Goal: Transaction & Acquisition: Download file/media

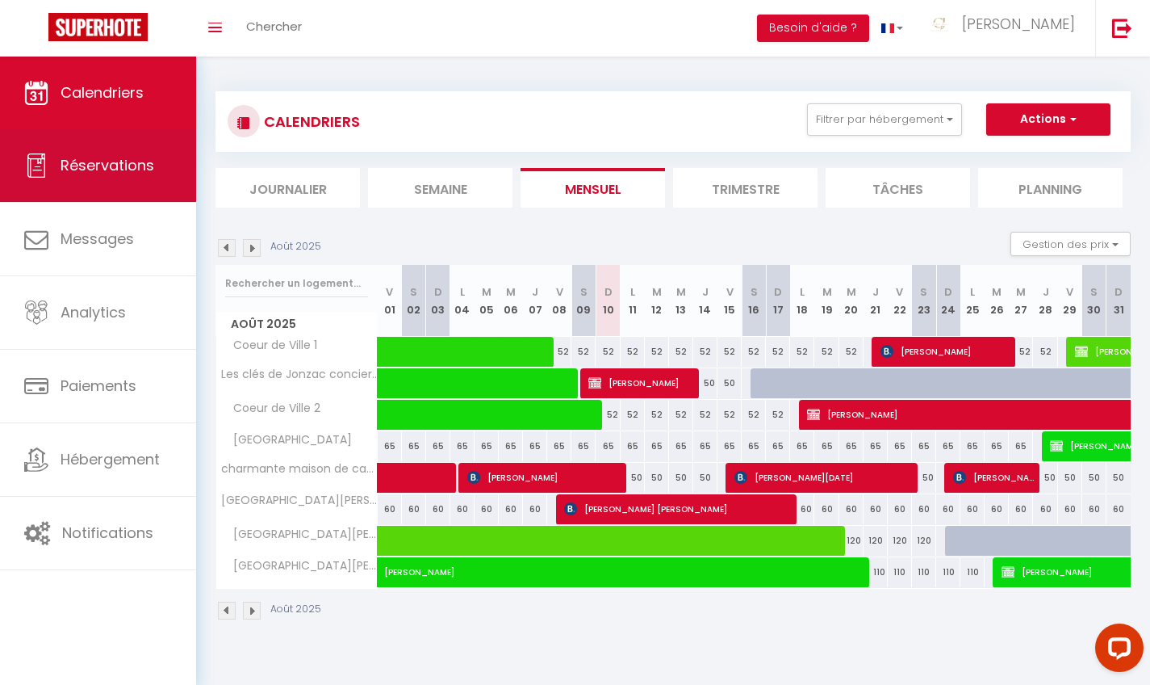
click at [107, 161] on span "Réservations" at bounding box center [108, 165] width 94 height 20
select select "not_cancelled"
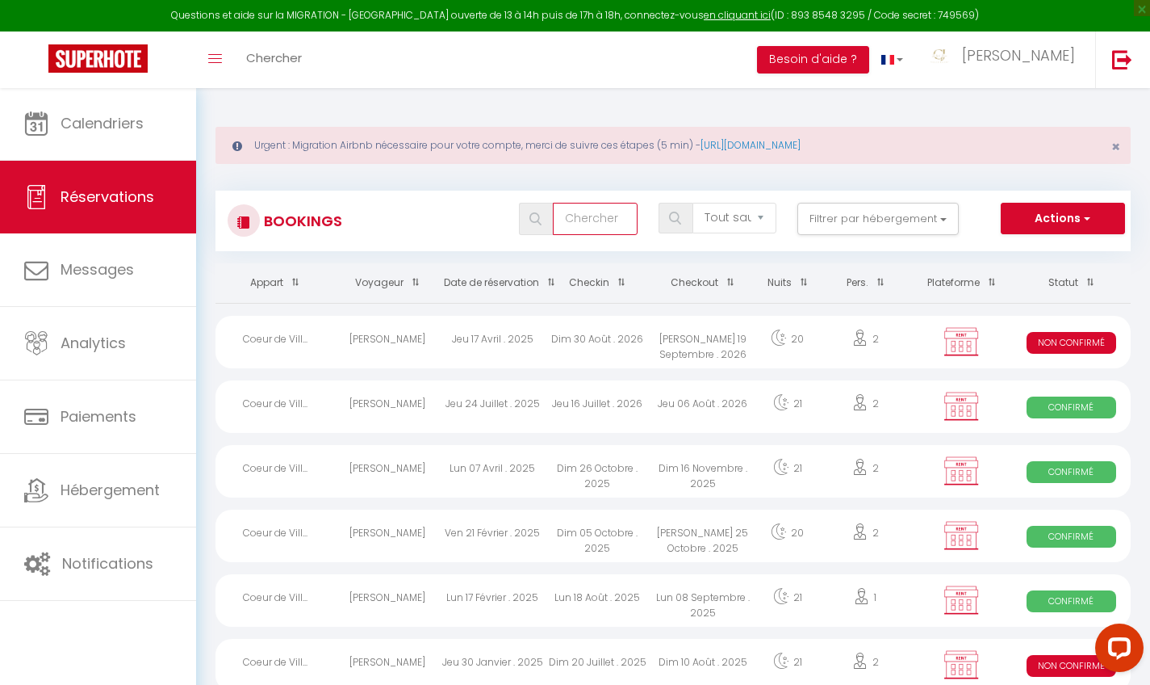
click at [614, 217] on input "text" at bounding box center [595, 219] width 84 height 32
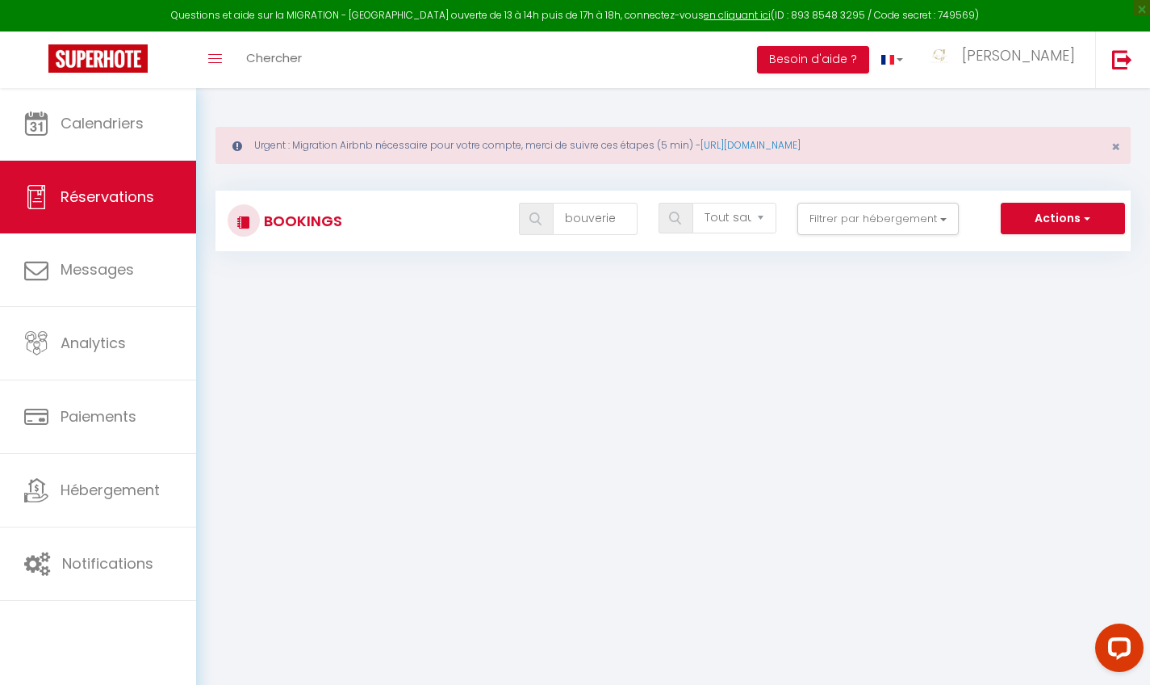
drag, startPoint x: 622, startPoint y: 246, endPoint x: 1049, endPoint y: 211, distance: 428.5
click at [1049, 211] on button "Actions" at bounding box center [1063, 219] width 124 height 32
click at [1052, 213] on button "Actions" at bounding box center [1063, 219] width 124 height 32
click at [617, 216] on input "bouverie" at bounding box center [595, 219] width 84 height 32
type input "bouvery"
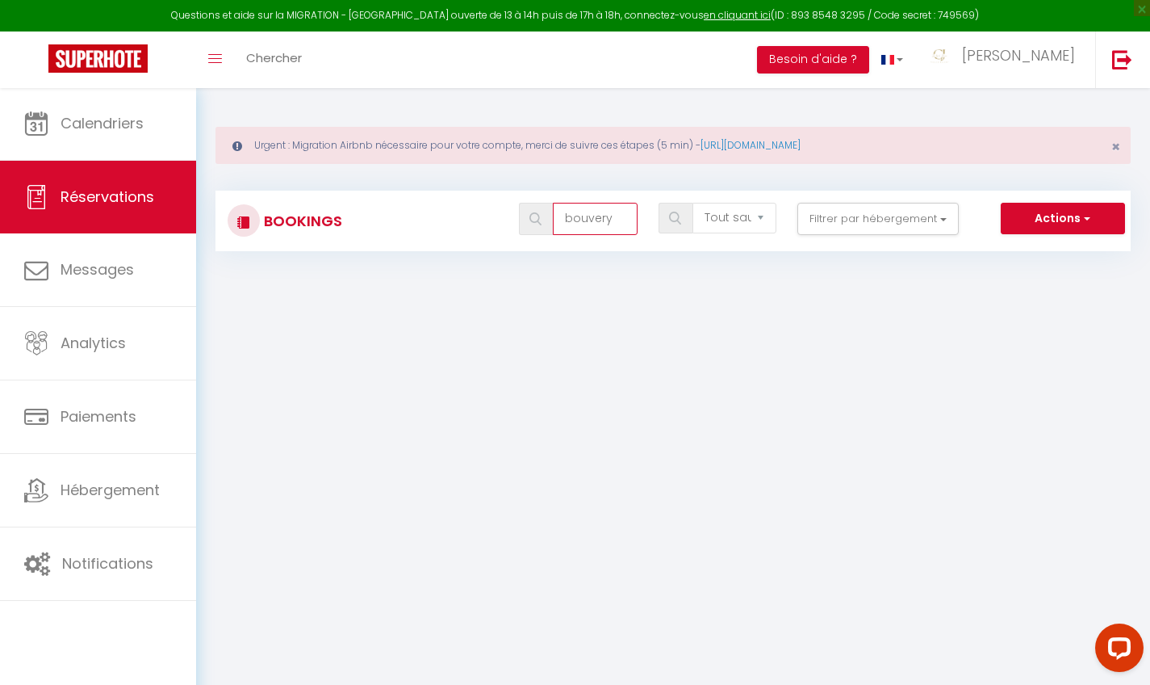
checkbox VILLE "false"
checkbox input "false"
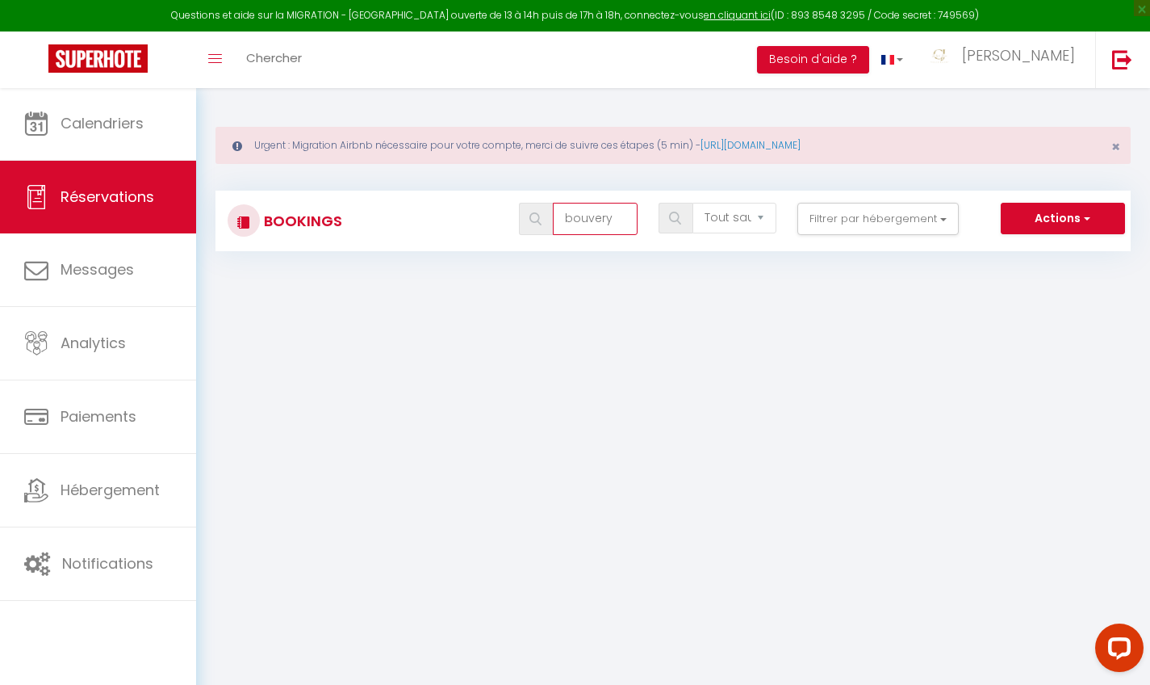
checkbox input "false"
type input "bouvery"
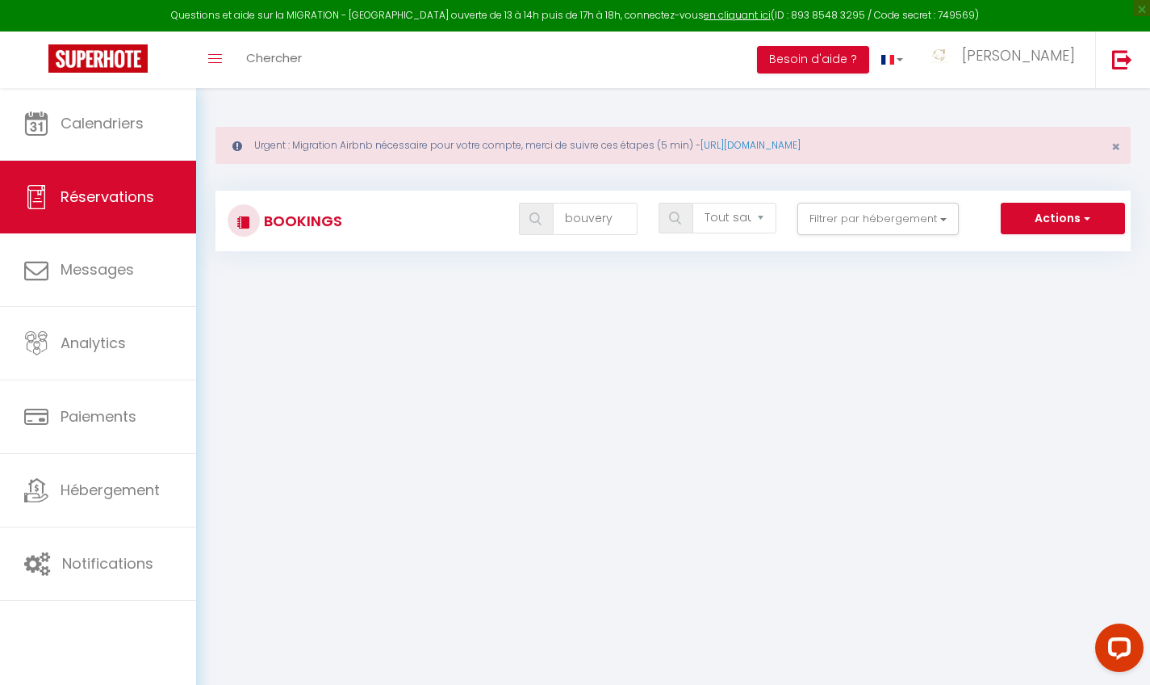
click at [1061, 221] on button "Actions" at bounding box center [1063, 219] width 124 height 32
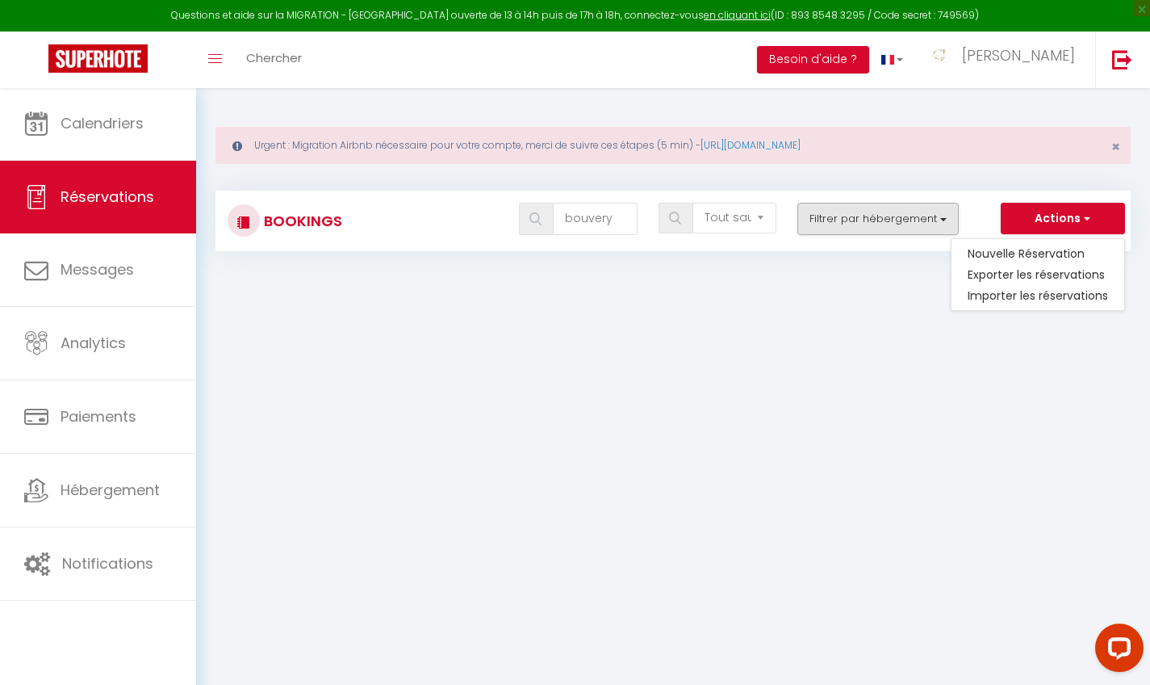
click at [928, 216] on button "Filtrer par hébergement" at bounding box center [878, 219] width 161 height 32
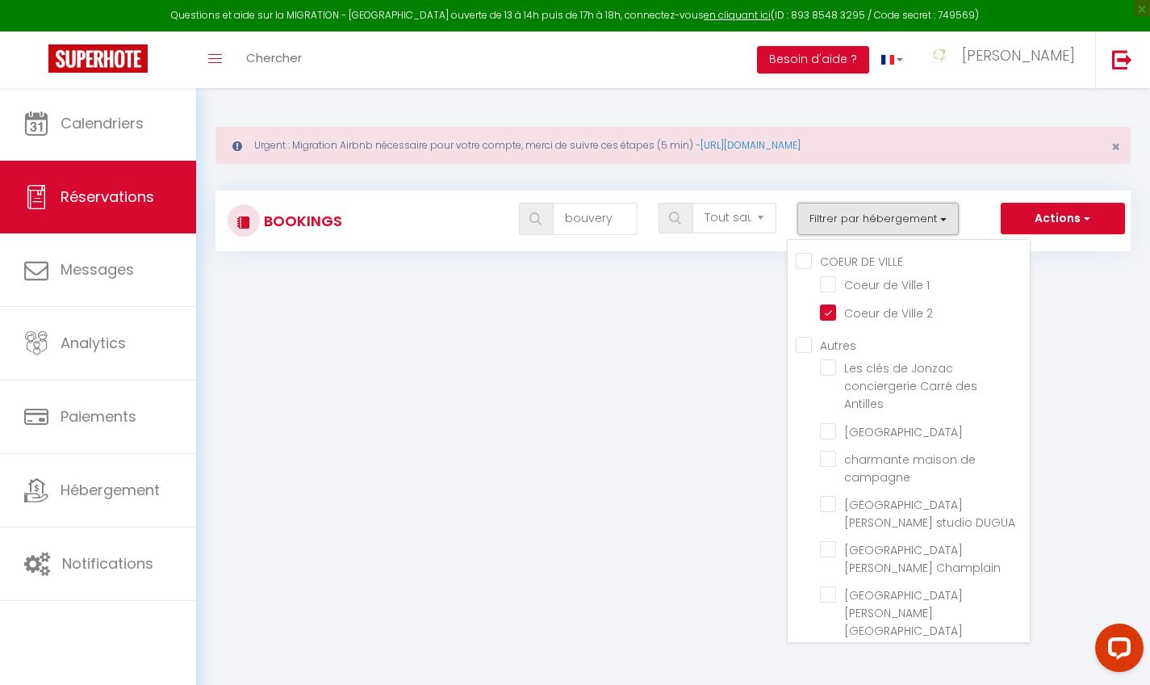
checkbox VILLE "false"
checkbox input "false"
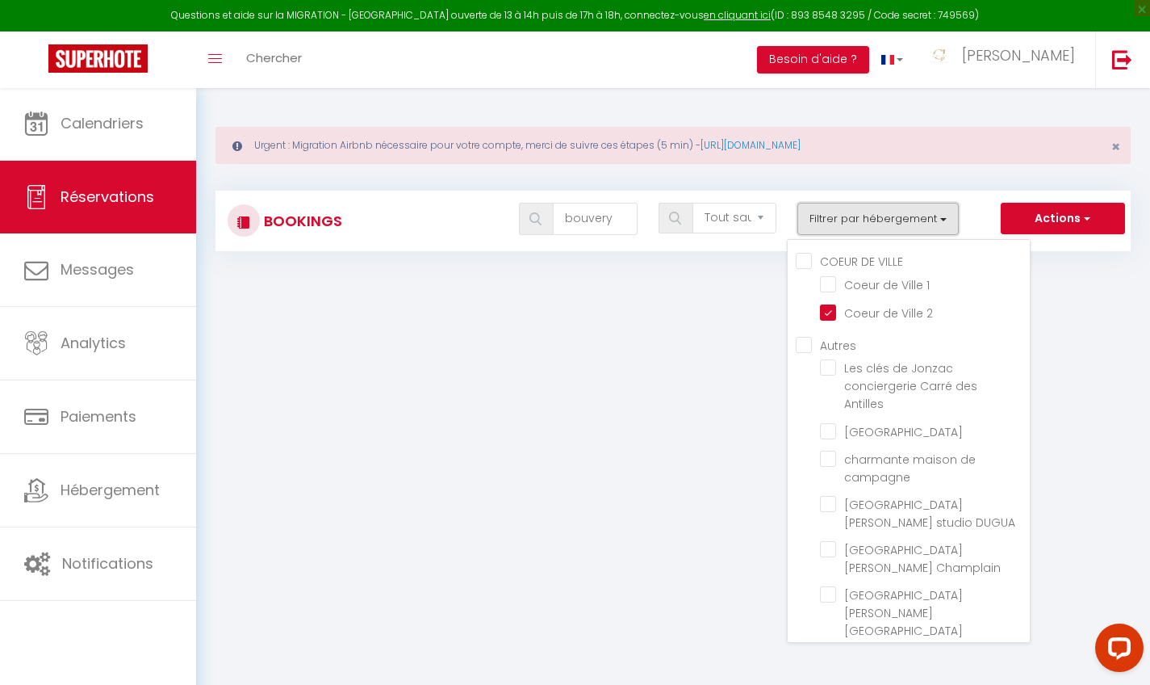
checkbox input "false"
click at [832, 281] on input "Coeur de Ville 1" at bounding box center [925, 283] width 210 height 16
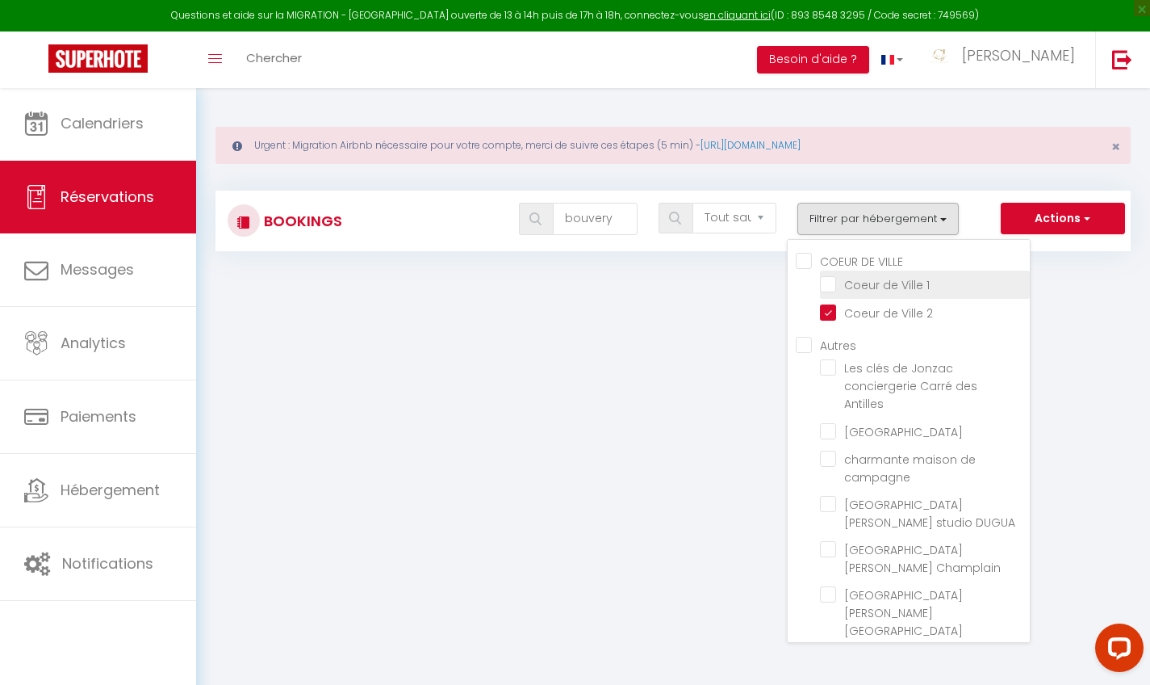
checkbox input "true"
checkbox VILLE "true"
checkbox input "false"
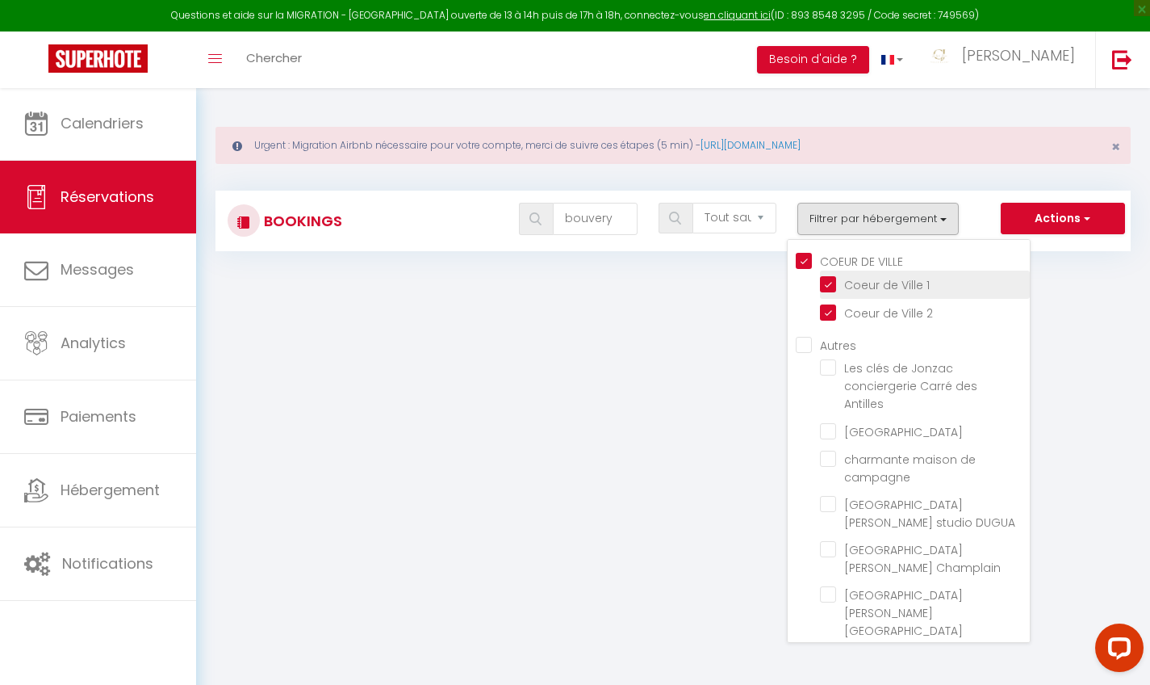
checkbox input "false"
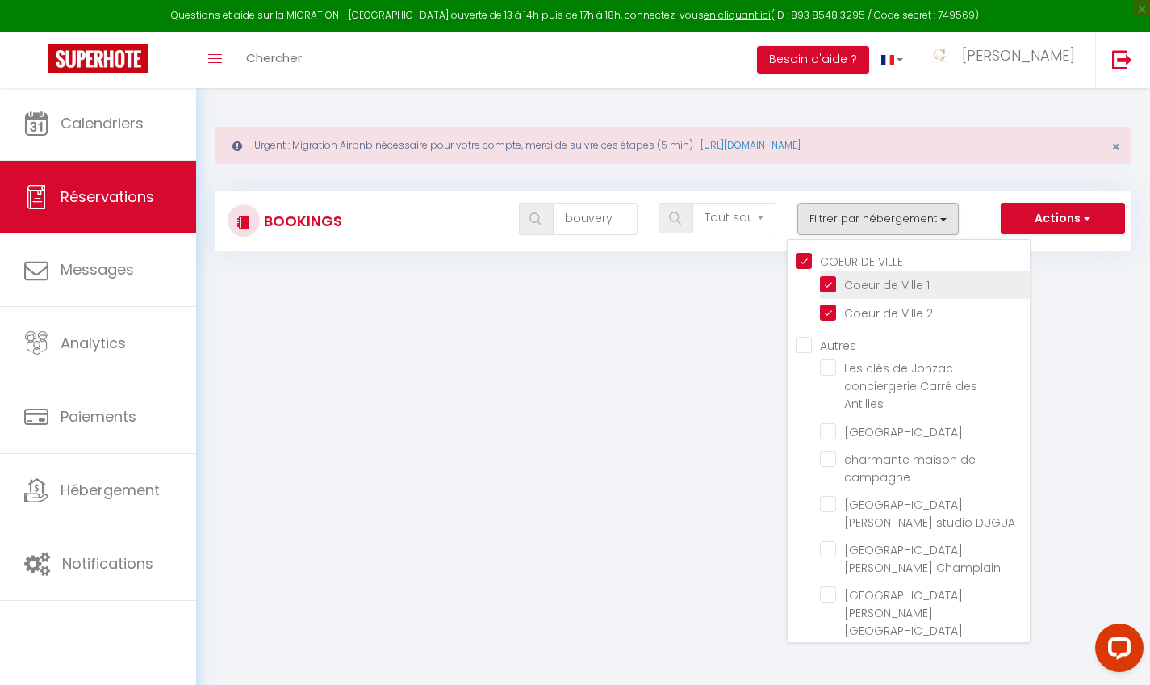
checkbox input "false"
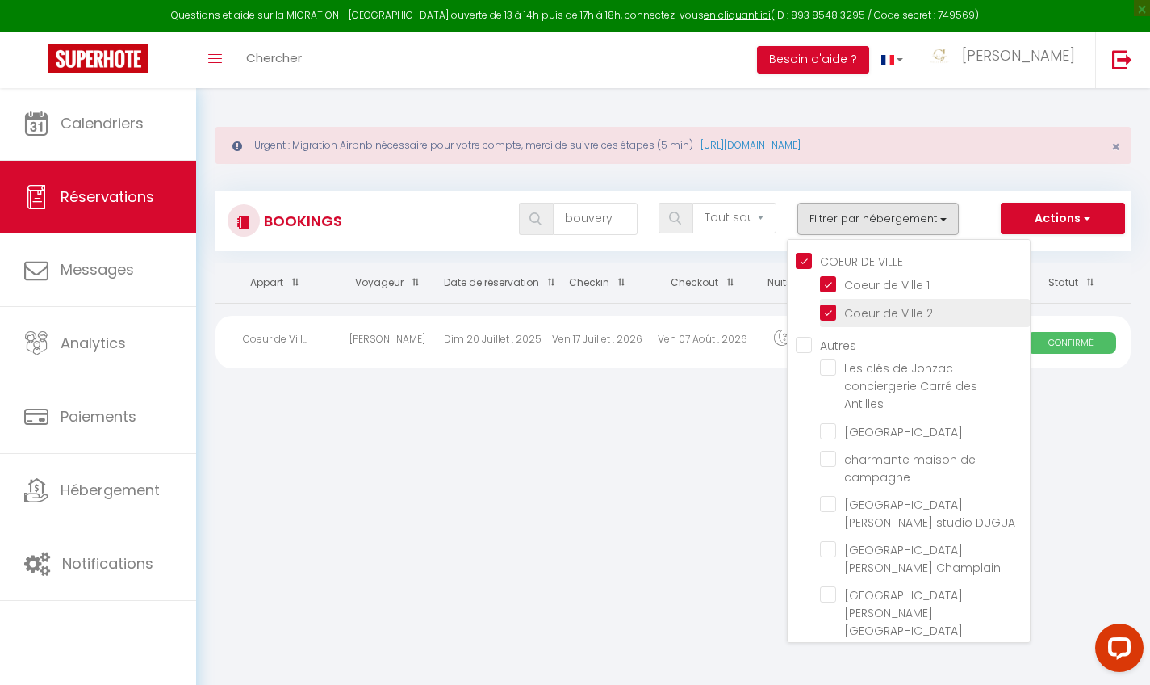
click at [827, 312] on input "Coeur de Ville 2" at bounding box center [925, 312] width 210 height 16
checkbox input "false"
checkbox VILLE "false"
checkbox input "false"
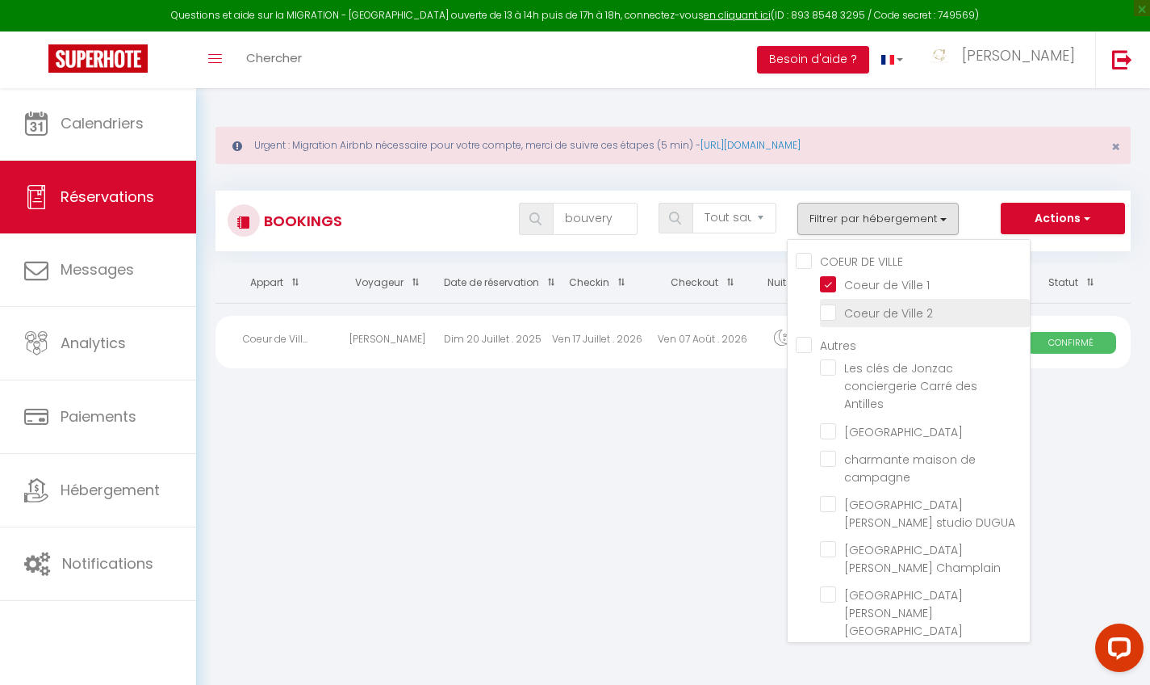
checkbox input "false"
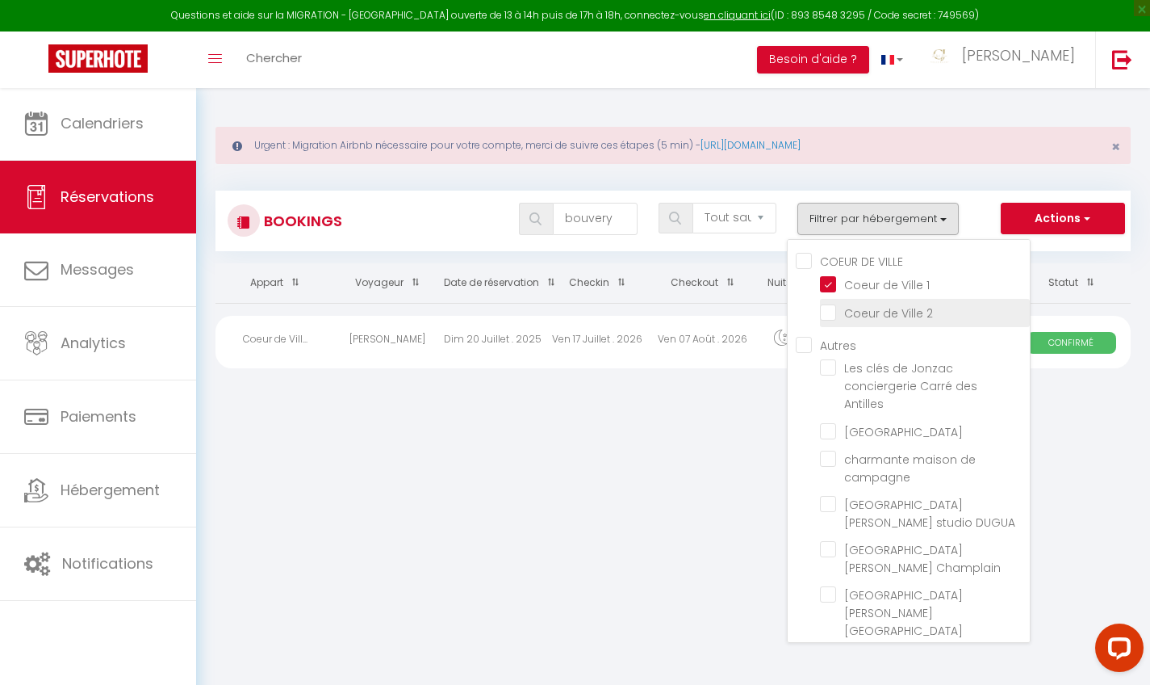
checkbox input "false"
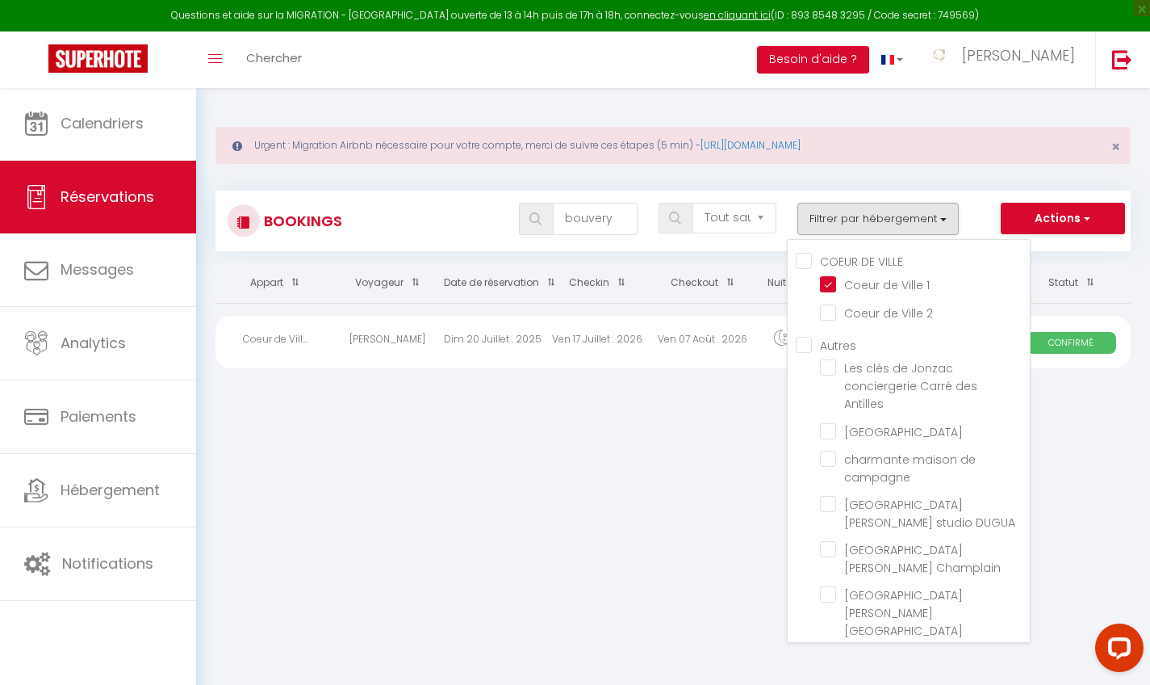
click at [700, 510] on body "Questions et aide sur la MIGRATION - [GEOGRAPHIC_DATA] ouverte de 13 à 14h puis…" at bounding box center [575, 429] width 1150 height 685
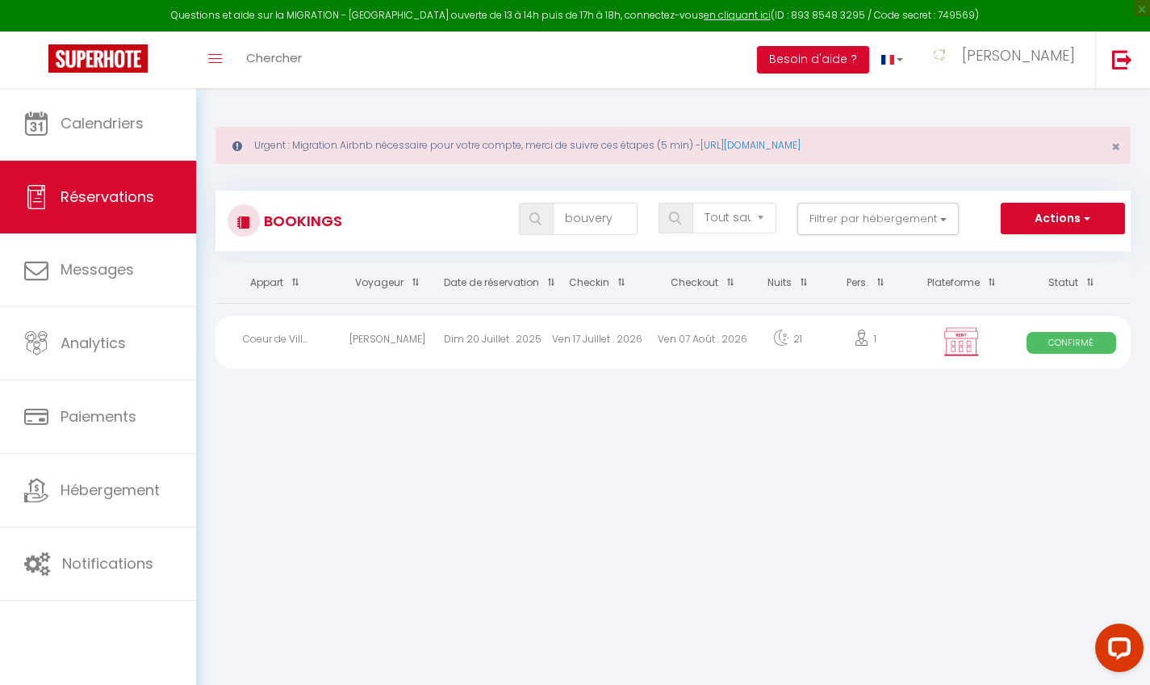
click at [1083, 340] on span "Confirmé" at bounding box center [1072, 343] width 90 height 22
select select "OK"
select select "KO"
select select "0"
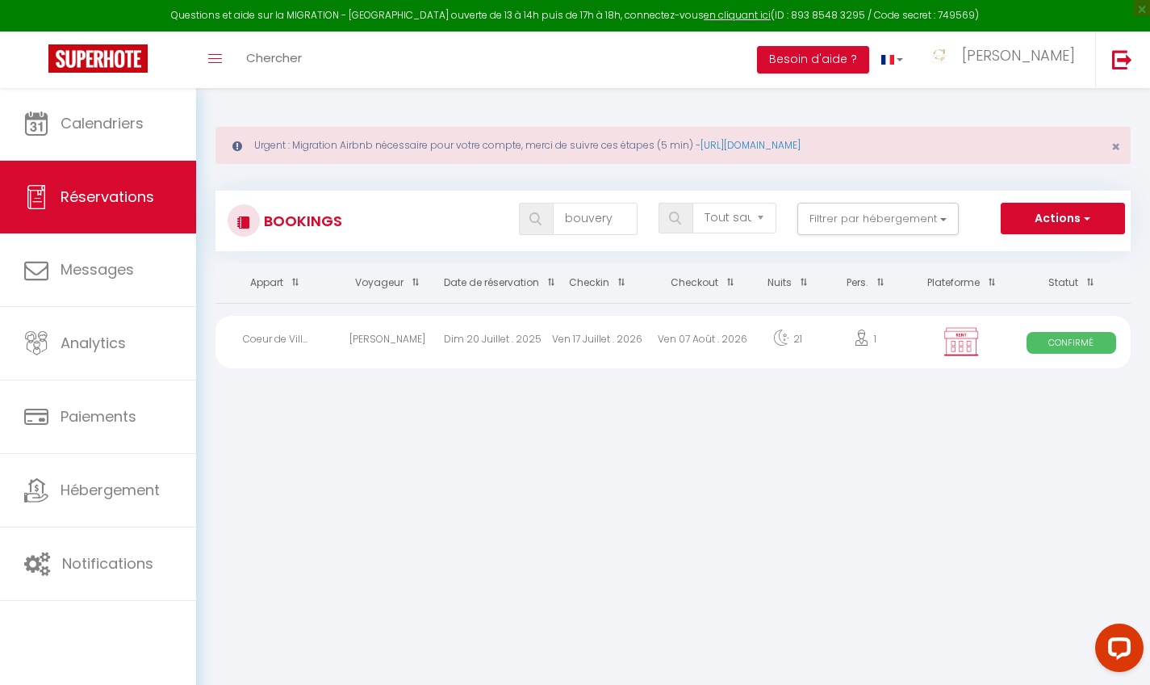
select select "1"
select select
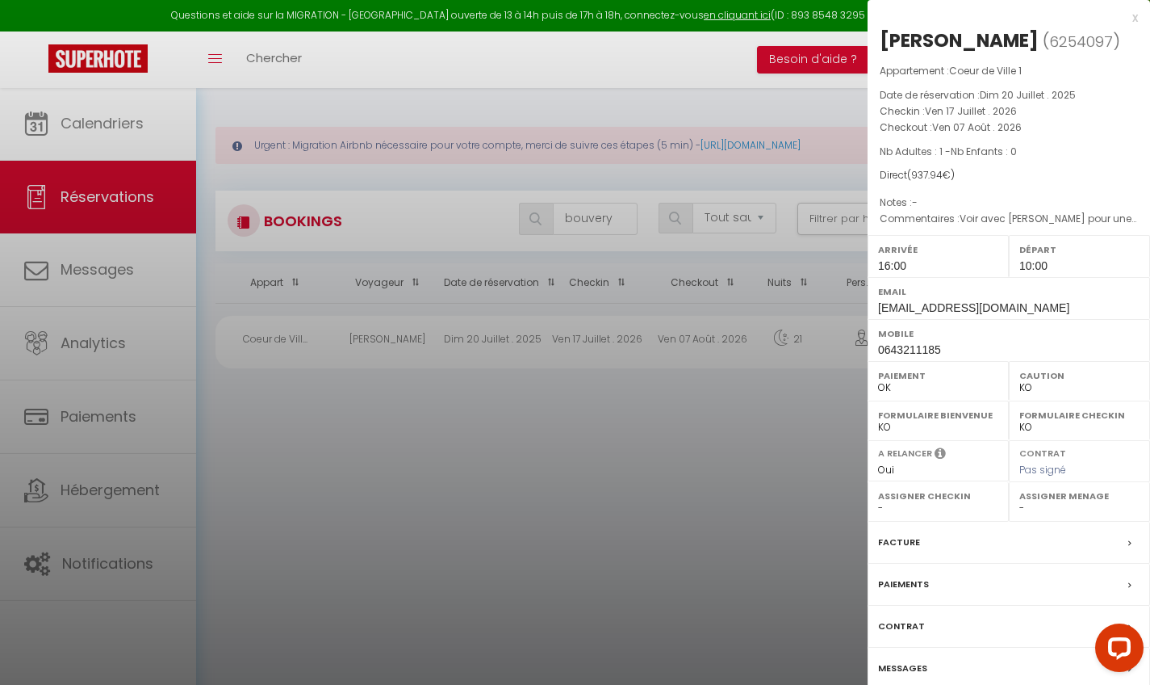
click at [916, 577] on label "Paiements" at bounding box center [903, 584] width 51 height 17
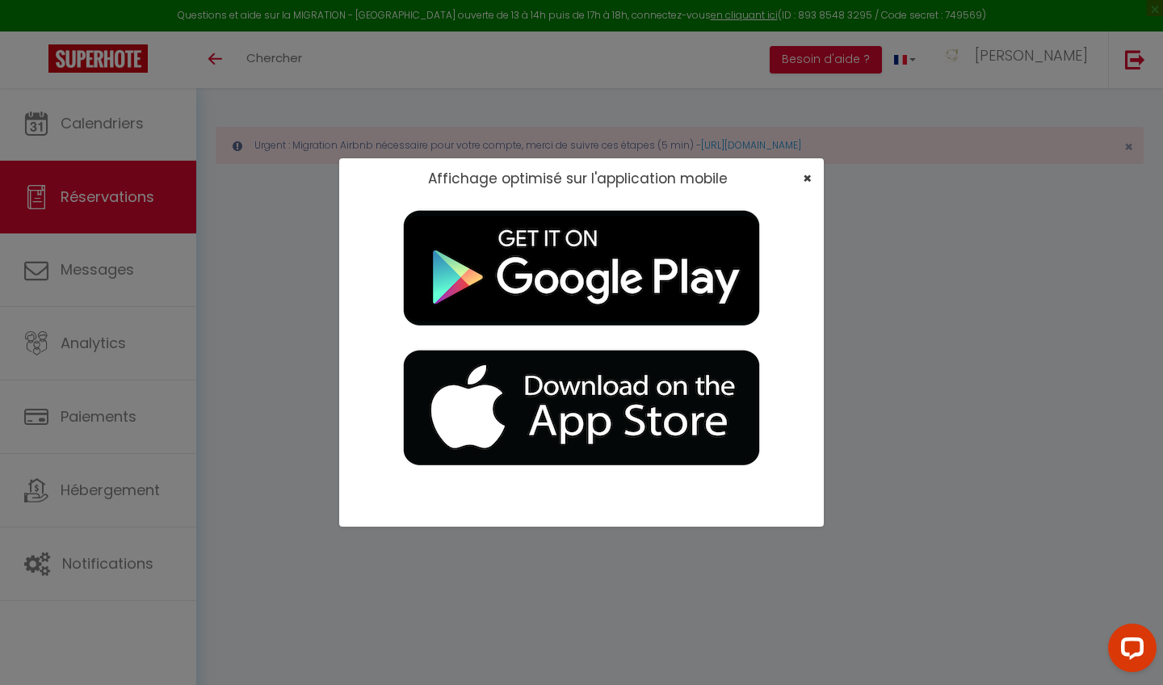
click at [805, 178] on span "×" at bounding box center [806, 178] width 9 height 20
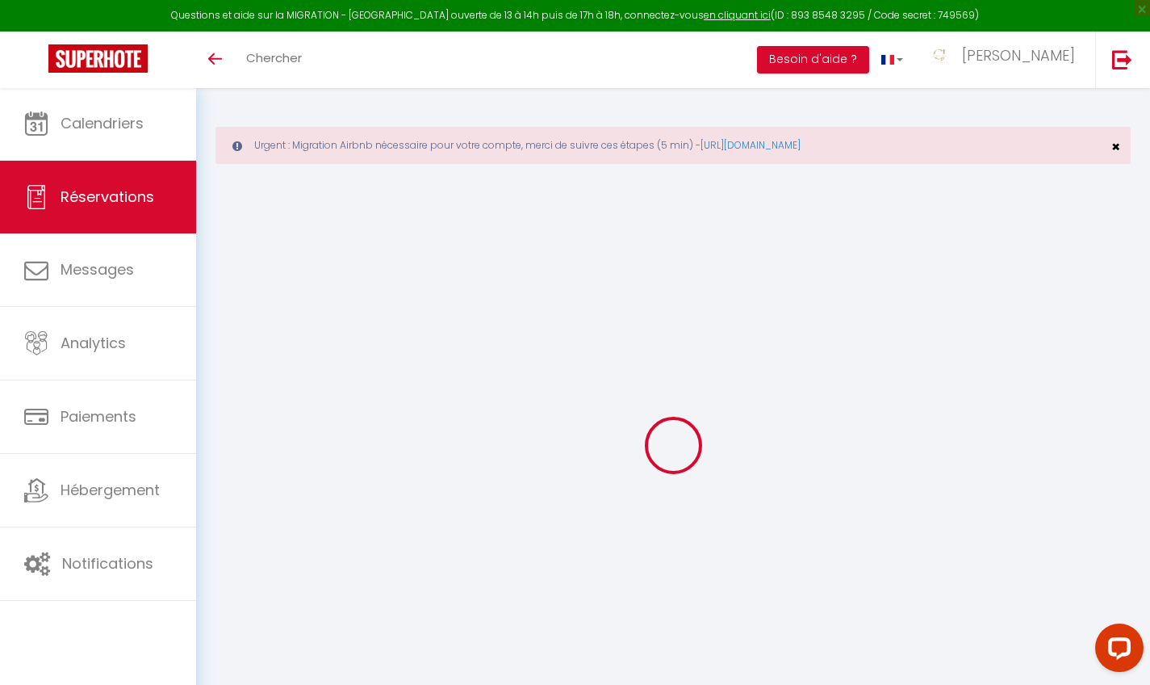
select select
checkbox input "false"
select select
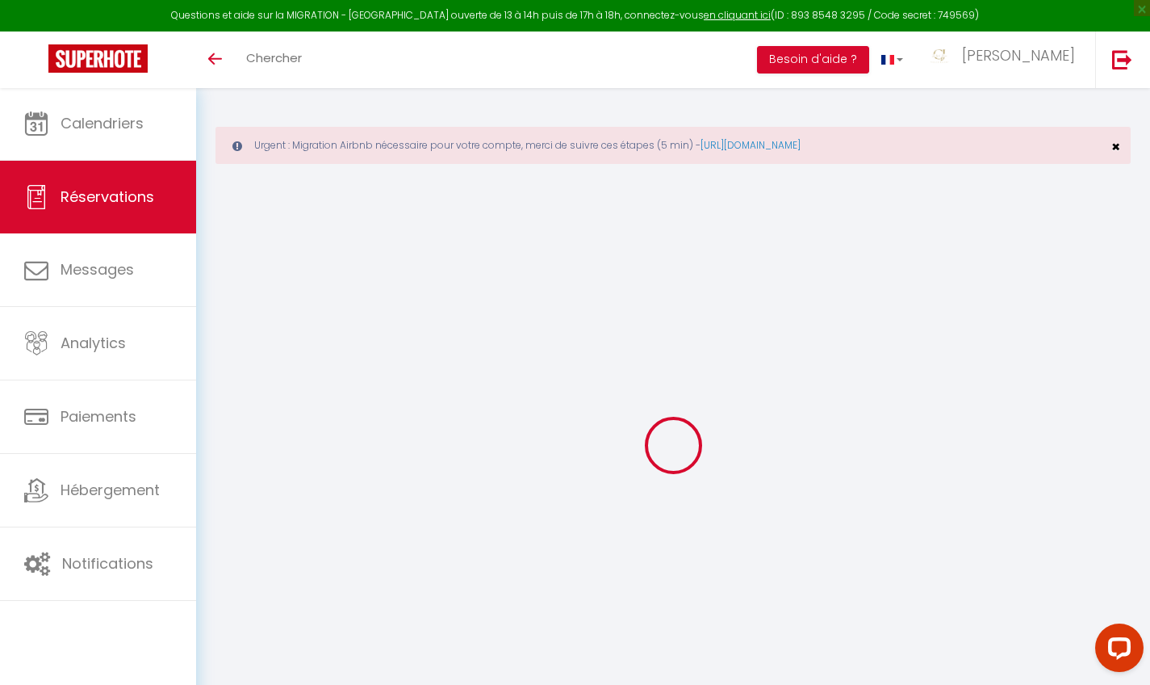
checkbox input "false"
type textarea "Voir avec [PERSON_NAME] pour une remis commercial. [PERSON_NAME] à 870€"
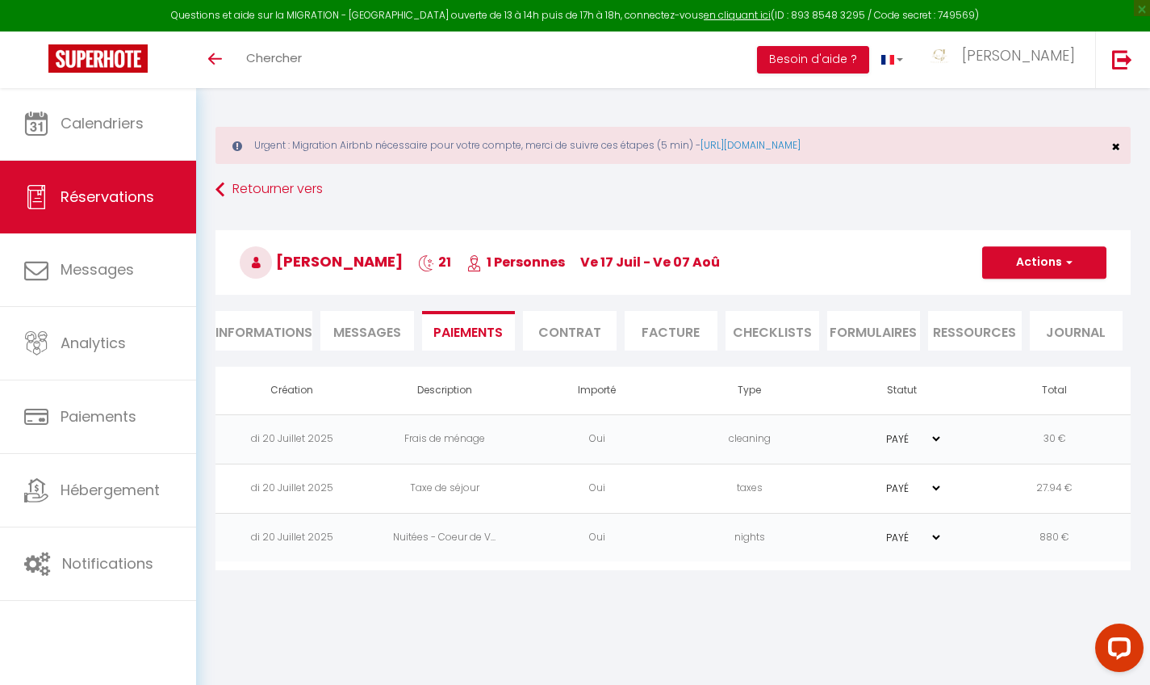
click at [1116, 149] on span "×" at bounding box center [1116, 146] width 9 height 20
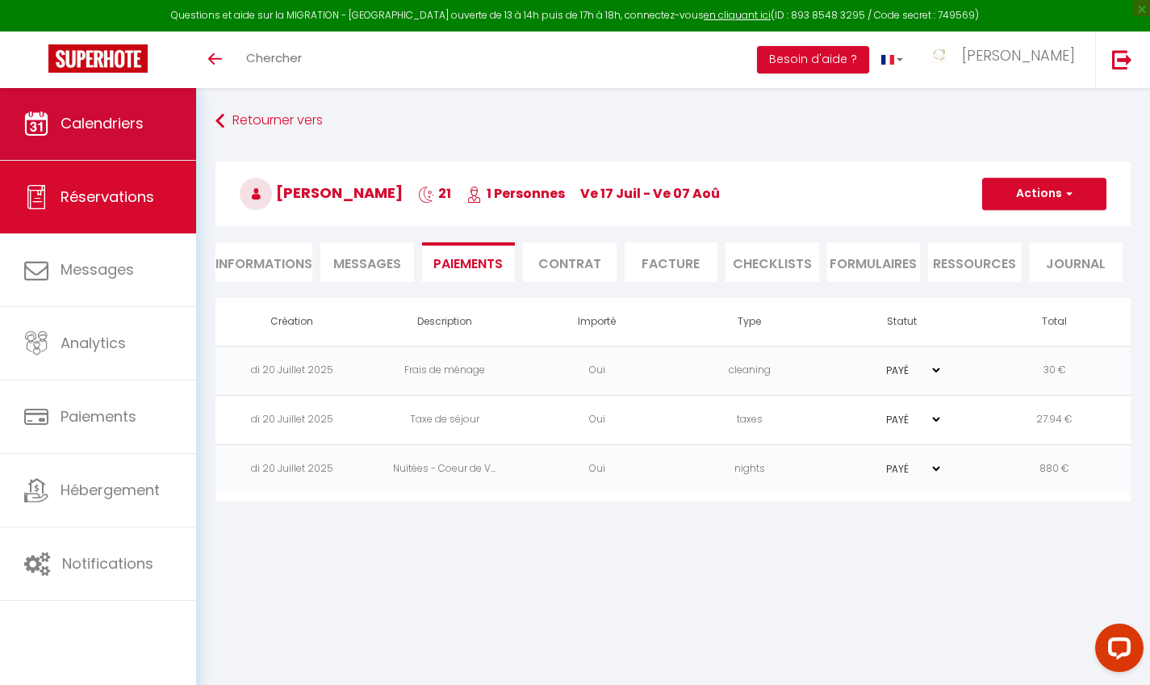
click at [140, 124] on span "Calendriers" at bounding box center [102, 123] width 83 height 20
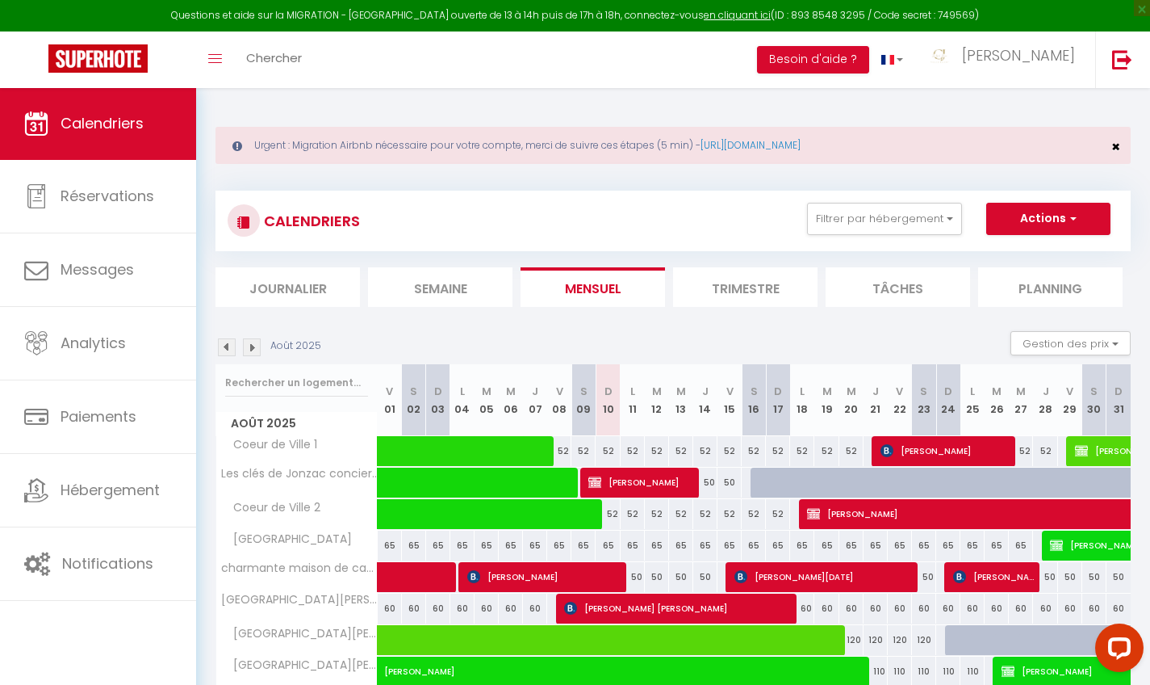
click at [1115, 147] on span "×" at bounding box center [1116, 146] width 9 height 20
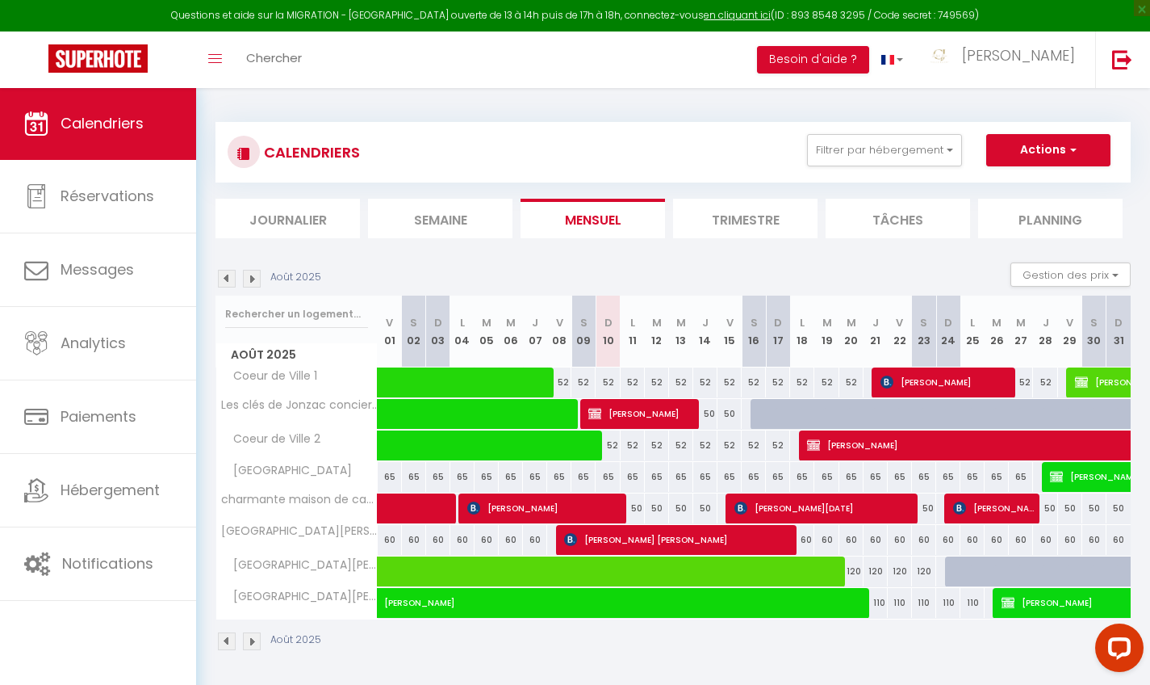
click at [249, 275] on img at bounding box center [252, 279] width 18 height 18
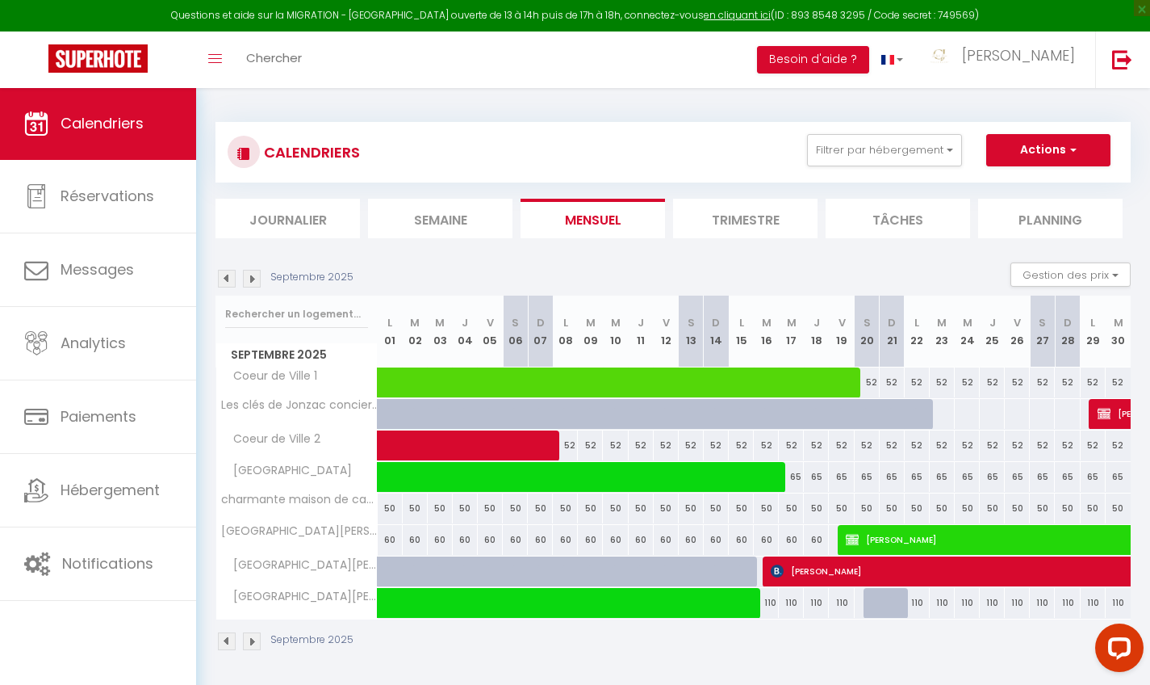
click at [254, 272] on img at bounding box center [252, 279] width 18 height 18
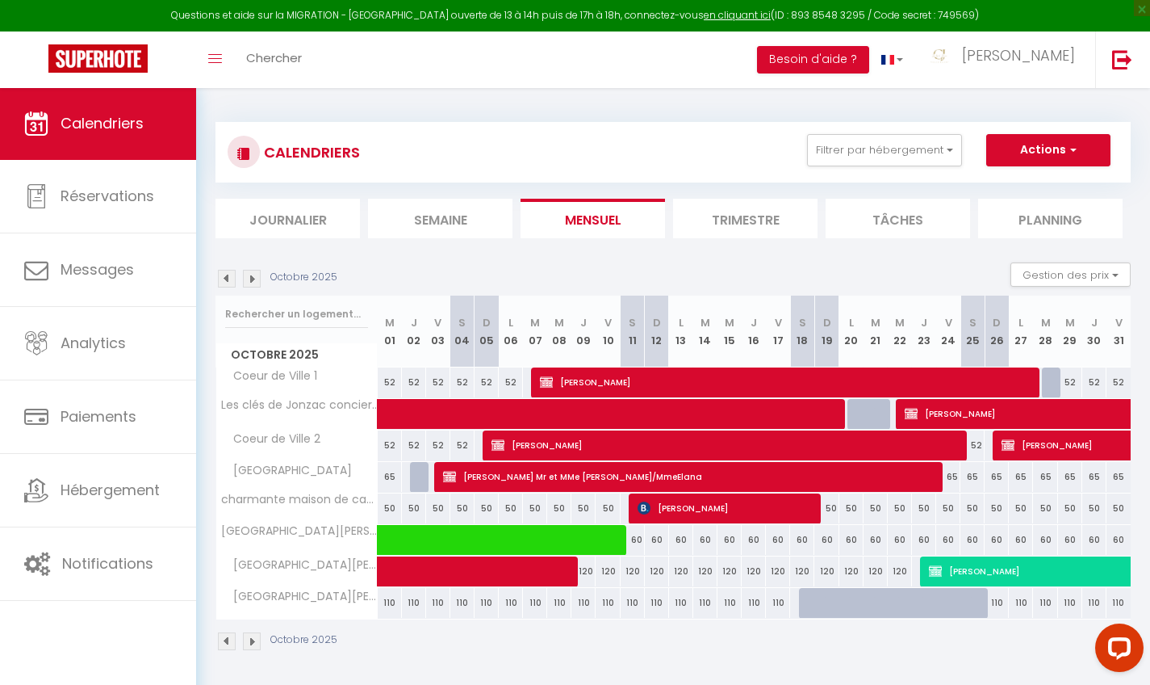
click at [254, 272] on img at bounding box center [252, 279] width 18 height 18
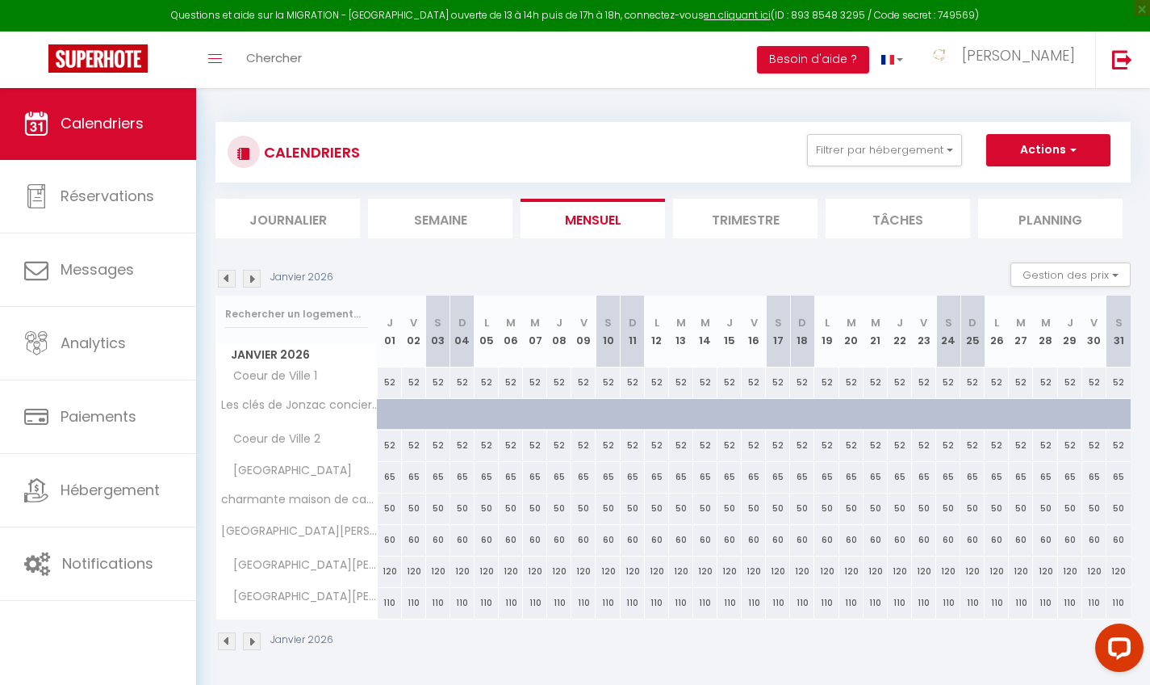
click at [254, 272] on img at bounding box center [252, 279] width 18 height 18
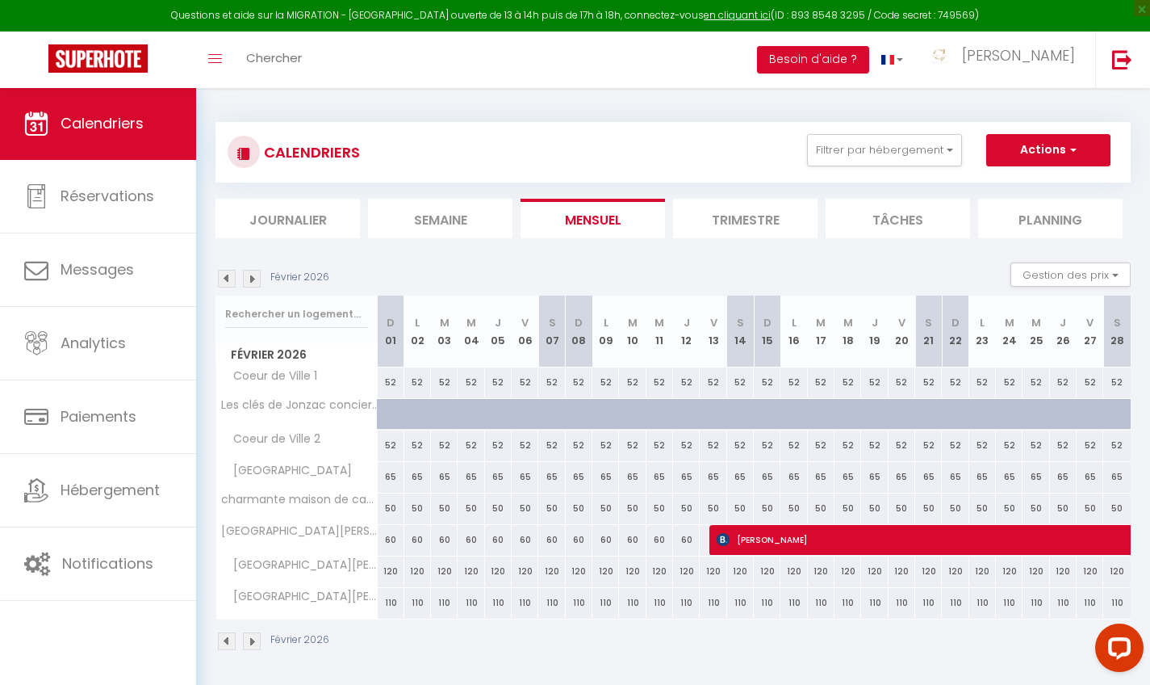
click at [254, 272] on img at bounding box center [252, 279] width 18 height 18
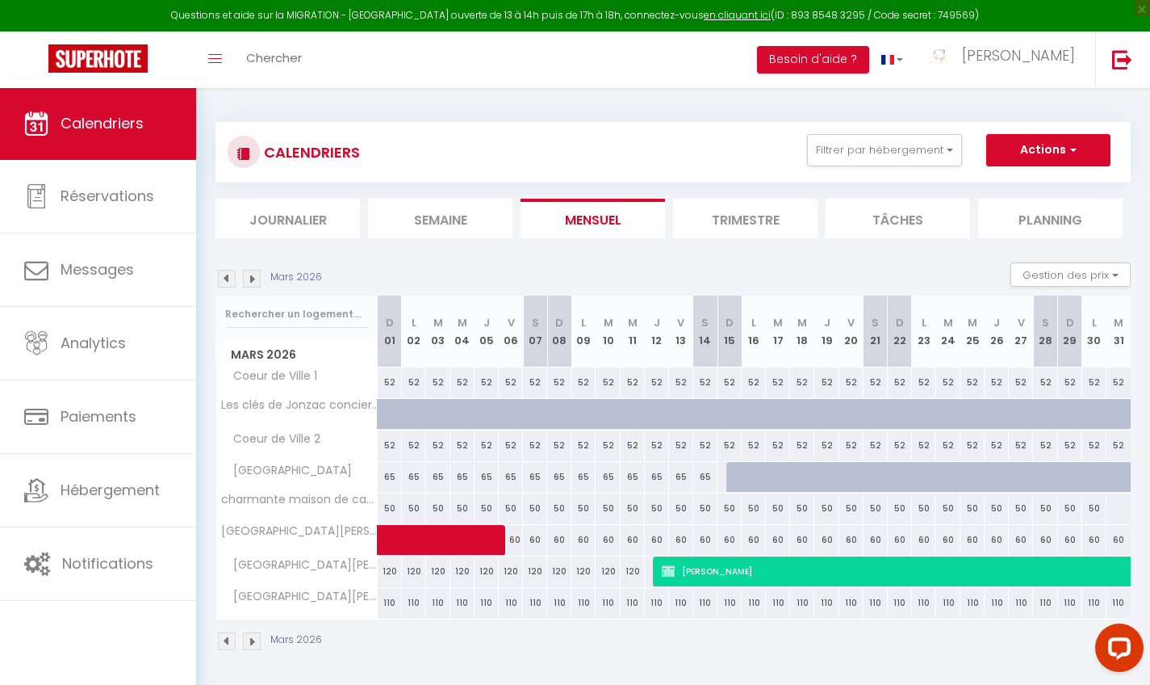
click at [254, 272] on img at bounding box center [252, 279] width 18 height 18
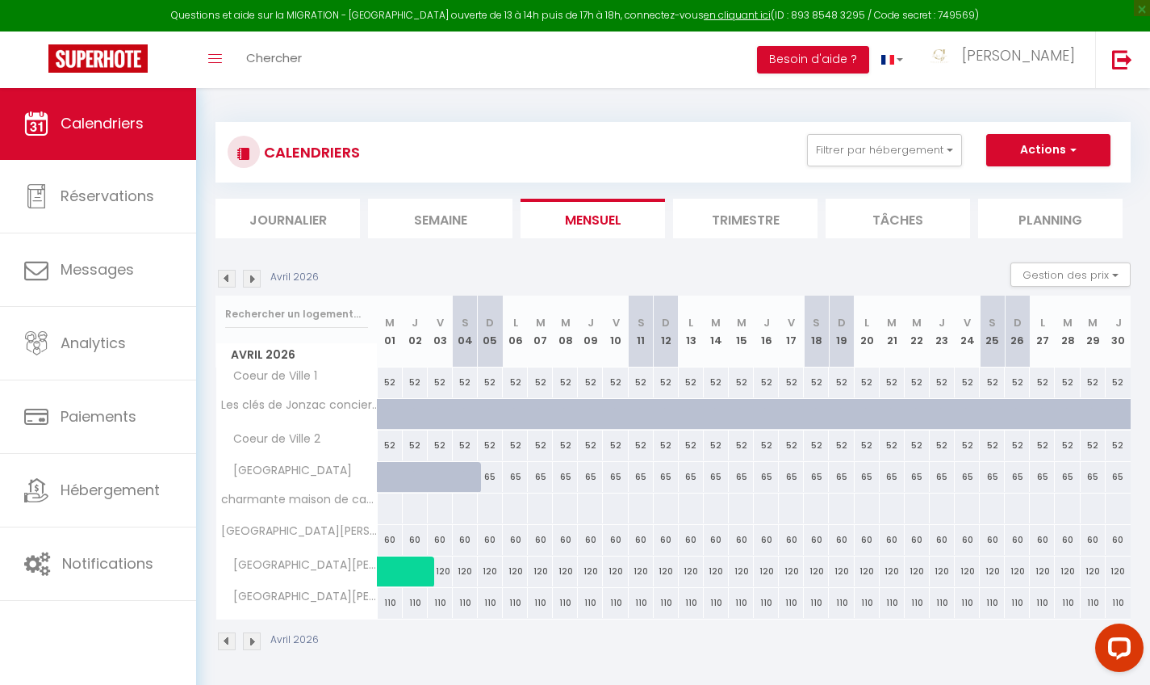
click at [254, 272] on img at bounding box center [252, 279] width 18 height 18
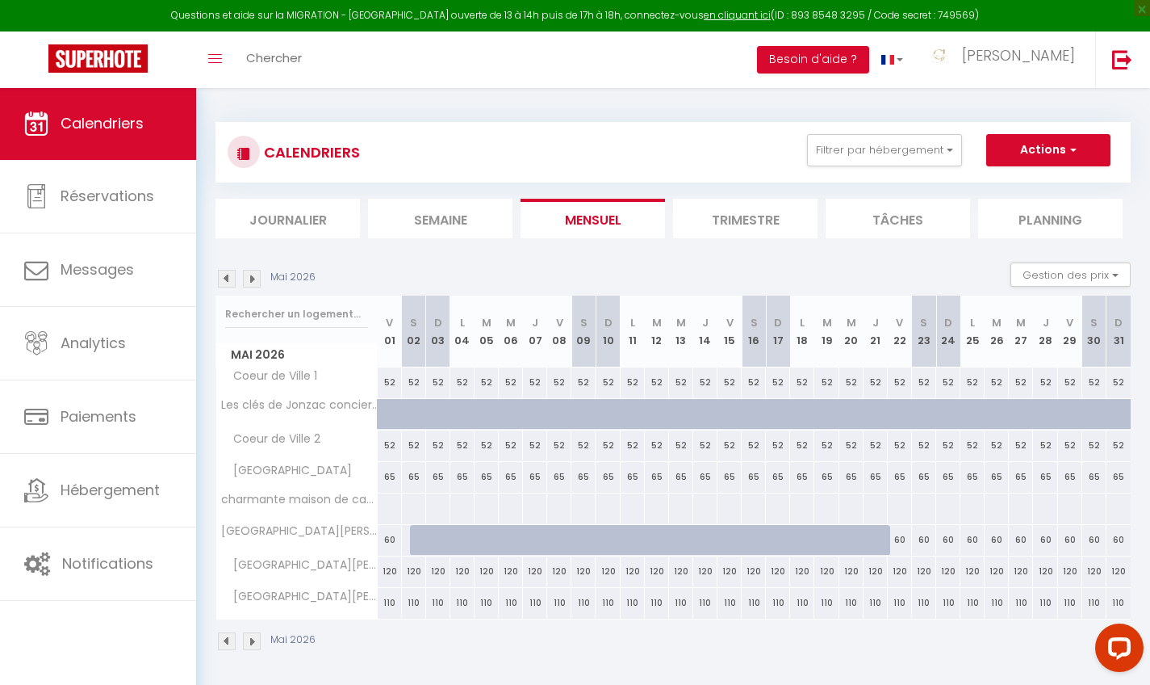
click at [253, 275] on img at bounding box center [252, 279] width 18 height 18
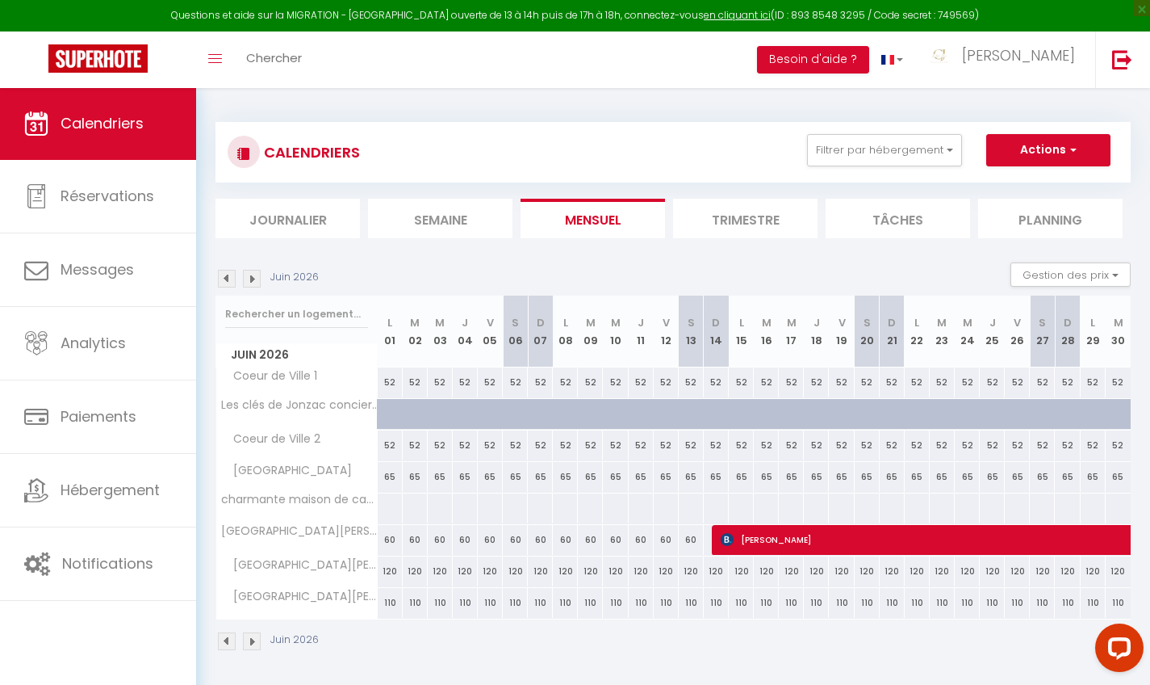
click at [253, 275] on img at bounding box center [252, 279] width 18 height 18
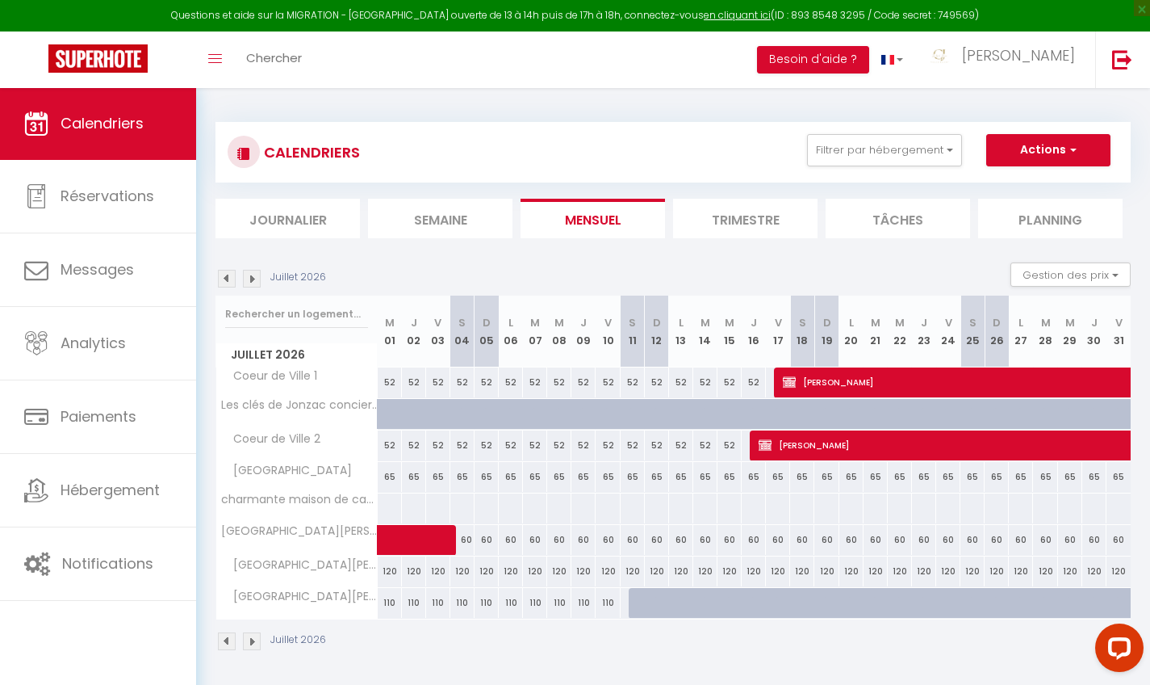
click at [756, 384] on div "52" at bounding box center [754, 382] width 24 height 30
type input "52"
type input "Jeu 16 Juillet 2026"
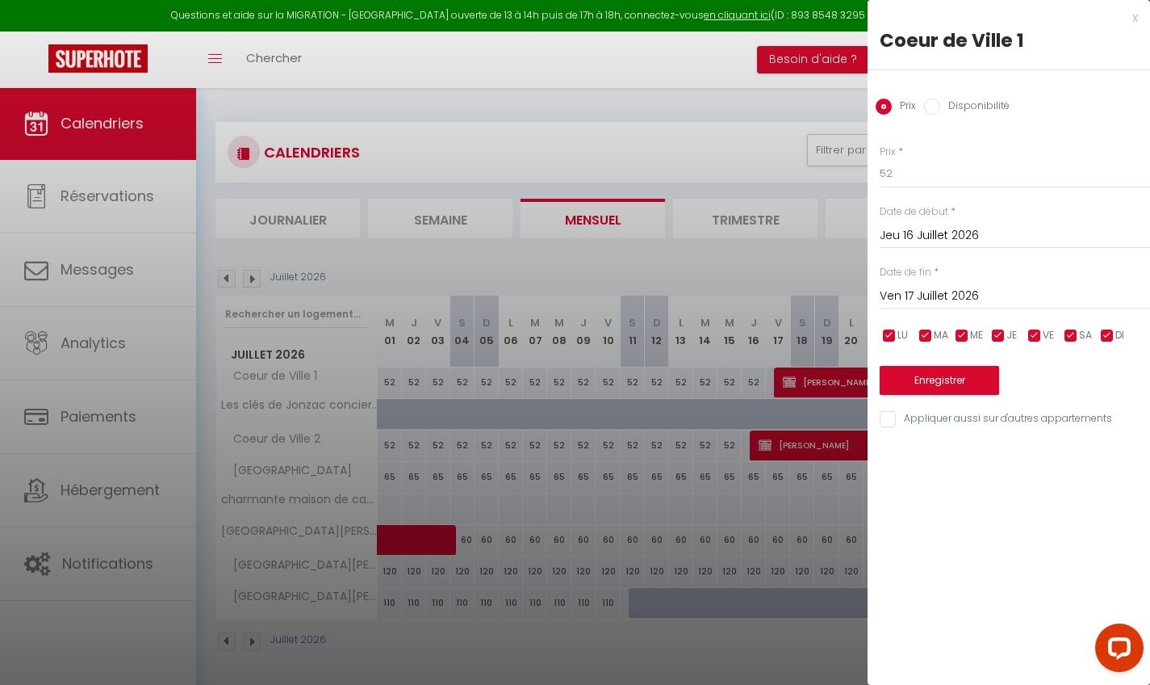
click at [902, 291] on input "Ven 17 Juillet 2026" at bounding box center [1015, 296] width 270 height 21
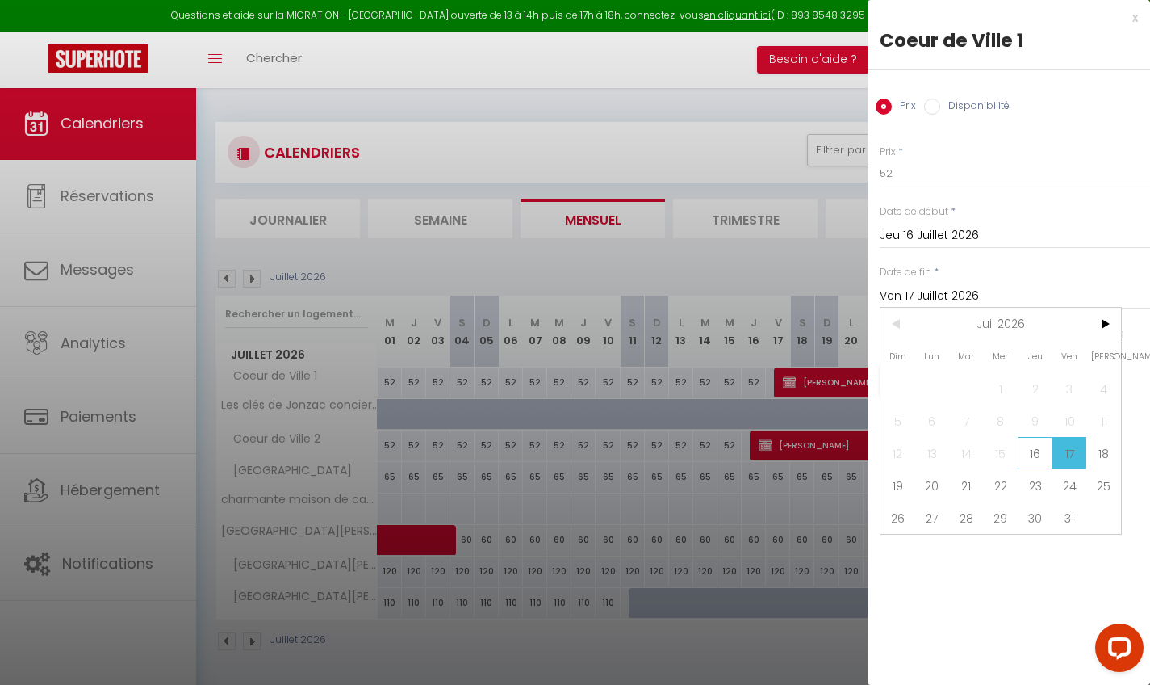
click at [1038, 459] on span "16" at bounding box center [1035, 453] width 35 height 32
type input "Jeu 16 Juillet 2026"
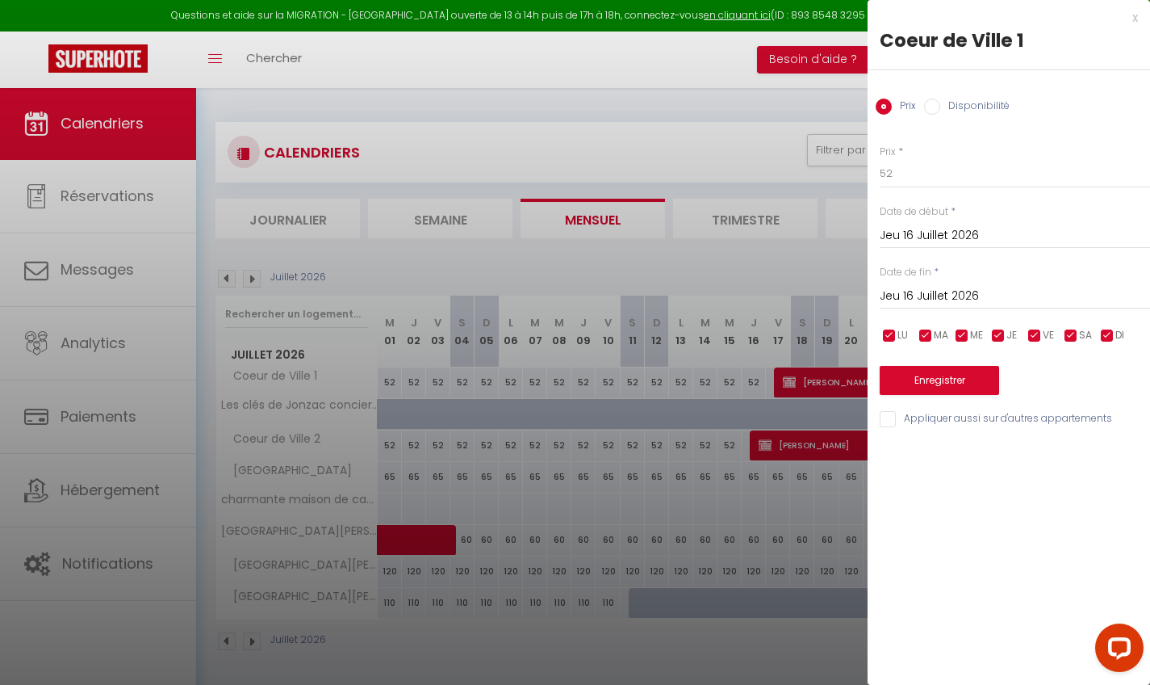
click at [933, 110] on input "Disponibilité" at bounding box center [932, 106] width 16 height 16
radio input "true"
radio input "false"
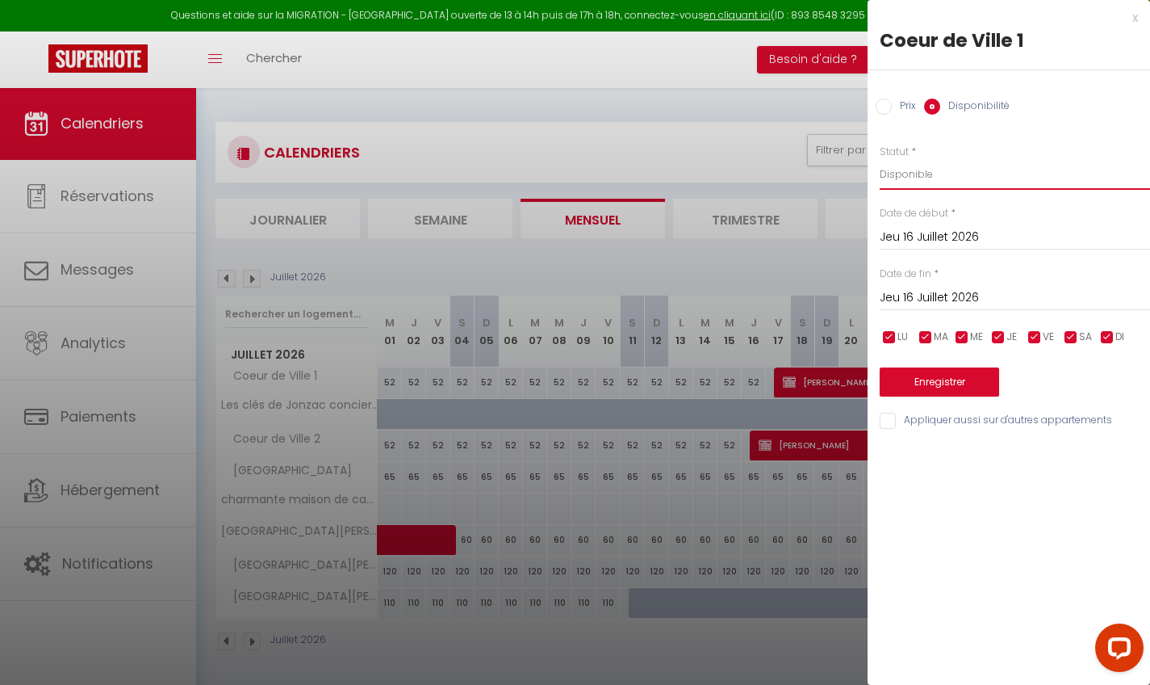
select select "0"
click at [949, 380] on button "Enregistrer" at bounding box center [939, 381] width 119 height 29
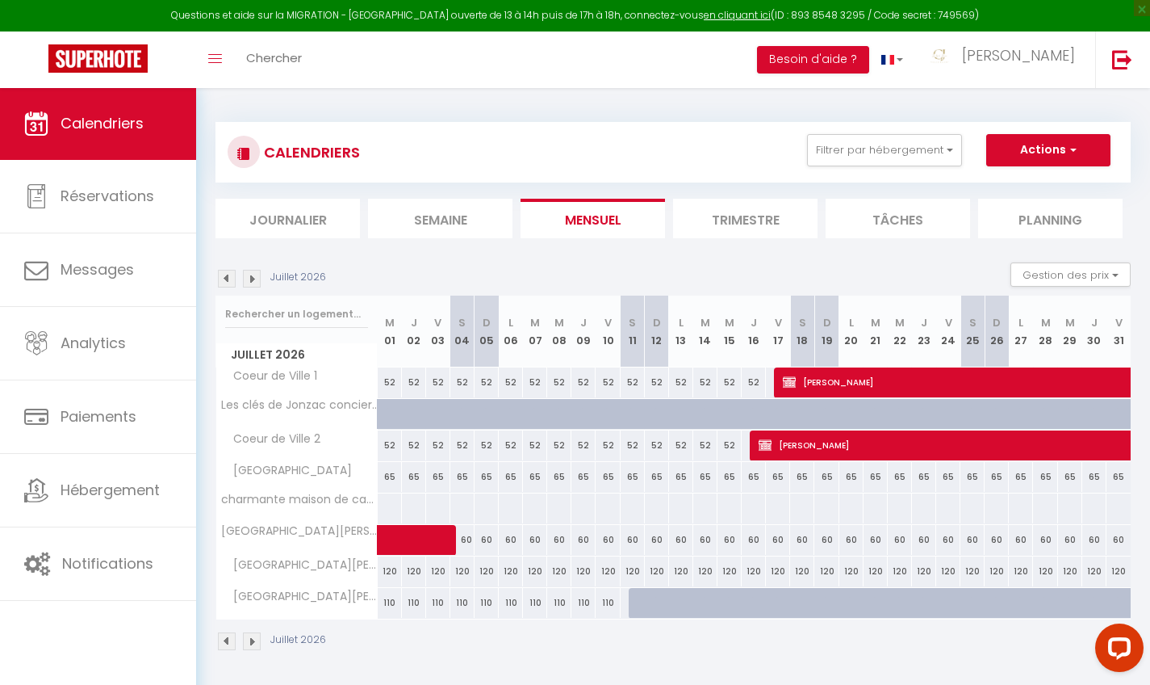
click at [754, 373] on div "52" at bounding box center [754, 382] width 24 height 30
select select "1"
type input "Jeu 16 Juillet 2026"
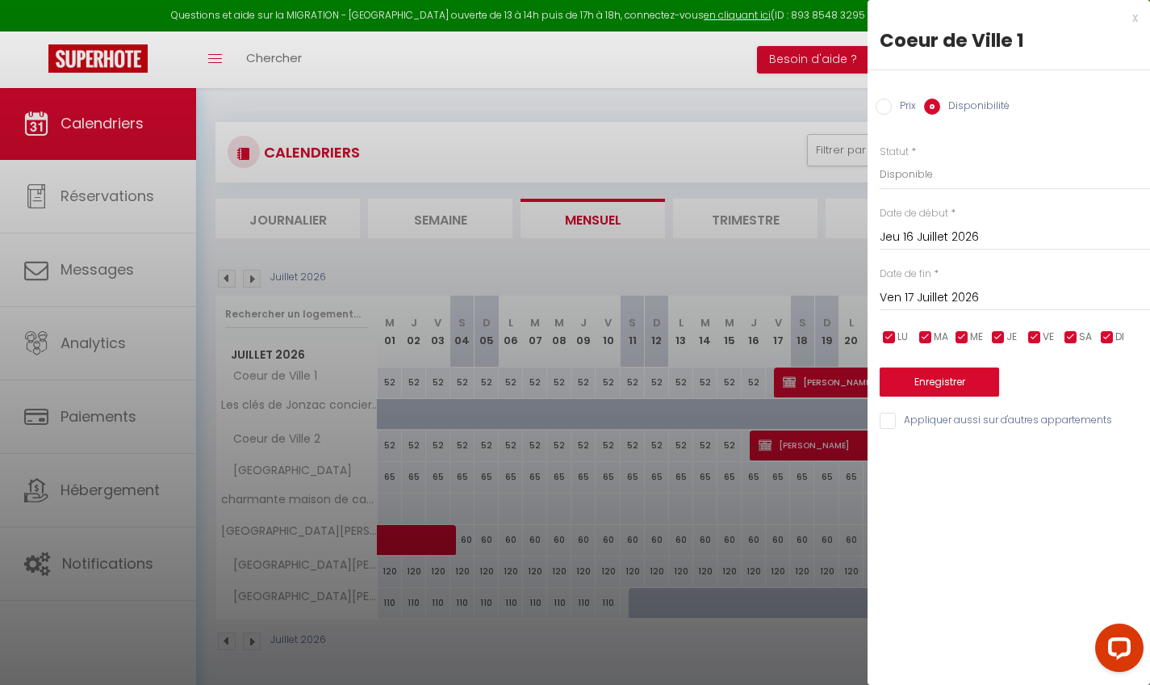
click at [919, 304] on input "Ven 17 Juillet 2026" at bounding box center [1015, 297] width 270 height 21
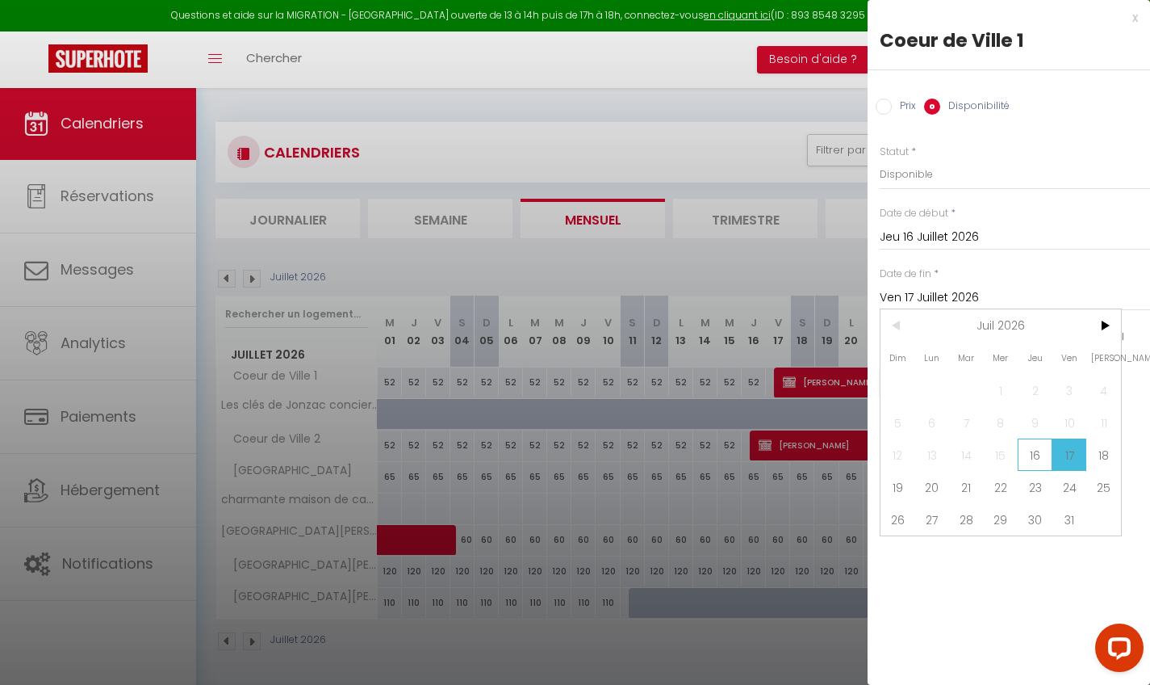
click at [1037, 459] on span "16" at bounding box center [1035, 454] width 35 height 32
type input "Jeu 16 Juillet 2026"
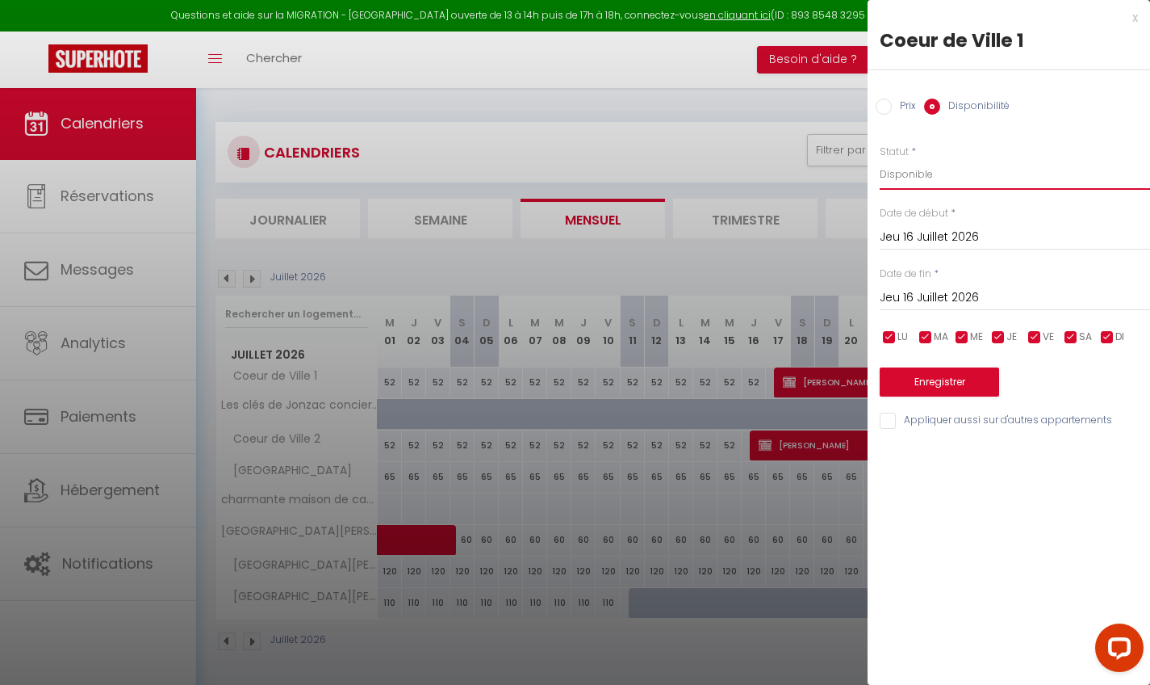
select select "0"
click at [936, 367] on button "Enregistrer" at bounding box center [939, 381] width 119 height 29
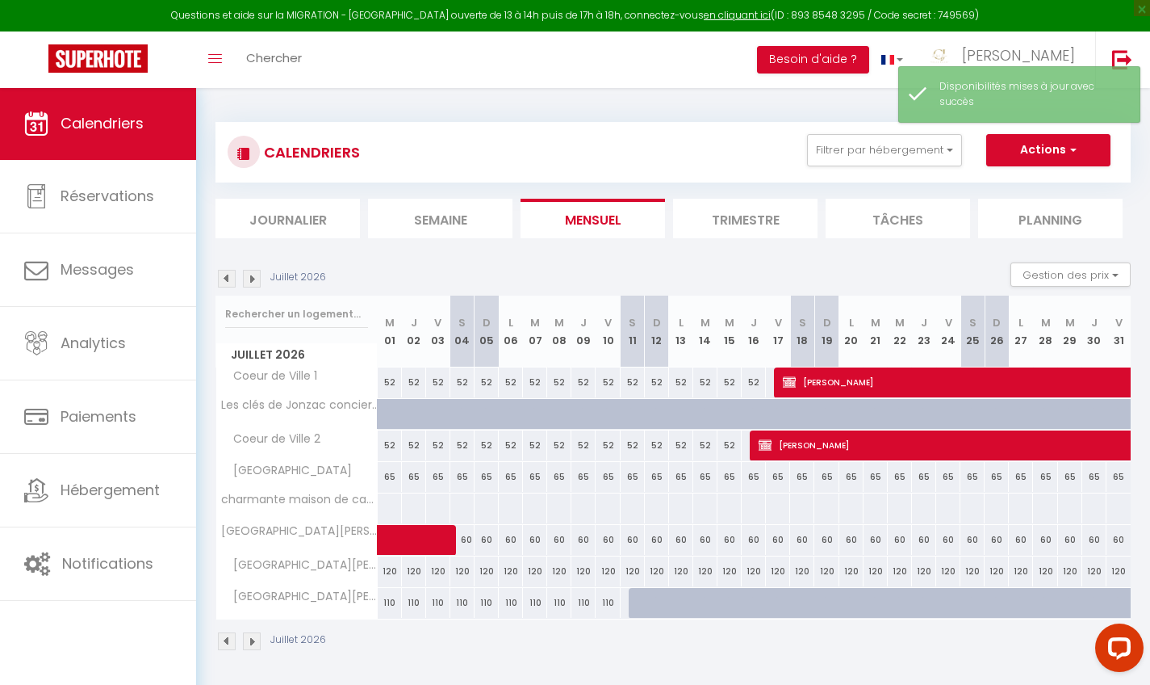
click at [752, 374] on div "52" at bounding box center [754, 382] width 24 height 30
select select "1"
type input "Jeu 16 Juillet 2026"
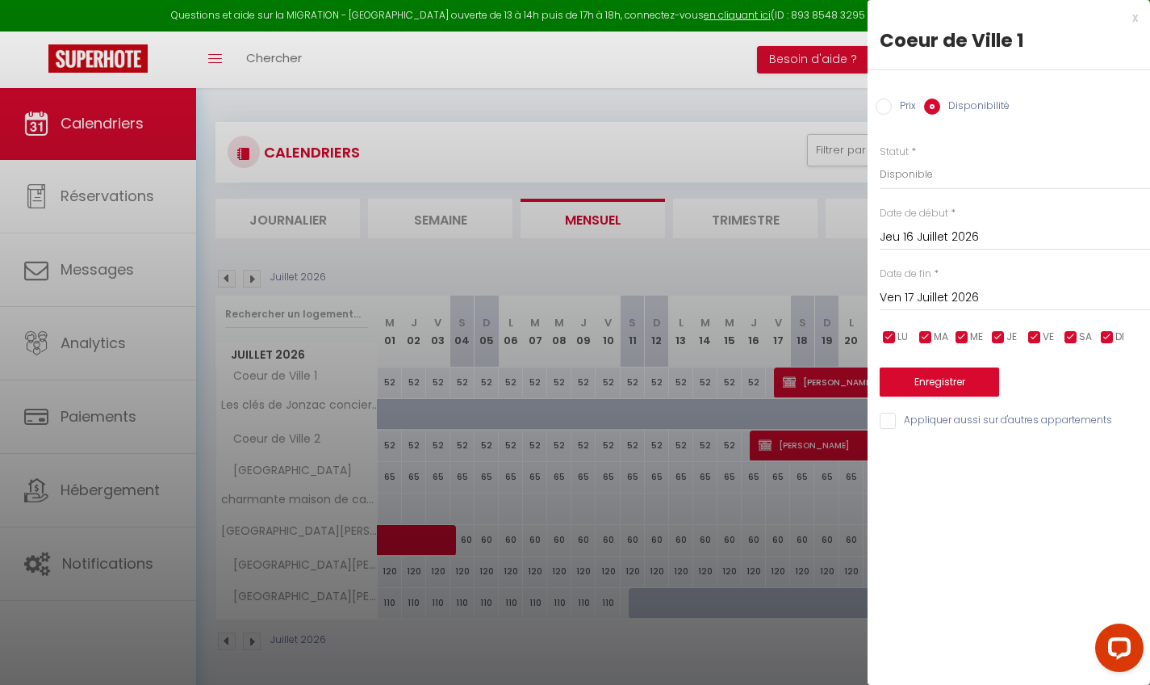
click at [936, 299] on input "Ven 17 Juillet 2026" at bounding box center [1015, 297] width 270 height 21
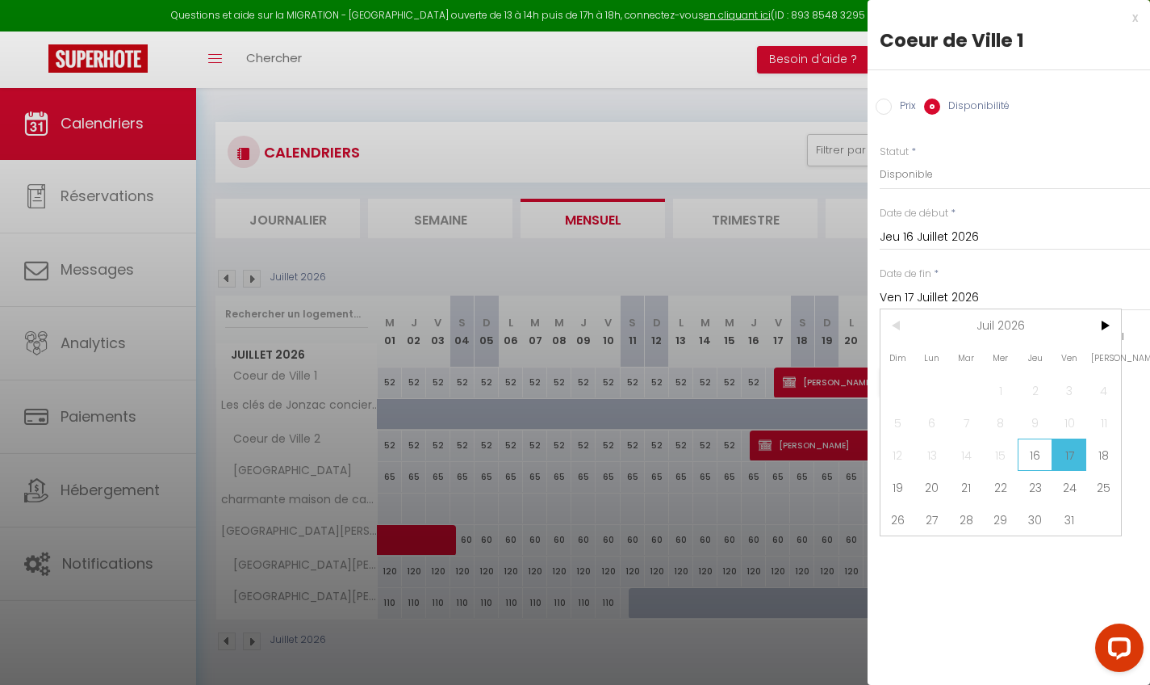
click at [1043, 455] on span "16" at bounding box center [1035, 454] width 35 height 32
type input "Jeu 16 Juillet 2026"
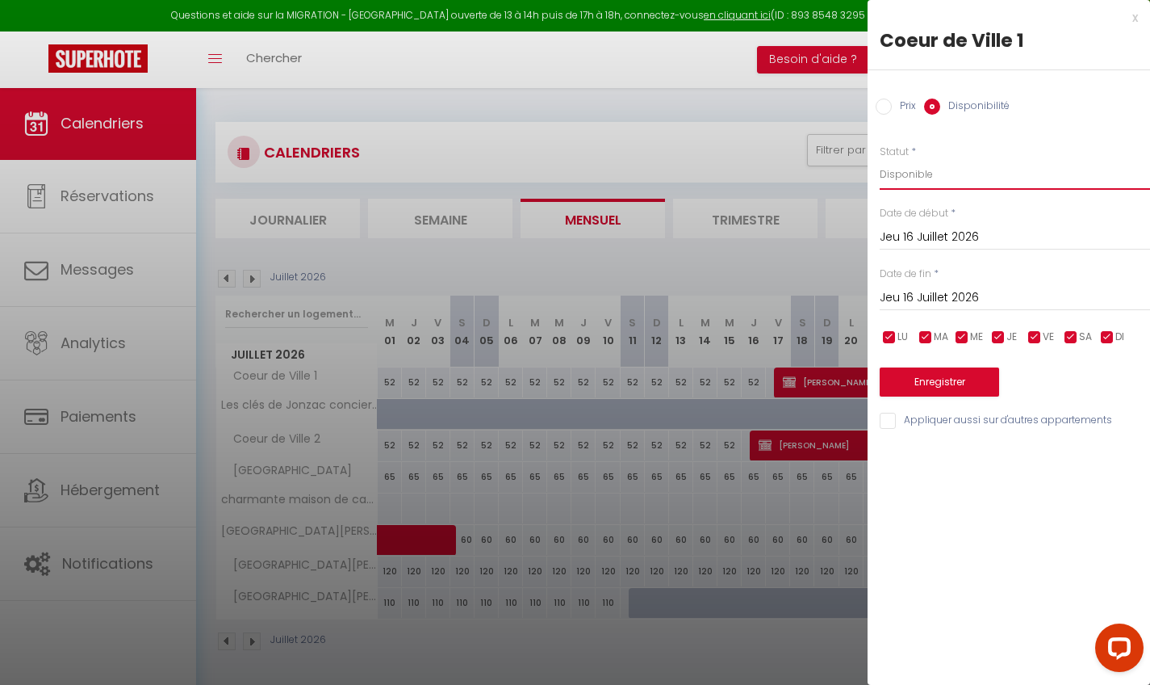
select select "0"
click at [953, 378] on button "Enregistrer" at bounding box center [939, 381] width 119 height 29
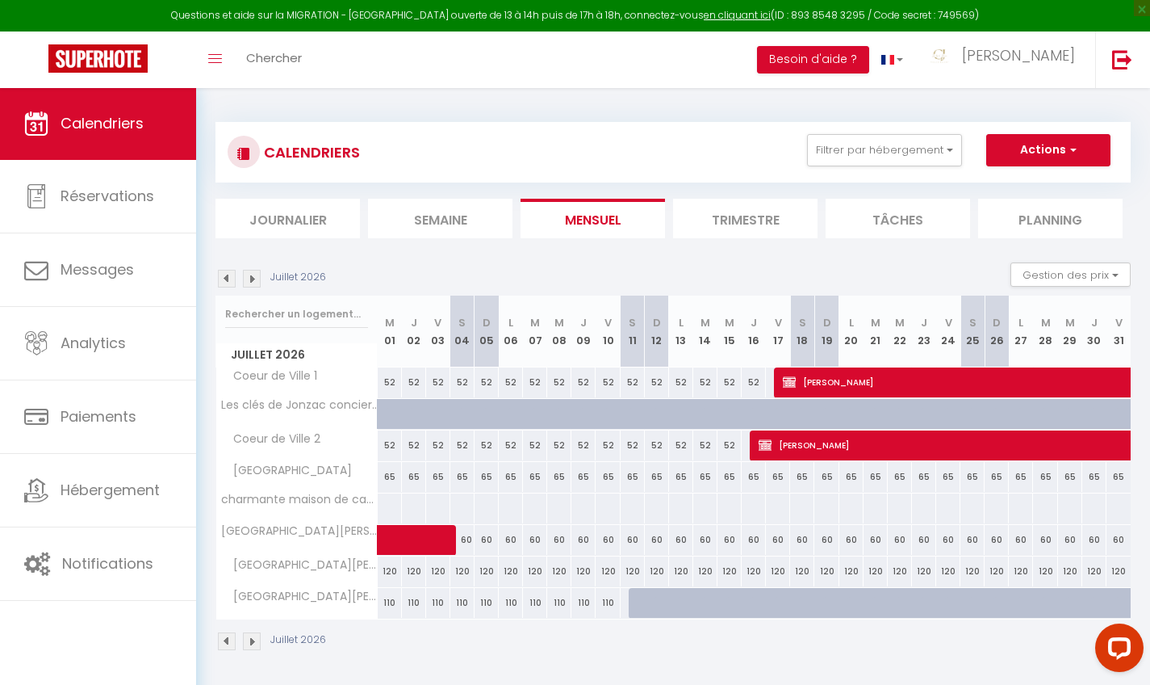
click at [851, 381] on span "[PERSON_NAME]" at bounding box center [1173, 382] width 780 height 31
select select "OK"
select select "KO"
select select "0"
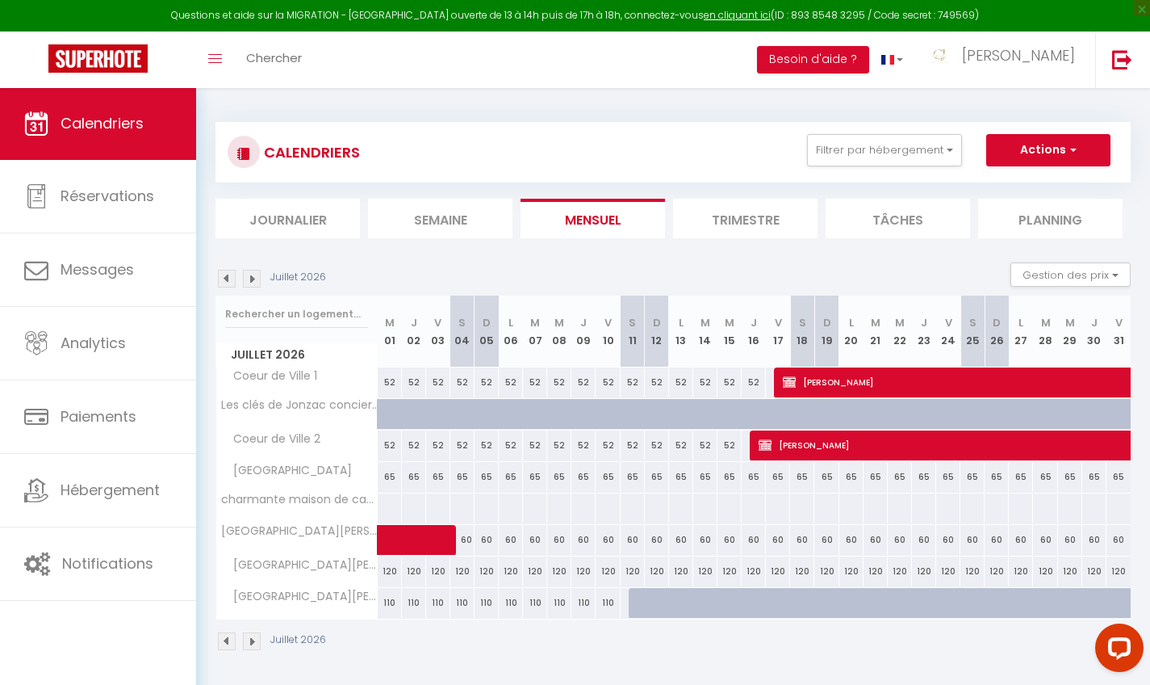
select select "1"
select select
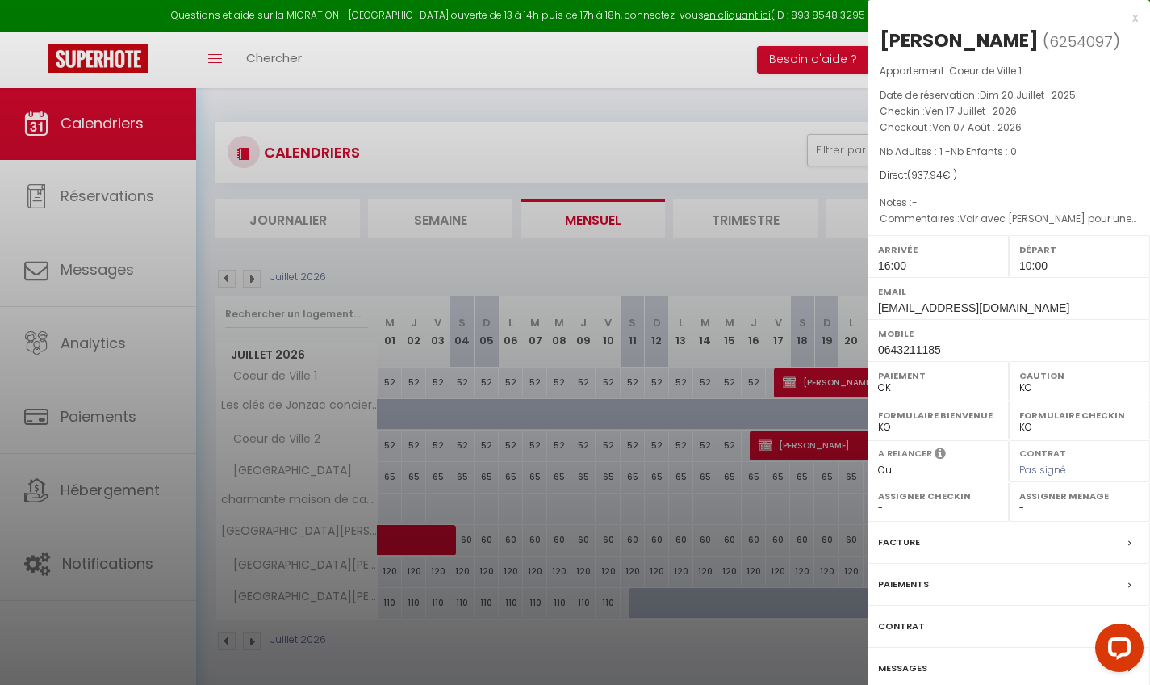
click at [908, 536] on label "Facture" at bounding box center [899, 542] width 42 height 17
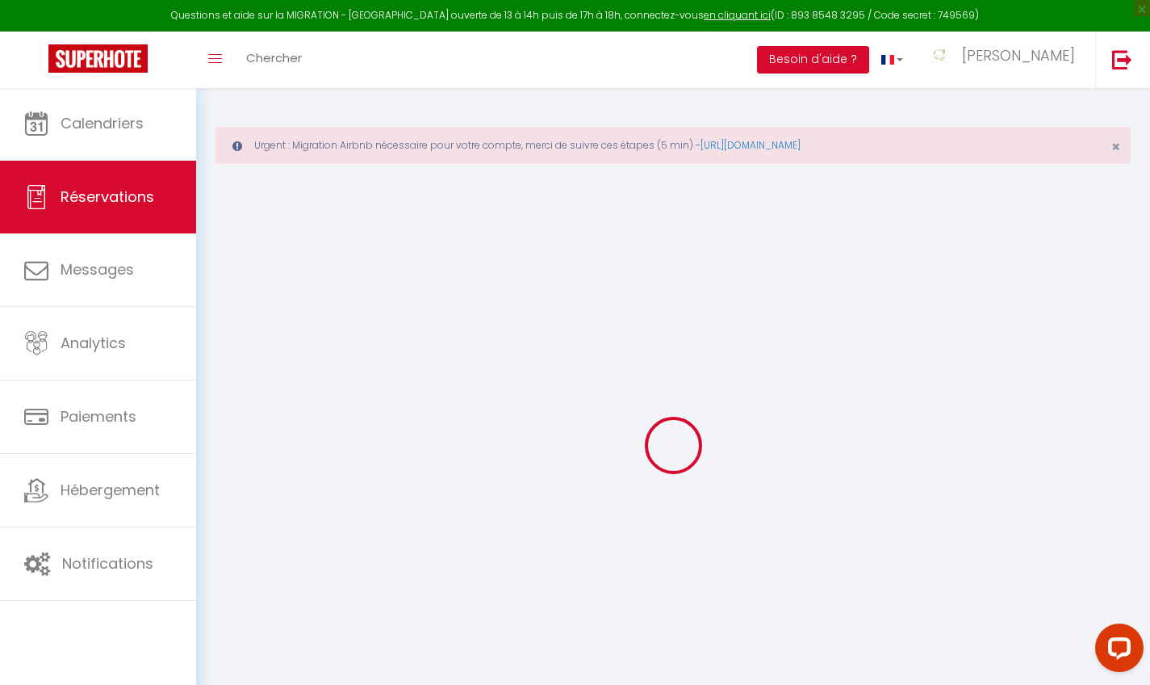
type input "Micheal"
type input "Bouvry"
type input "[EMAIL_ADDRESS][DOMAIN_NAME]"
type input "0643211185"
type input "49070"
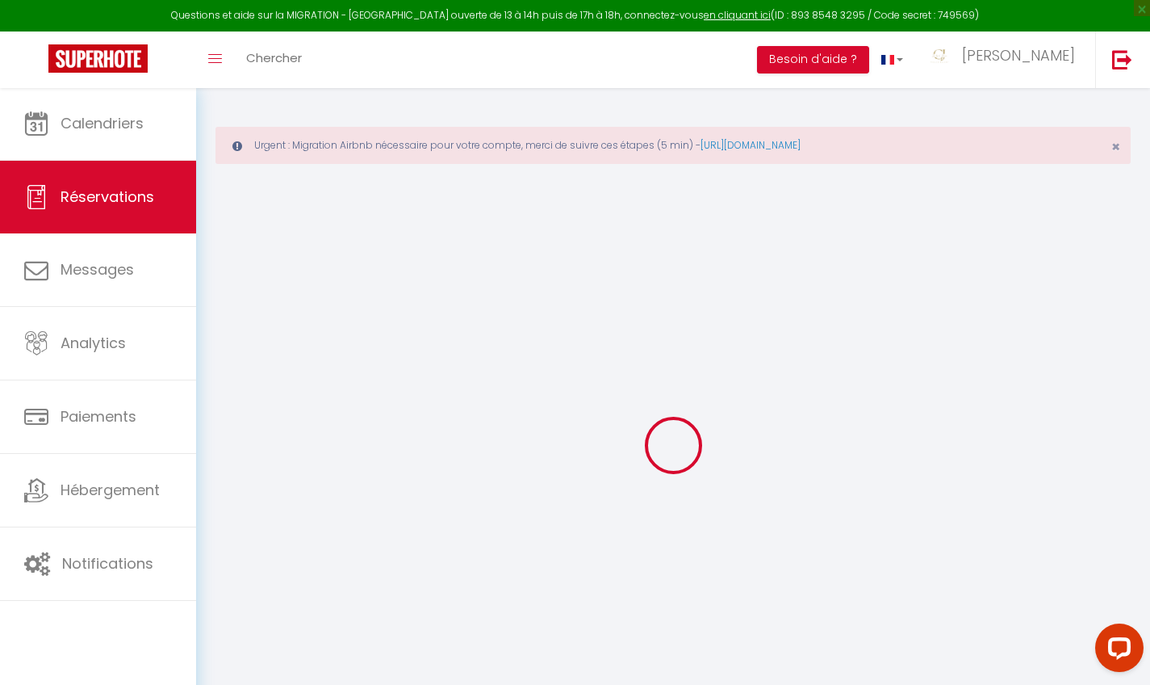
type input "[STREET_ADDRESS]"
type input "Saint Lembert la potherie"
select select "FR"
select select "30678"
select select "1"
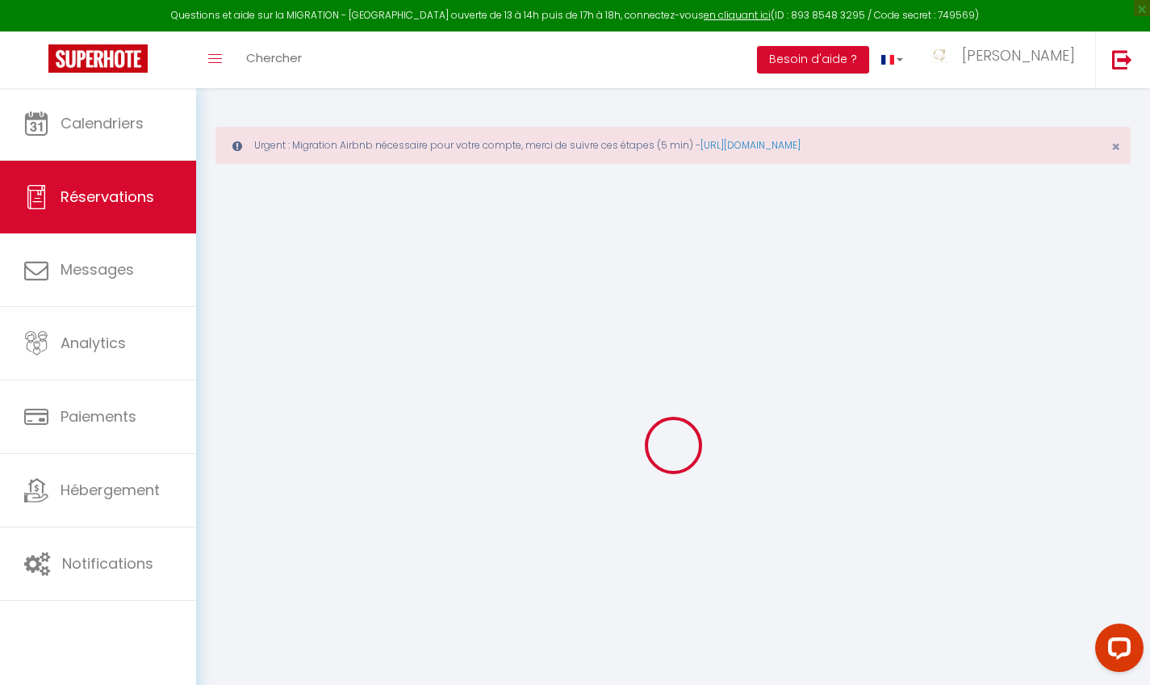
type input "Ven 17 Juillet 2026"
select select
type input "Ven 07 Août 2026"
select select
type input "1"
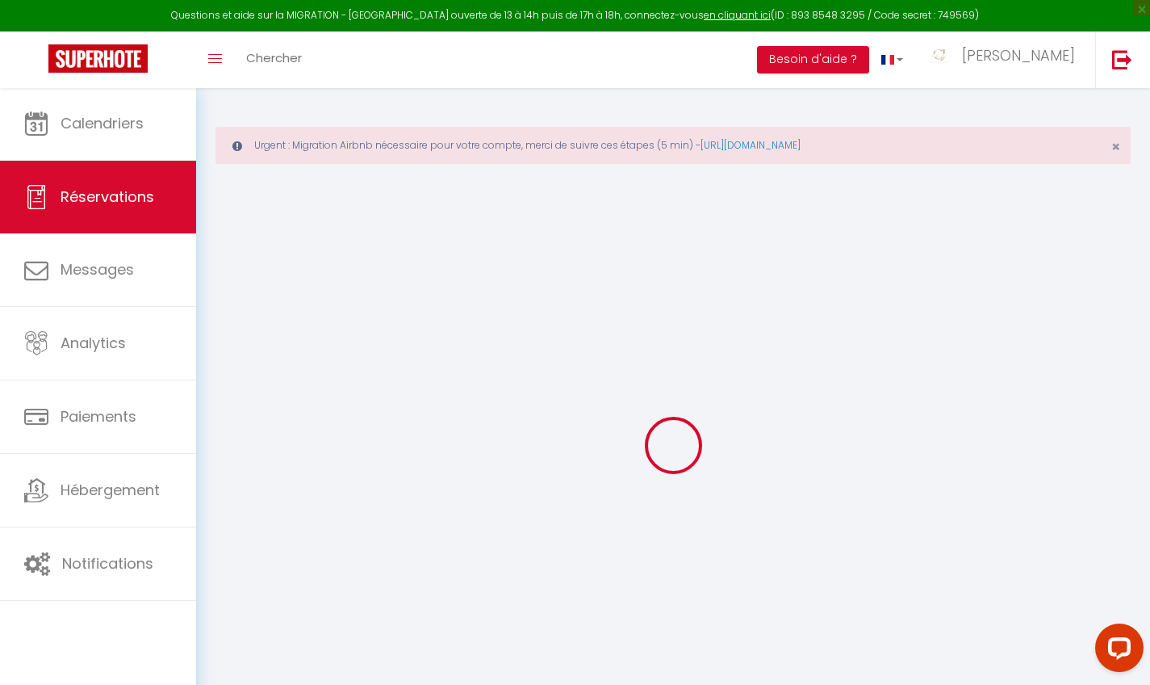
select select "12"
select select
type input "30"
type input "40"
type input "0"
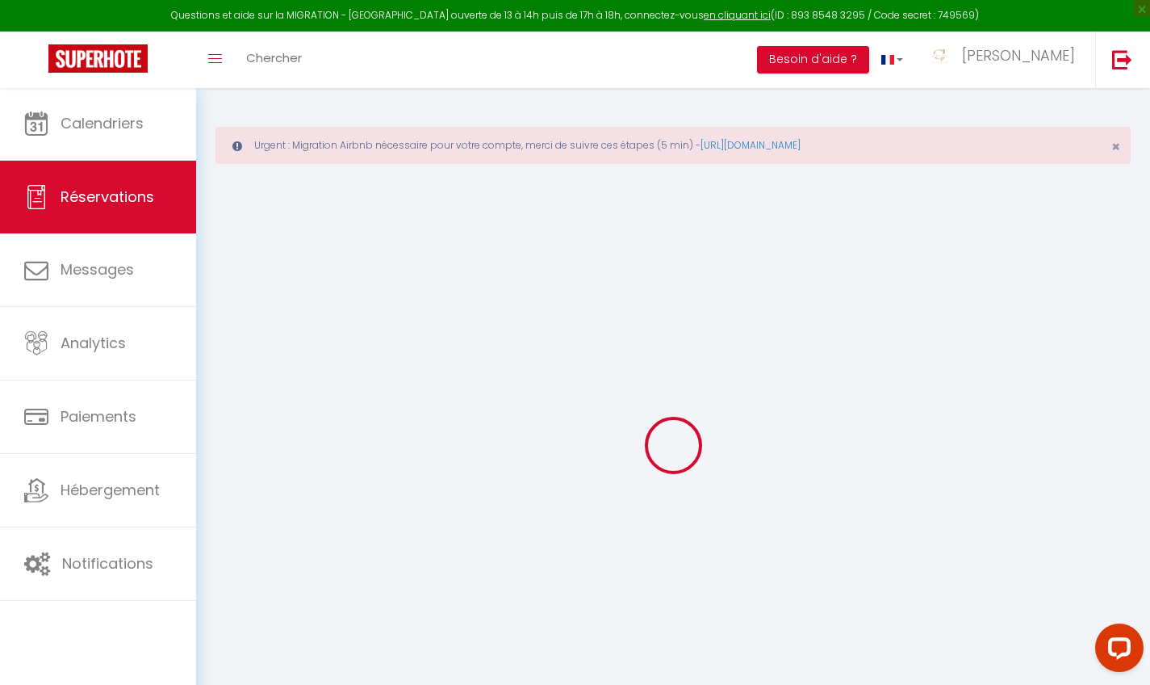
select select
select select "14"
select select
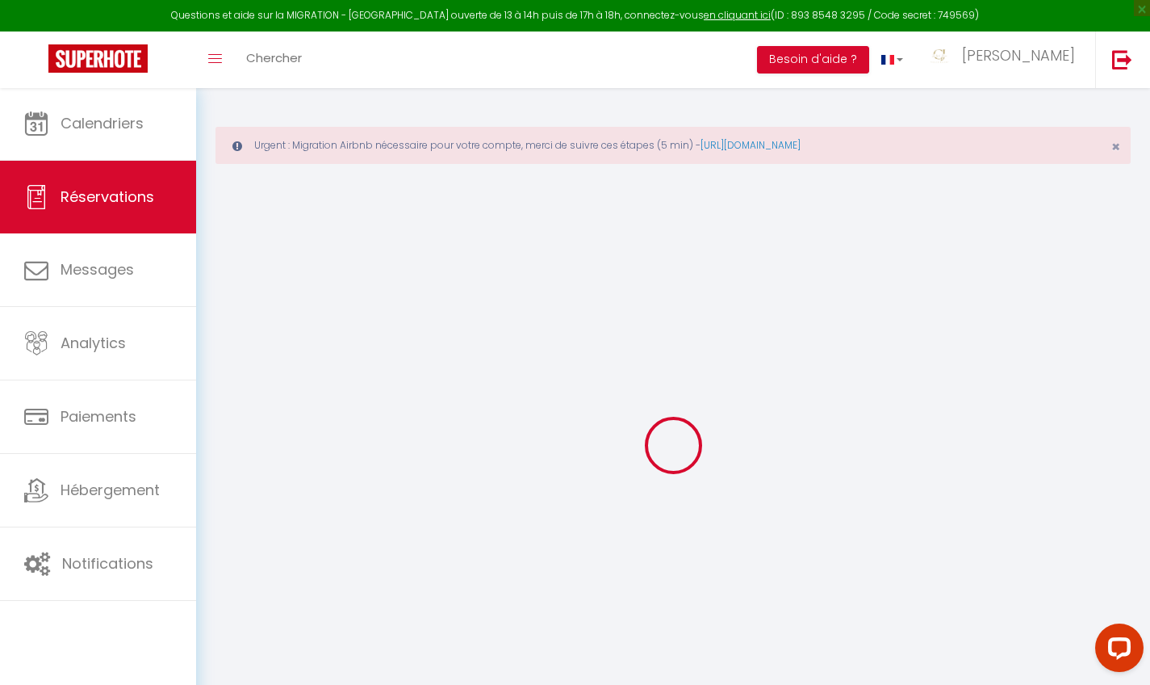
select select
checkbox input "false"
select select
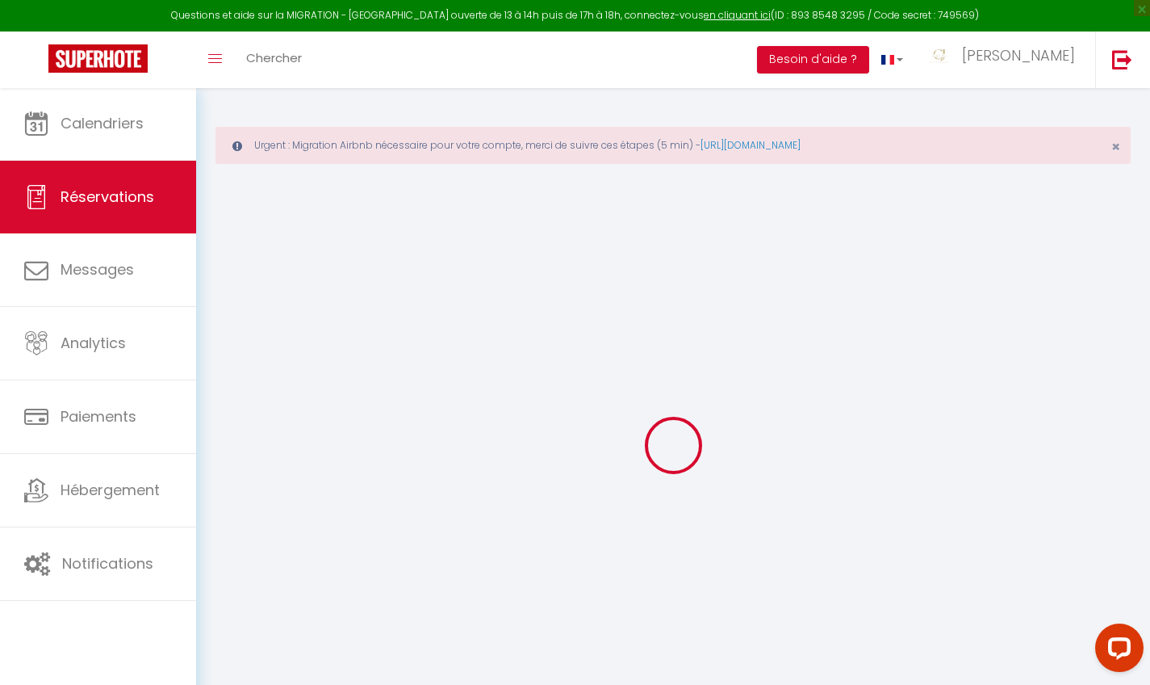
checkbox input "false"
type textarea "Voir avec [PERSON_NAME] pour une remis commercial. [PERSON_NAME] à 870€"
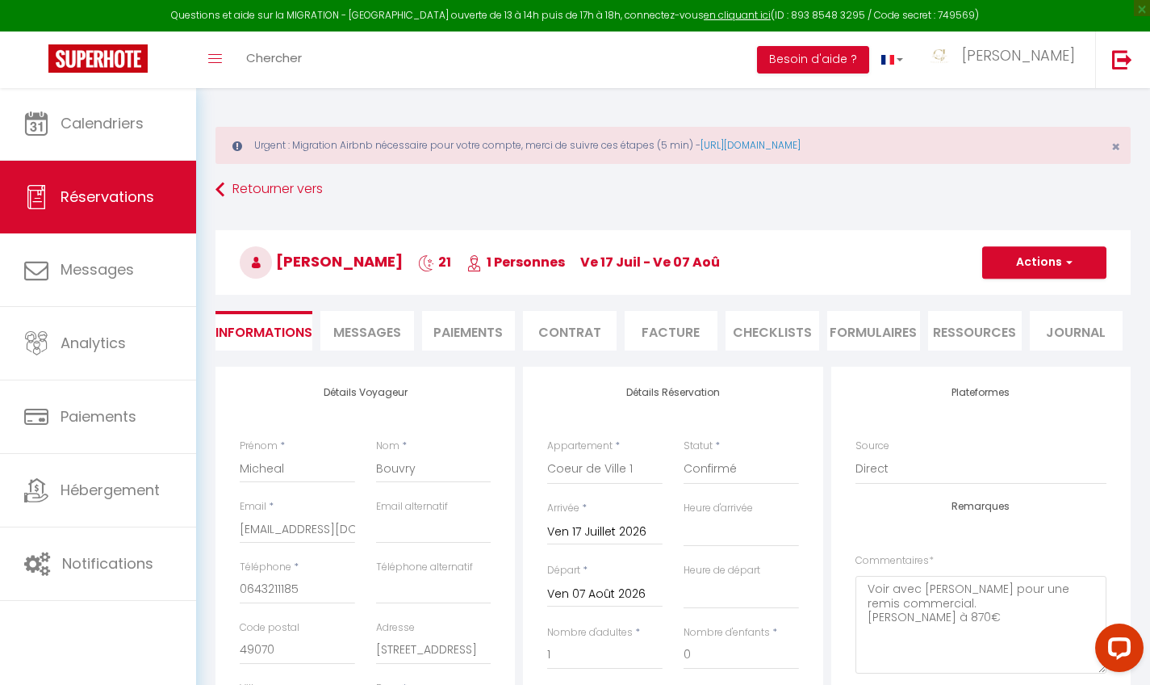
type input "30"
type input "27.94"
select select
select select "16:00"
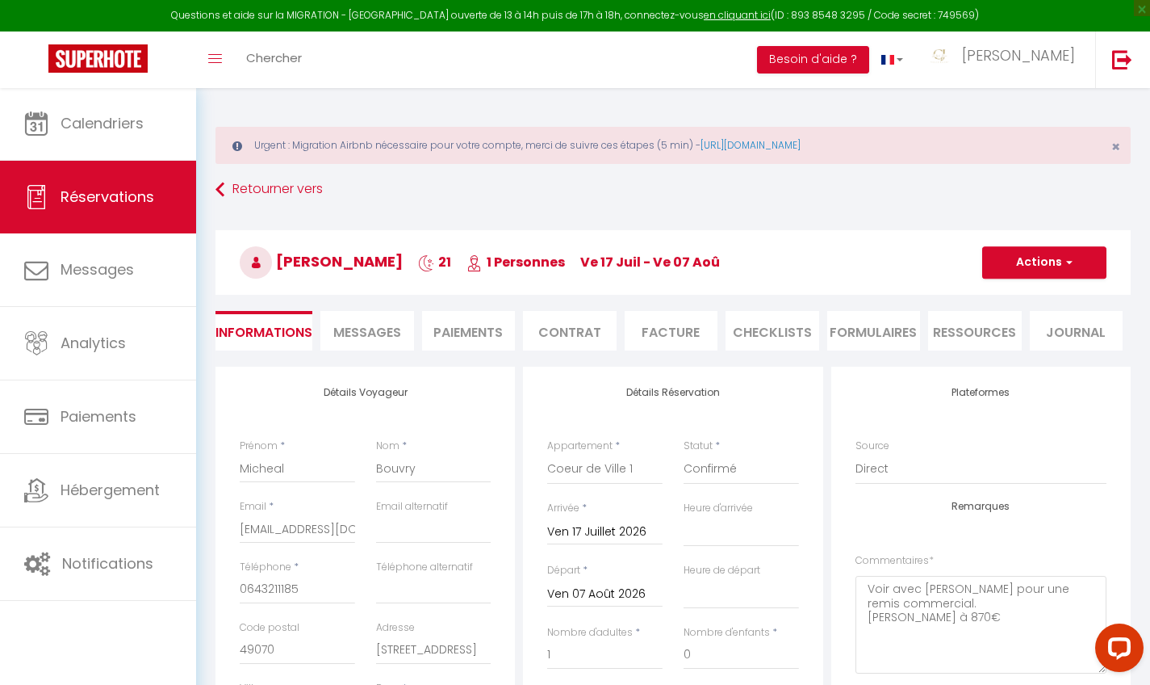
select select "10:00"
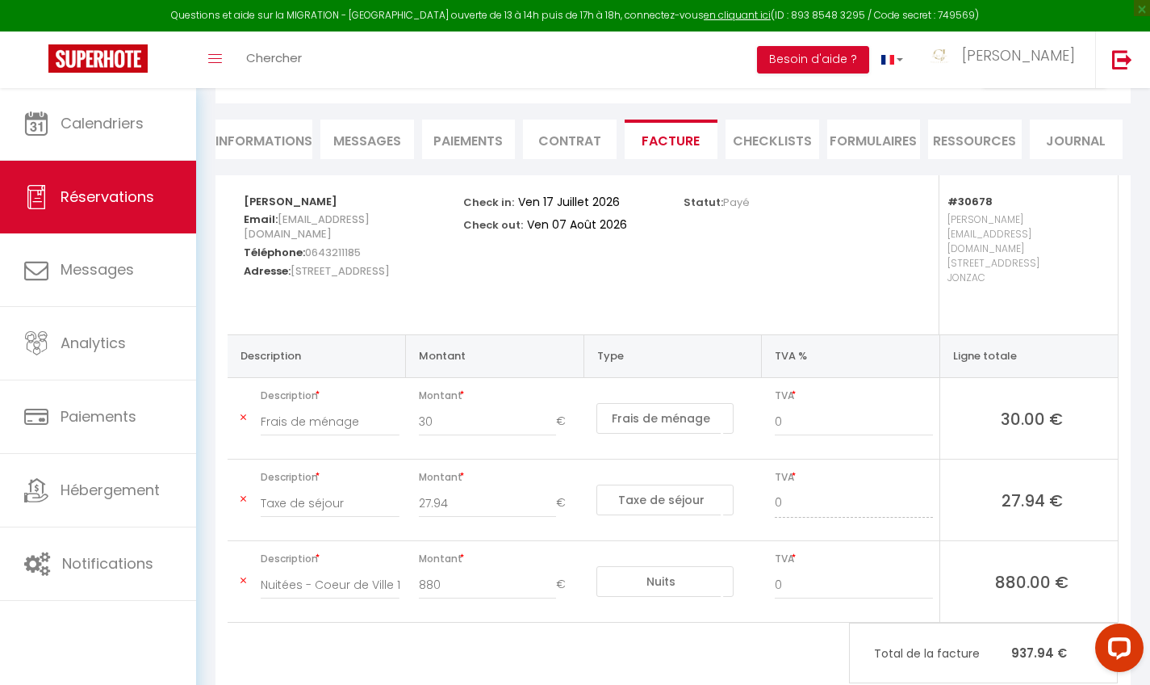
scroll to position [188, 0]
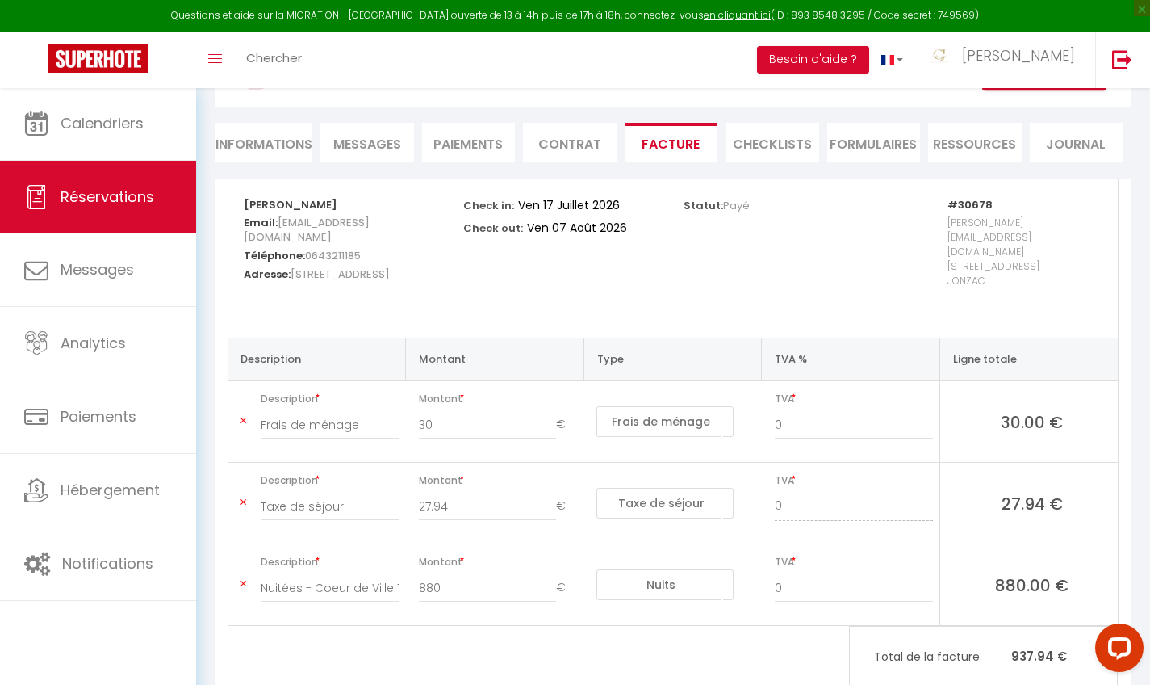
click at [245, 143] on li "Informations" at bounding box center [264, 143] width 97 height 40
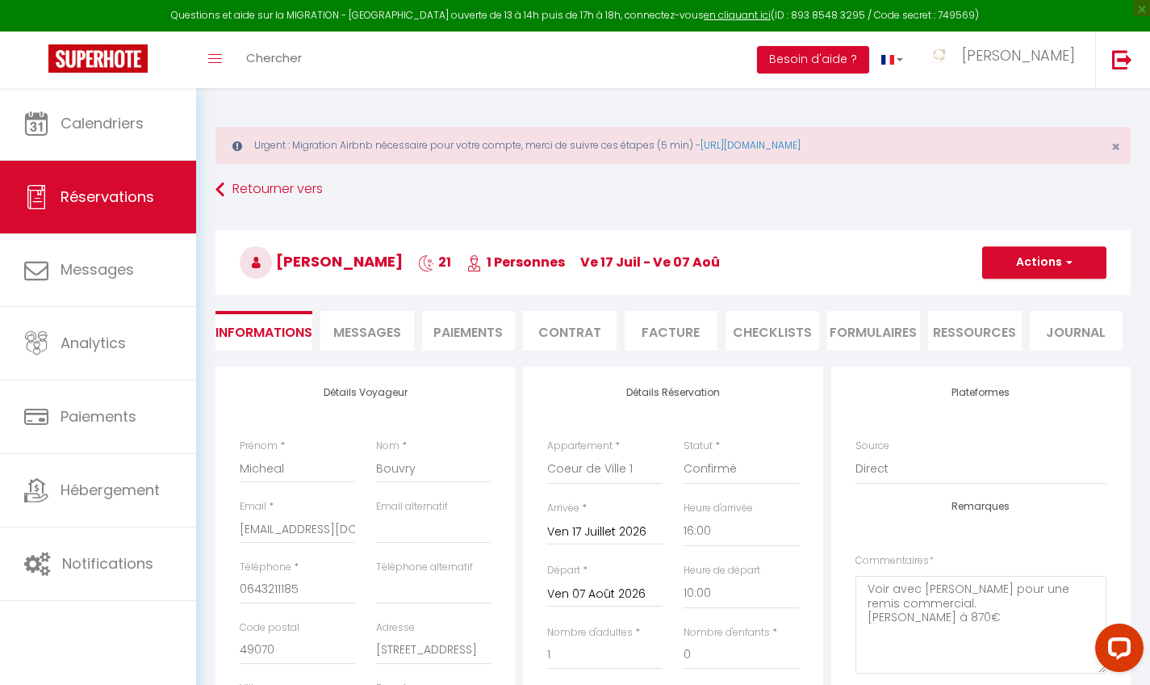
click at [1061, 269] on button "Actions" at bounding box center [1044, 262] width 124 height 32
click at [995, 344] on link "Supprimer" at bounding box center [1029, 339] width 128 height 21
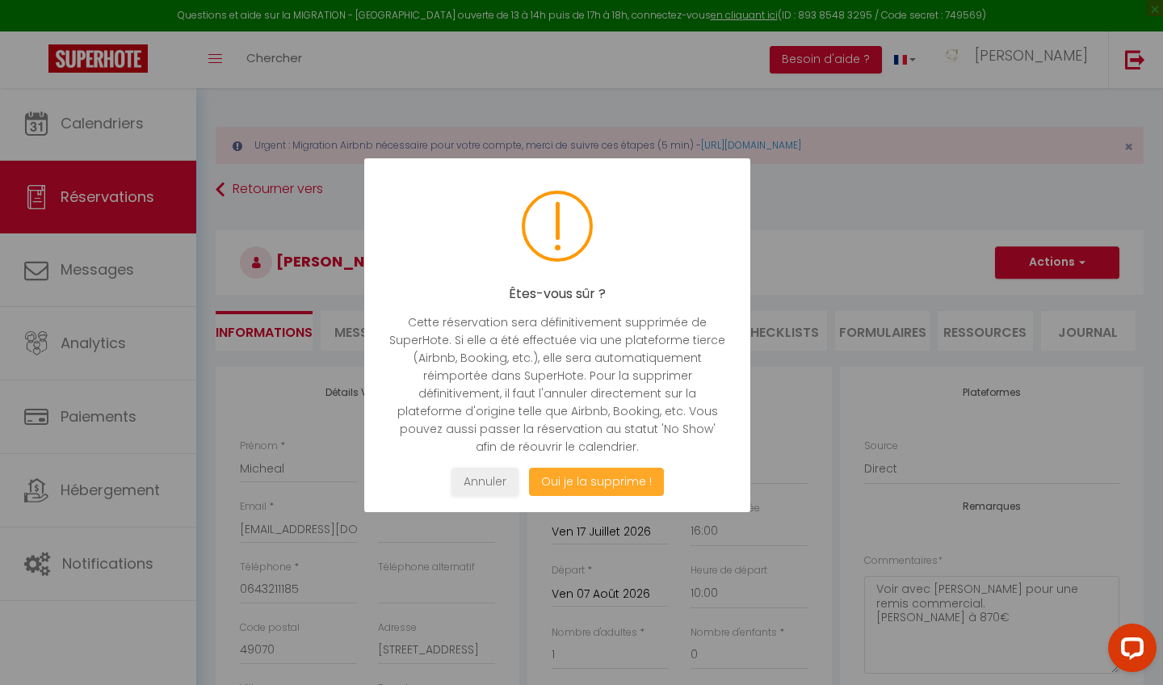
click at [584, 480] on button "Oui je la supprime !" at bounding box center [596, 481] width 135 height 28
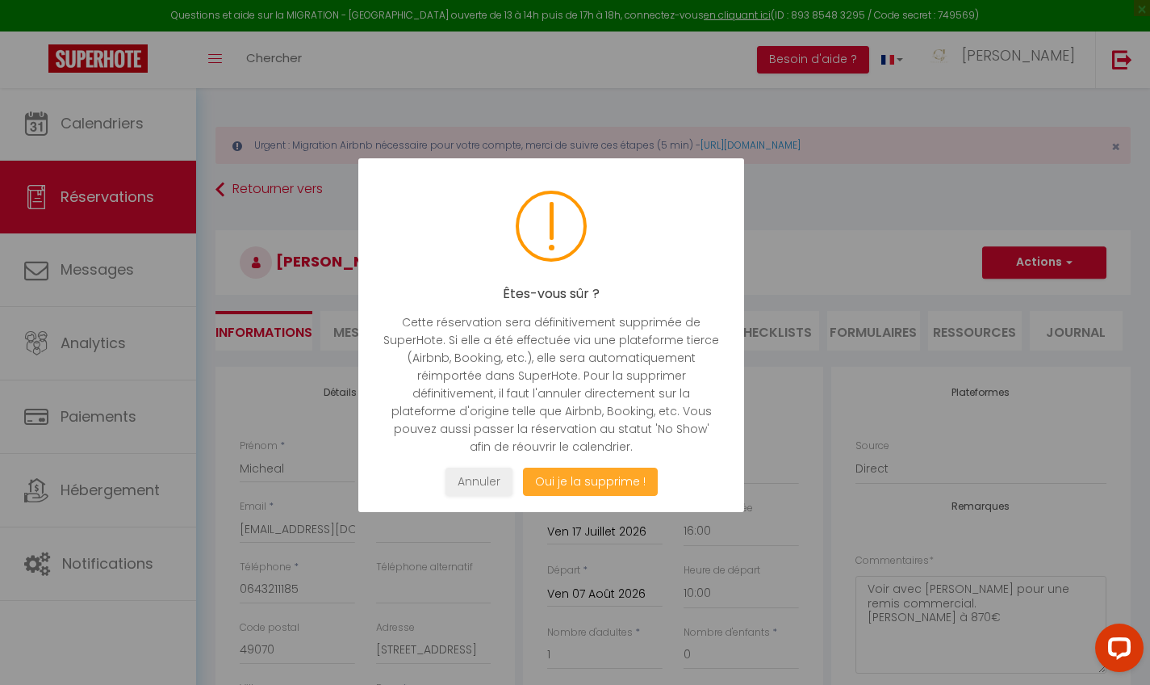
select select "not_cancelled"
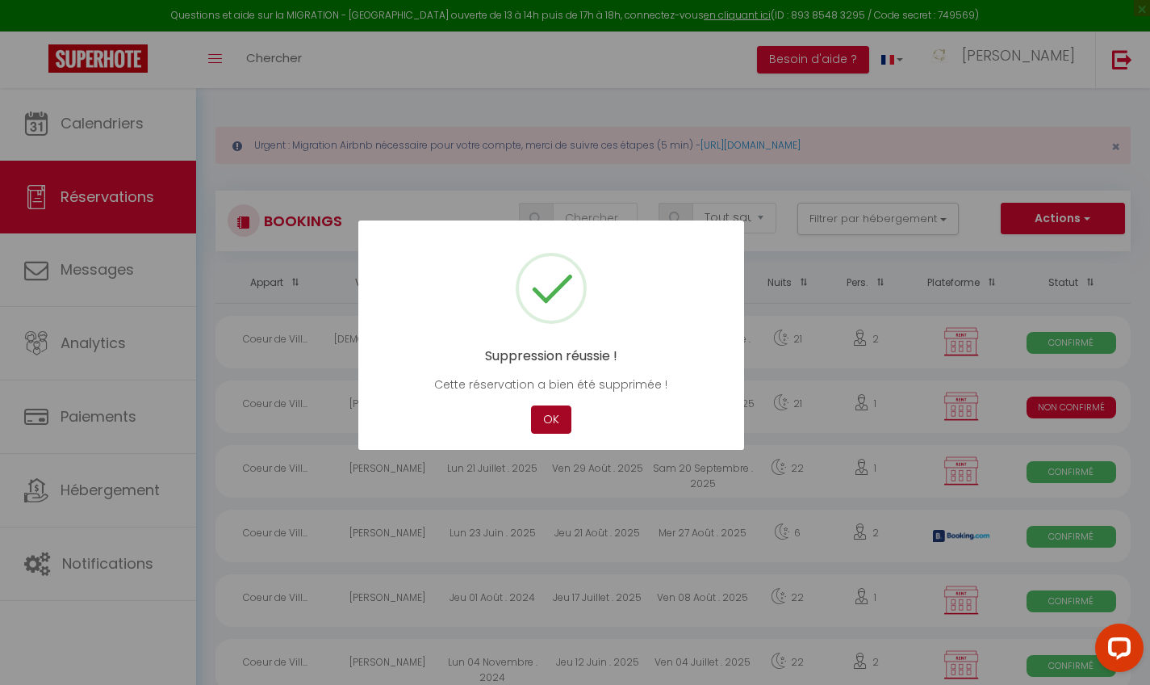
click at [548, 414] on button "OK" at bounding box center [551, 419] width 40 height 28
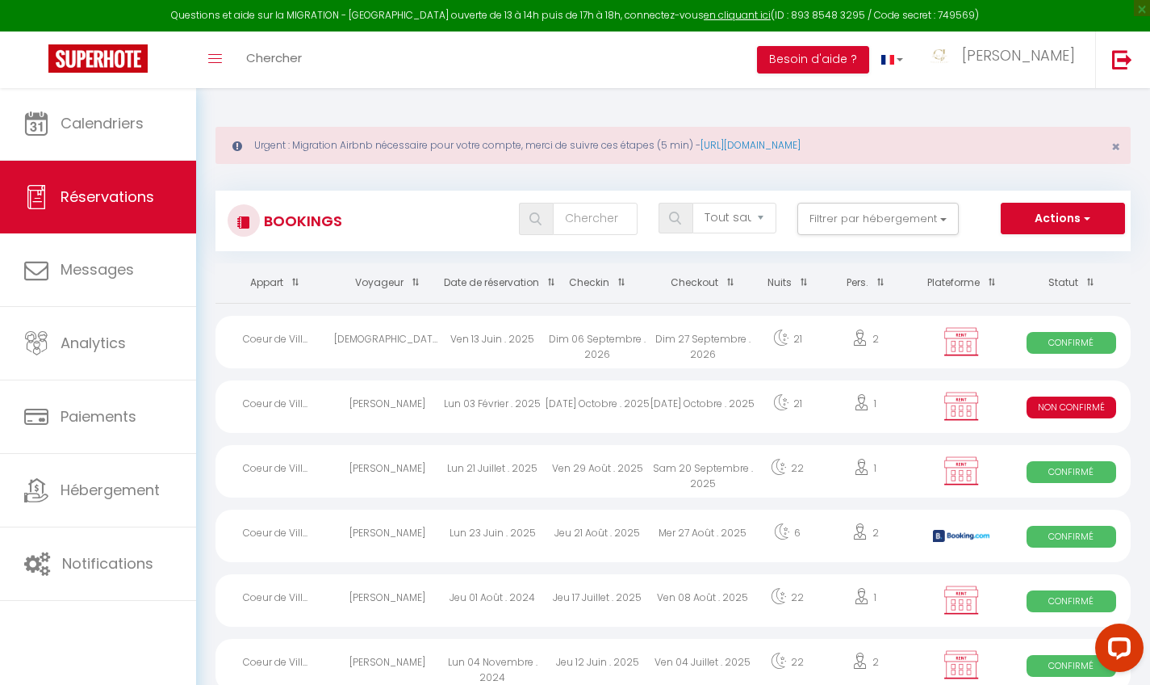
click at [112, 82] on link at bounding box center [98, 59] width 196 height 57
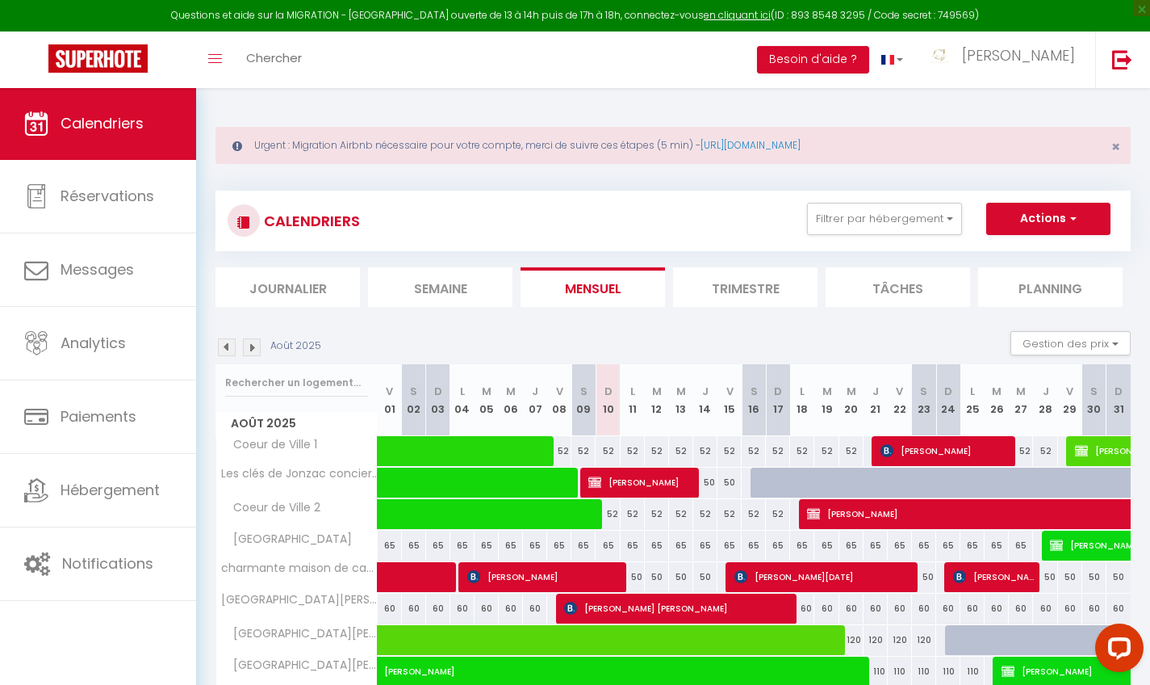
click at [1071, 223] on span "button" at bounding box center [1071, 218] width 10 height 16
click at [1009, 244] on link "Nouvelle réservation" at bounding box center [1031, 256] width 140 height 24
select select
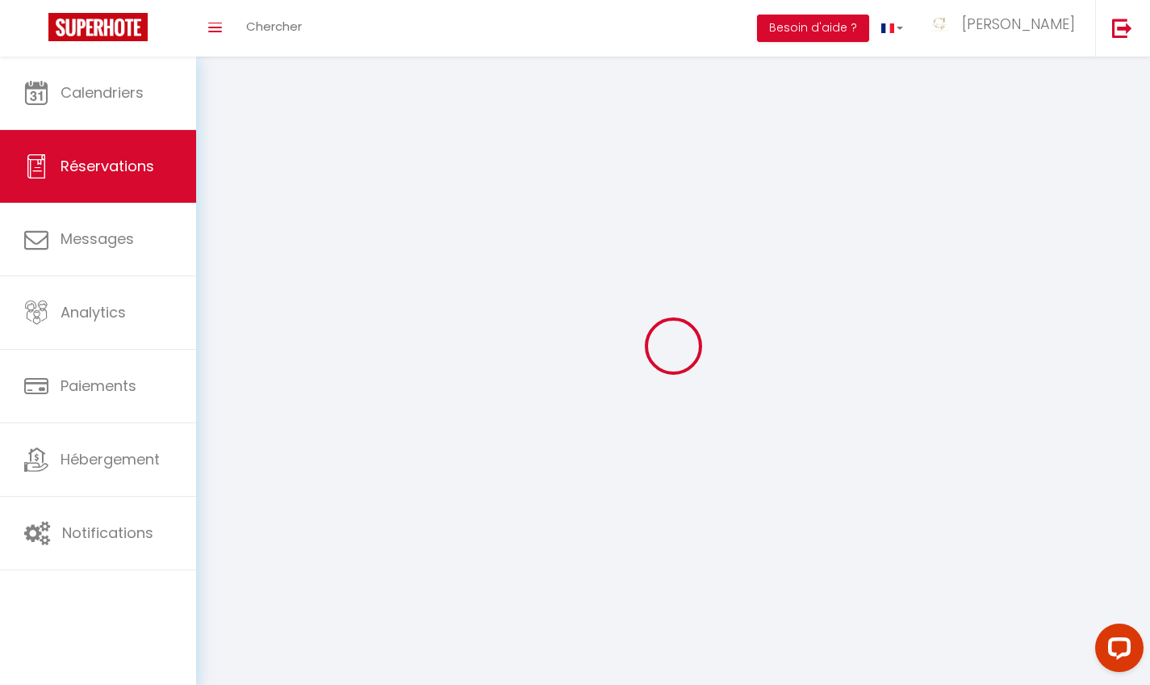
select select
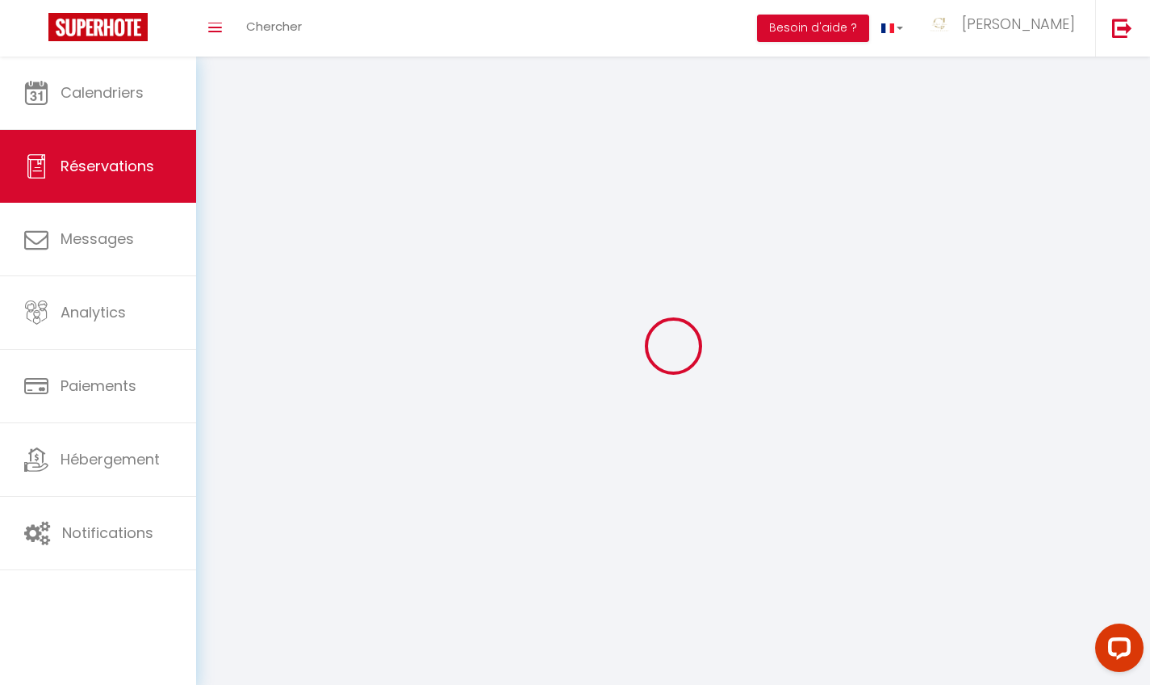
select select
checkbox input "false"
select select
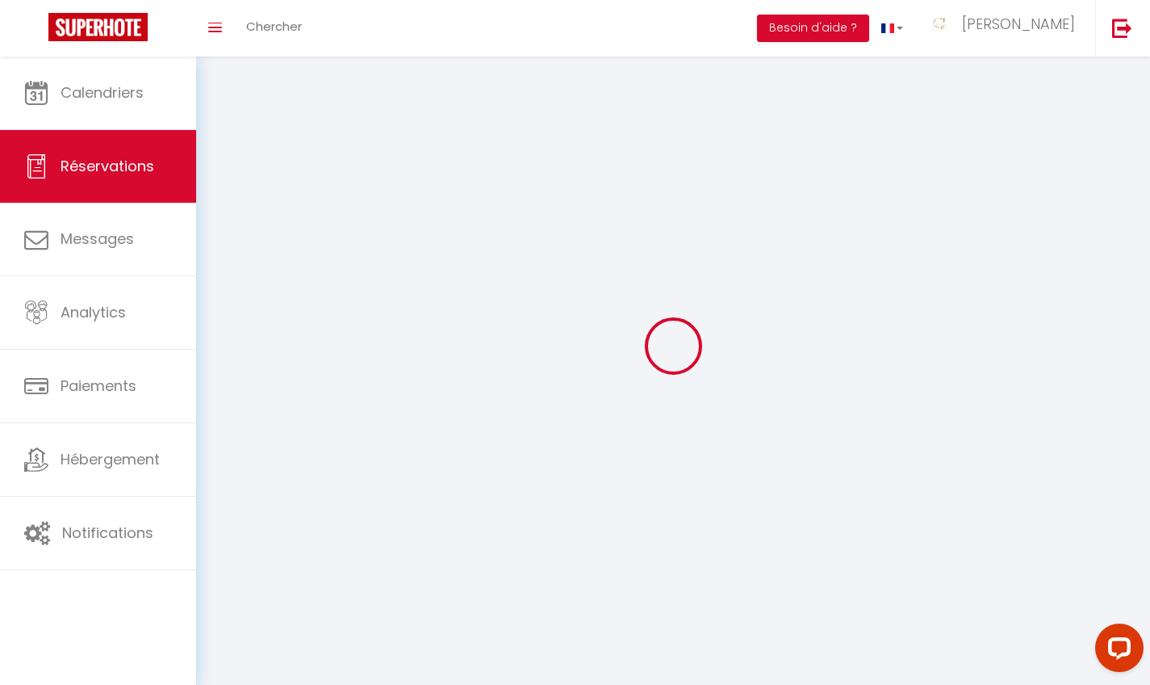
select select
checkbox input "false"
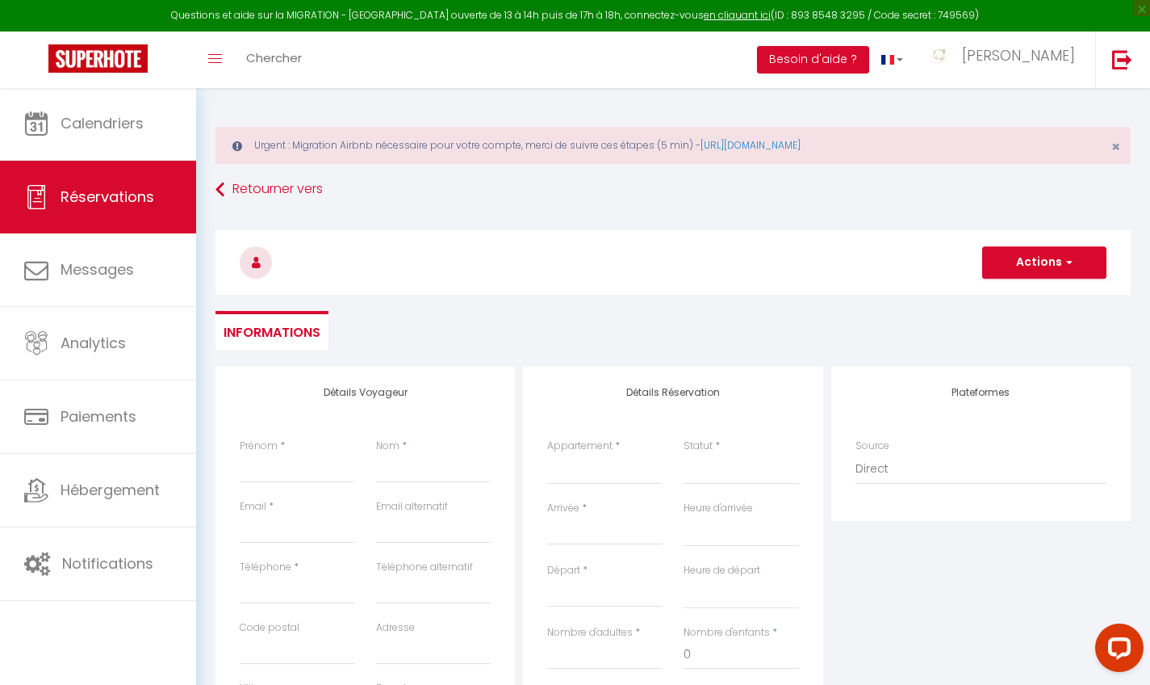
select select
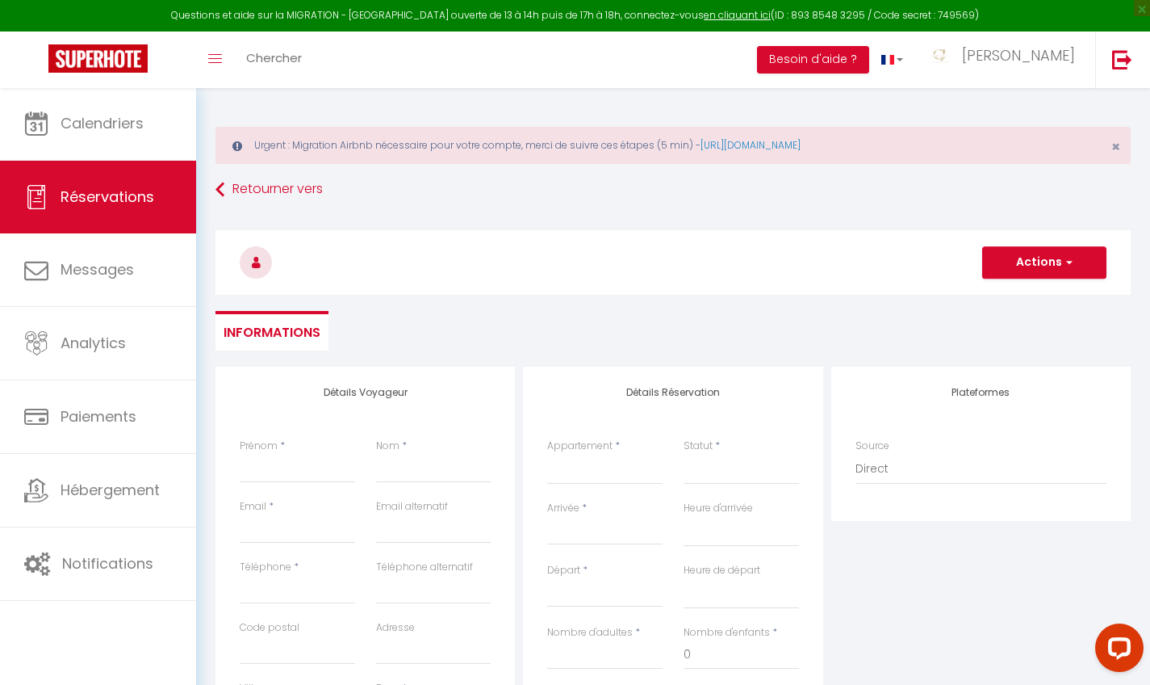
select select
checkbox input "false"
select select
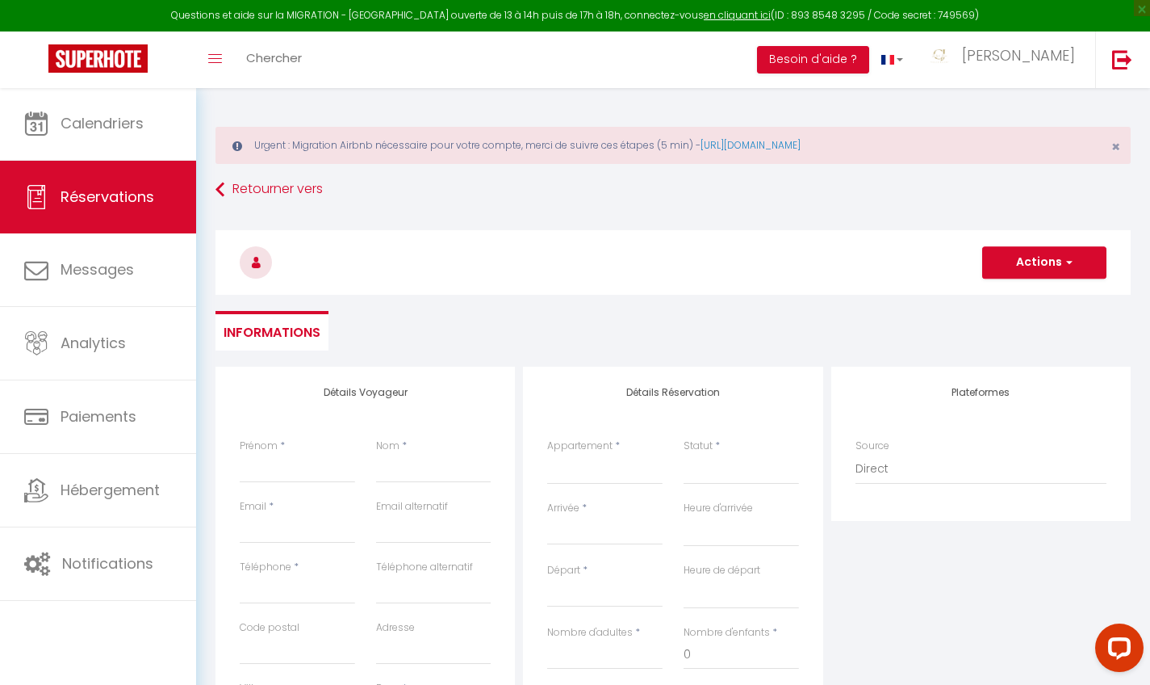
select select
checkbox input "false"
select select
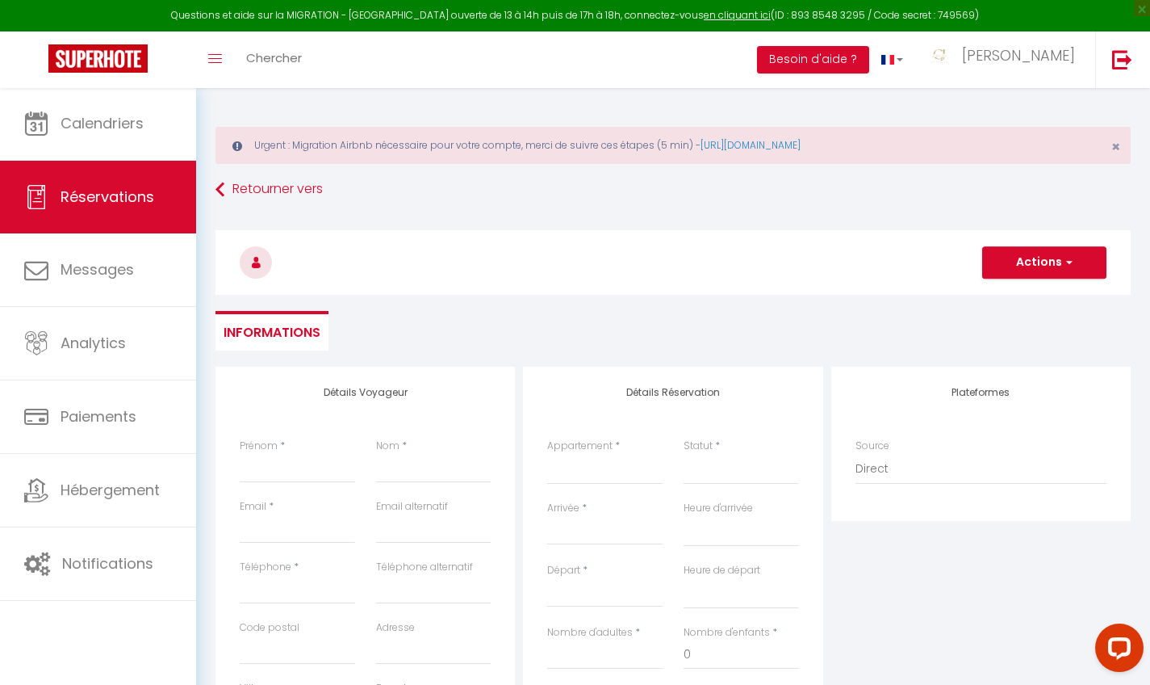
select select
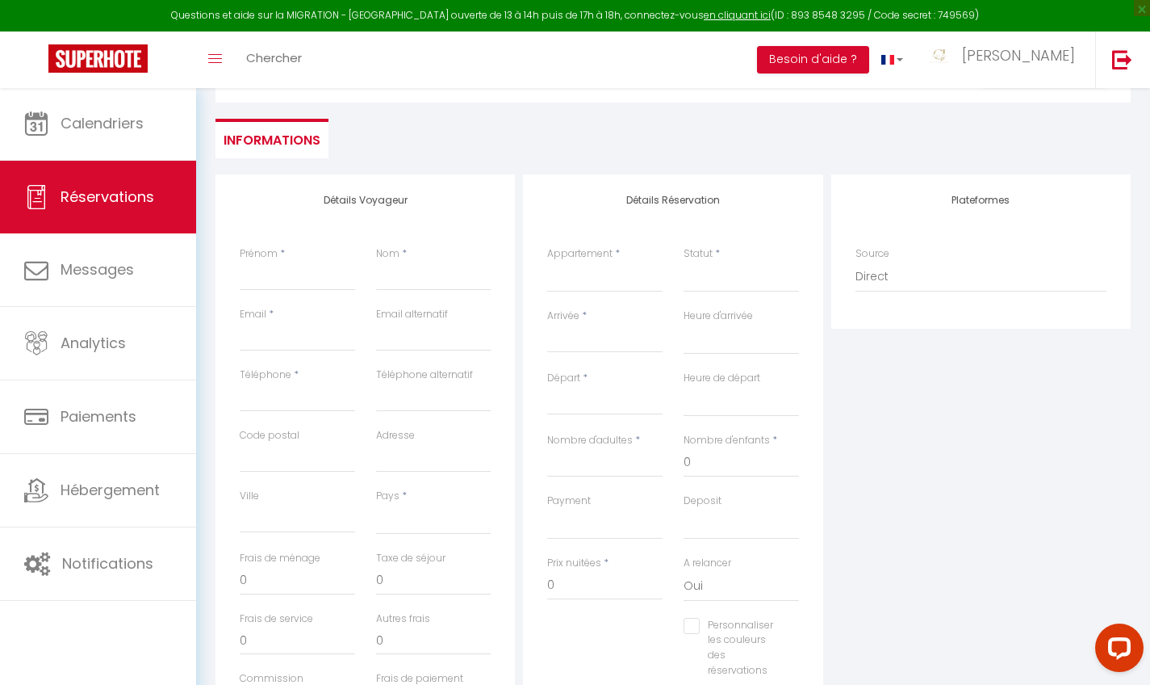
scroll to position [196, 0]
select select "30678"
select select
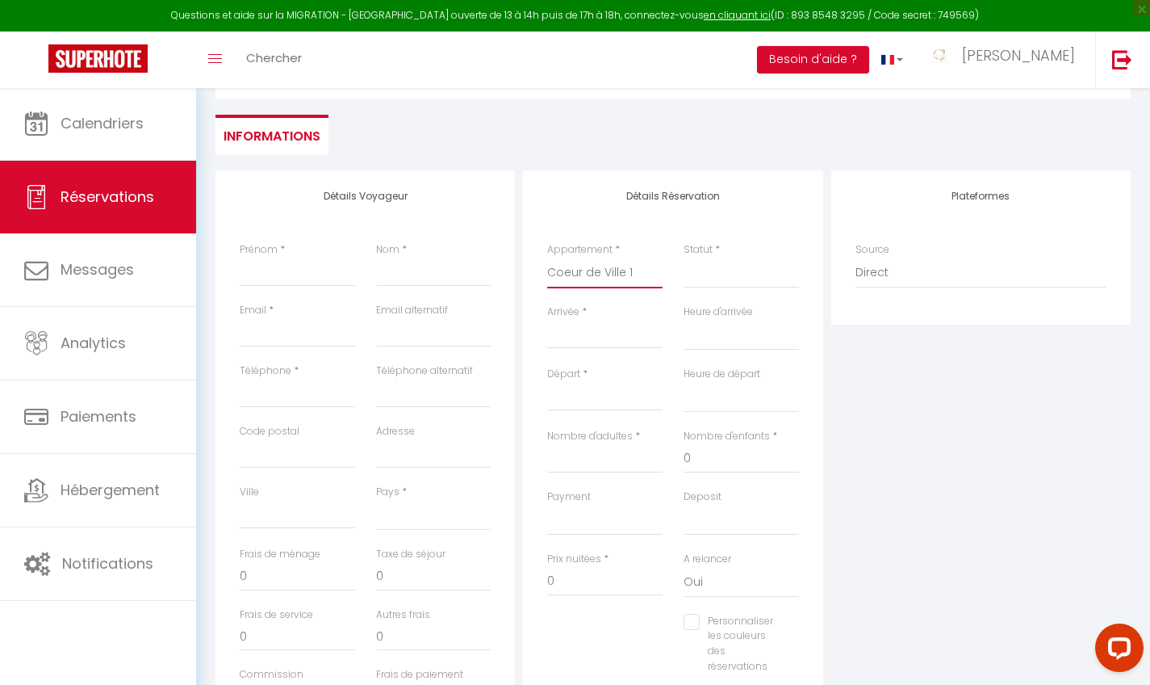
select select
checkbox input "false"
select select
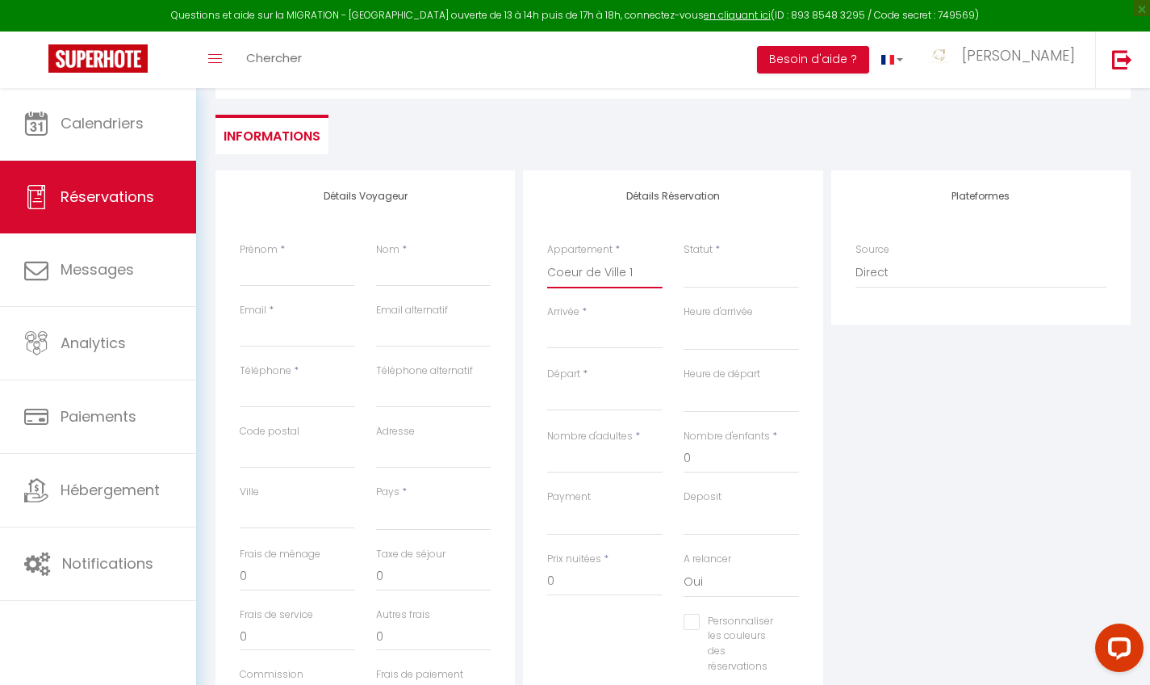
select select
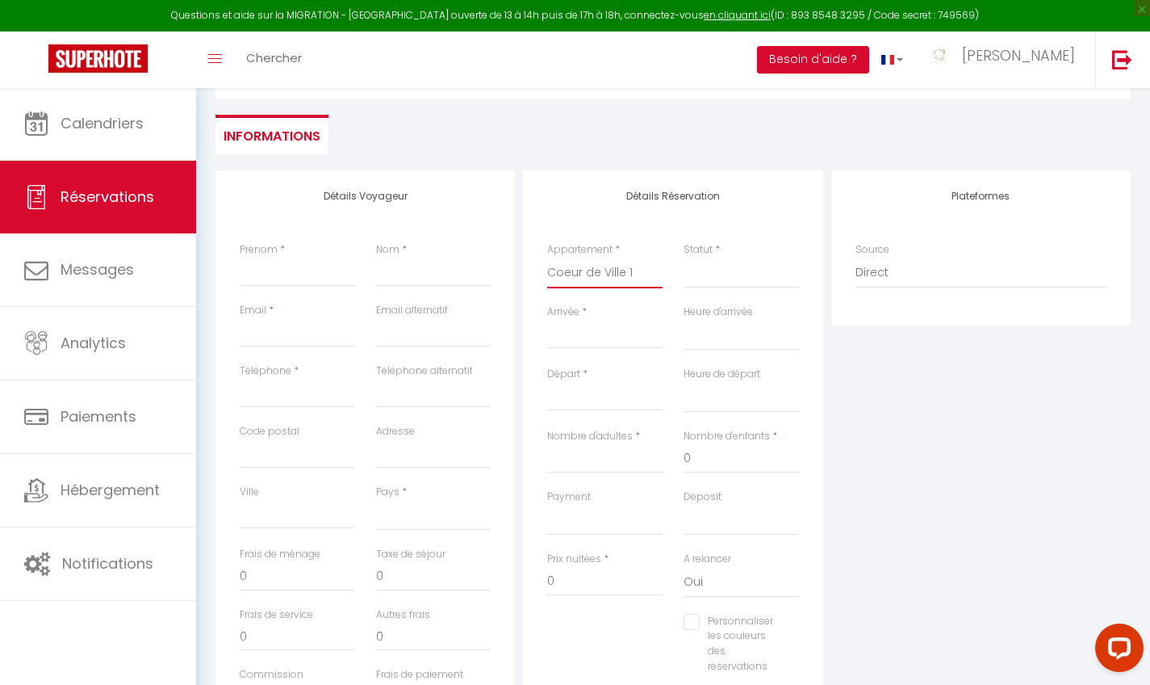
checkbox input "false"
click at [707, 284] on select "Confirmé Non Confirmé [PERSON_NAME] par le voyageur No Show Request" at bounding box center [741, 273] width 115 height 31
select select "1"
select select
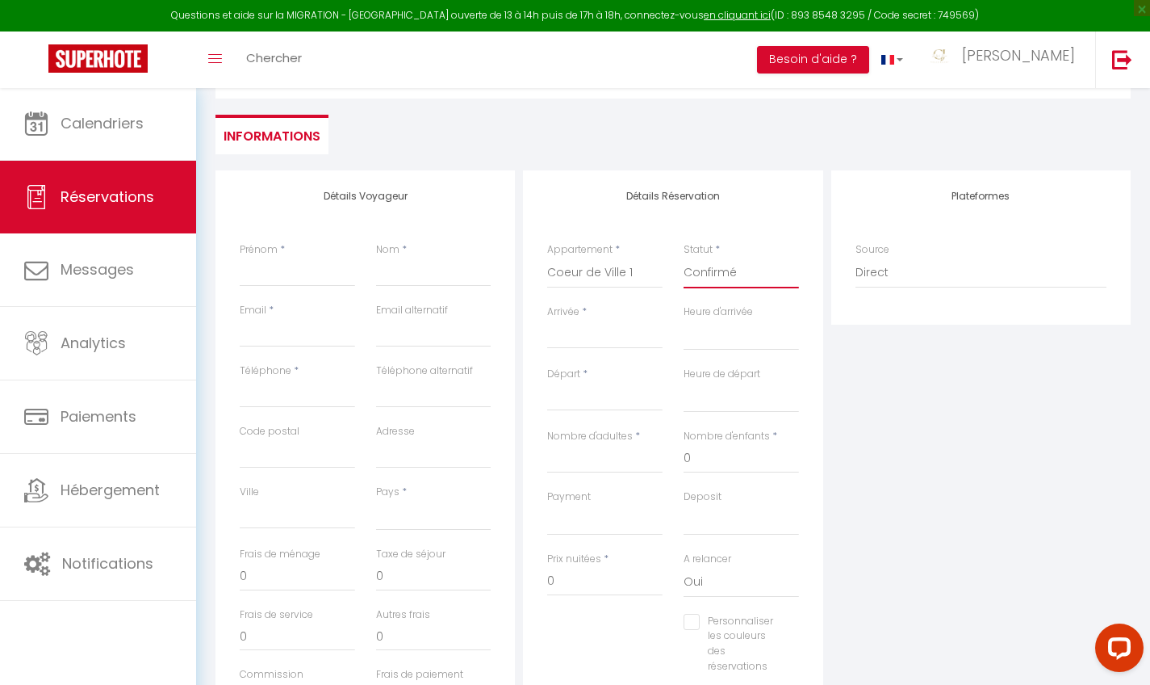
select select
checkbox input "false"
click at [561, 333] on input "Arrivée" at bounding box center [604, 335] width 115 height 21
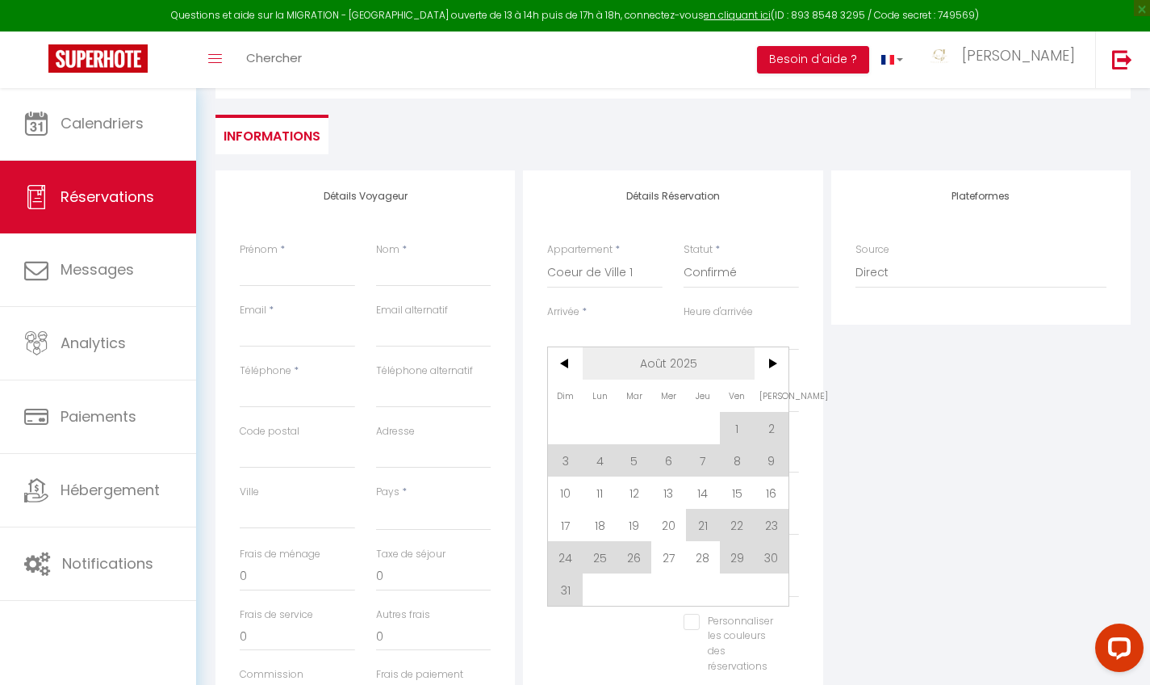
click at [668, 362] on span "Août 2025" at bounding box center [669, 363] width 172 height 32
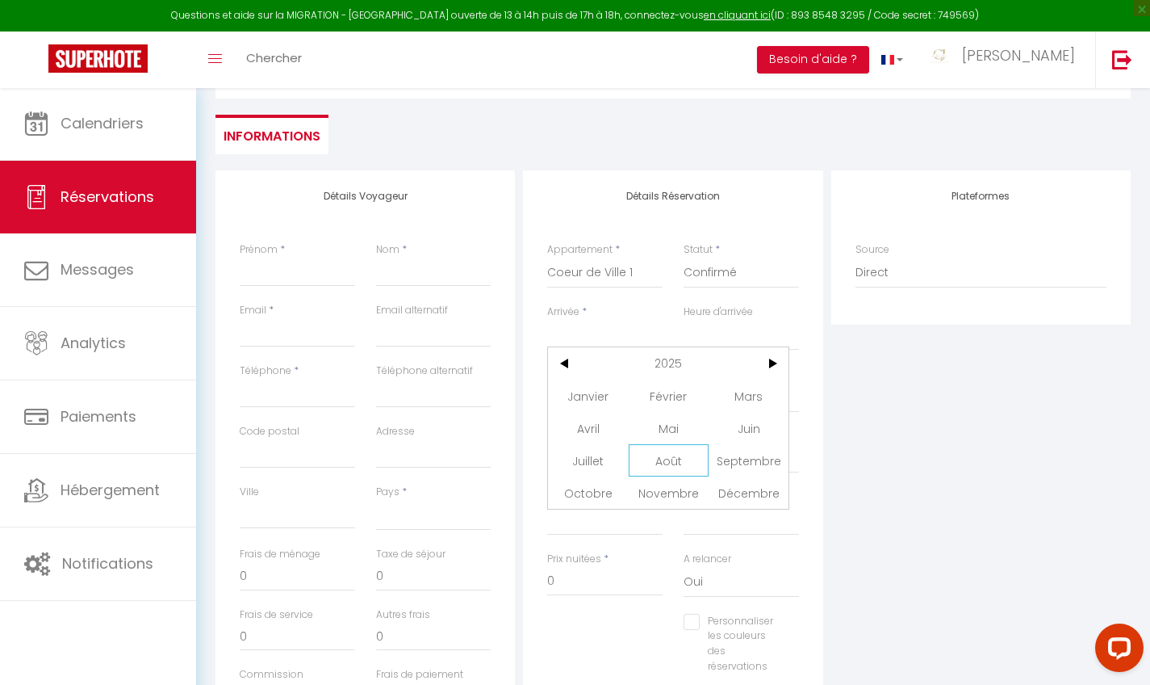
click at [672, 459] on span "Août" at bounding box center [669, 460] width 80 height 32
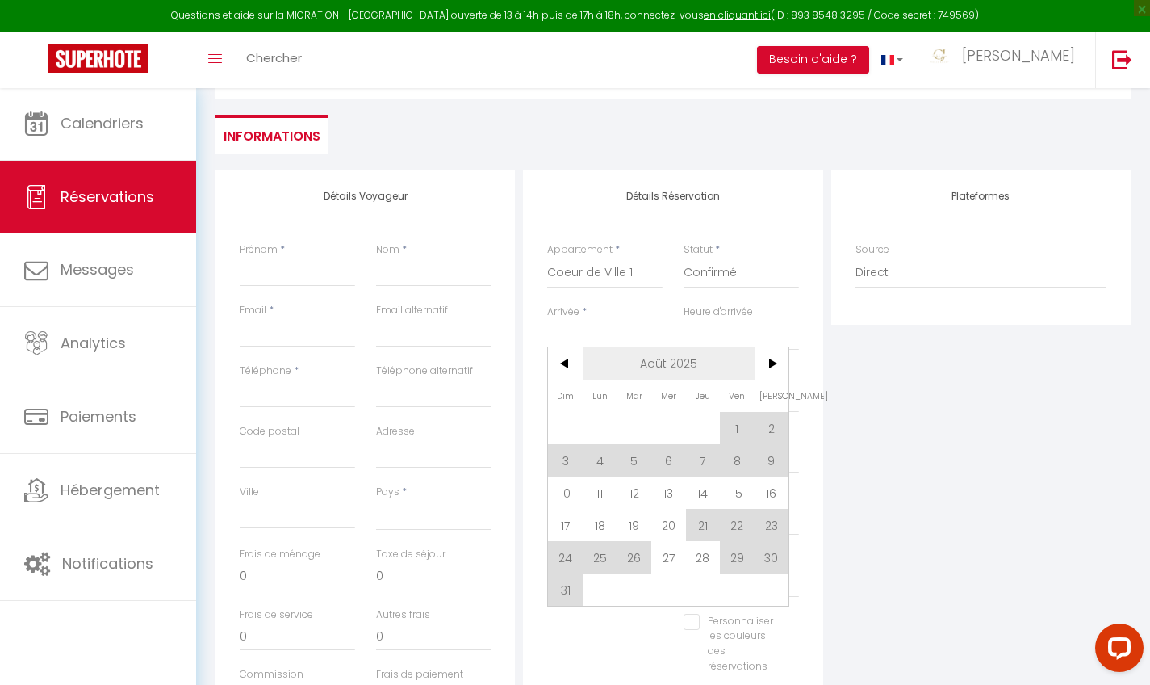
click at [700, 363] on span "Août 2025" at bounding box center [669, 363] width 172 height 32
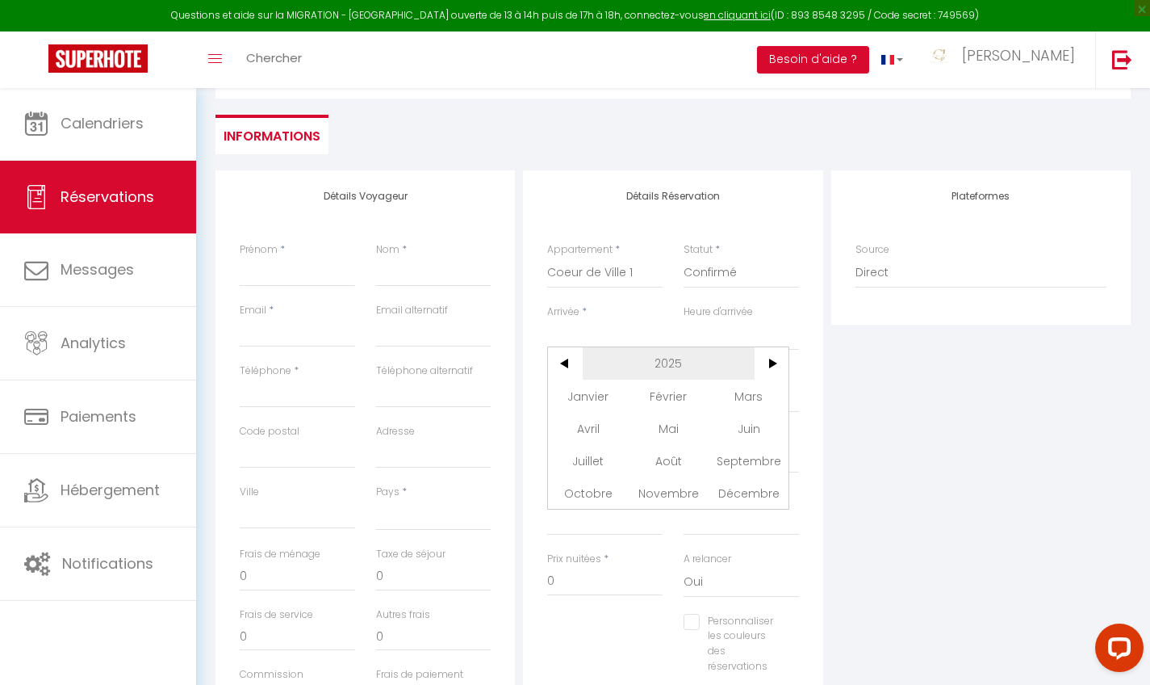
click at [679, 363] on span "2025" at bounding box center [669, 363] width 172 height 32
click at [593, 467] on span "2026" at bounding box center [588, 460] width 80 height 32
click at [664, 459] on span "Août" at bounding box center [669, 460] width 80 height 32
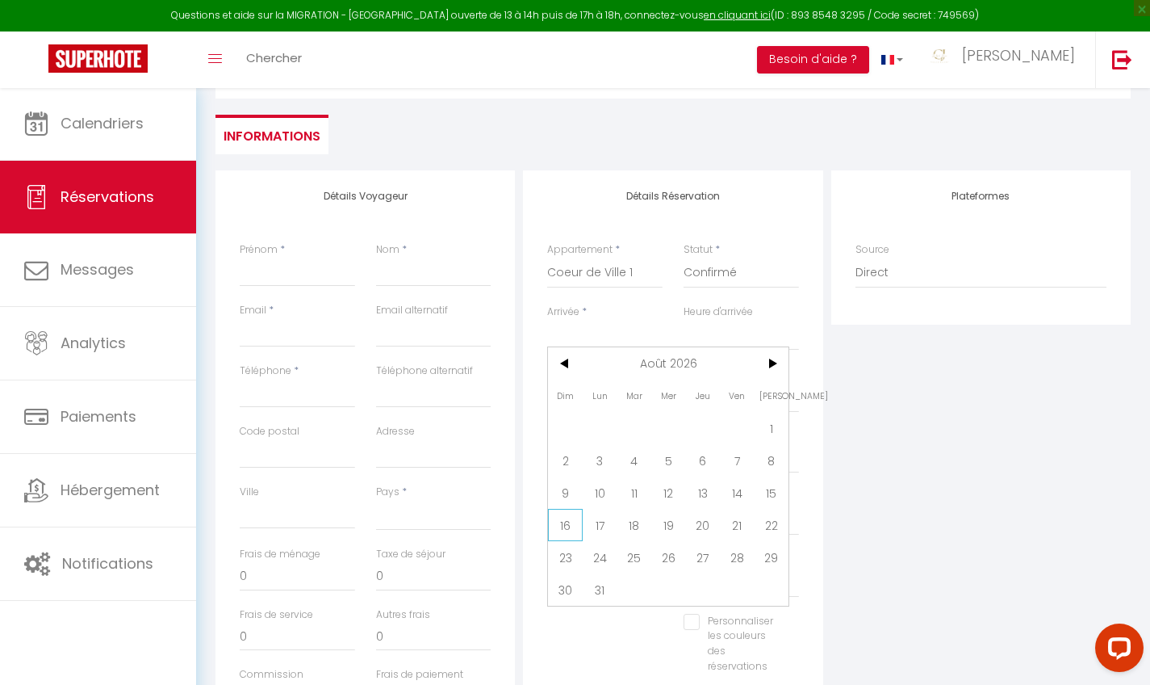
click at [568, 524] on span "16" at bounding box center [565, 525] width 35 height 32
select select
type input "Dim 16 Août 2026"
select select
type input "Lun 17 Août 2026"
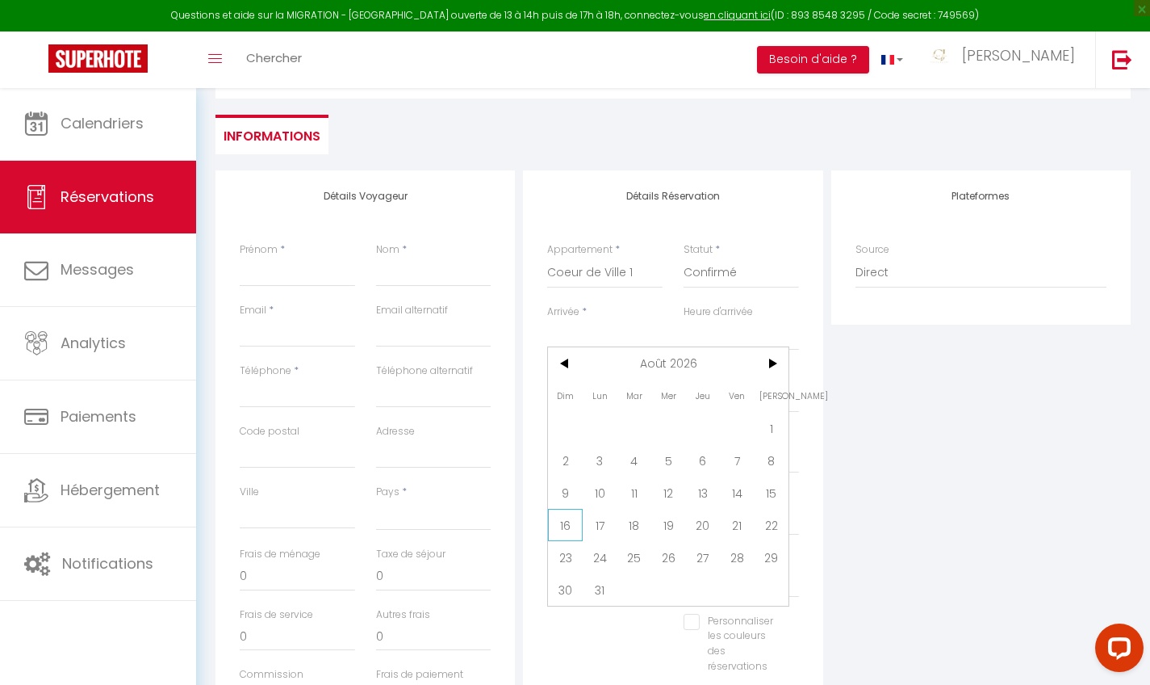
select select
checkbox input "false"
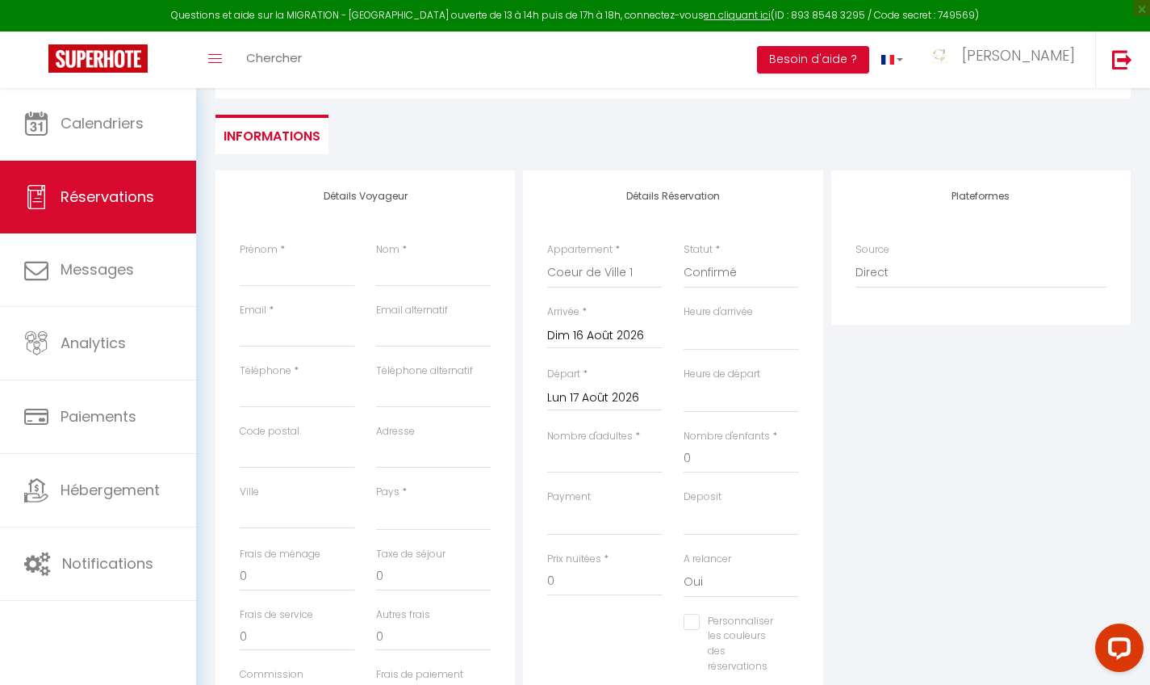
click at [604, 336] on input "Dim 16 Août 2026" at bounding box center [604, 335] width 115 height 21
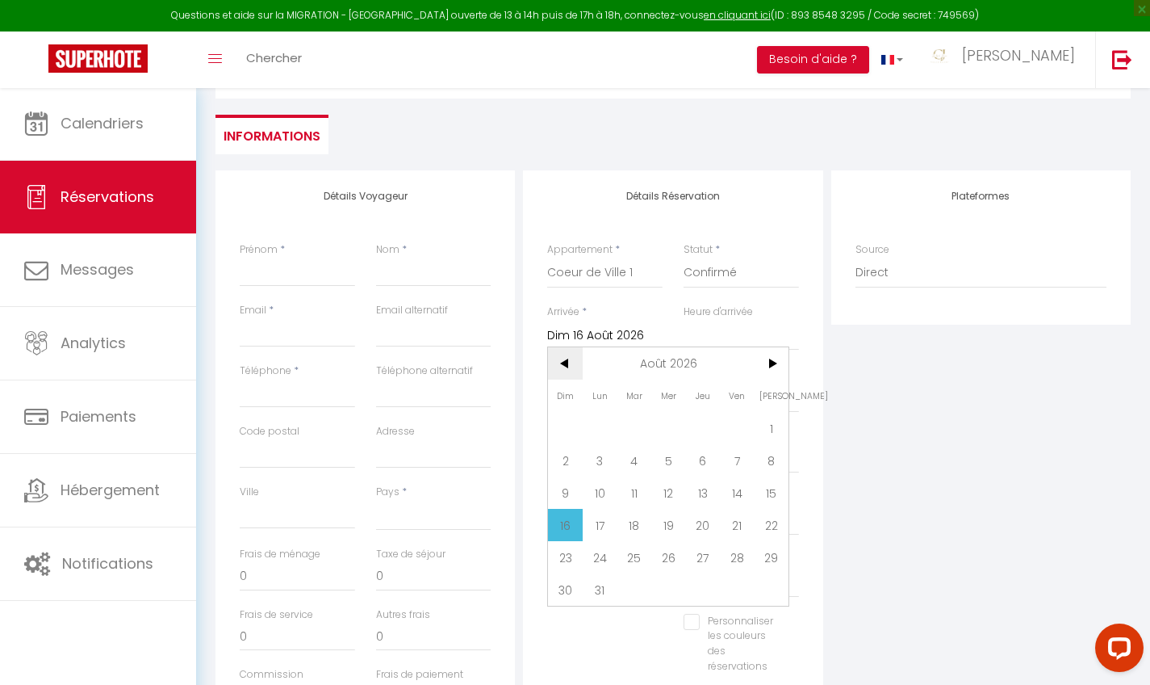
click at [565, 370] on span "<" at bounding box center [565, 363] width 35 height 32
click at [702, 492] on span "16" at bounding box center [703, 492] width 35 height 32
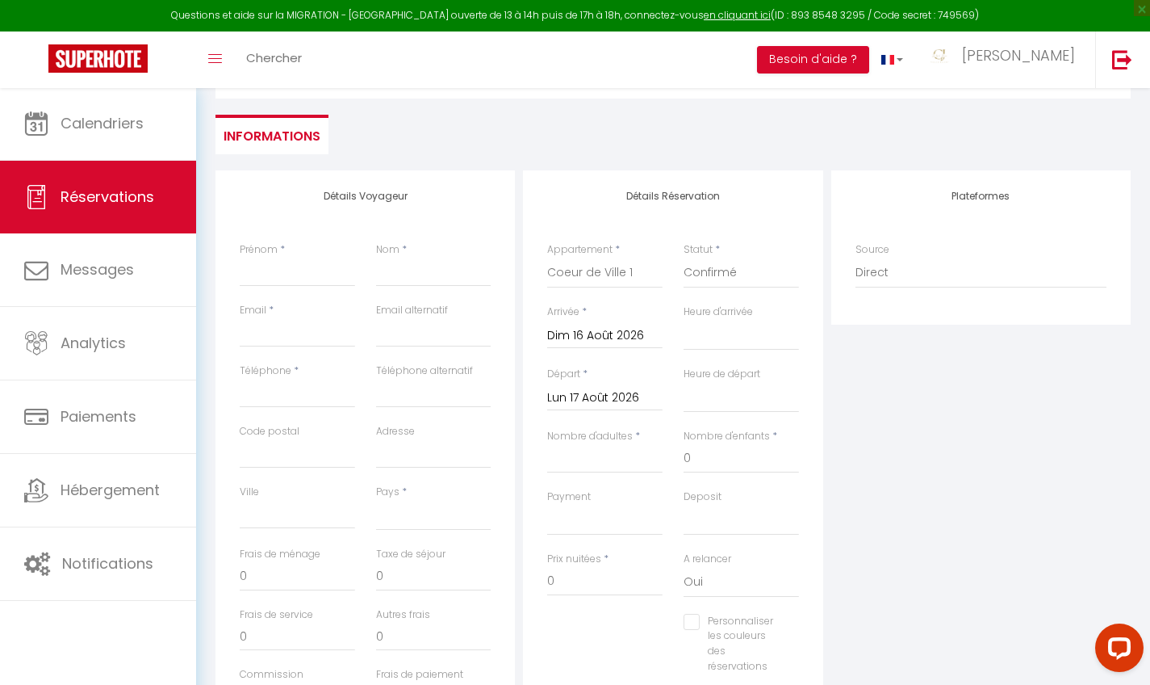
select select
type input "Jeu 16 Juillet 2026"
select select
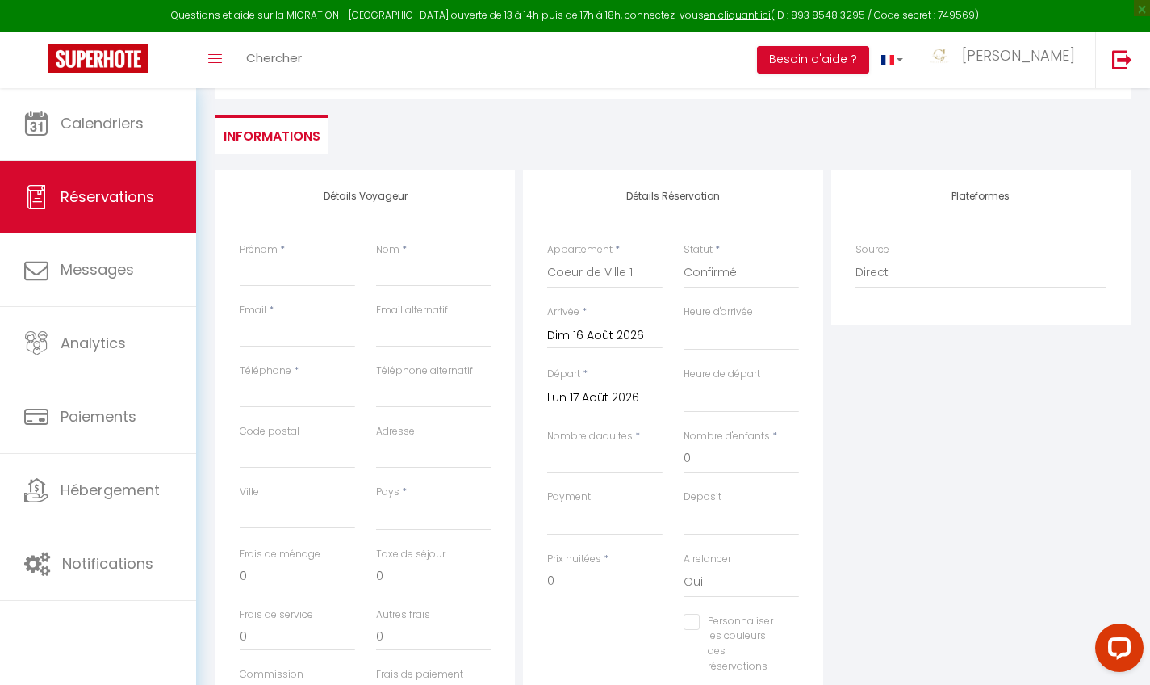
select select
checkbox input "false"
click at [601, 392] on input "Lun 17 Août 2026" at bounding box center [604, 398] width 115 height 21
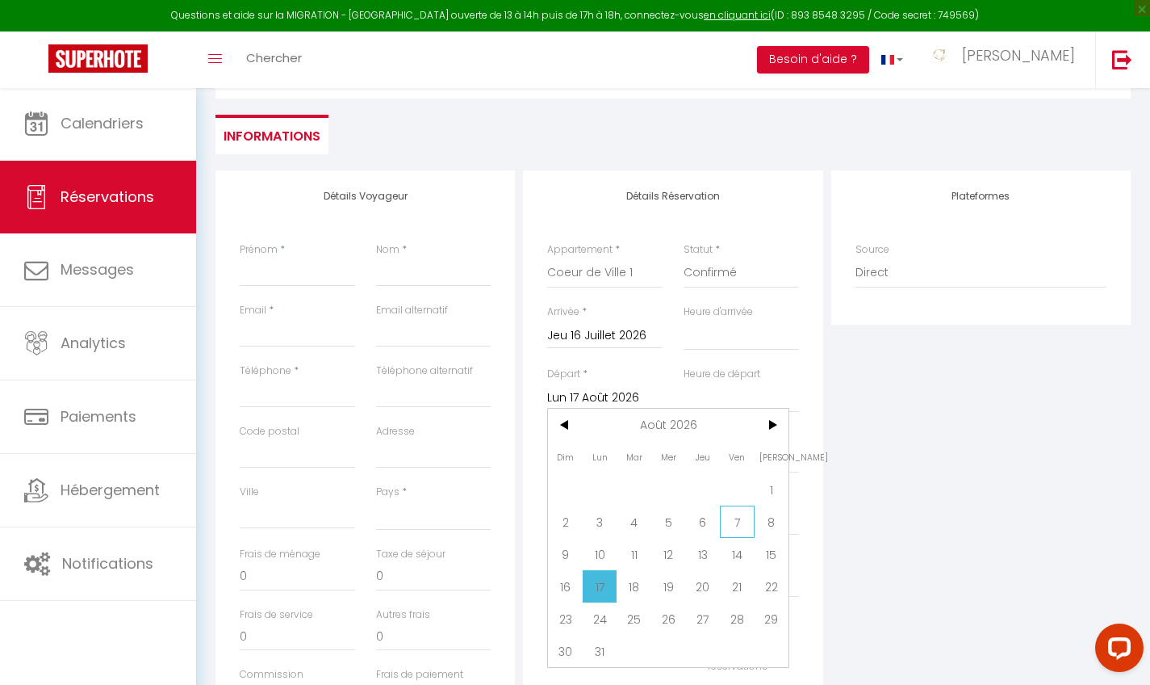
click at [739, 514] on span "7" at bounding box center [737, 521] width 35 height 32
select select
type input "Ven 07 Août 2026"
select select
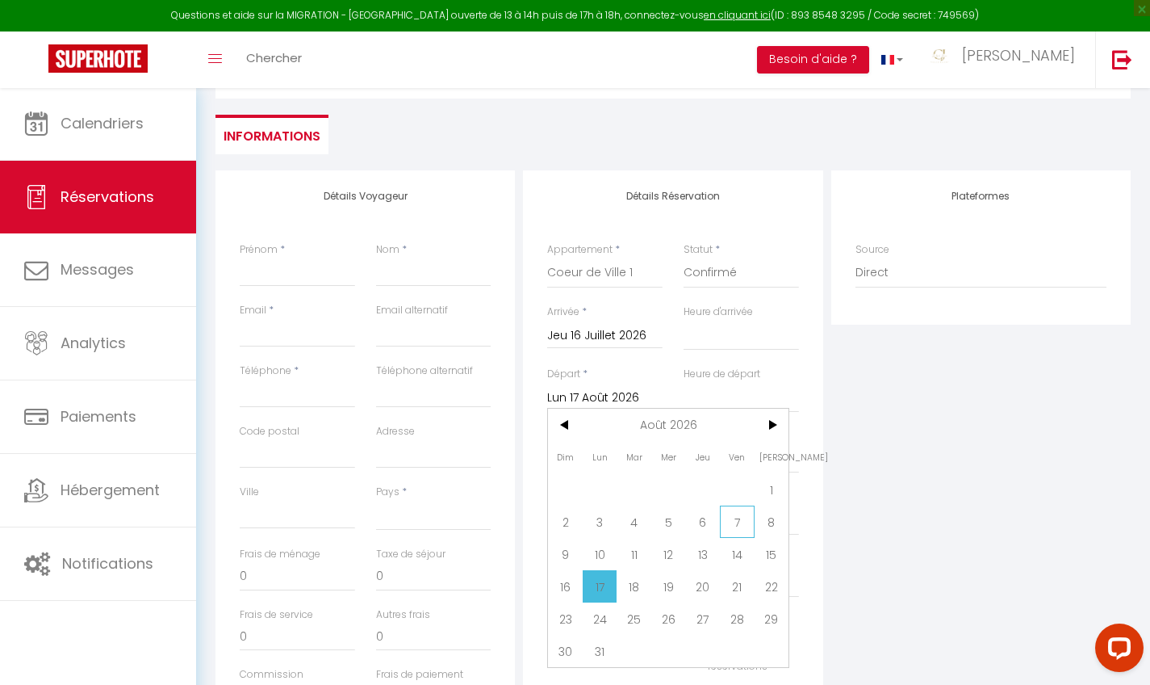
select select
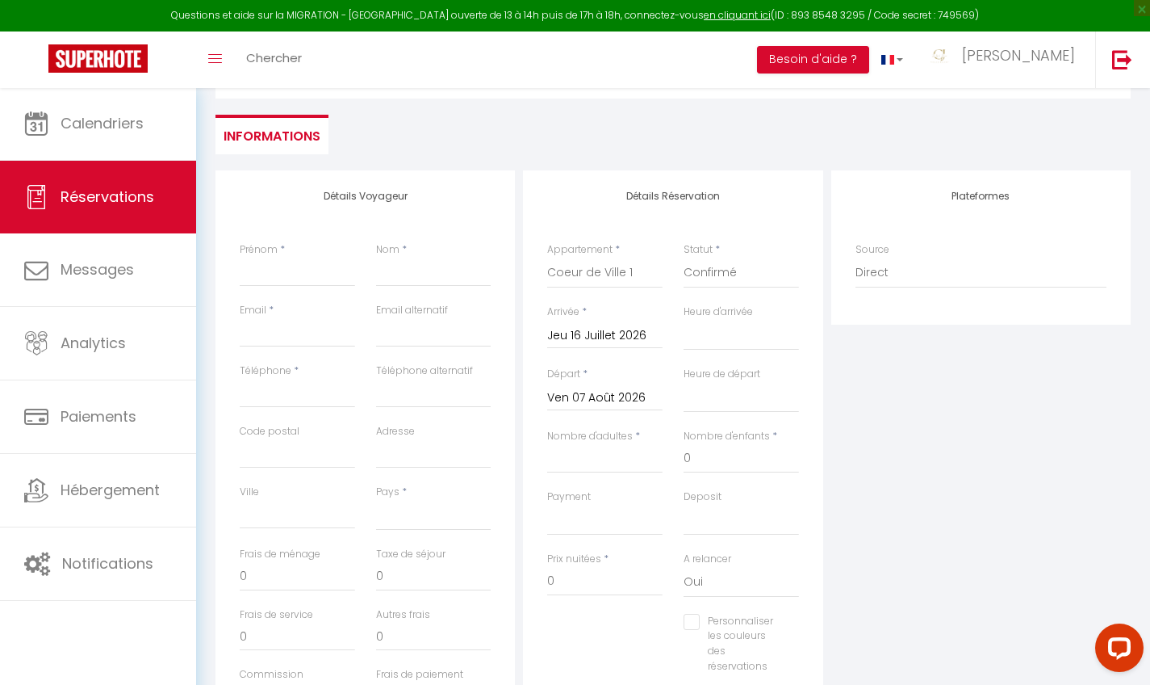
click at [716, 351] on div "Heure d'arrivée 00:00 00:30 01:00 01:30 02:00 02:30 03:00 03:30 04:00 04:30 05:…" at bounding box center [741, 335] width 136 height 62
click at [572, 457] on input "Nombre d'adultes" at bounding box center [604, 458] width 115 height 29
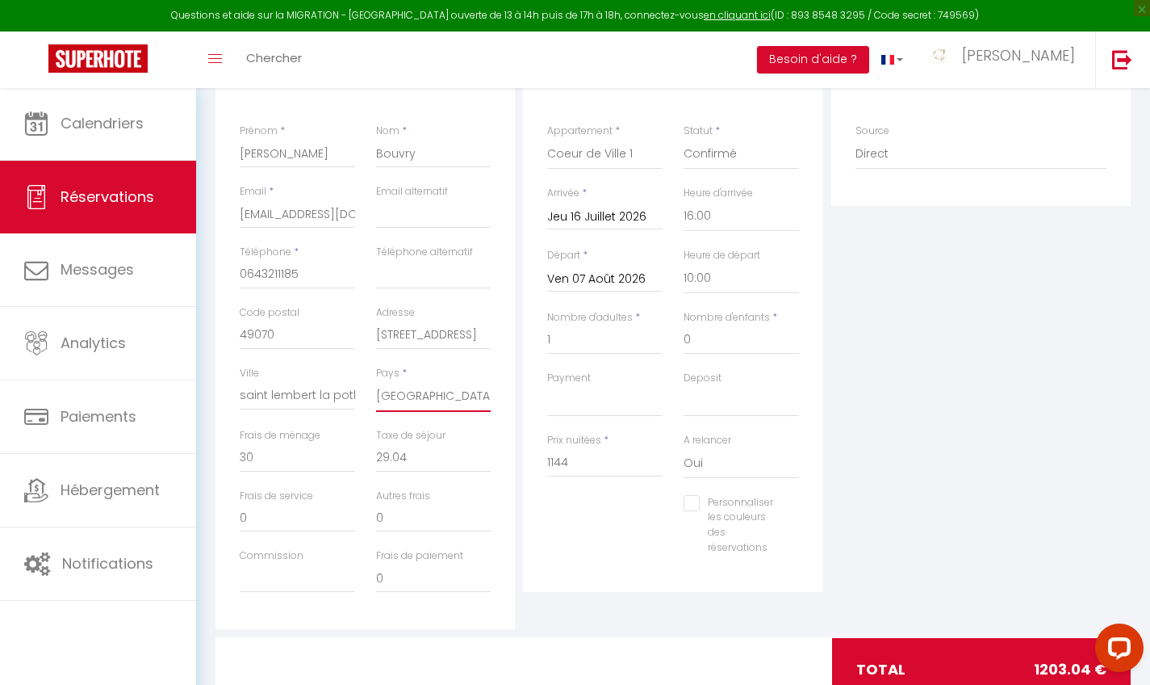
scroll to position [316, 0]
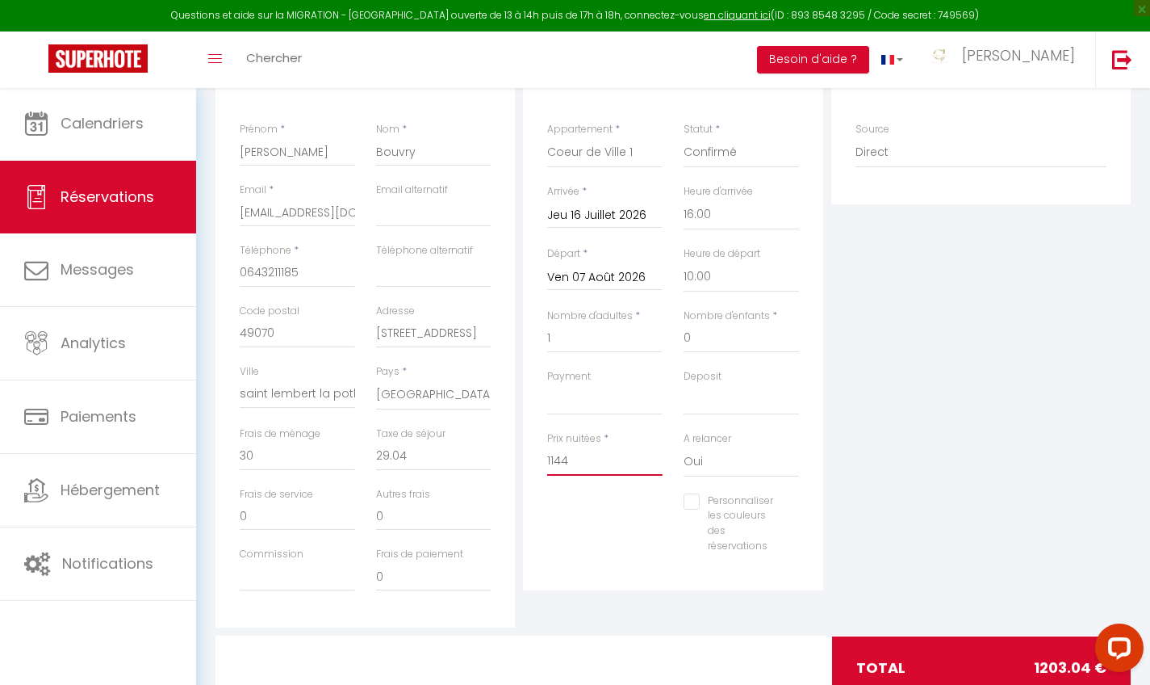
click at [579, 451] on input "1144" at bounding box center [604, 460] width 115 height 29
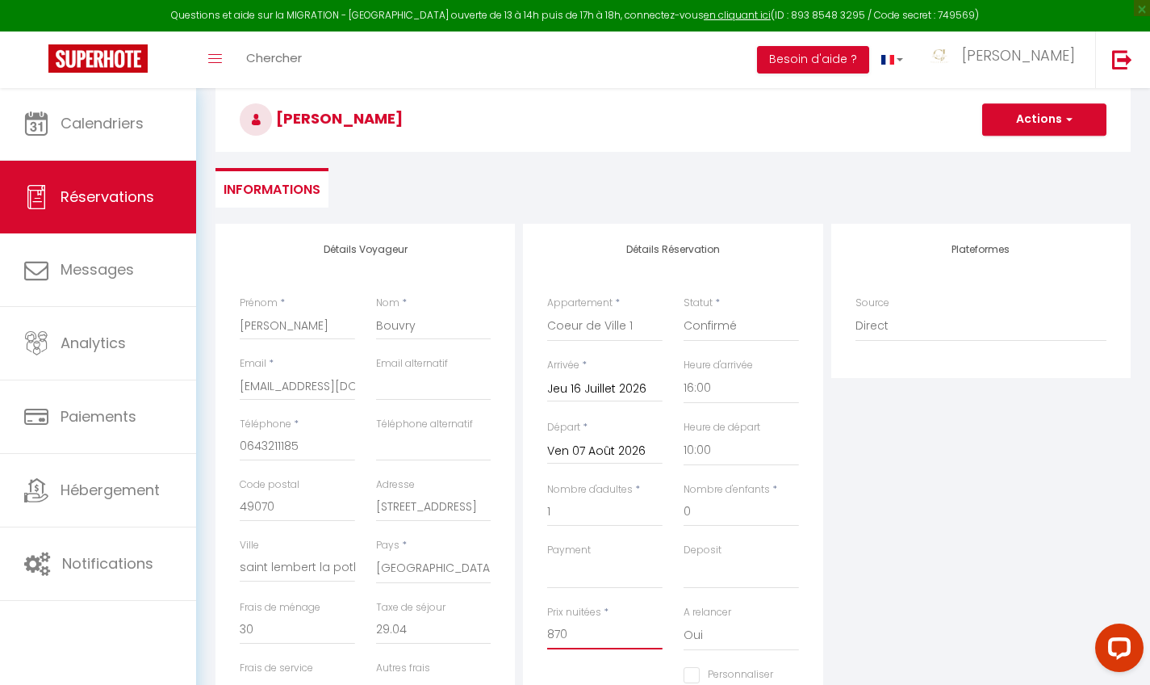
scroll to position [138, 0]
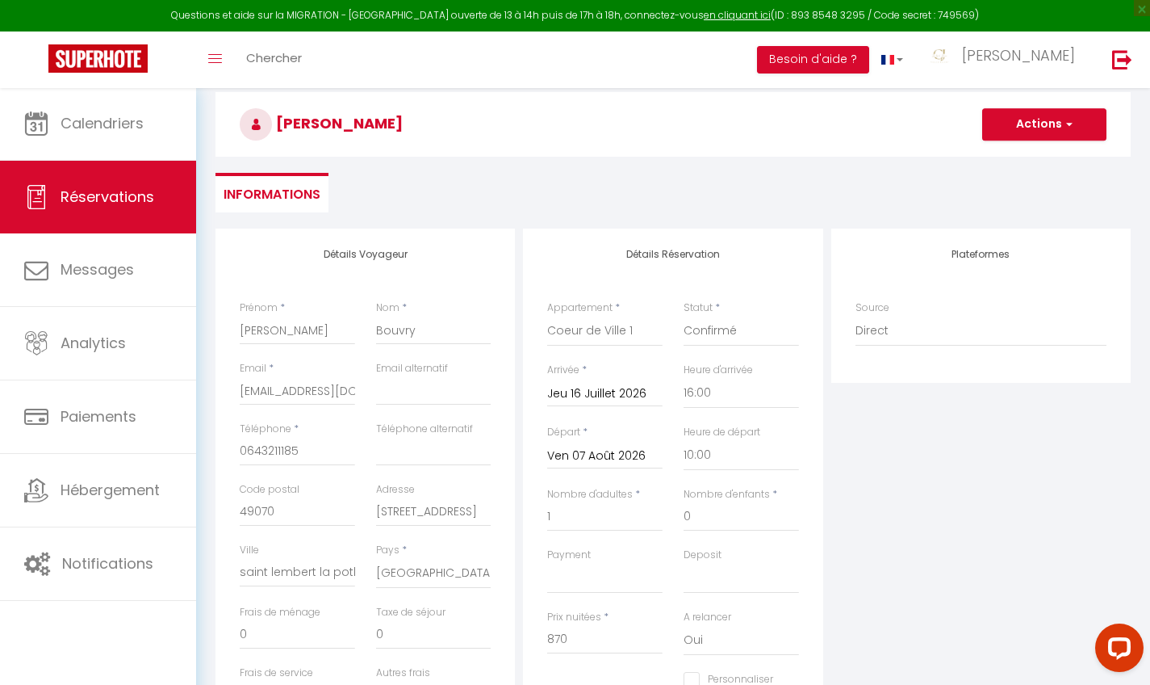
click at [1072, 122] on span "button" at bounding box center [1067, 124] width 10 height 15
click at [1027, 158] on link "Enregistrer" at bounding box center [1029, 159] width 128 height 21
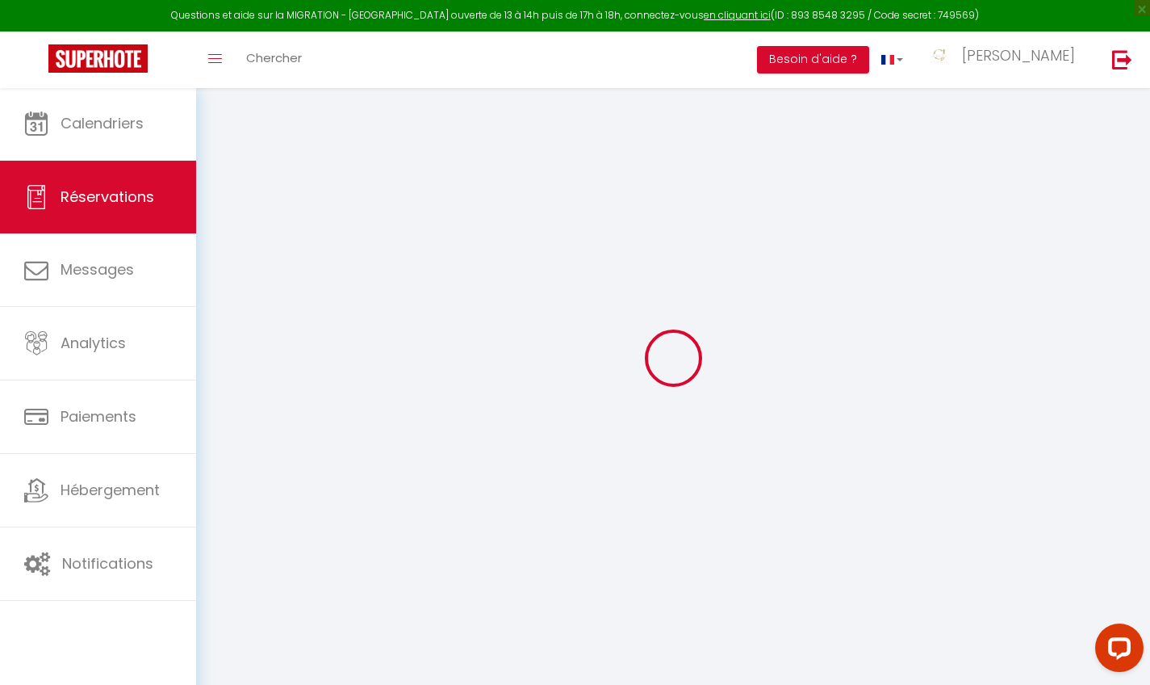
scroll to position [87, 0]
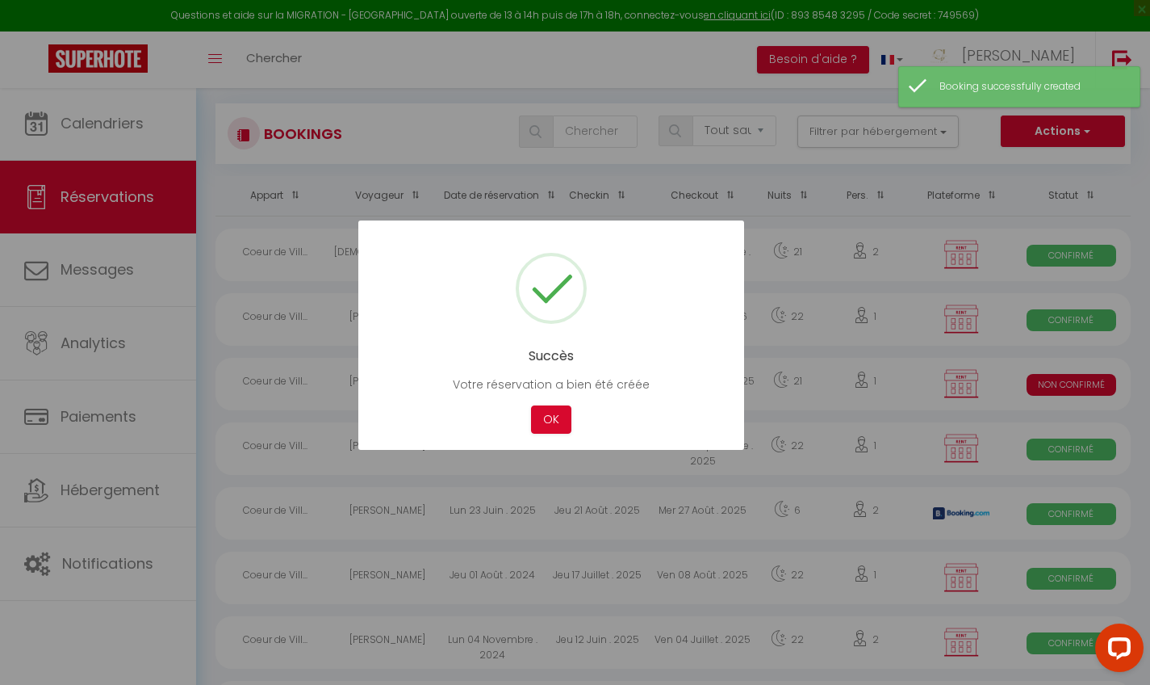
click at [547, 404] on div "Succès Votre réservation a bien été créée Not valid Cancel OK" at bounding box center [551, 334] width 386 height 229
click at [548, 420] on button "OK" at bounding box center [551, 419] width 40 height 28
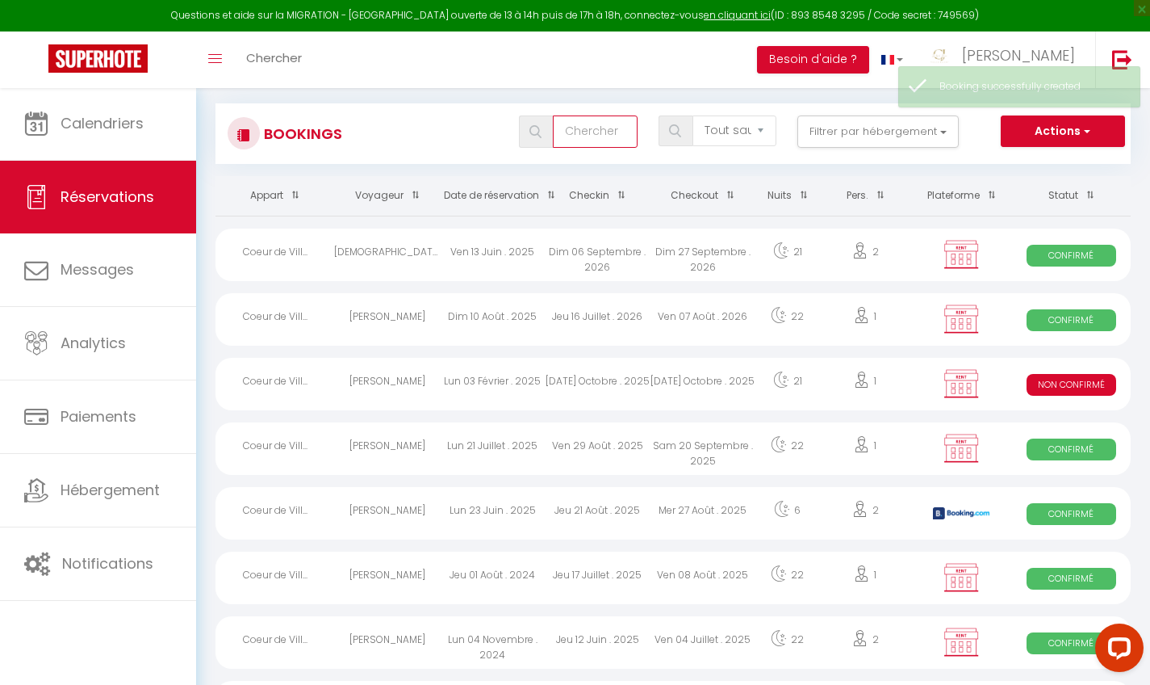
click at [609, 119] on input "text" at bounding box center [595, 131] width 84 height 32
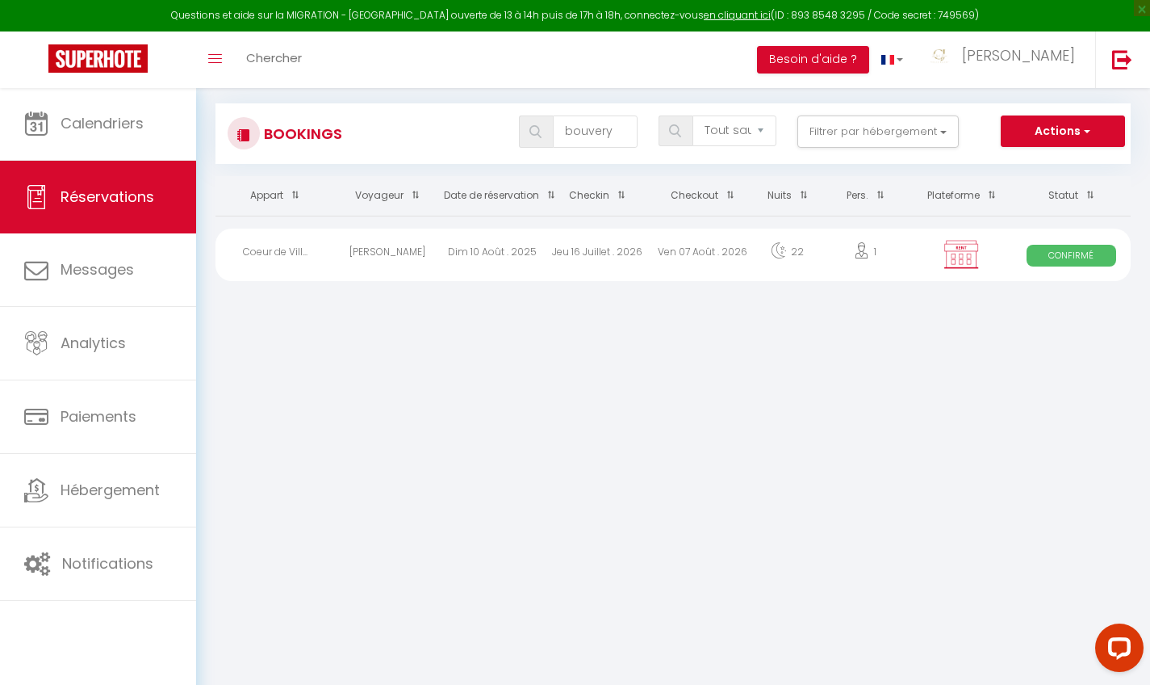
click at [691, 250] on div "Ven 07 Août . 2026" at bounding box center [703, 254] width 105 height 52
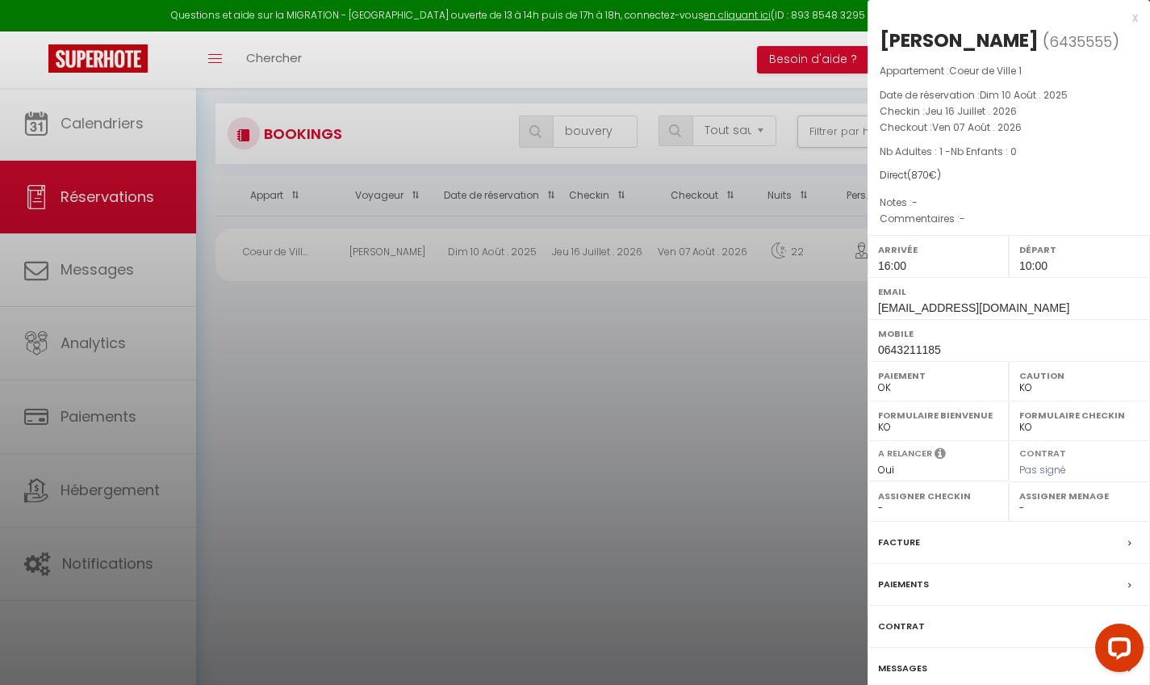
click at [150, 505] on div at bounding box center [575, 342] width 1150 height 685
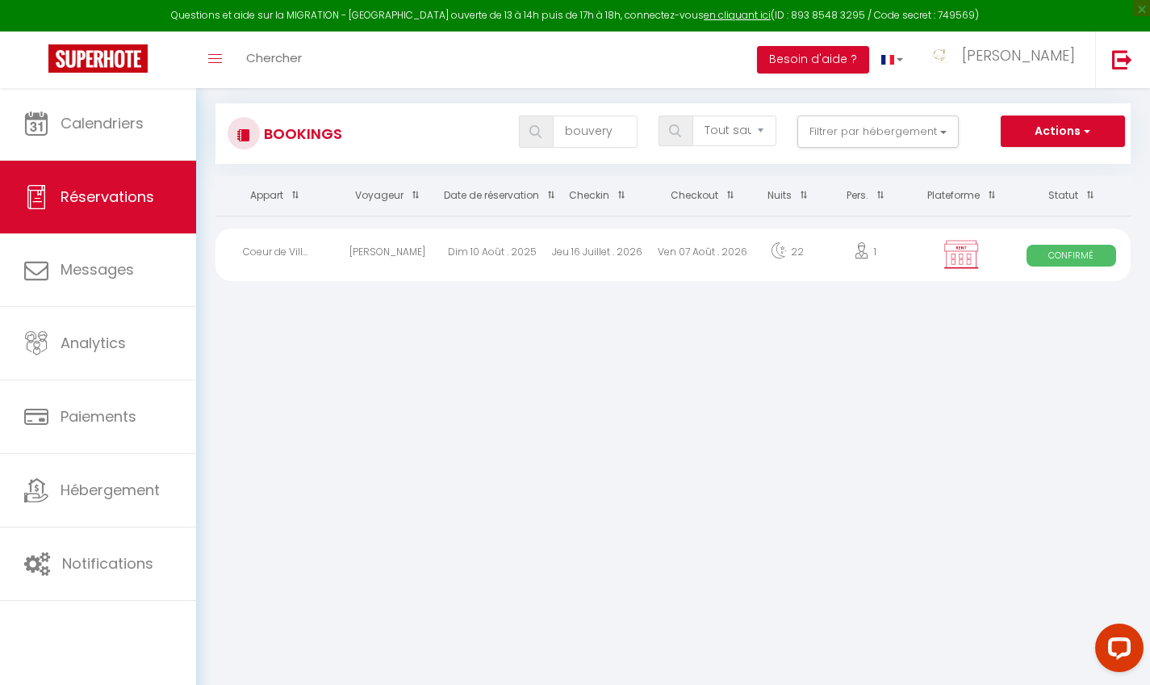
click at [150, 505] on body "Questions et aide sur la MIGRATION - [GEOGRAPHIC_DATA] ouverte de 13 à 14h puis…" at bounding box center [575, 342] width 1150 height 685
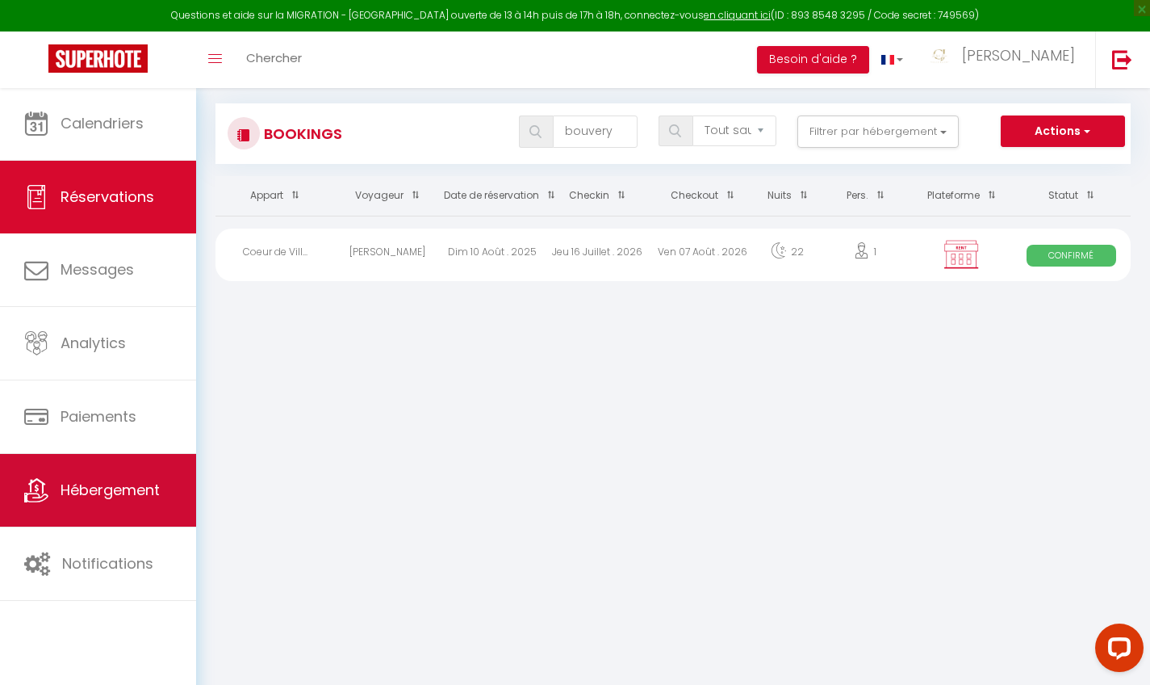
click at [126, 496] on span "Hébergement" at bounding box center [110, 490] width 99 height 20
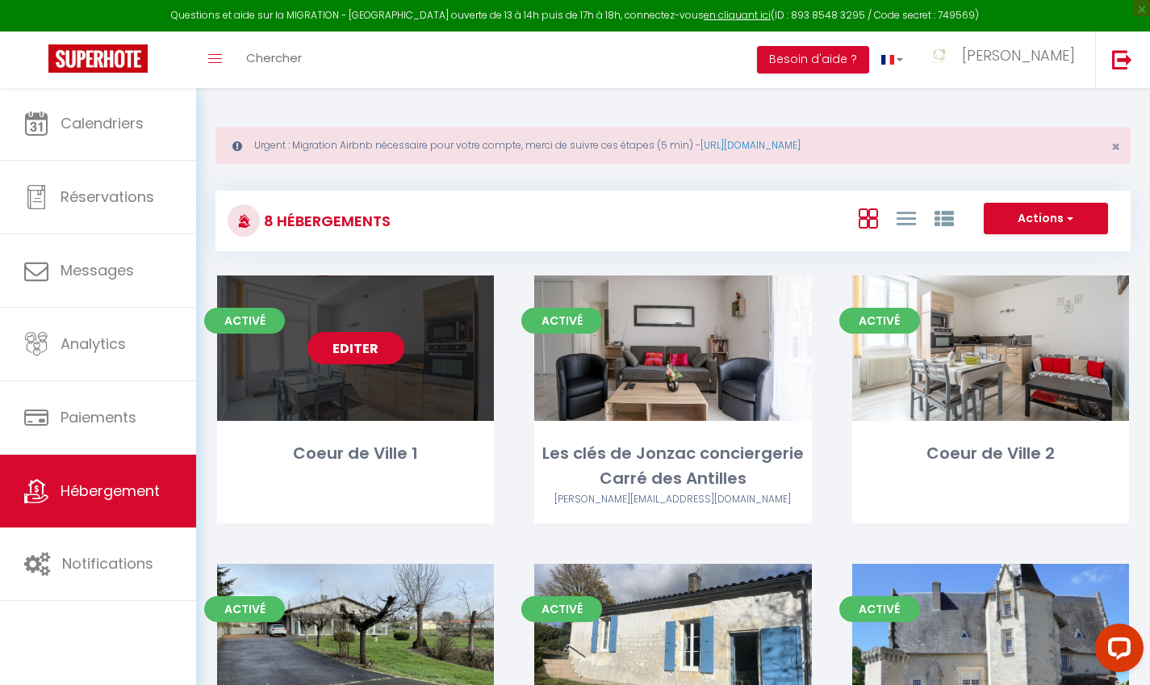
click at [331, 354] on link "Editer" at bounding box center [356, 348] width 97 height 32
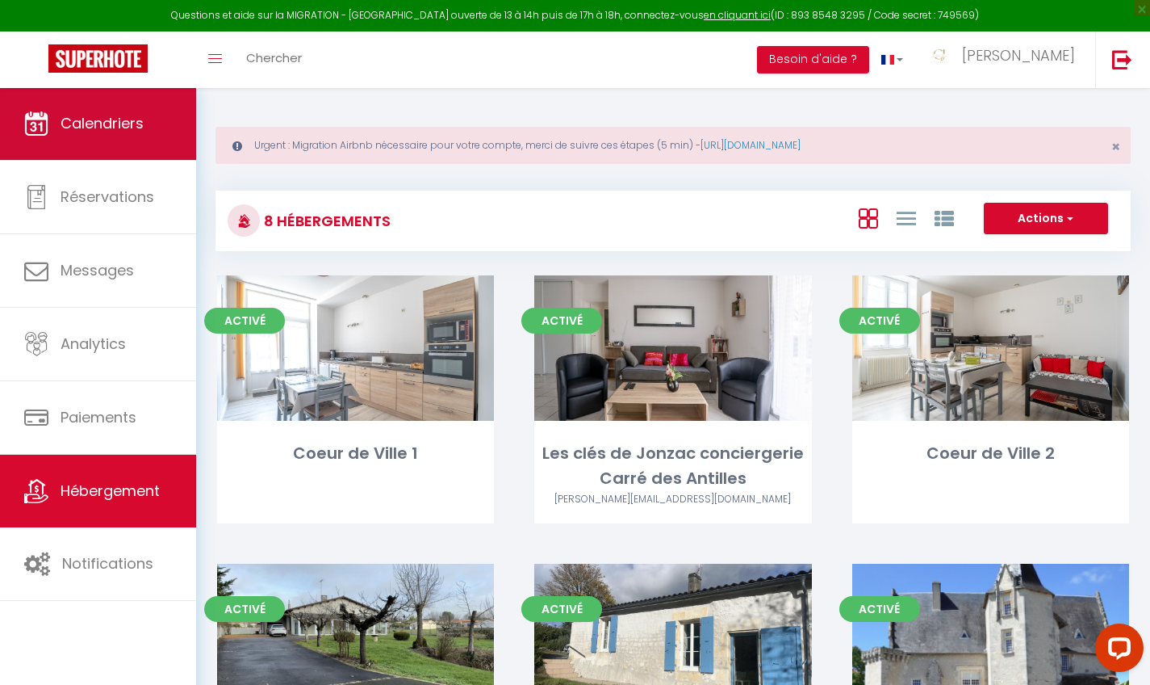
click at [107, 149] on link "Calendriers" at bounding box center [98, 123] width 196 height 73
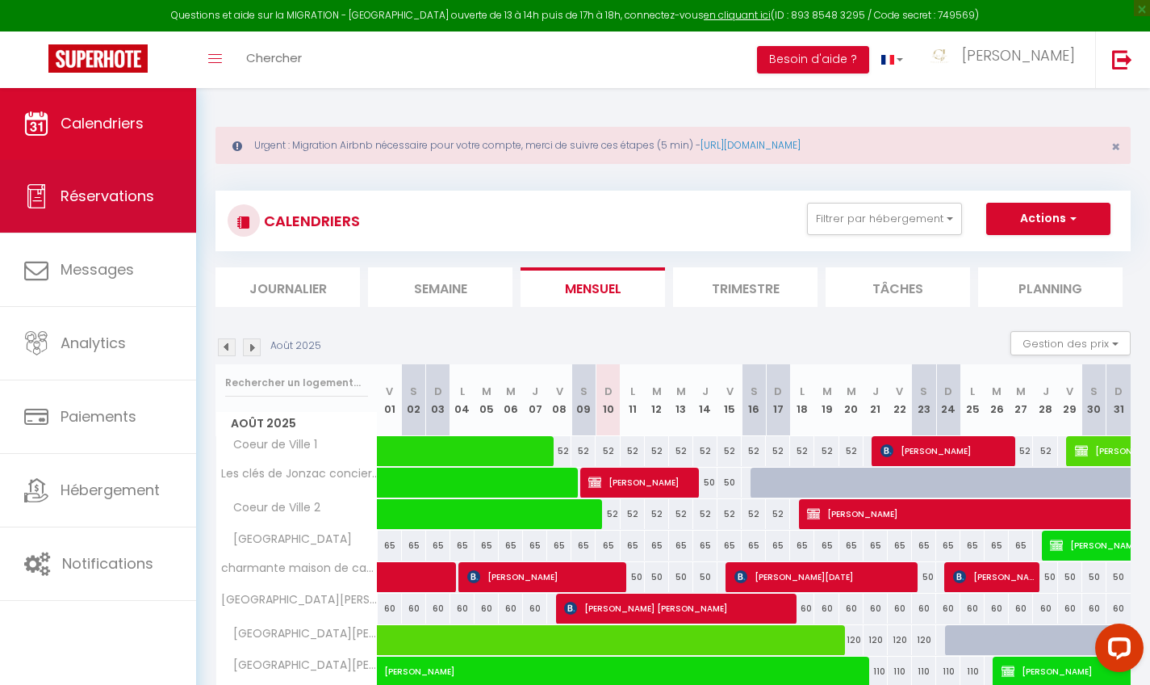
click at [161, 220] on link "Réservations" at bounding box center [98, 196] width 196 height 73
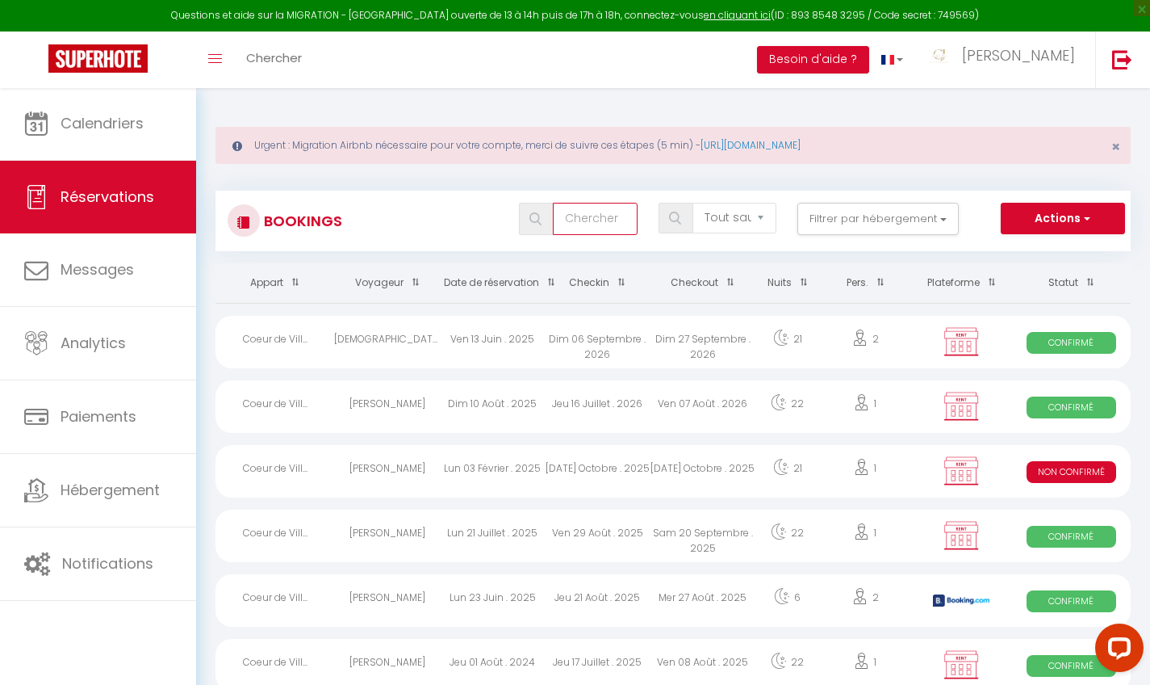
click at [605, 224] on input "text" at bounding box center [595, 219] width 84 height 32
drag, startPoint x: 605, startPoint y: 224, endPoint x: 1080, endPoint y: 223, distance: 475.5
click at [1080, 223] on button "Actions" at bounding box center [1063, 219] width 124 height 32
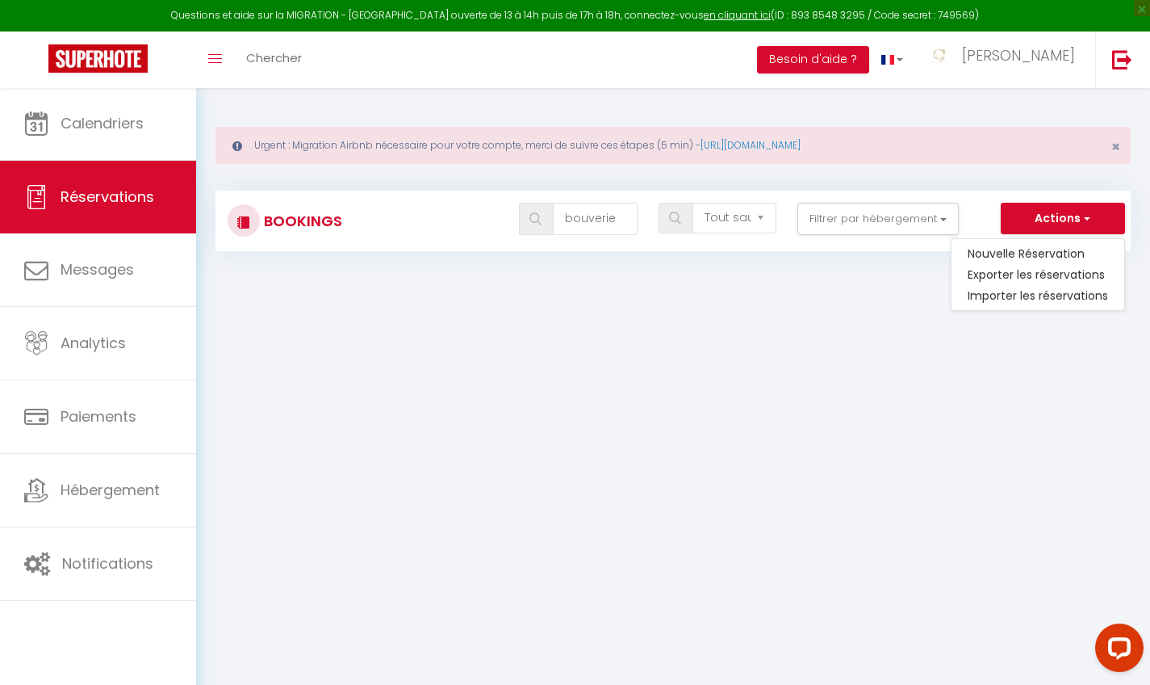
click at [543, 221] on span at bounding box center [536, 219] width 34 height 32
click at [624, 216] on input "bouverie" at bounding box center [595, 219] width 84 height 32
click at [522, 216] on div at bounding box center [531, 219] width 22 height 15
click at [538, 216] on img at bounding box center [536, 218] width 12 height 13
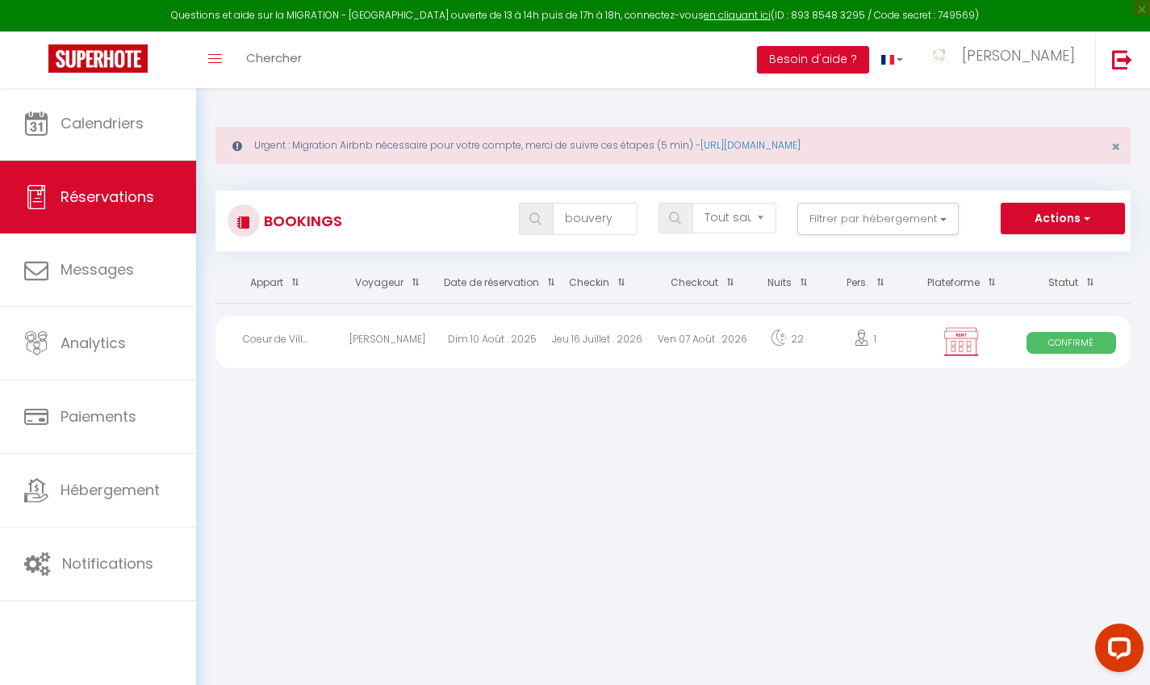
click at [469, 346] on div "Dim 10 Août . 2025" at bounding box center [492, 342] width 105 height 52
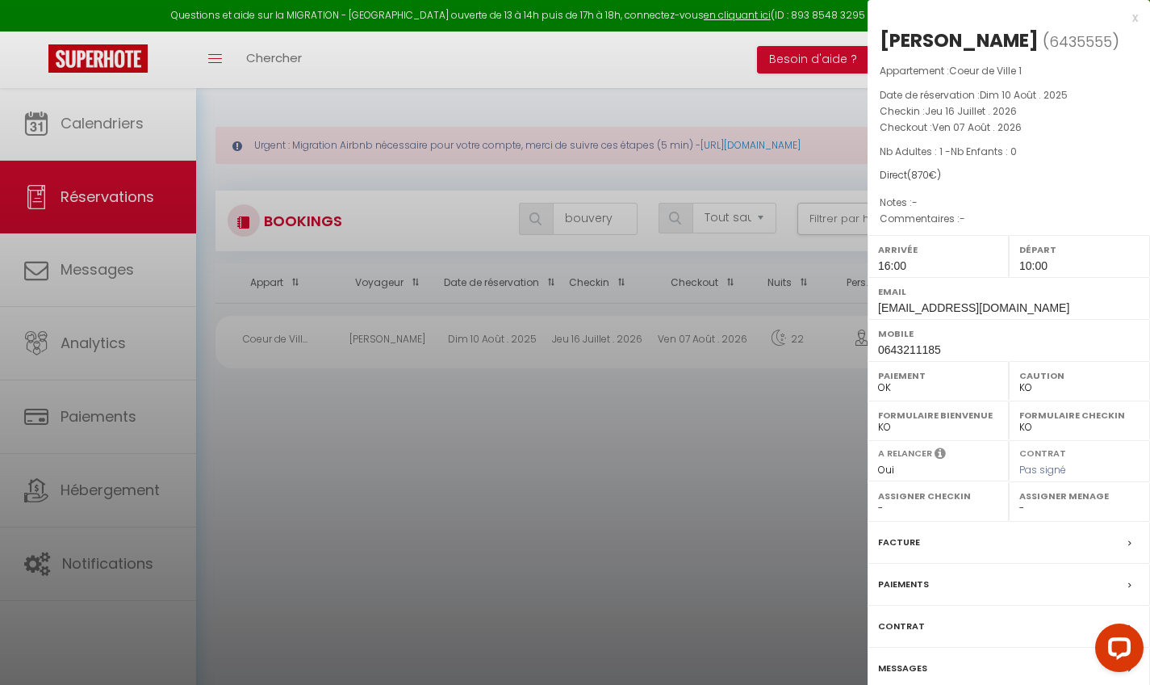
click at [904, 618] on label "Contrat" at bounding box center [901, 626] width 47 height 17
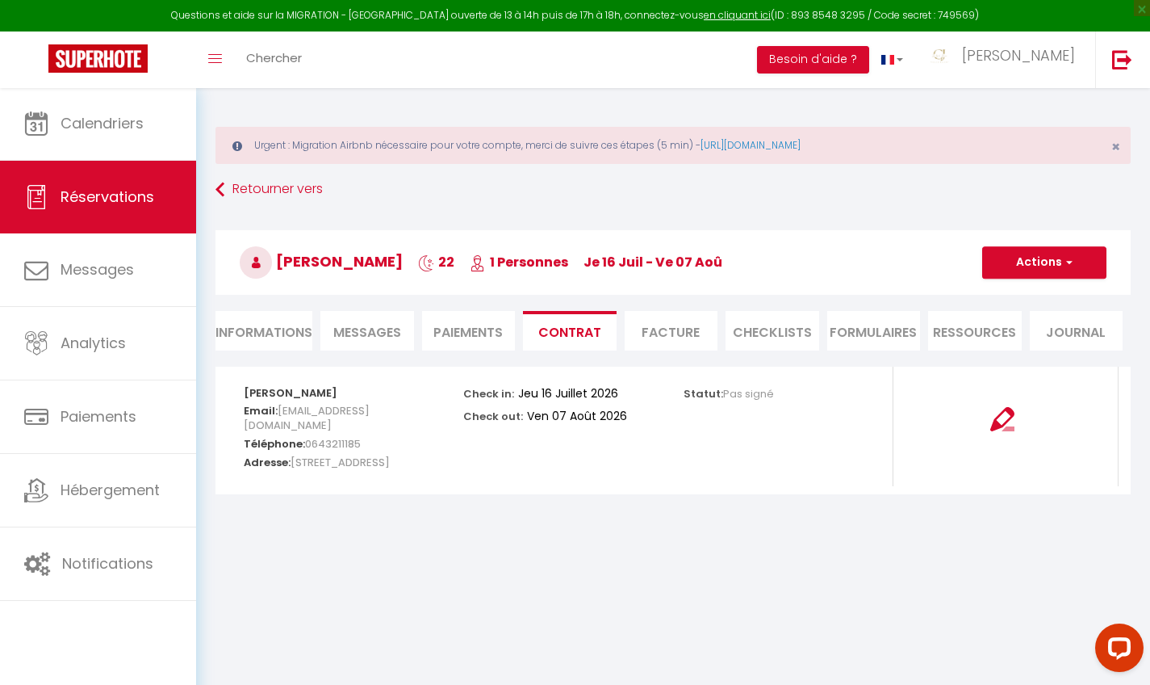
click at [283, 325] on li "Informations" at bounding box center [264, 331] width 97 height 40
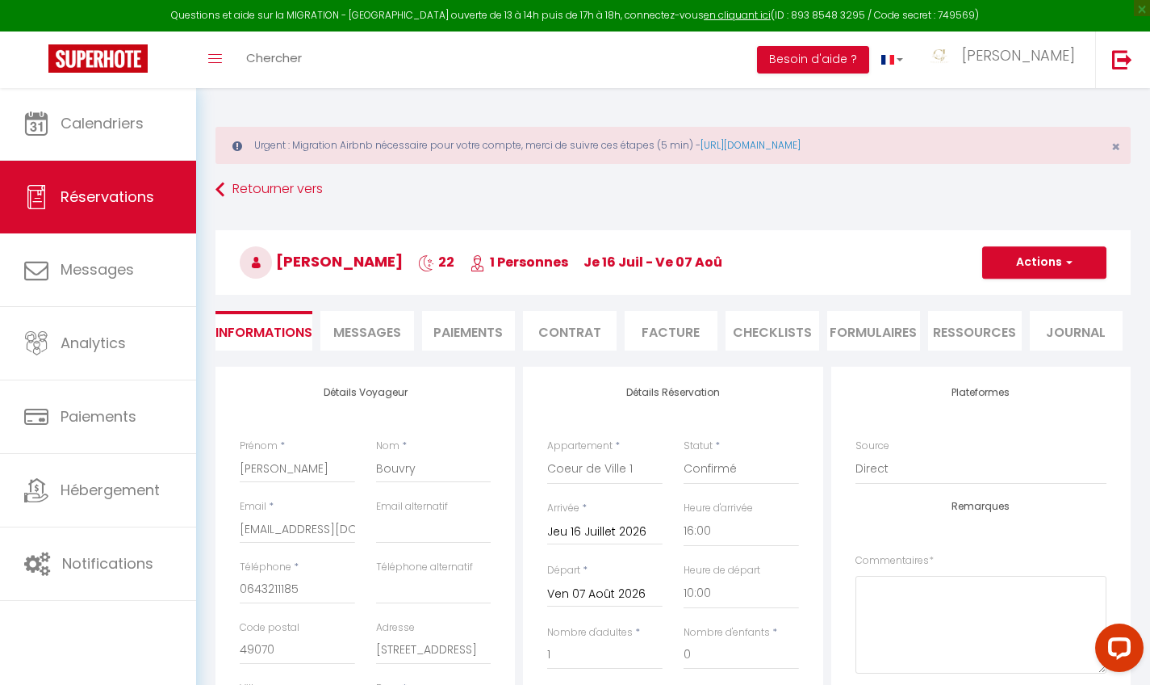
click at [475, 331] on li "Paiements" at bounding box center [469, 331] width 94 height 40
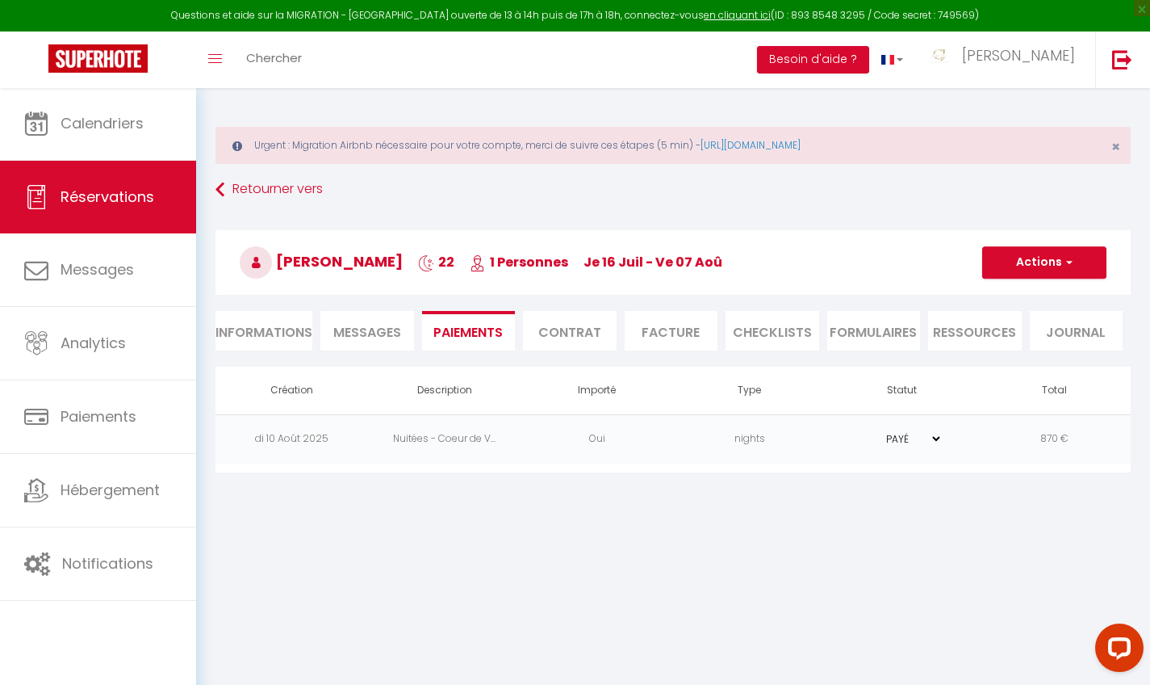
click at [399, 329] on span "Messages" at bounding box center [367, 332] width 68 height 19
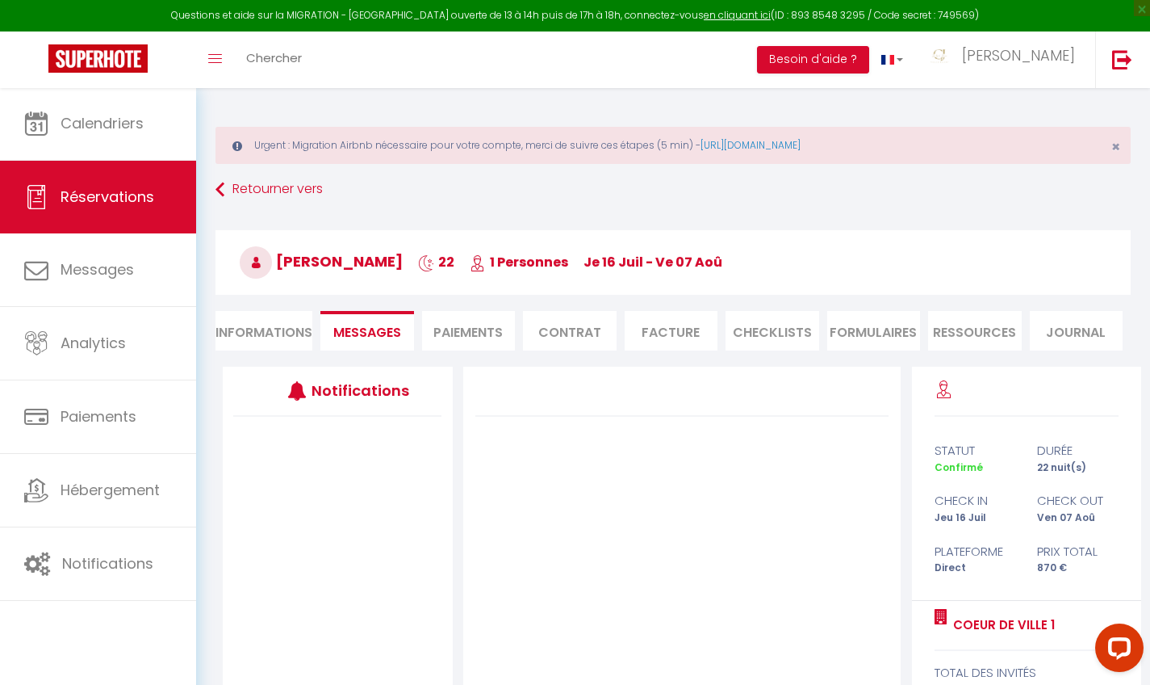
click at [453, 333] on li "Paiements" at bounding box center [469, 331] width 94 height 40
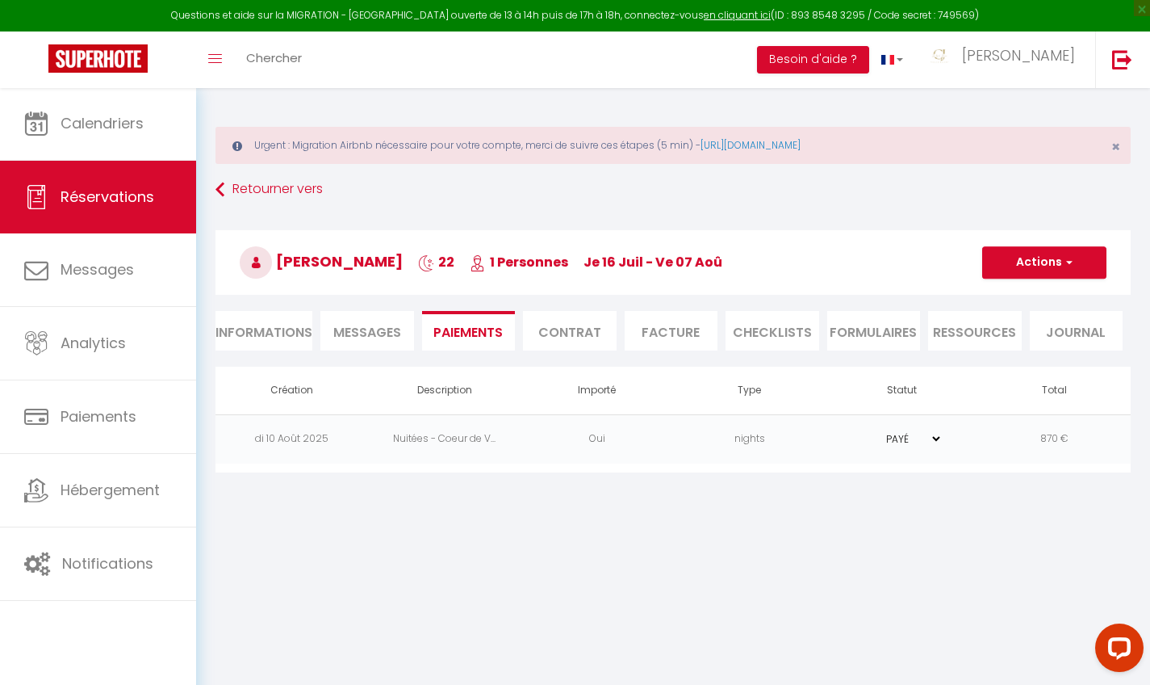
click at [255, 341] on li "Informations" at bounding box center [264, 331] width 97 height 40
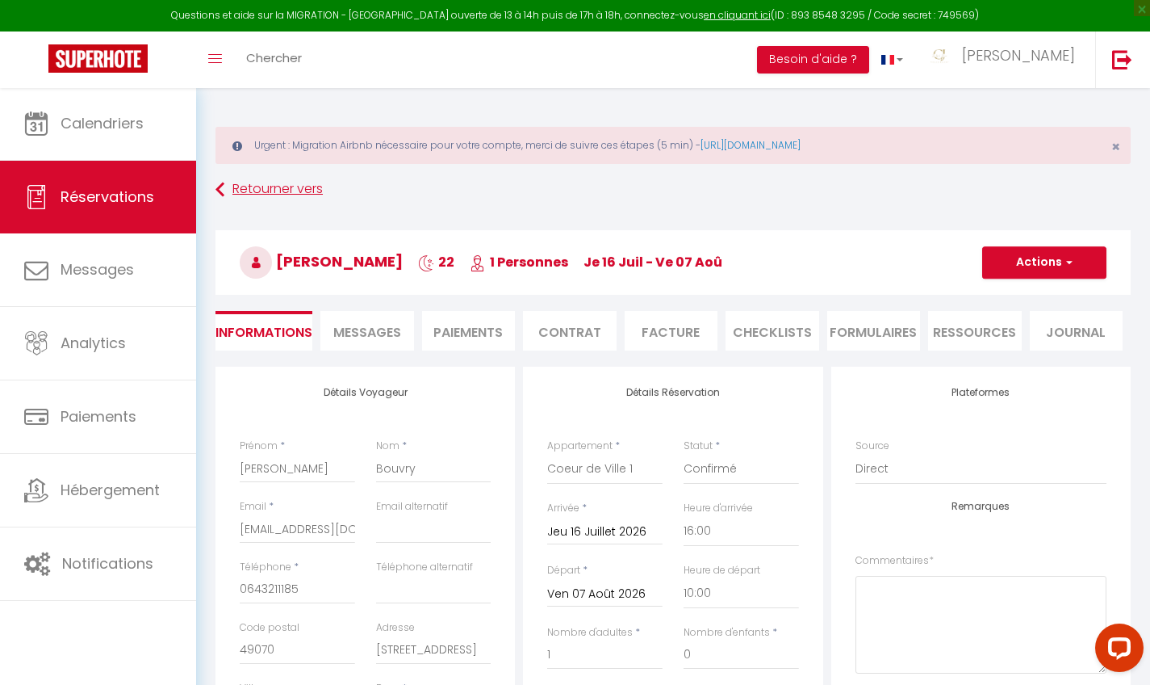
click at [220, 188] on icon at bounding box center [220, 189] width 9 height 29
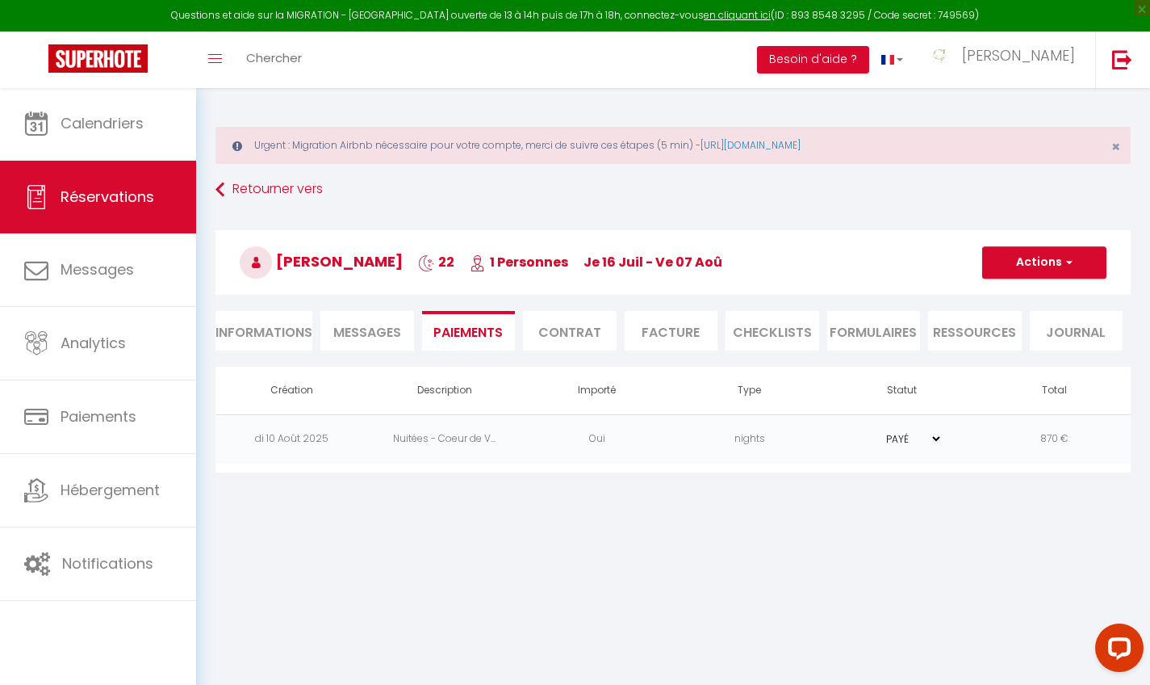
click at [448, 442] on td "Nuitées - Coeur de V..." at bounding box center [444, 438] width 153 height 49
click at [283, 327] on li "Informations" at bounding box center [264, 331] width 97 height 40
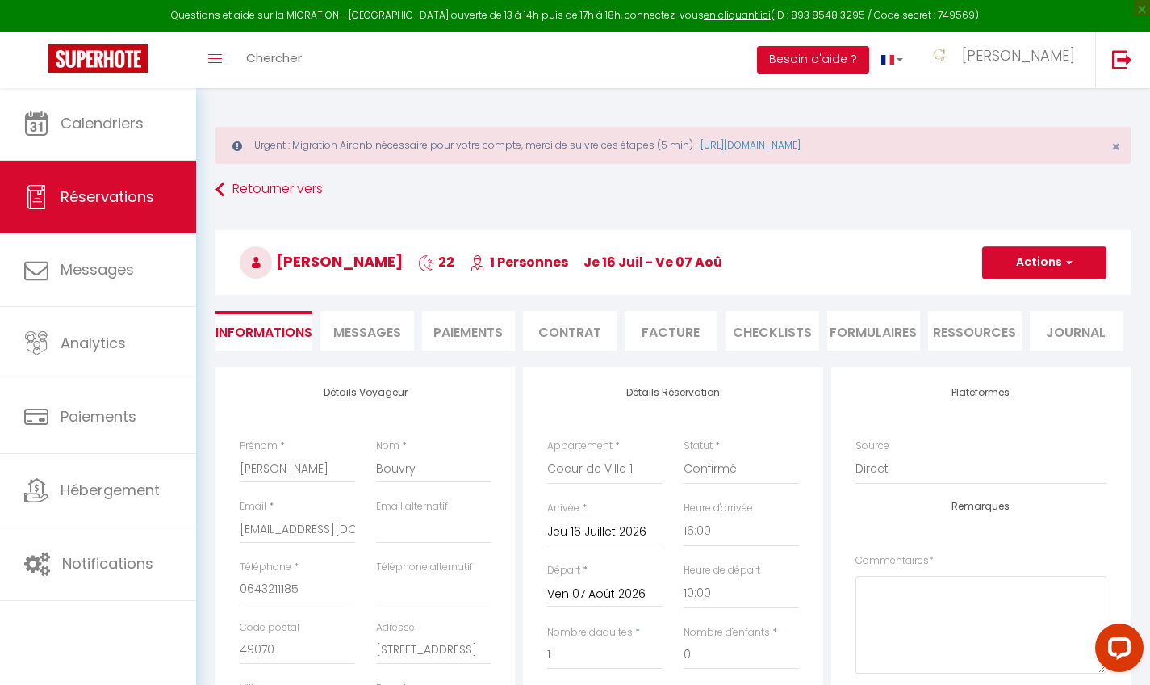
click at [258, 254] on icon at bounding box center [256, 262] width 32 height 32
click at [224, 191] on icon at bounding box center [220, 189] width 9 height 29
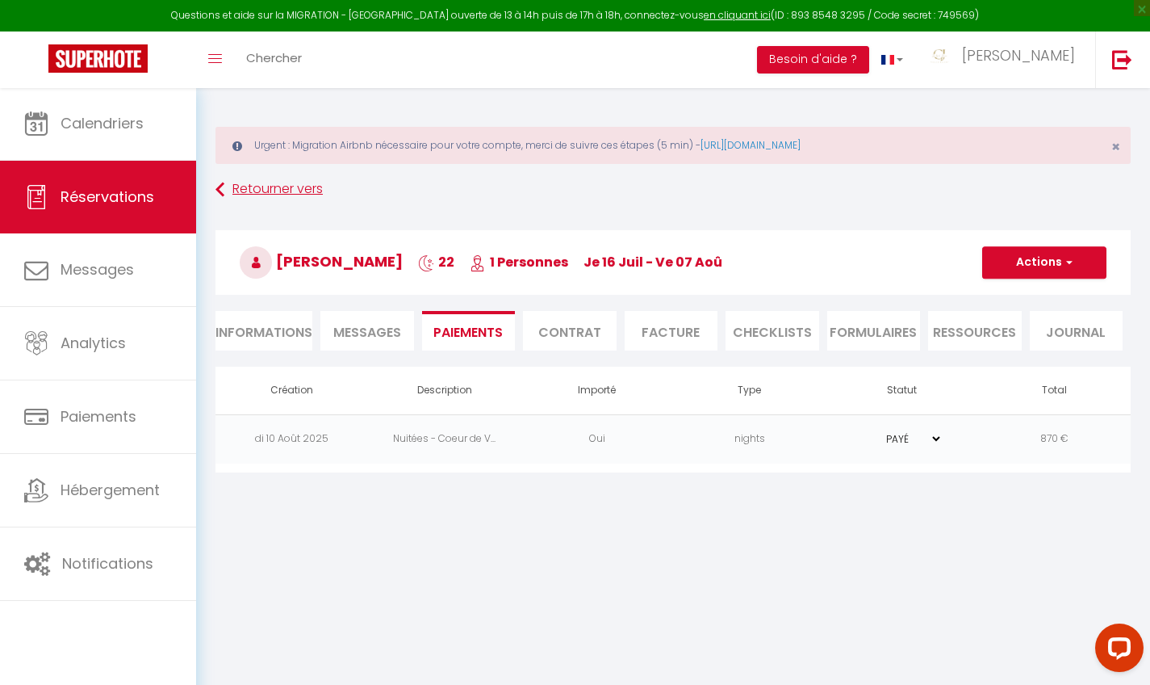
click at [224, 191] on icon at bounding box center [220, 189] width 9 height 29
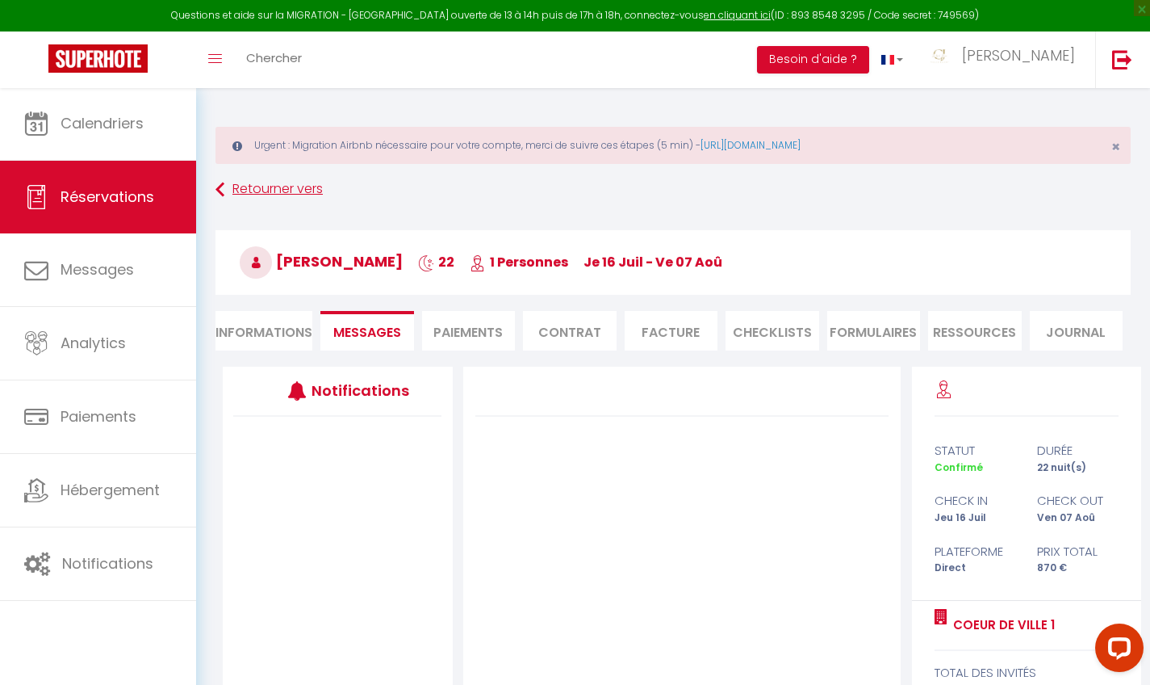
click at [219, 182] on icon at bounding box center [220, 189] width 9 height 29
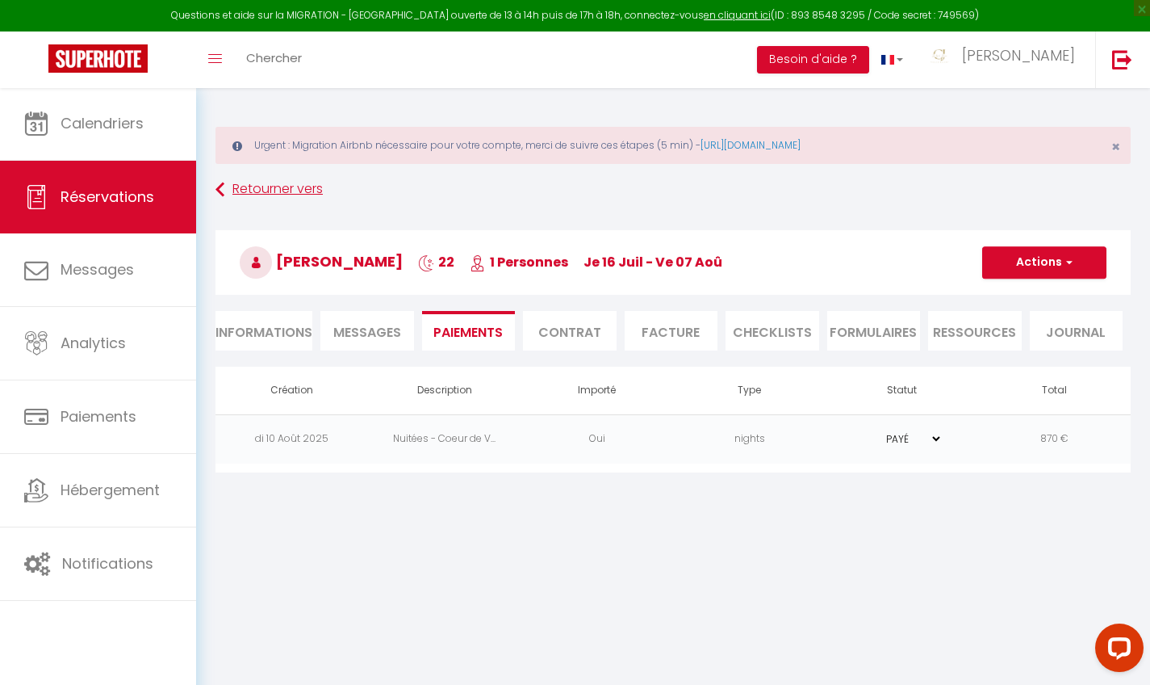
click at [219, 182] on icon at bounding box center [220, 189] width 9 height 29
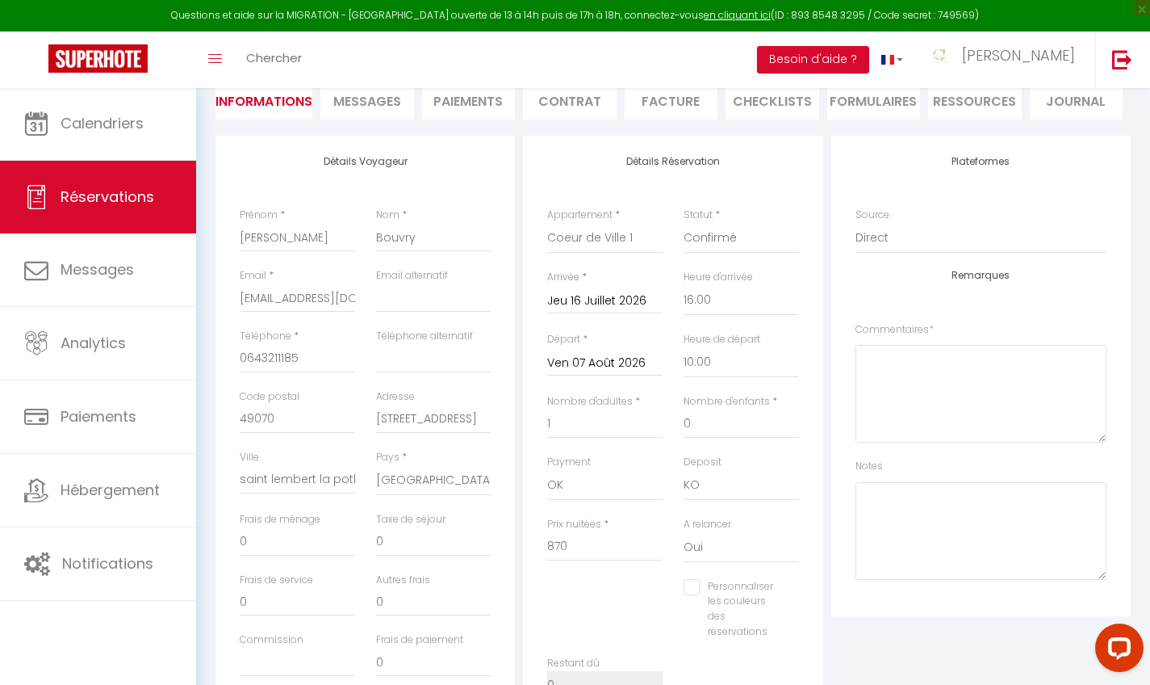
scroll to position [228, 0]
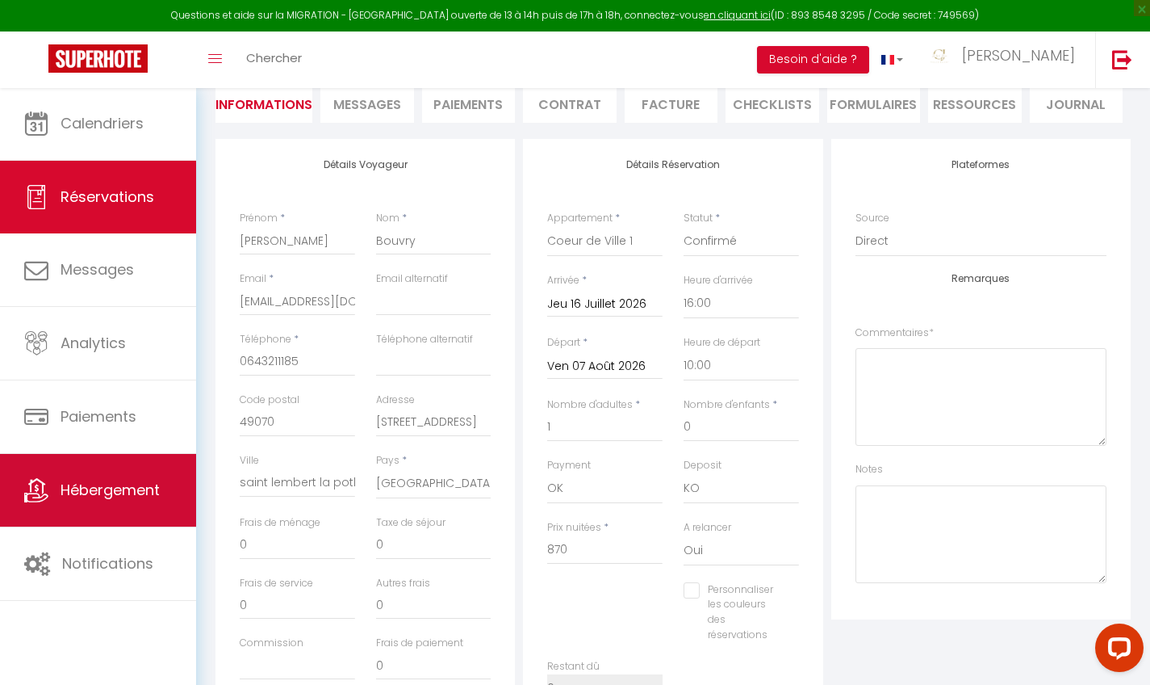
click at [119, 465] on link "Hébergement" at bounding box center [98, 490] width 196 height 73
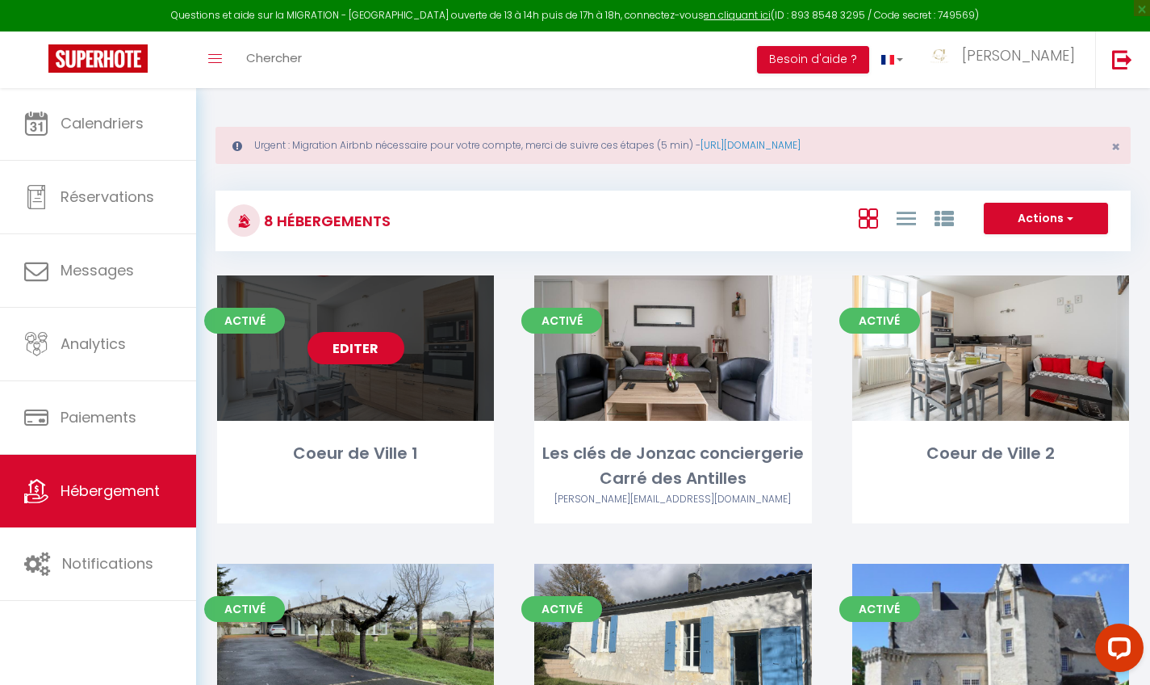
click at [367, 340] on link "Editer" at bounding box center [356, 348] width 97 height 32
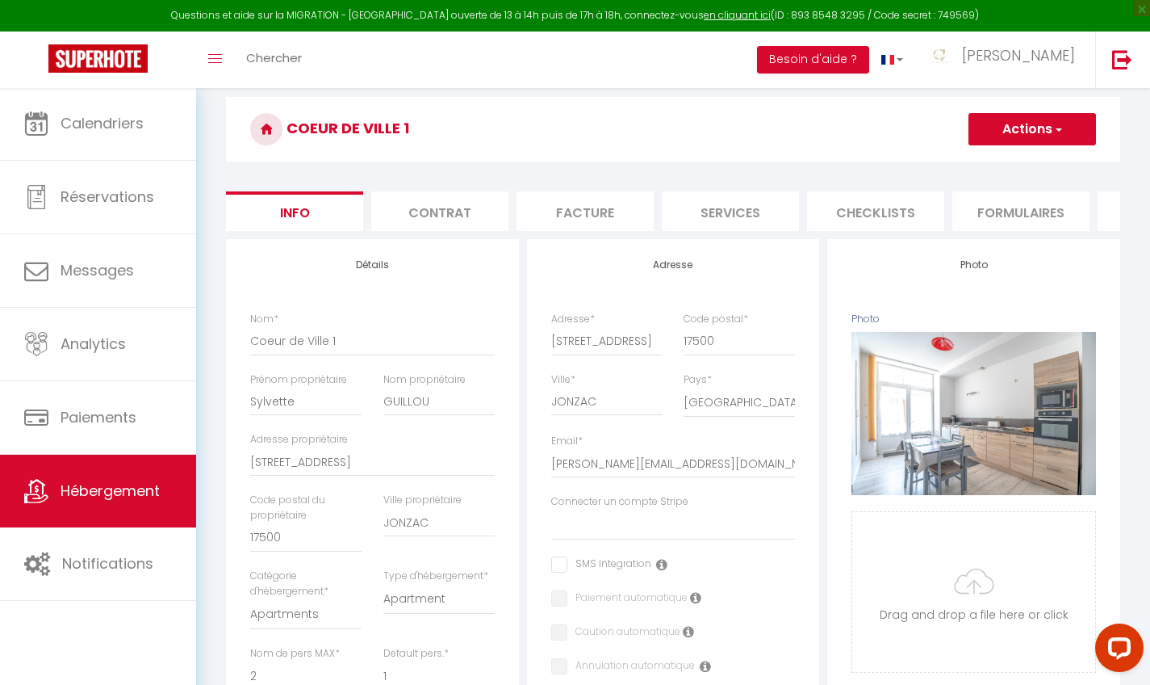
scroll to position [137, 0]
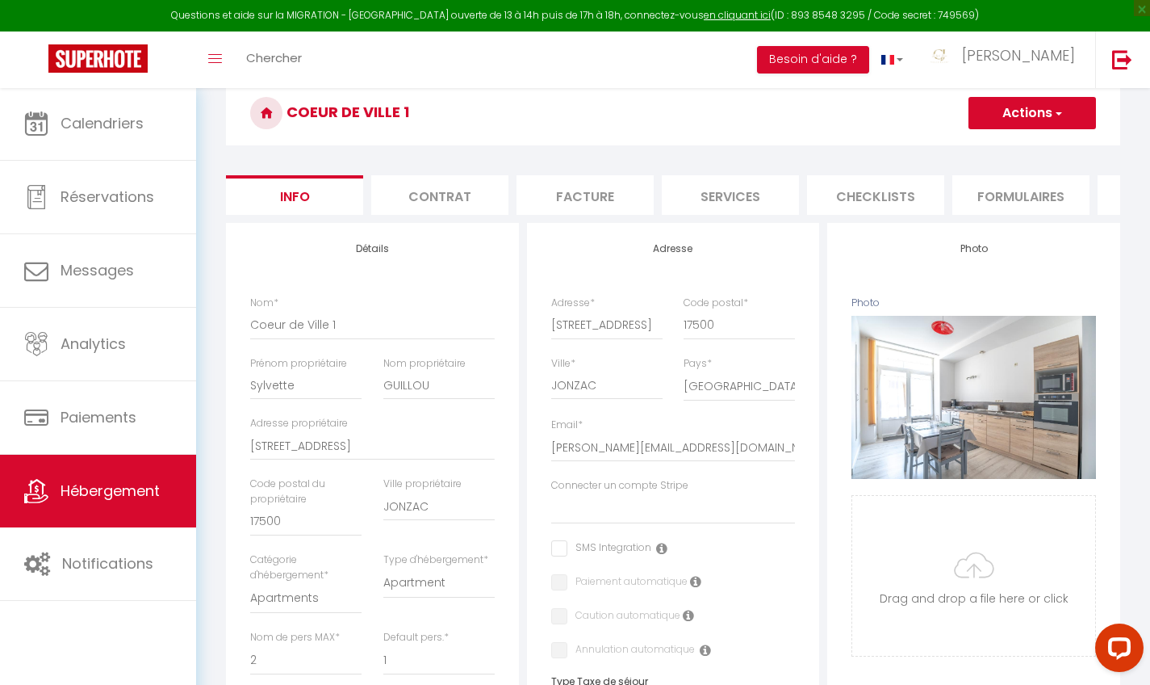
click at [467, 197] on li "Contrat" at bounding box center [439, 195] width 137 height 40
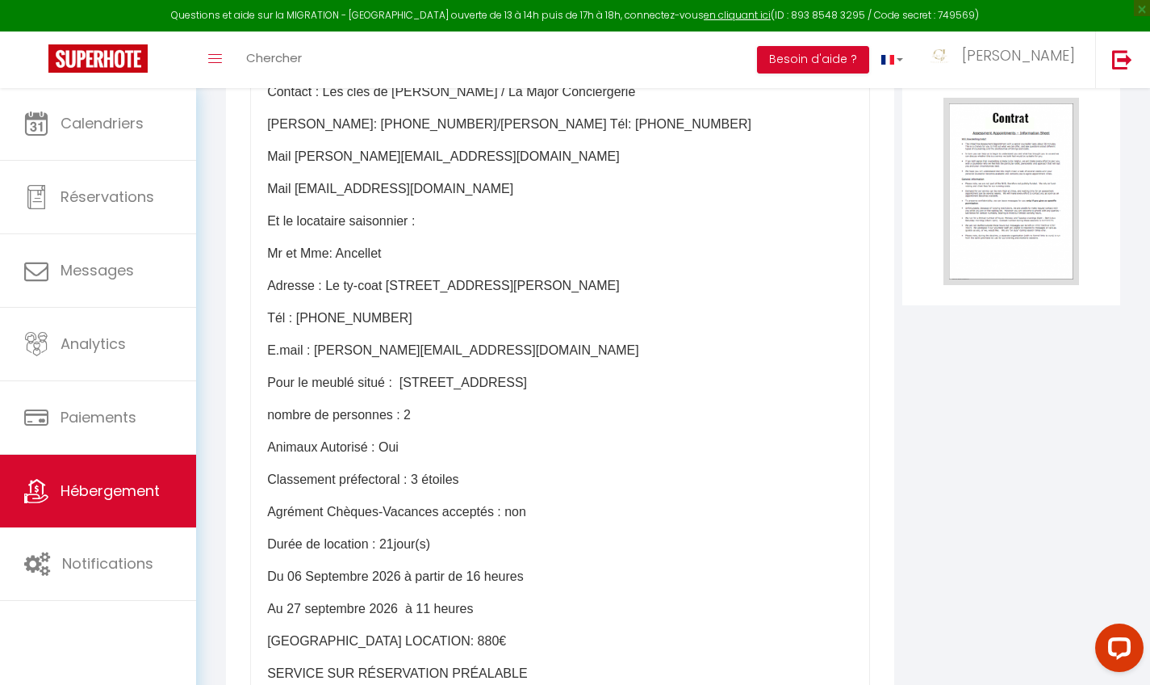
scroll to position [101, 0]
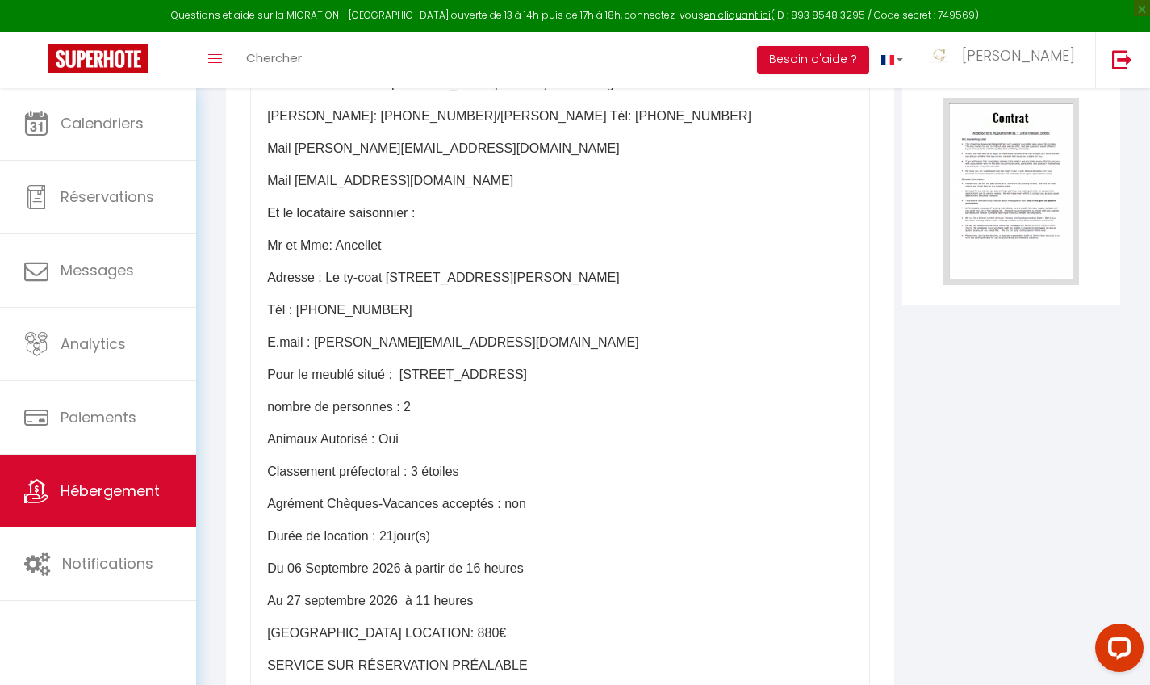
click at [326, 255] on p "Mr et Mme: Ancellet" at bounding box center [560, 245] width 586 height 19
drag, startPoint x: 394, startPoint y: 256, endPoint x: 337, endPoint y: 255, distance: 56.5
click at [337, 255] on p "Mr et Mme: Ancellet" at bounding box center [560, 245] width 586 height 19
drag, startPoint x: 330, startPoint y: 258, endPoint x: 287, endPoint y: 259, distance: 42.8
click at [287, 255] on p "Mr et Mme:" at bounding box center [560, 245] width 586 height 19
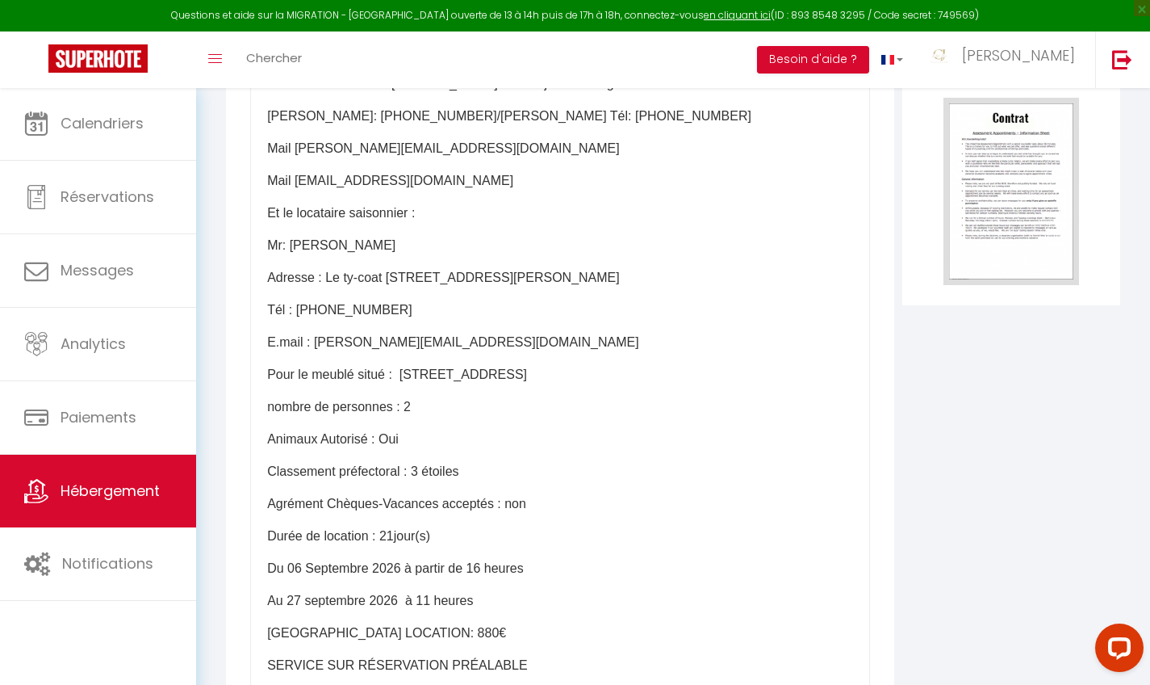
drag, startPoint x: 295, startPoint y: 287, endPoint x: 601, endPoint y: 294, distance: 306.9
click at [601, 287] on p "Adresse : Le ty-coat [STREET_ADDRESS][PERSON_NAME]" at bounding box center [560, 277] width 586 height 19
drag, startPoint x: 325, startPoint y: 289, endPoint x: 635, endPoint y: 297, distance: 309.3
click at [635, 287] on p "Adresse : Le ty-coat [STREET_ADDRESS][PERSON_NAME]" at bounding box center [560, 277] width 586 height 19
drag, startPoint x: 630, startPoint y: 317, endPoint x: 312, endPoint y: 320, distance: 317.3
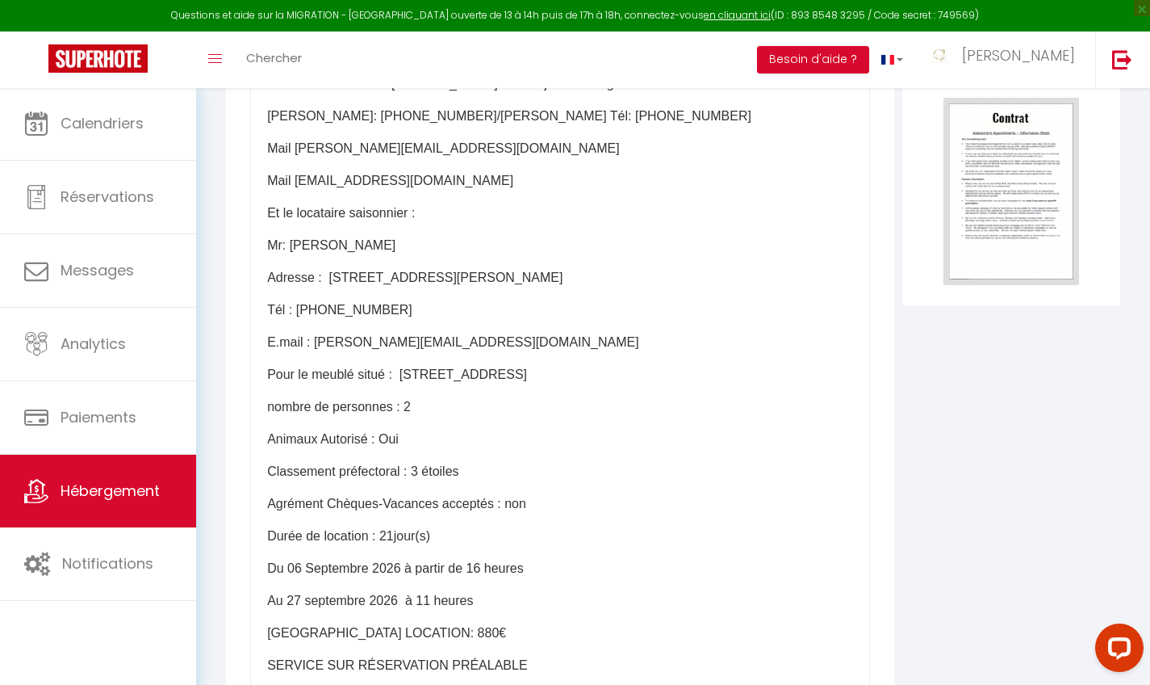
click at [312, 320] on p "Tél : [PHONE_NUMBER]" at bounding box center [560, 309] width 586 height 19
drag, startPoint x: 312, startPoint y: 320, endPoint x: 396, endPoint y: 318, distance: 83.2
click at [396, 318] on p "Tél : [PHONE_NUMBER]" at bounding box center [560, 309] width 586 height 19
click at [305, 320] on p "Tél : 06" at bounding box center [560, 309] width 586 height 19
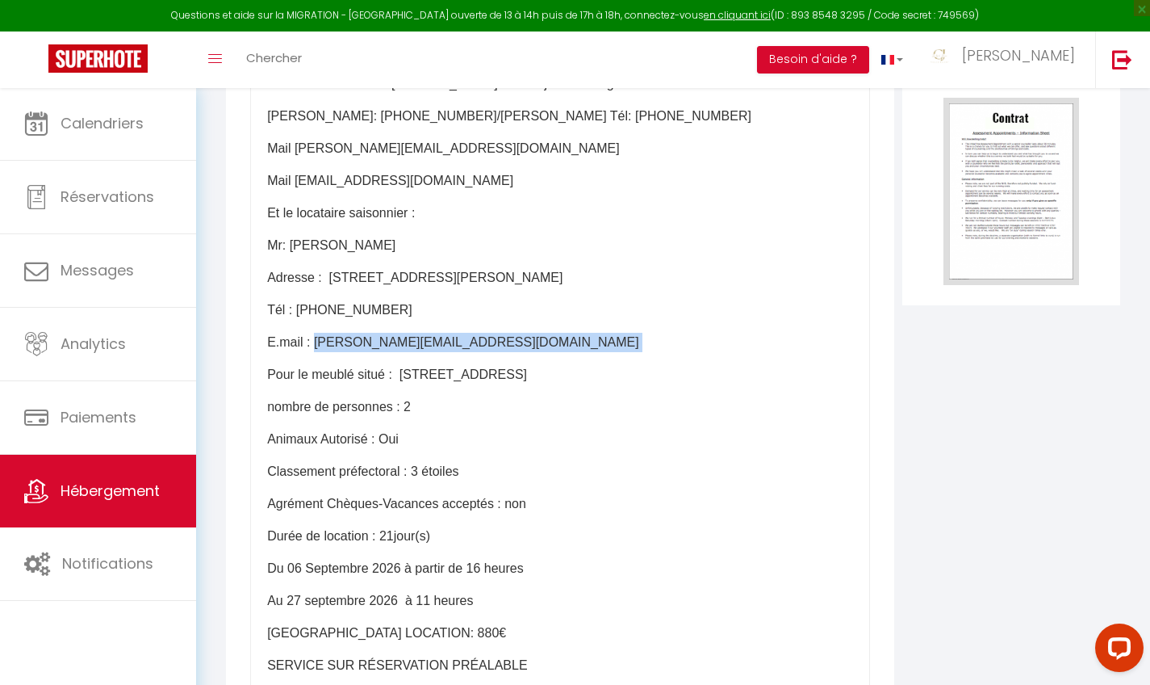
drag, startPoint x: 315, startPoint y: 357, endPoint x: 504, endPoint y: 370, distance: 189.3
click at [504, 370] on div "​CONTRAT DE LOCATION SAISONNIERE Retourner l’exemplaire accompagné des arrhes a…" at bounding box center [560, 384] width 620 height 646
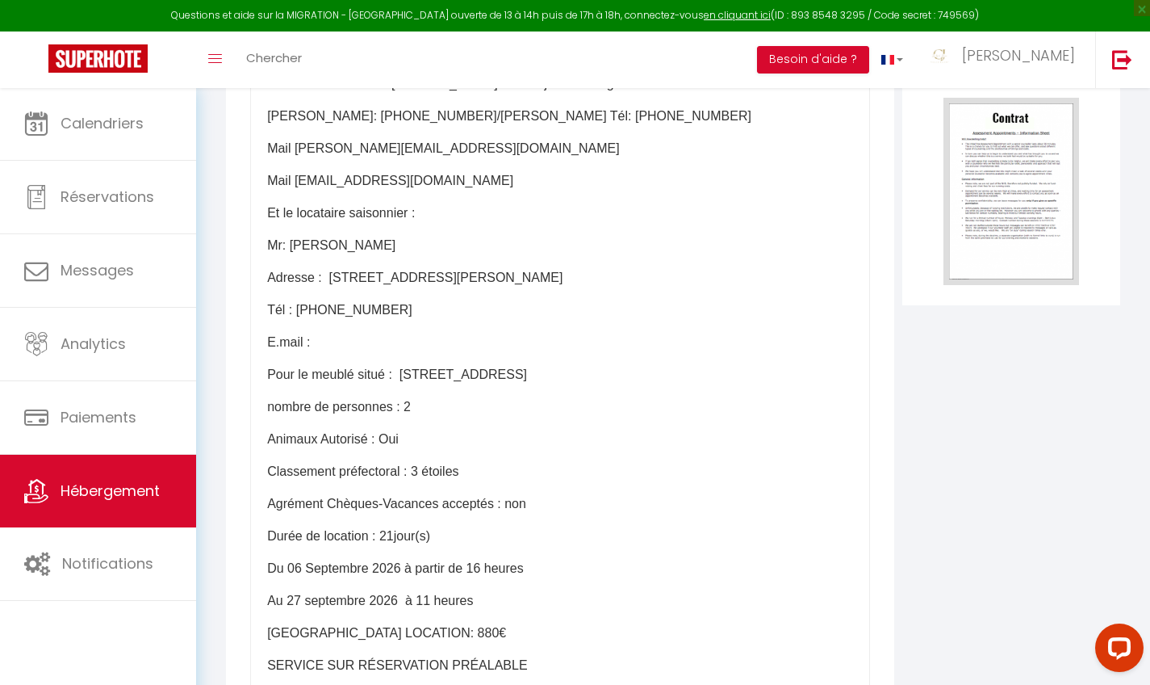
click at [354, 352] on p "E.mail :" at bounding box center [560, 342] width 586 height 19
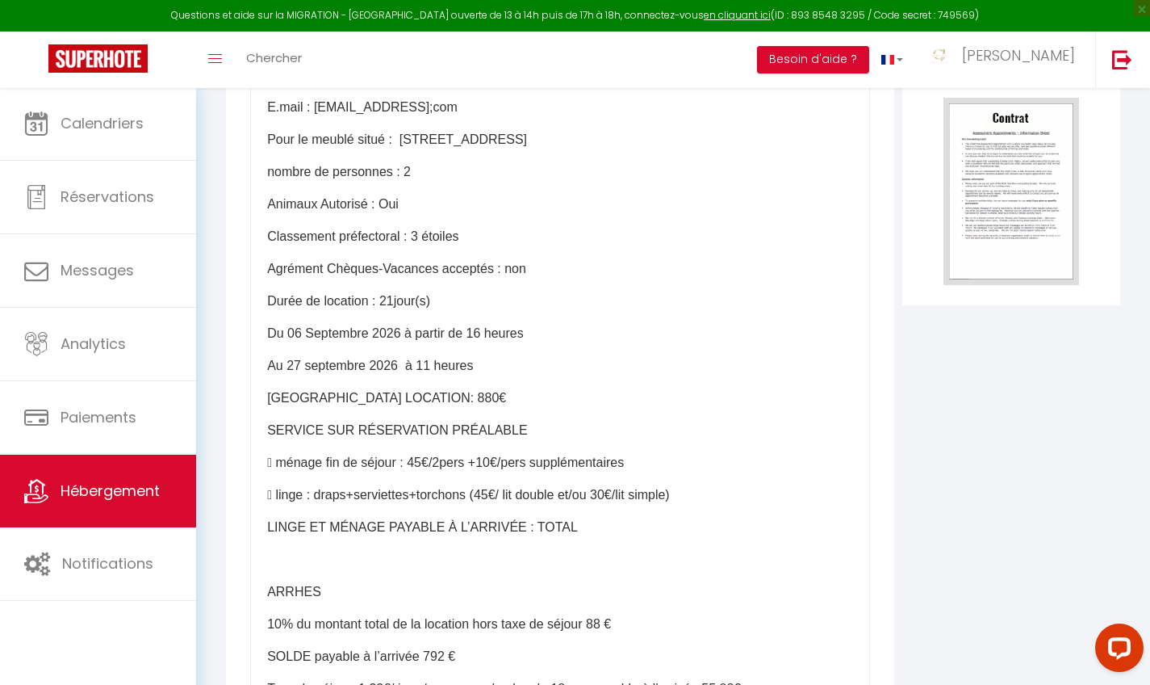
scroll to position [337, 0]
click at [420, 181] on p "nombre de personnes : 2" at bounding box center [560, 170] width 586 height 19
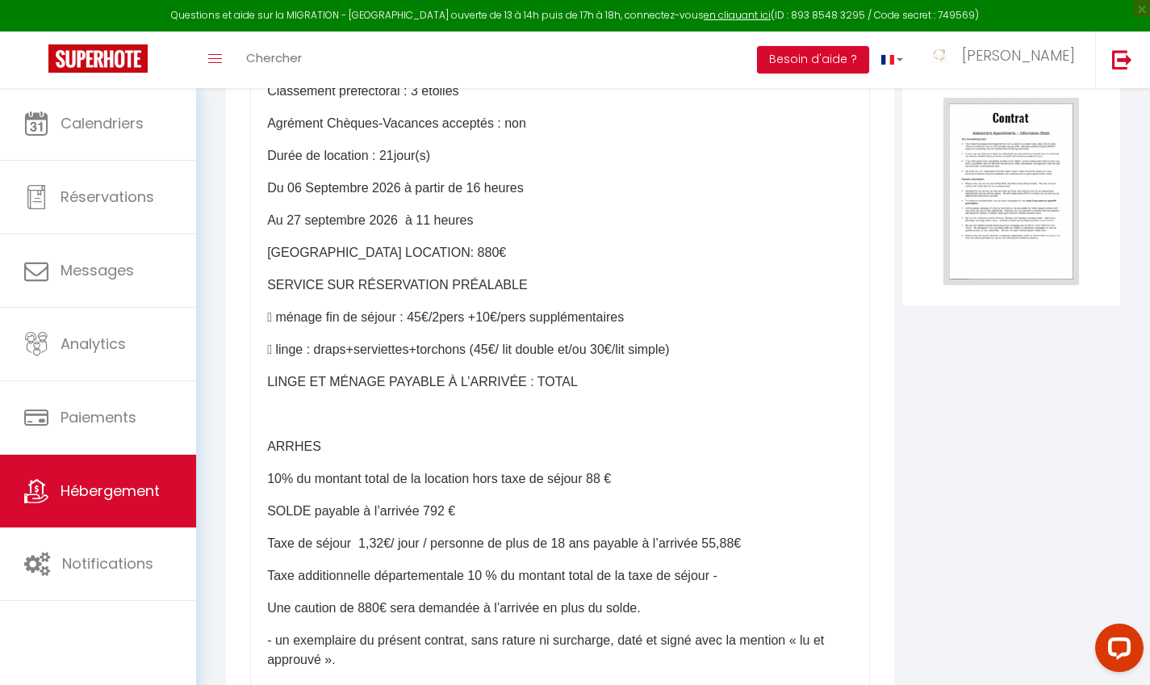
scroll to position [484, 0]
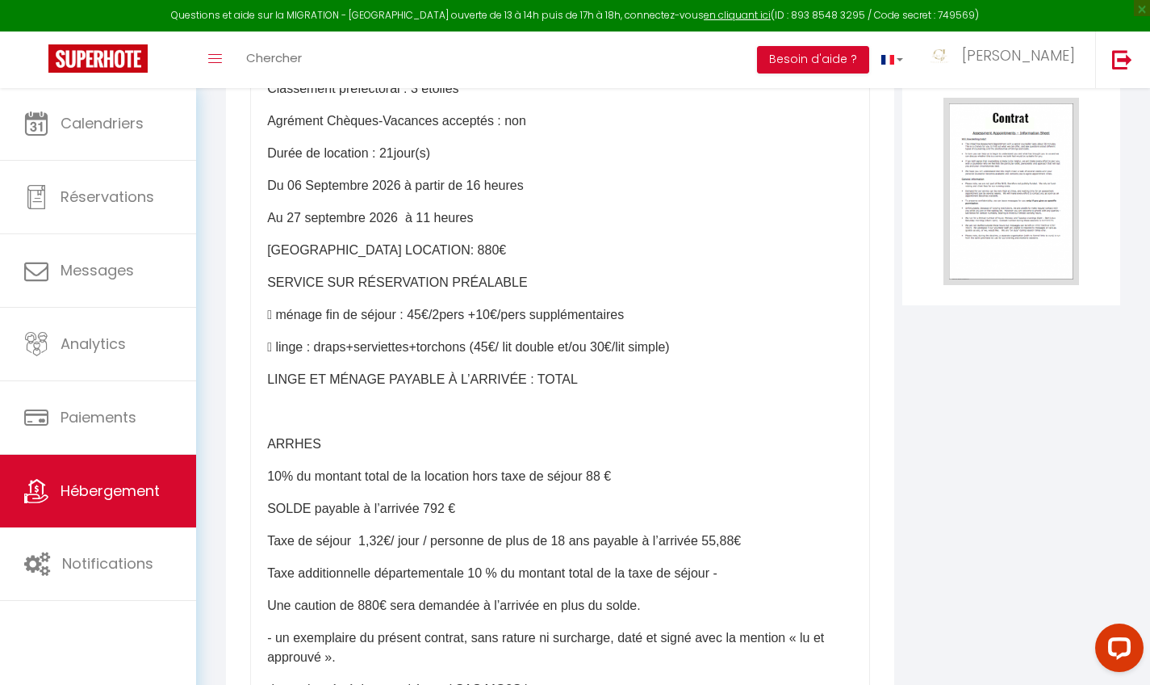
click at [392, 163] on p "Durée de location : 21jour(s)" at bounding box center [560, 153] width 586 height 19
click at [368, 195] on p "Du 06 Septembre 2026 à partir de 16 heures" at bounding box center [560, 185] width 586 height 19
click at [297, 228] on p "Au 27 septembre 2026 à 11 heures" at bounding box center [560, 217] width 586 height 19
click at [330, 195] on p "Du 16 Aout 2026 à partir de 16 heures" at bounding box center [560, 185] width 586 height 19
click at [302, 228] on p "Au 07 septembre 2026 à 11 heures" at bounding box center [560, 217] width 586 height 19
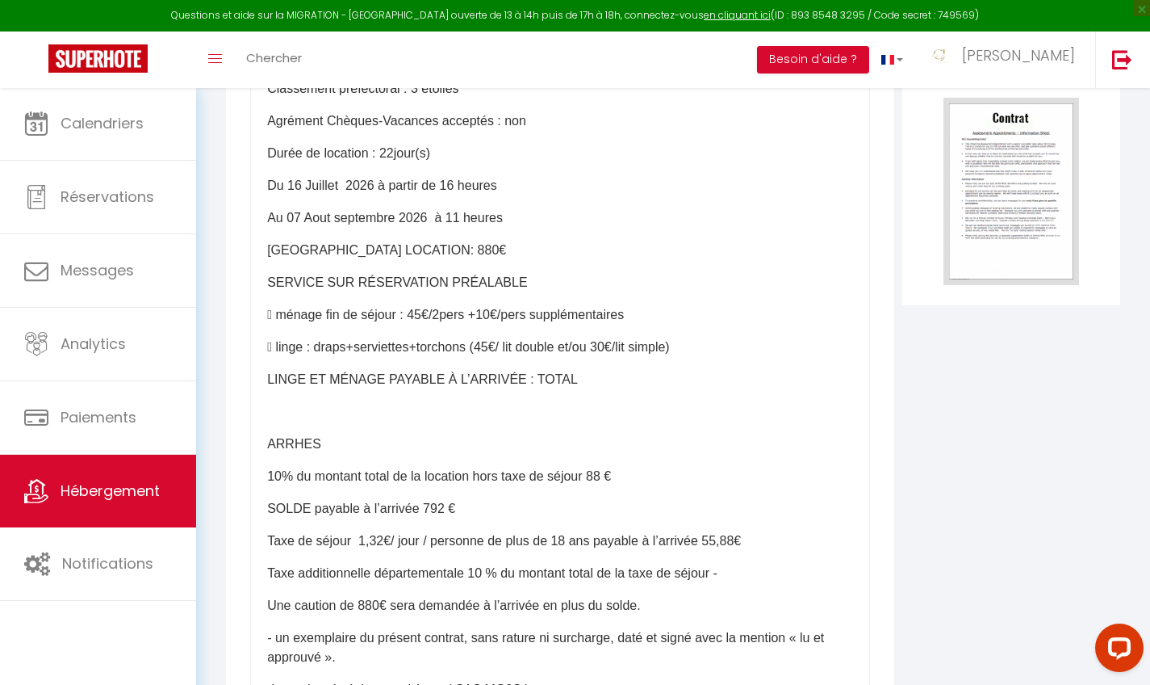
click at [392, 306] on div "​CONTRAT DE LOCATION SAISONNIERE Retourner l’exemplaire accompagné des arrhes a…" at bounding box center [560, 384] width 620 height 646
click at [325, 195] on p "Du 16 Juillet 2026 à partir de 16 heures" at bounding box center [560, 185] width 586 height 19
click at [446, 260] on p "[GEOGRAPHIC_DATA] LOCATION: 880€" at bounding box center [560, 250] width 586 height 19
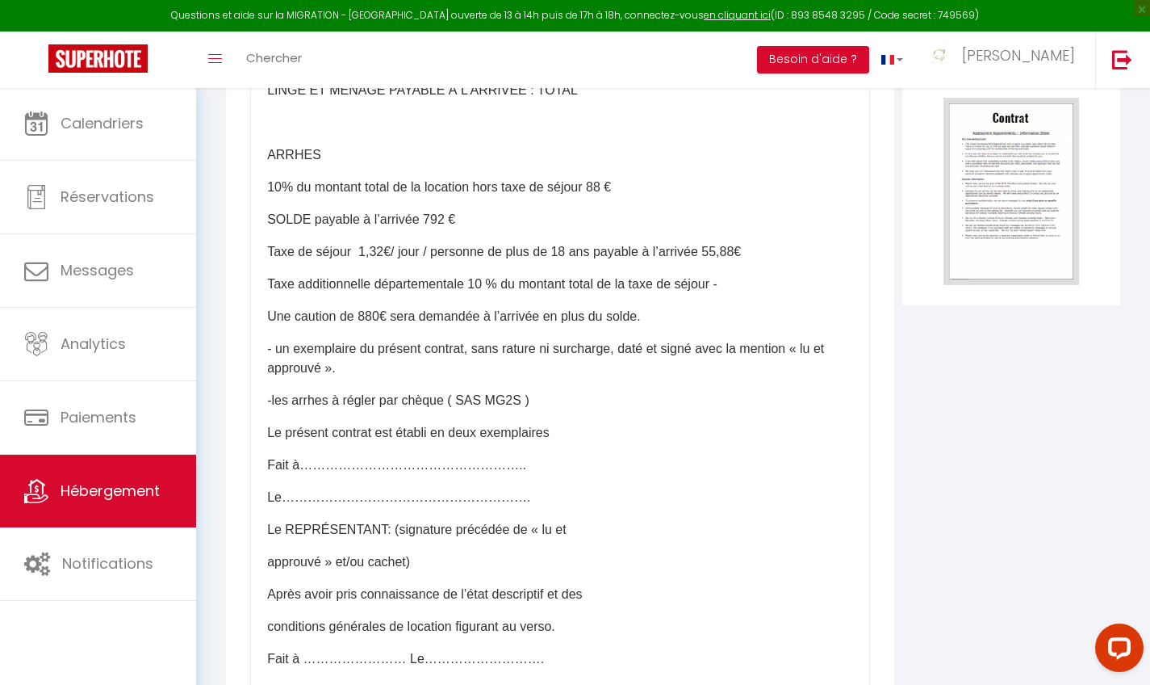
scroll to position [786, 0]
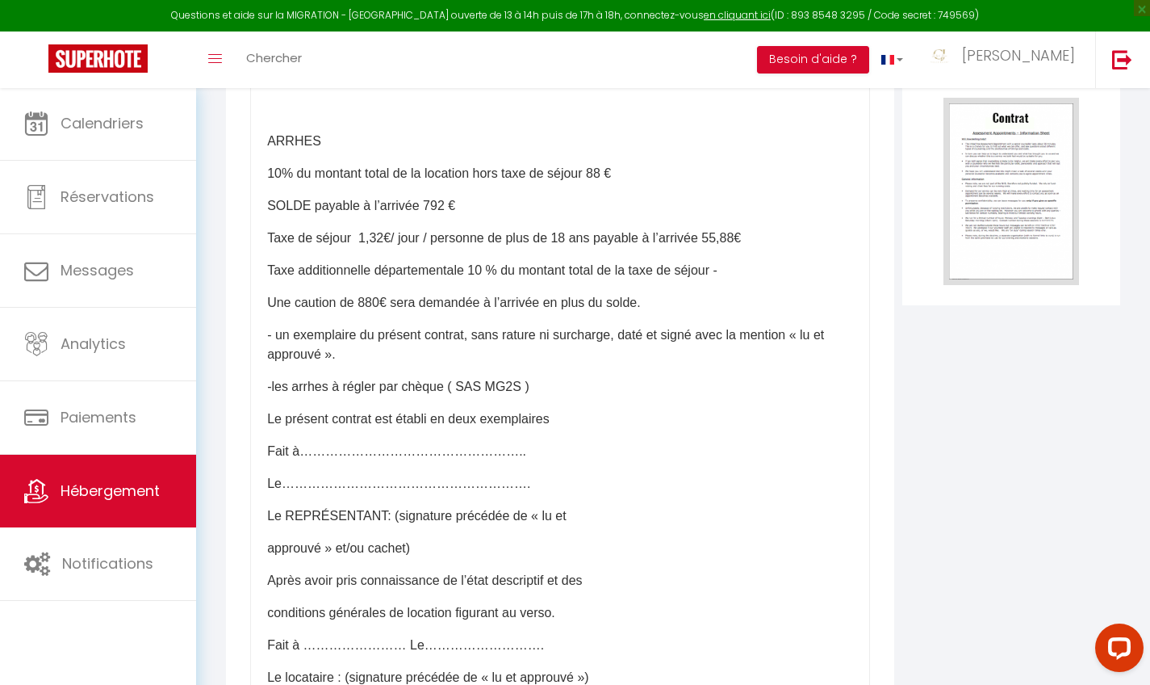
click at [605, 182] on p "10% du montant total de la location hors taxe de séjour 88 €" at bounding box center [560, 173] width 586 height 19
click at [441, 210] on p "SOLDE payable à l’arrivée 792 €" at bounding box center [560, 205] width 586 height 19
click at [745, 248] on p "Taxe de séjour 1,32€/ jour / personne de plus de 18 ans payable à l’arrivée 55,…" at bounding box center [560, 237] width 586 height 19
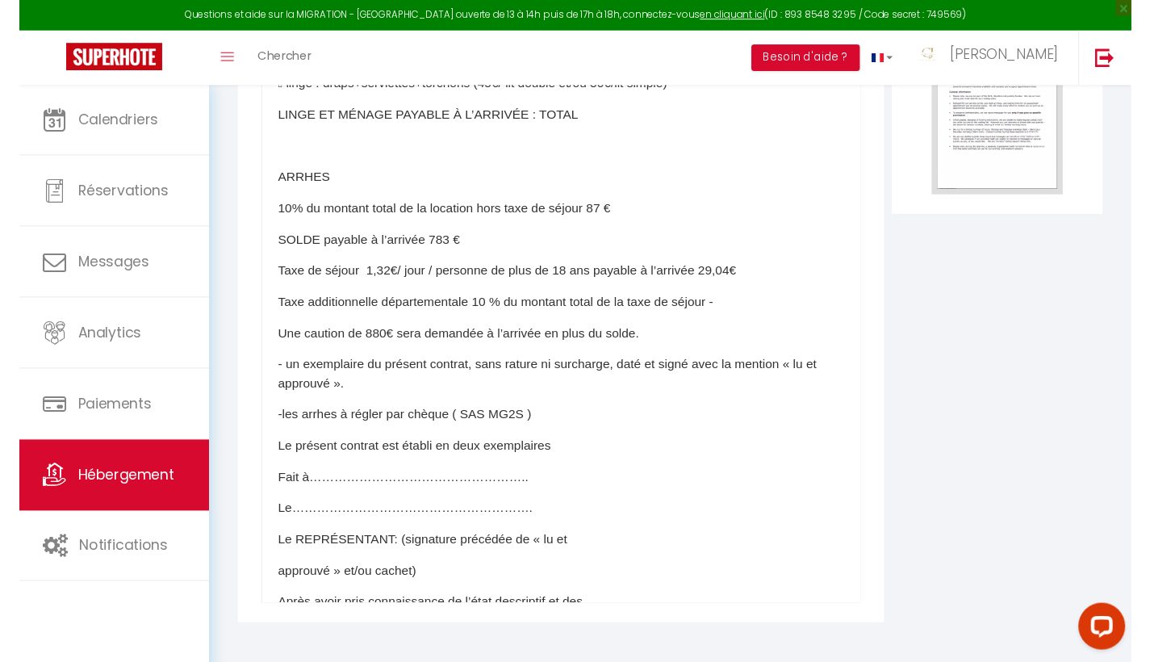
scroll to position [659, 0]
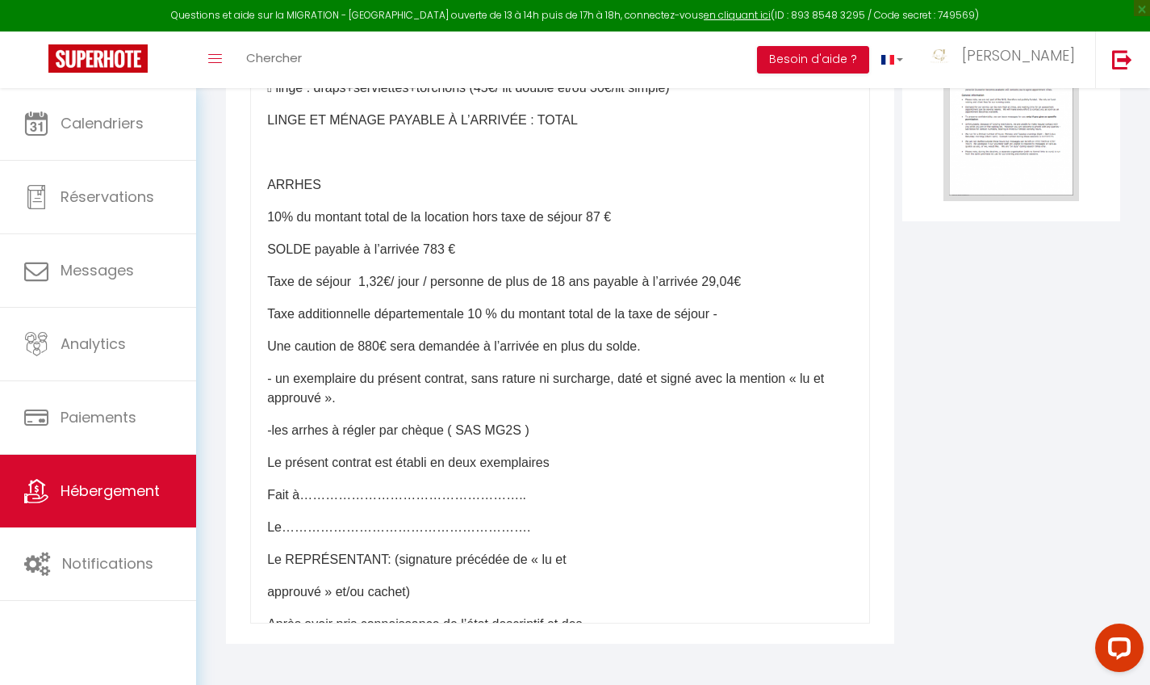
click at [386, 345] on p "Une caution de 880€ sera demandée à l’arrivée en plus du solde." at bounding box center [560, 346] width 586 height 19
drag, startPoint x: 265, startPoint y: 349, endPoint x: 715, endPoint y: 346, distance: 450.5
click at [715, 346] on div "​CONTRAT DE LOCATION SAISONNIERE Retourner l’exemplaire accompagné des arrhes a…" at bounding box center [560, 300] width 620 height 646
copy p "Une caution de 880€ logement sera demandée à l’arrivée en plus du solde."
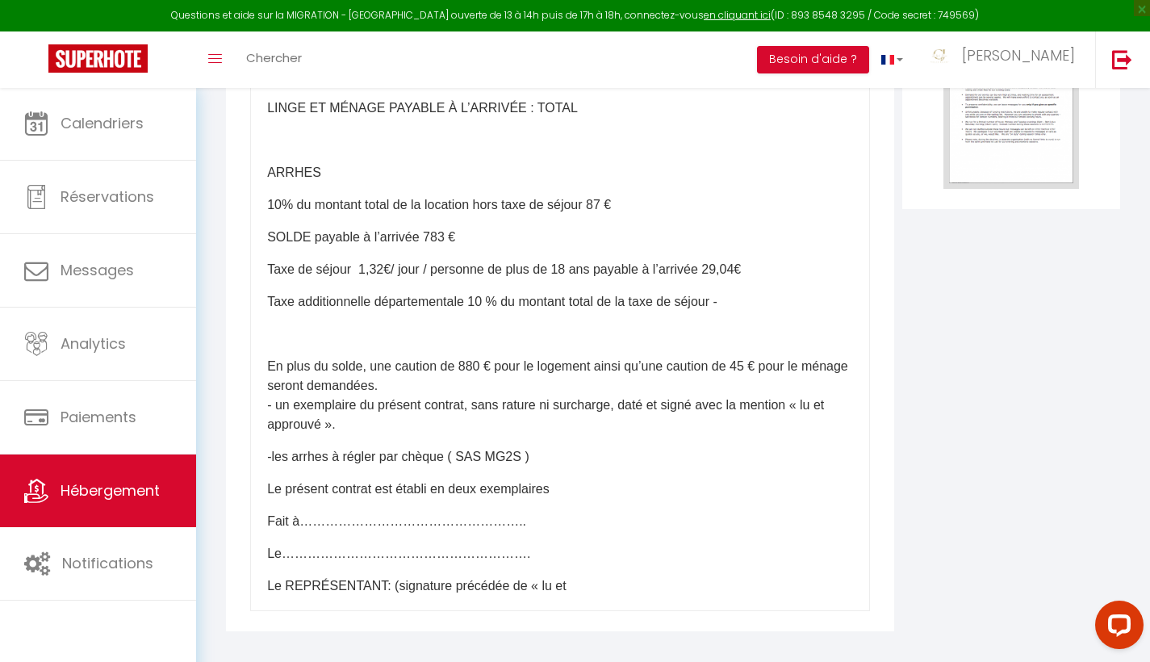
click at [266, 379] on div "​CONTRAT DE LOCATION SAISONNIERE Retourner l’exemplaire accompagné des arrhes a…" at bounding box center [560, 288] width 620 height 646
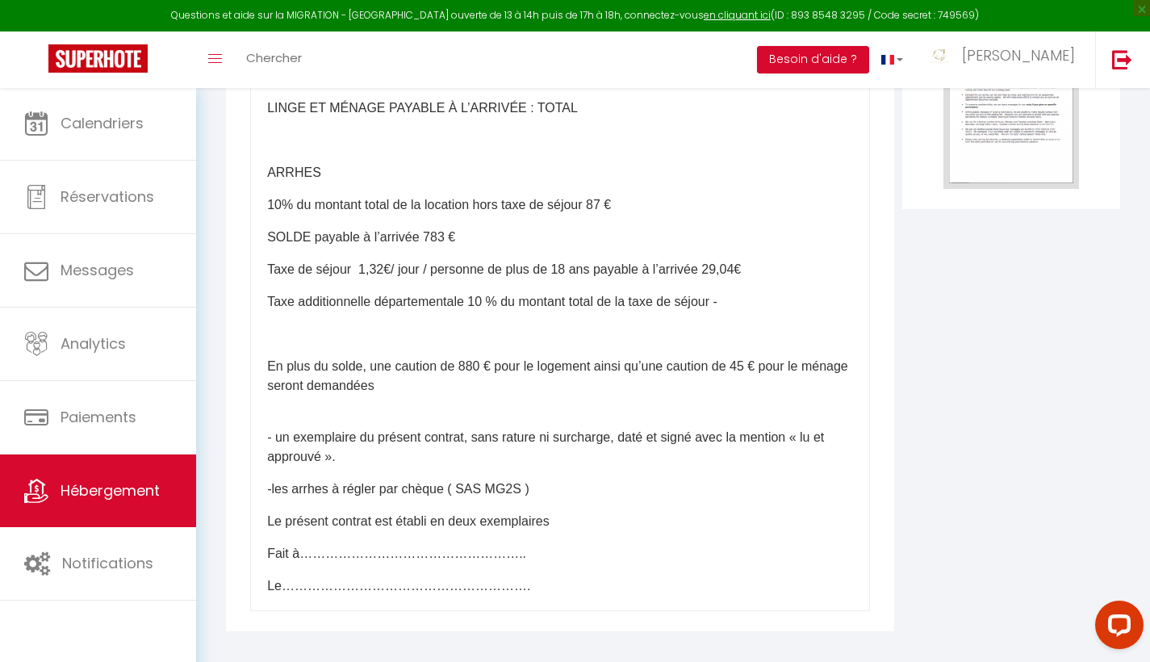
click at [266, 378] on div "​CONTRAT DE LOCATION SAISONNIERE Retourner l’exemplaire accompagné des arrhes a…" at bounding box center [560, 288] width 620 height 646
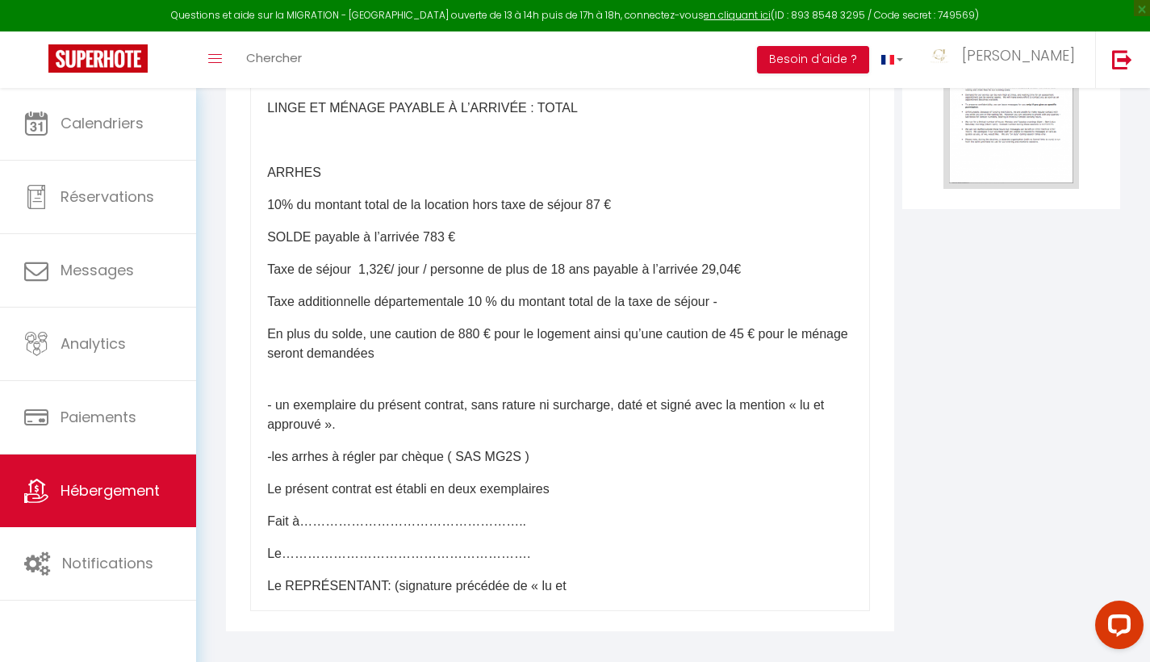
click at [267, 421] on p "- un exemplaire du présent contrat, sans rature ni surcharge, daté et signé ave…" at bounding box center [560, 415] width 586 height 39
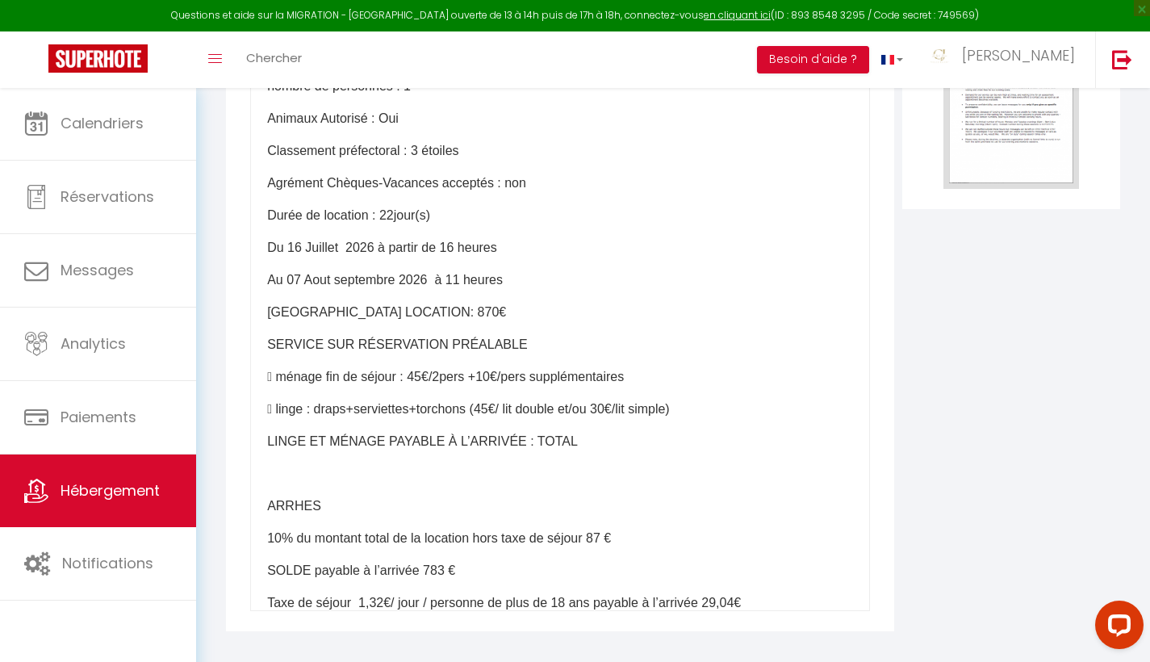
scroll to position [315, 0]
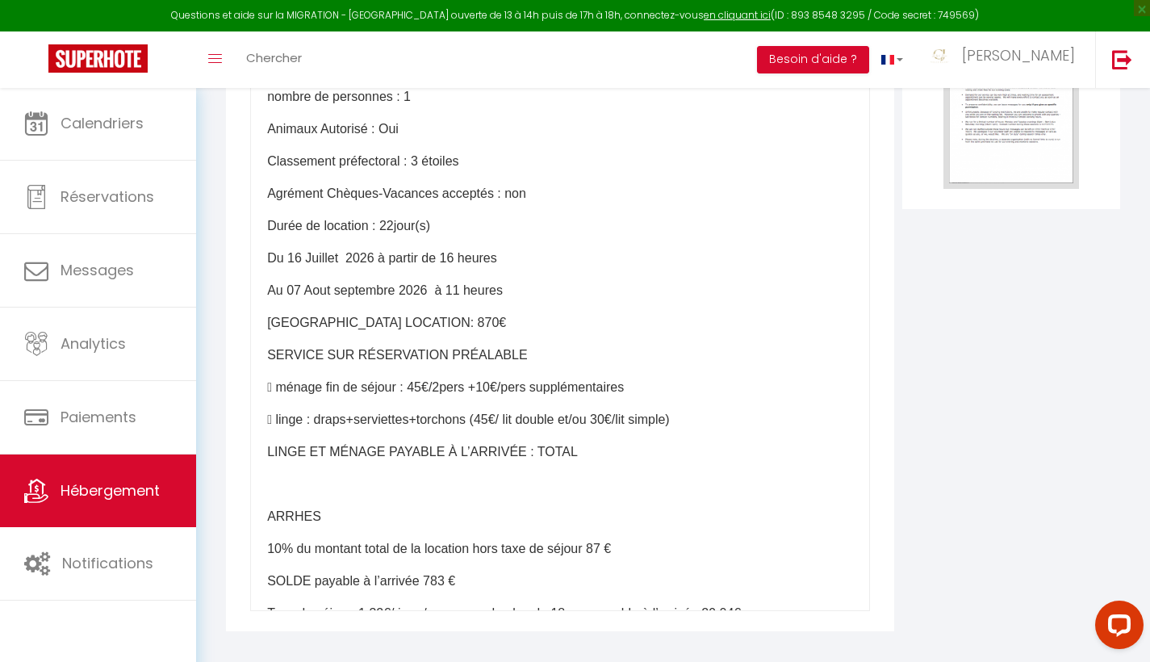
click at [451, 397] on p " ménage fin de séjour : 45€/2pers +10€/pers supplémentaires" at bounding box center [560, 387] width 586 height 19
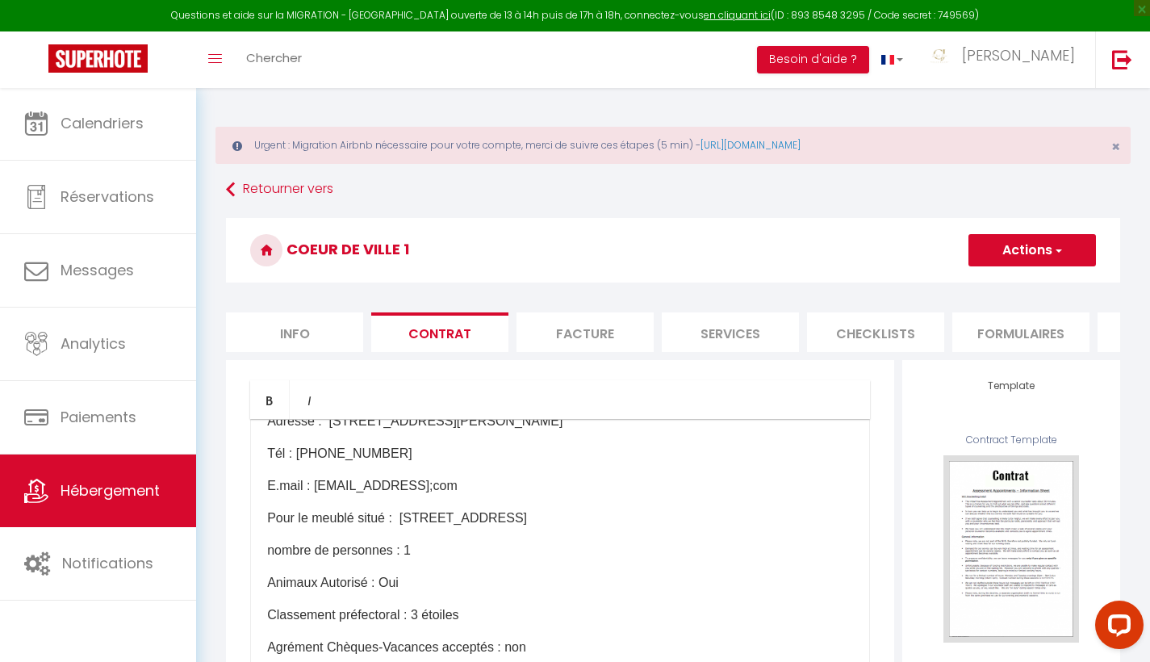
scroll to position [0, 0]
click at [1061, 243] on span "button" at bounding box center [1058, 250] width 10 height 16
click at [917, 283] on link "Enregistrer" at bounding box center [984, 285] width 221 height 21
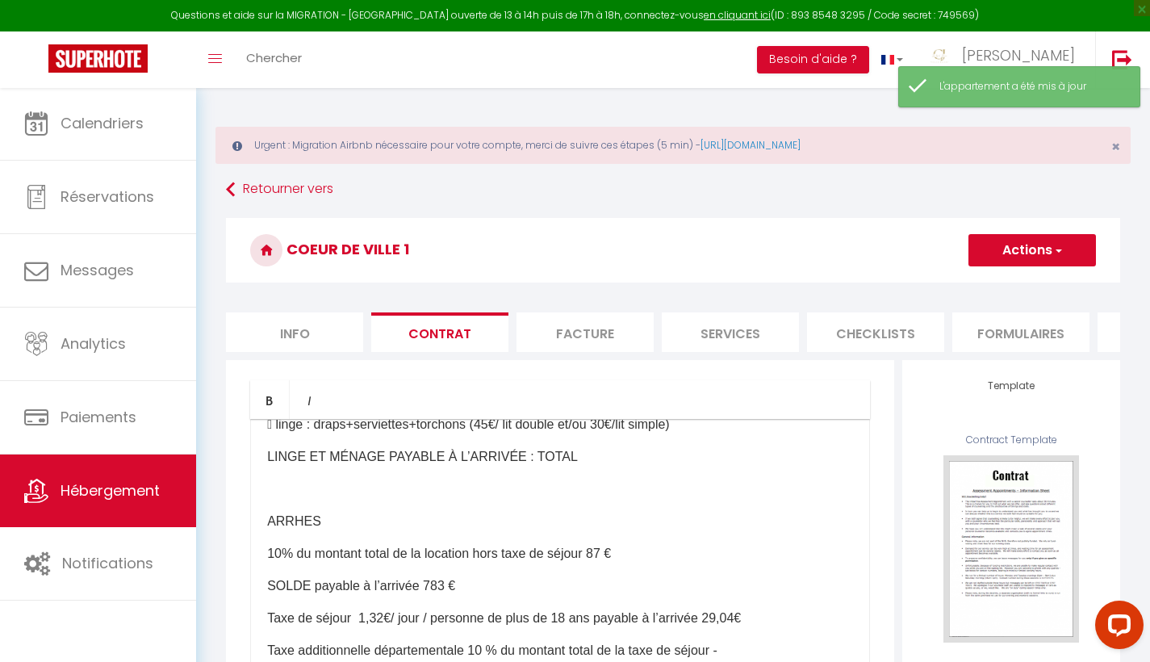
scroll to position [781, 0]
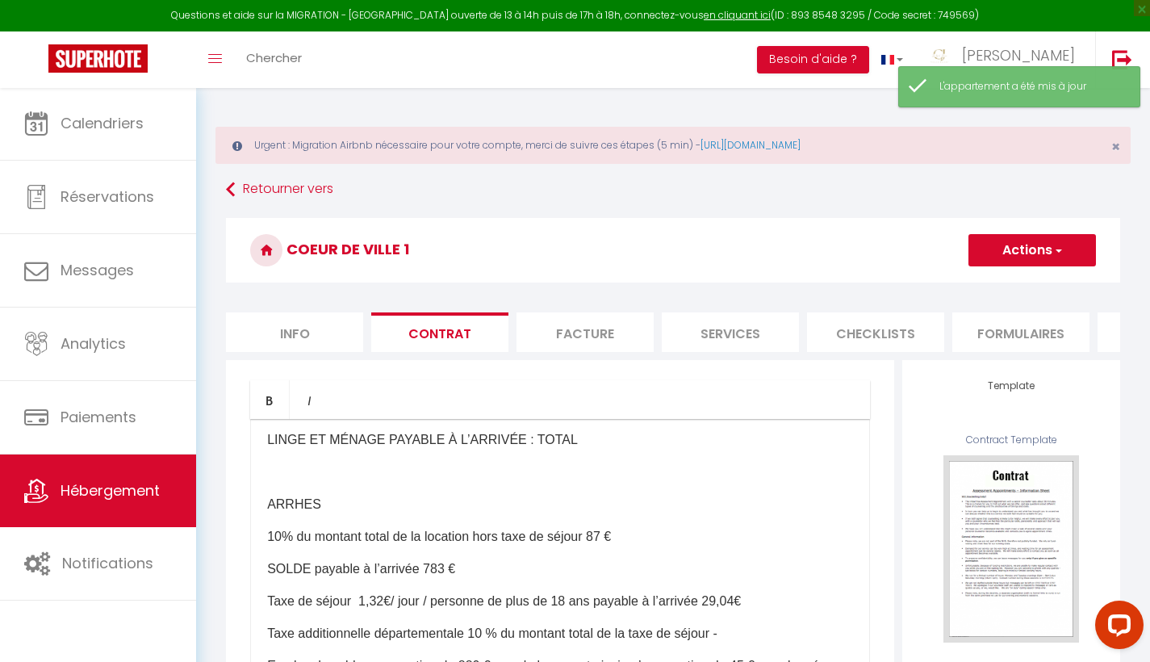
click at [146, 470] on link "Hébergement" at bounding box center [98, 491] width 196 height 73
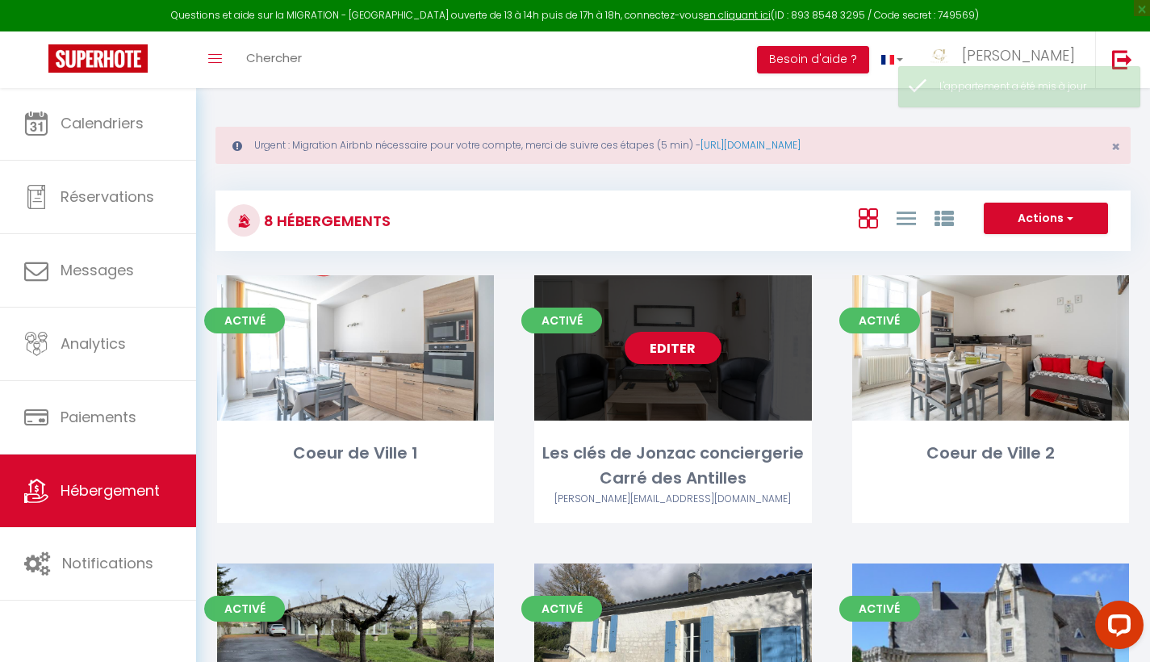
click at [666, 357] on link "Editer" at bounding box center [673, 348] width 97 height 32
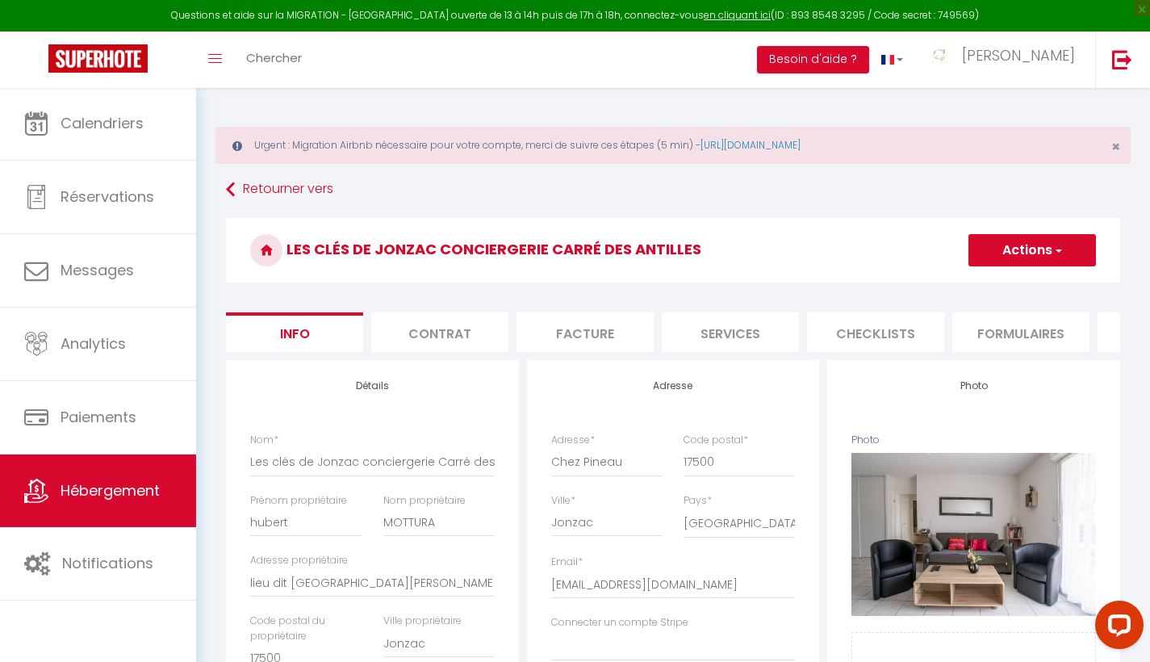
click at [411, 334] on li "Contrat" at bounding box center [439, 332] width 137 height 40
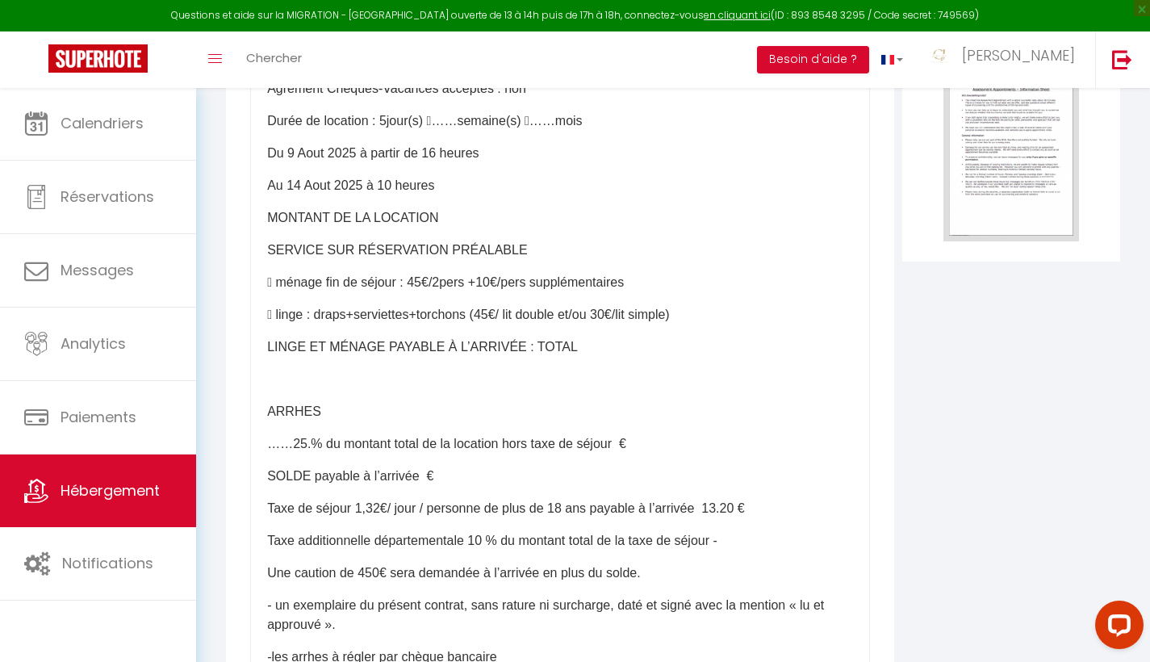
scroll to position [469, 0]
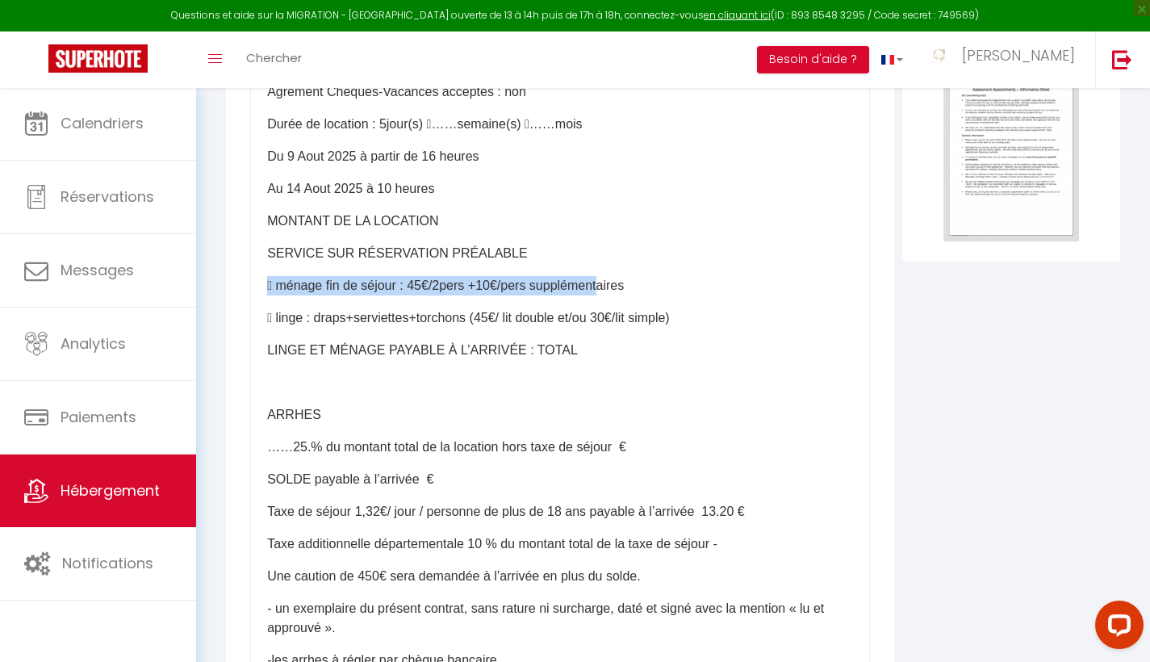
drag, startPoint x: 266, startPoint y: 300, endPoint x: 605, endPoint y: 304, distance: 339.1
click at [605, 304] on div "CONTRAT DE LOCATION SAISONNIERE Retourner l’exemplaire accompagné des arrhes av…" at bounding box center [560, 341] width 620 height 646
drag, startPoint x: 660, startPoint y: 299, endPoint x: 269, endPoint y: 296, distance: 391.5
click at [269, 295] on p " ménage fin de séjour : 45€/2pers +10€/pers supplémentaires" at bounding box center [560, 285] width 586 height 19
copy p " ménage fin de séjour : 45€/2pers +10€/pers supplémentaires"
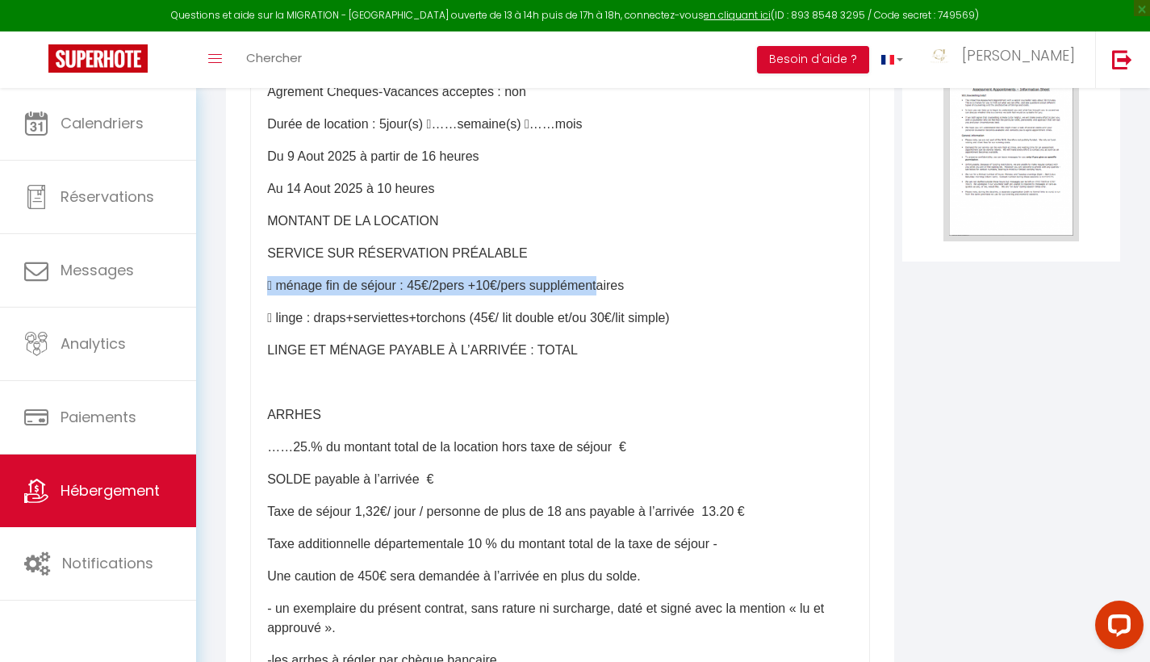
click at [82, 468] on link "Hébergement" at bounding box center [98, 491] width 196 height 73
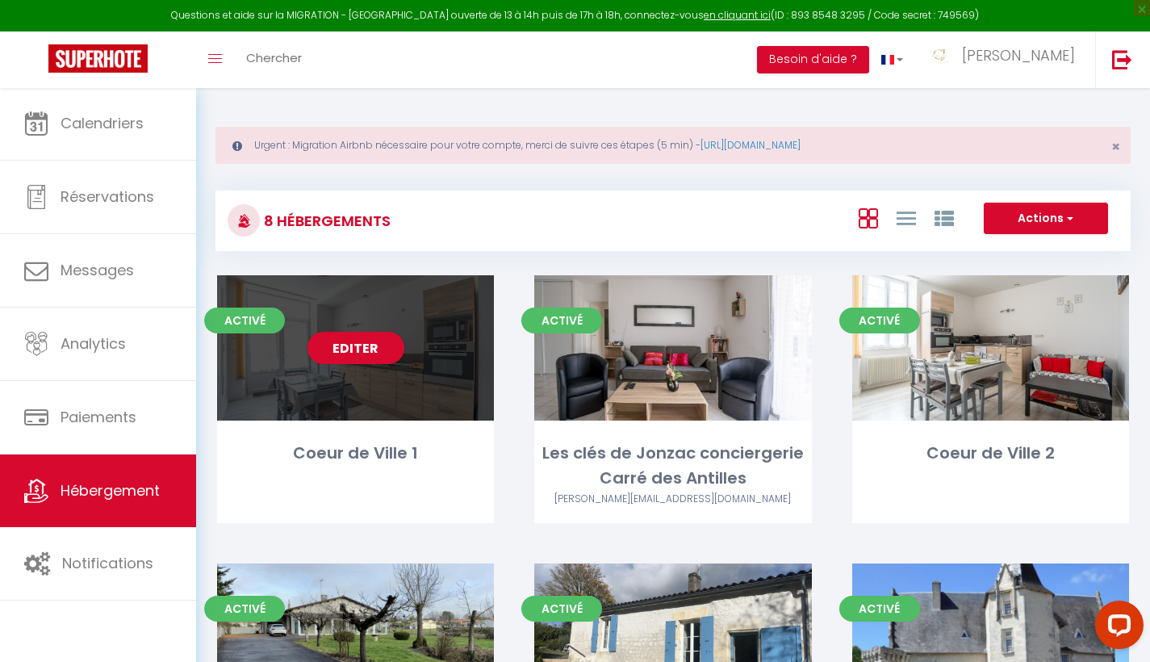
click at [361, 378] on div "Editer" at bounding box center [355, 347] width 277 height 145
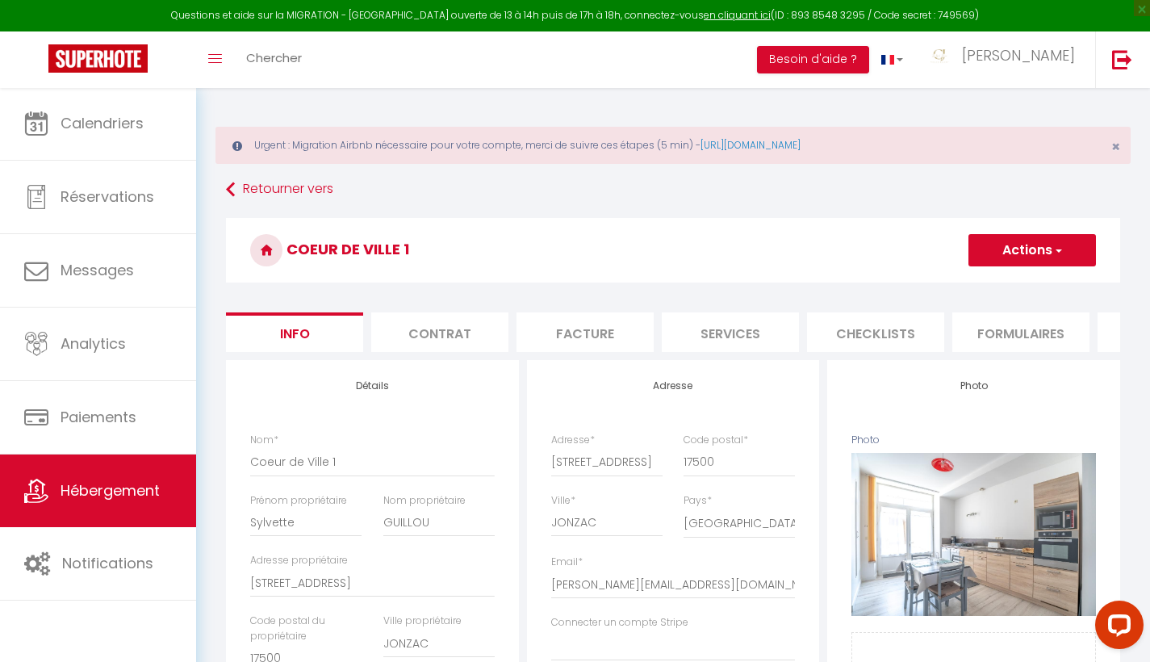
click at [488, 335] on li "Contrat" at bounding box center [439, 332] width 137 height 40
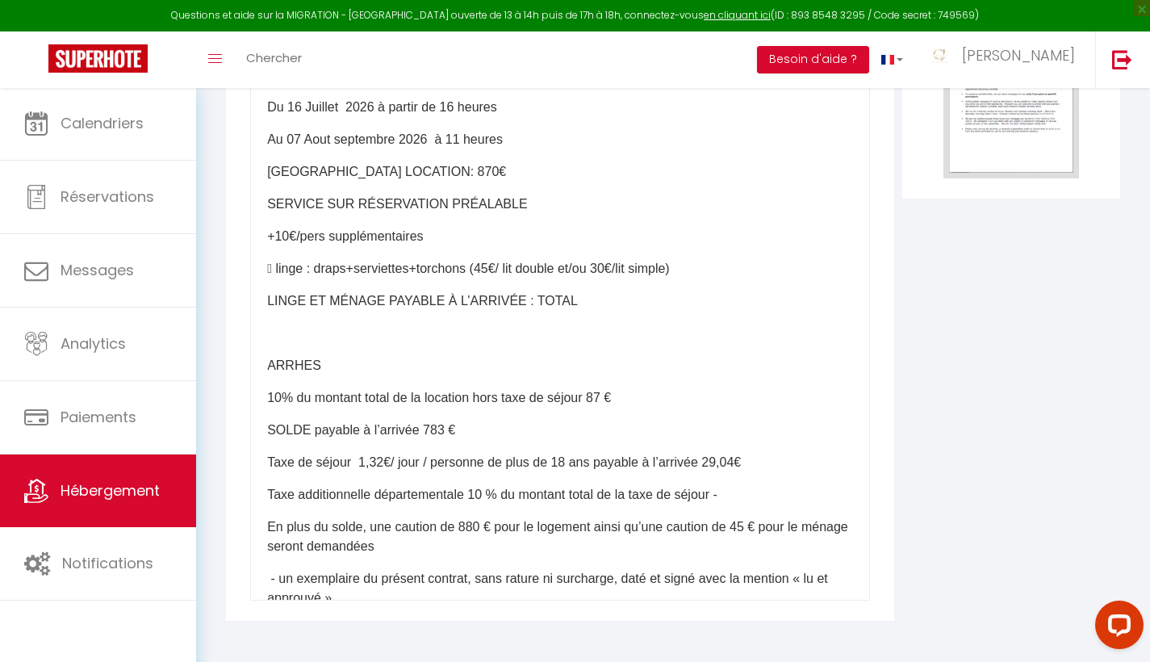
scroll to position [456, 0]
drag, startPoint x: 436, startPoint y: 227, endPoint x: 259, endPoint y: 231, distance: 176.8
click at [259, 231] on div "​CONTRAT DE LOCATION SAISONNIERE Retourner l’exemplaire accompagné des arrhes a…" at bounding box center [560, 278] width 620 height 646
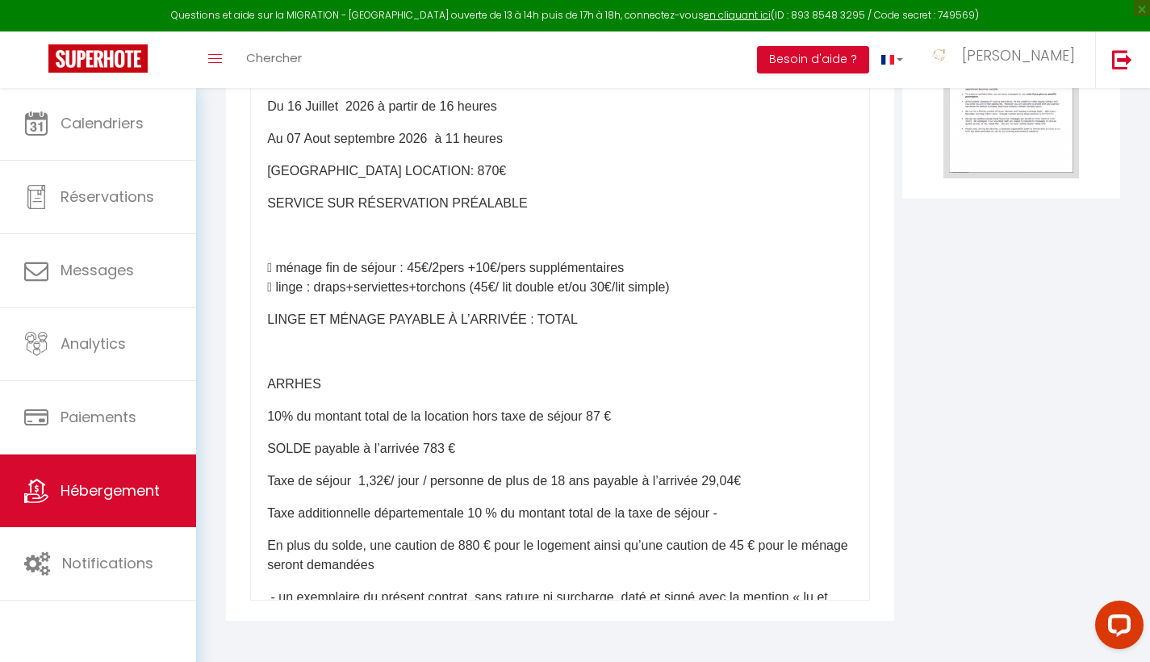
click at [263, 259] on div "​CONTRAT DE LOCATION SAISONNIERE Retourner l’exemplaire accompagné des arrhes a…" at bounding box center [560, 278] width 620 height 646
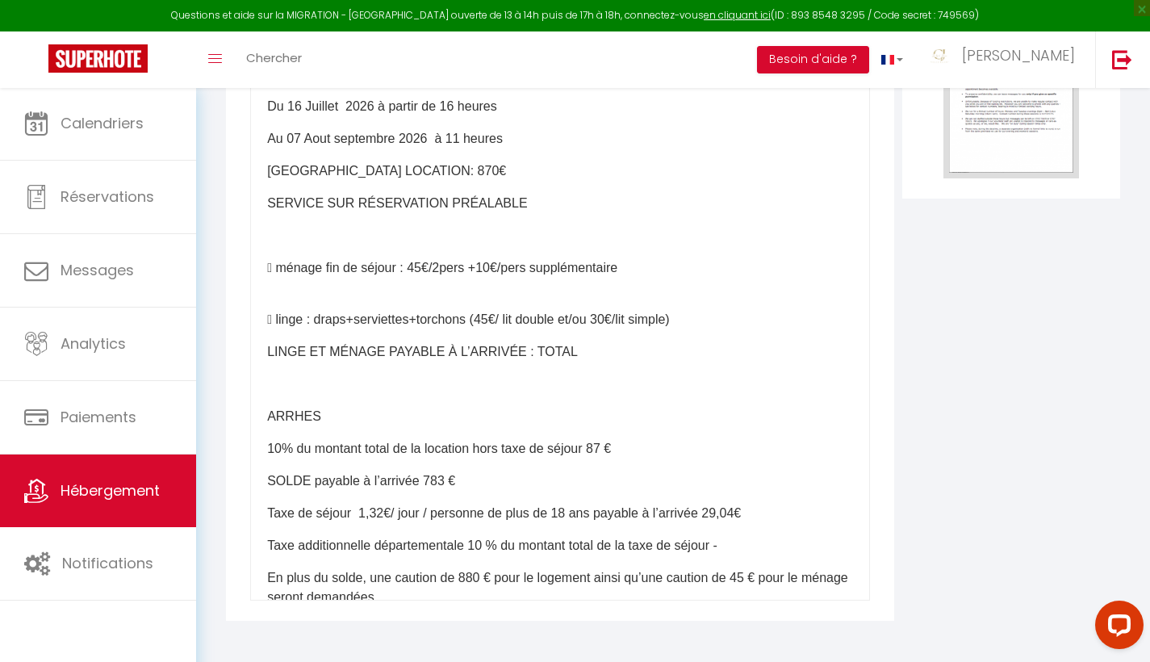
drag, startPoint x: 263, startPoint y: 259, endPoint x: 266, endPoint y: 311, distance: 51.7
click at [266, 311] on div "​CONTRAT DE LOCATION SAISONNIERE Retourner l’exemplaire accompagné des arrhes a…" at bounding box center [560, 278] width 620 height 646
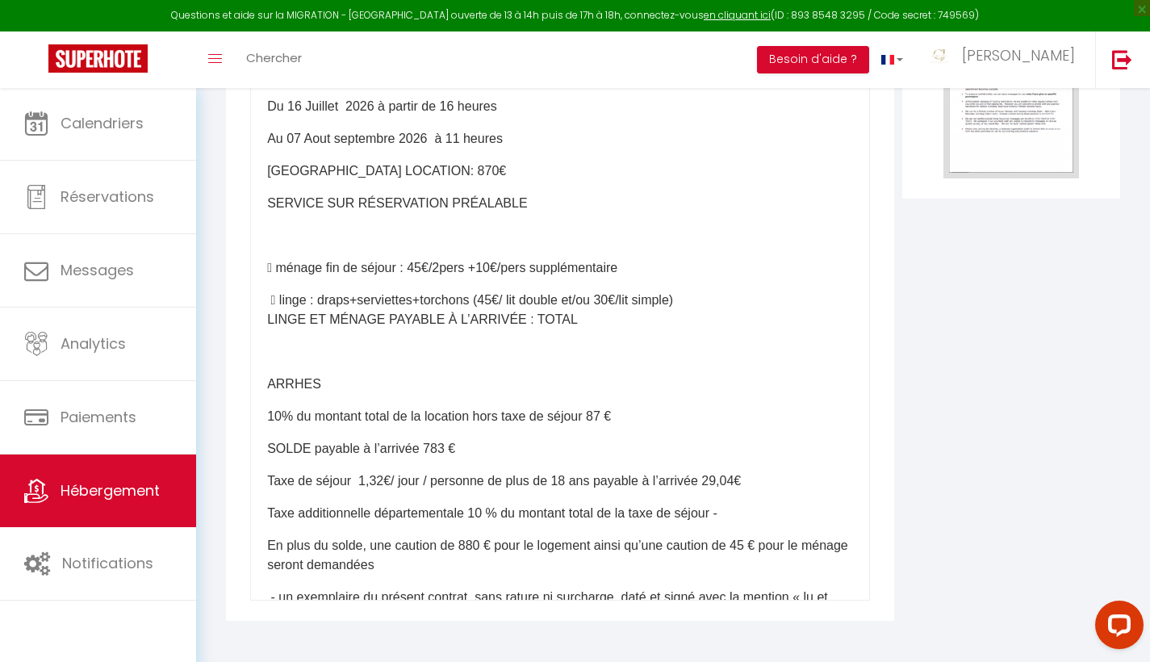
click at [273, 324] on p "LINGE ET MÉNAGE PAYABLE À L’ARRIVÉE : TOTAL" at bounding box center [560, 319] width 586 height 19
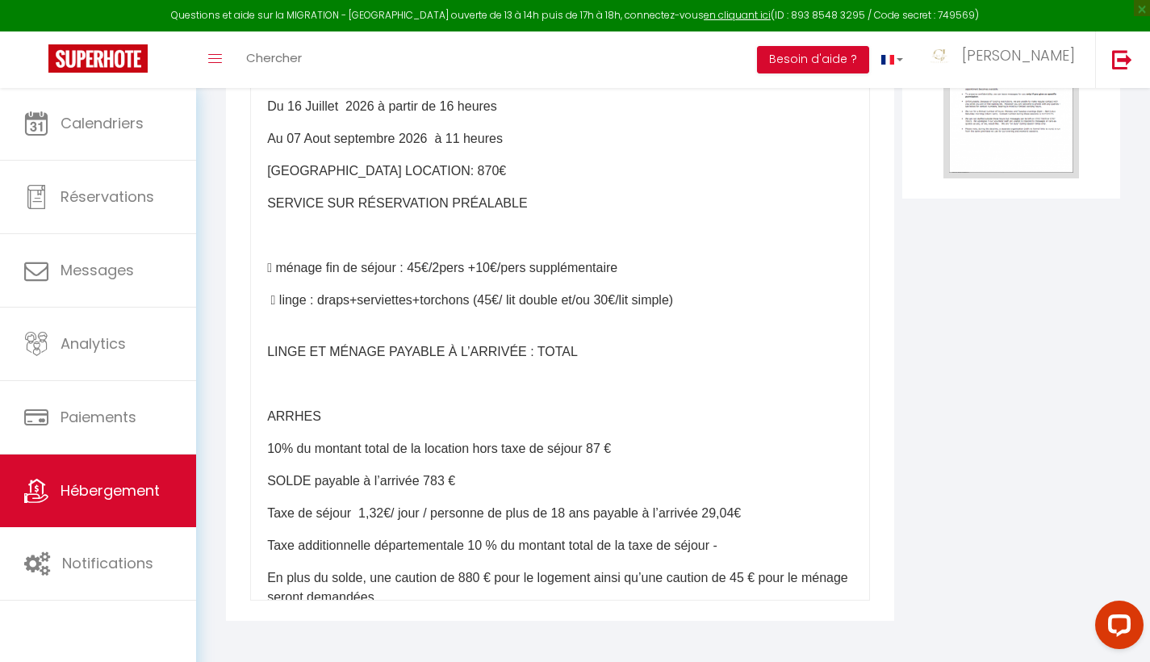
click at [267, 262] on p " ménage fin de séjour : 45€/2pers +10€/pers supplémentaire" at bounding box center [560, 267] width 586 height 19
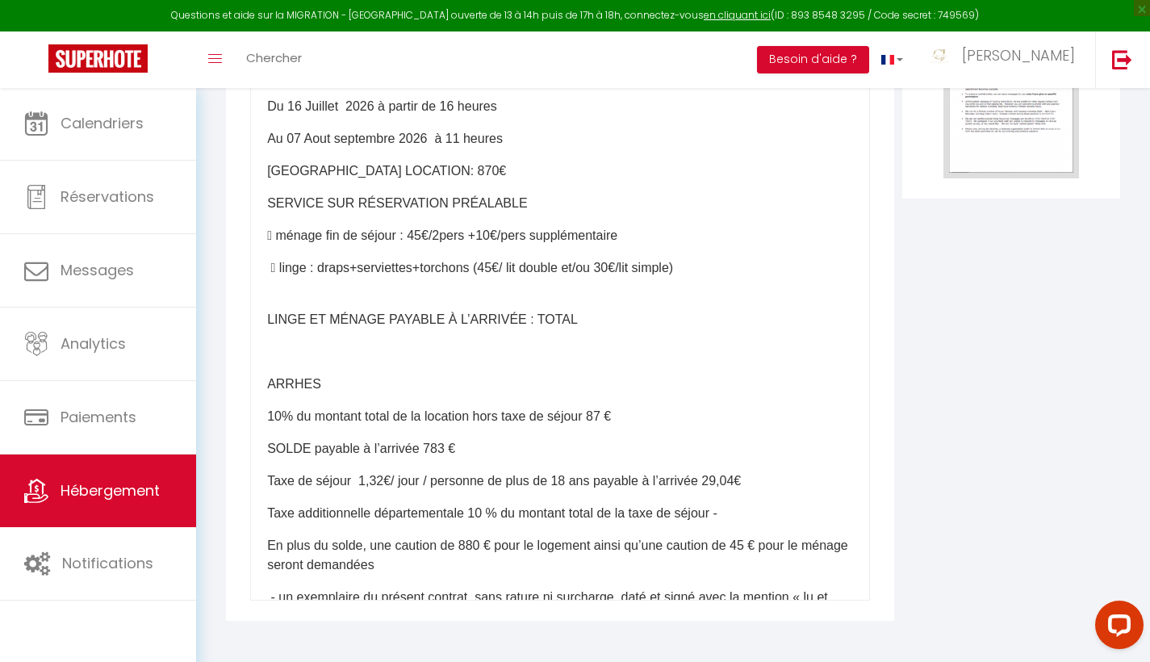
click at [267, 318] on p "LINGE ET MÉNAGE PAYABLE À L’ARRIVÉE : TOTAL" at bounding box center [560, 319] width 586 height 19
click at [267, 371] on div "​CONTRAT DE LOCATION SAISONNIERE Retourner l’exemplaire accompagné des arrhes a…" at bounding box center [560, 278] width 620 height 646
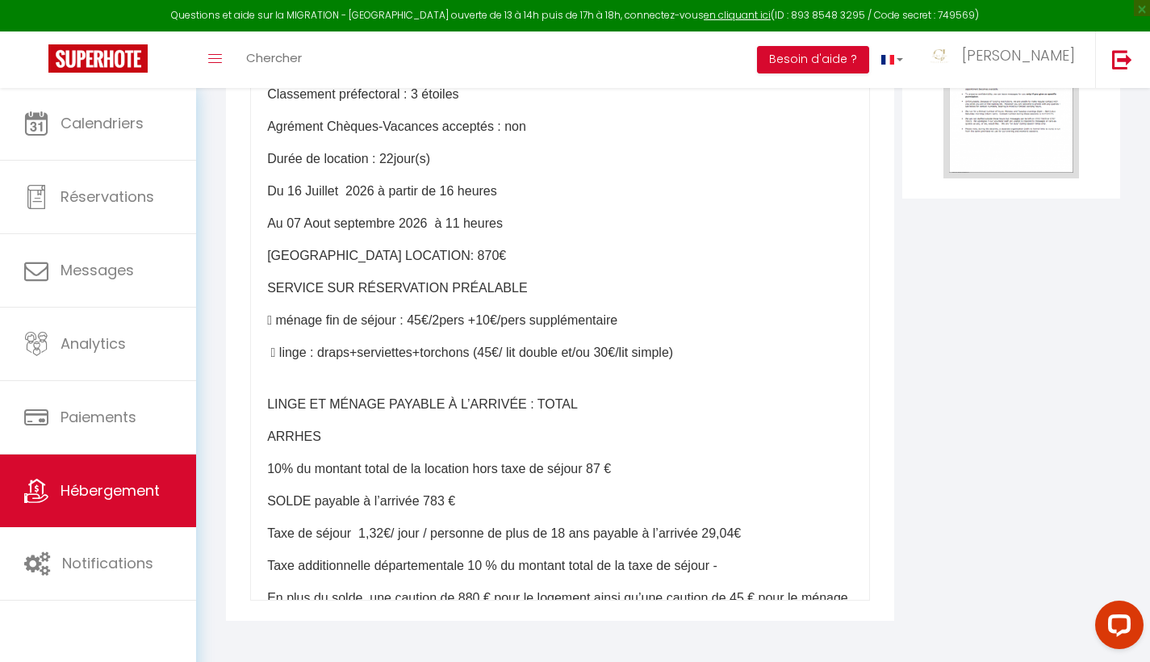
scroll to position [371, 0]
drag, startPoint x: 478, startPoint y: 320, endPoint x: 440, endPoint y: 321, distance: 38.0
click at [440, 321] on p " ménage fin de séjour : 45€/2pers +10€/pers supplémentaire" at bounding box center [560, 321] width 586 height 19
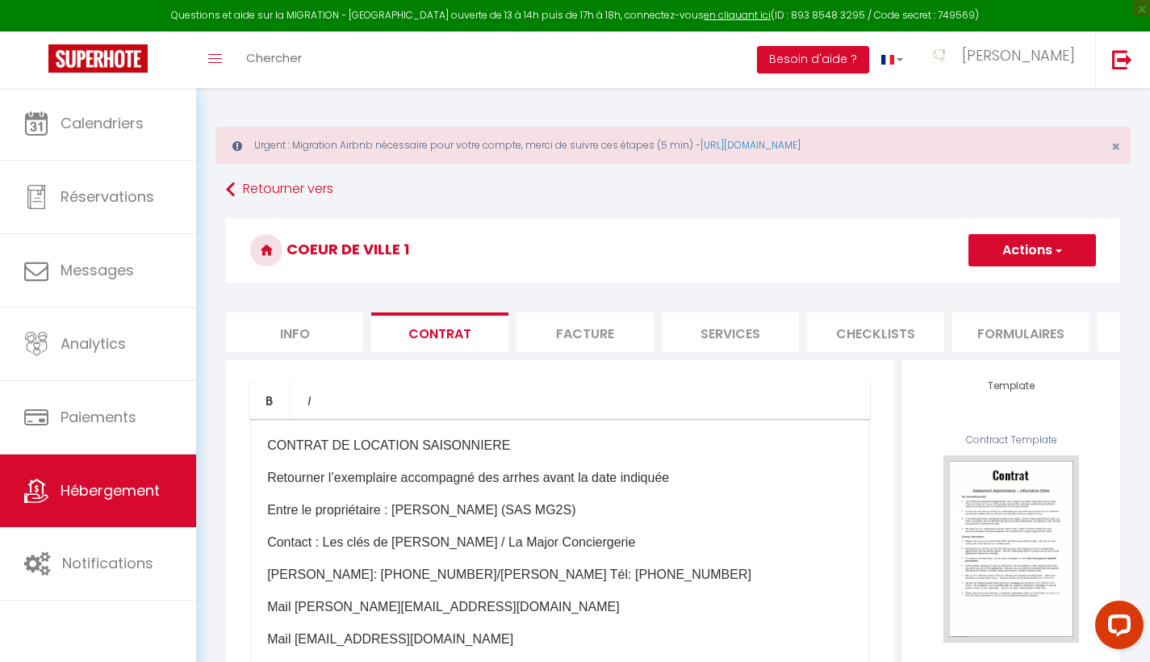
scroll to position [0, 0]
click at [1070, 241] on button "Actions" at bounding box center [1033, 250] width 128 height 32
click at [930, 284] on link "Enregistrer" at bounding box center [984, 285] width 221 height 21
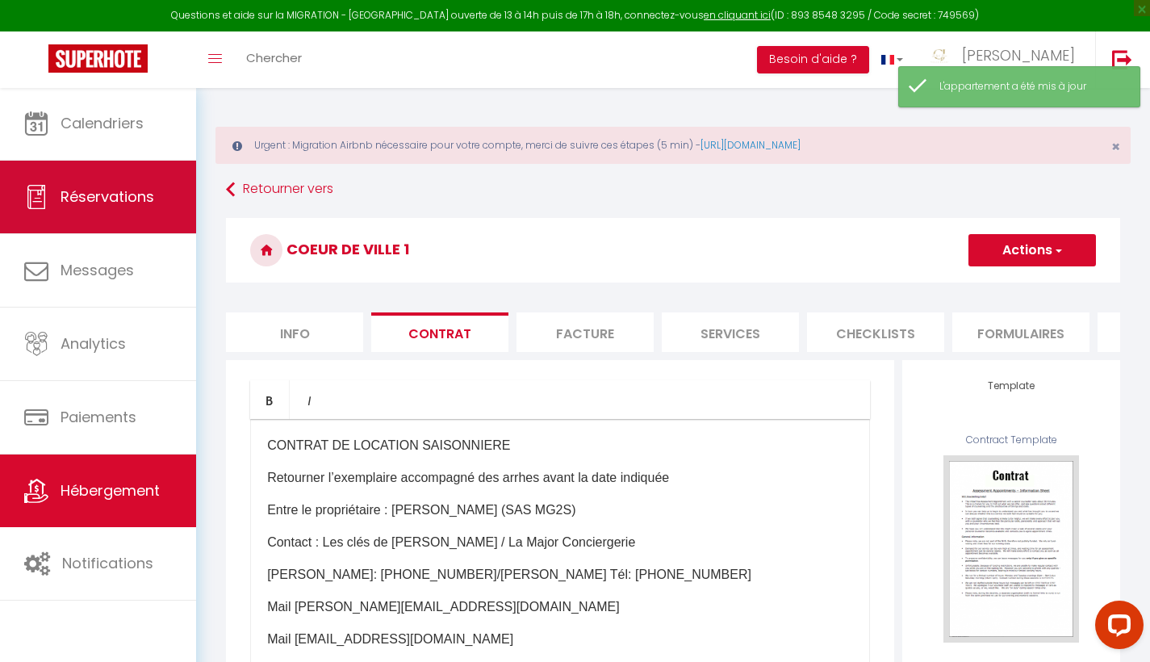
click at [103, 194] on span "Réservations" at bounding box center [108, 196] width 94 height 20
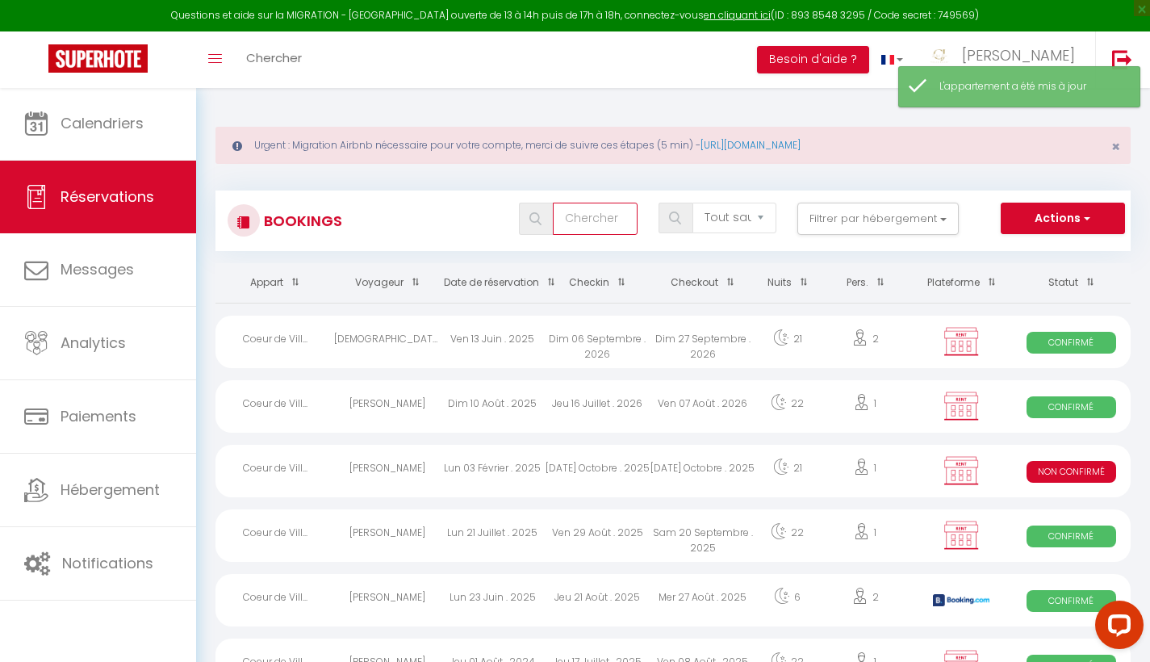
click at [592, 217] on input "text" at bounding box center [595, 219] width 84 height 32
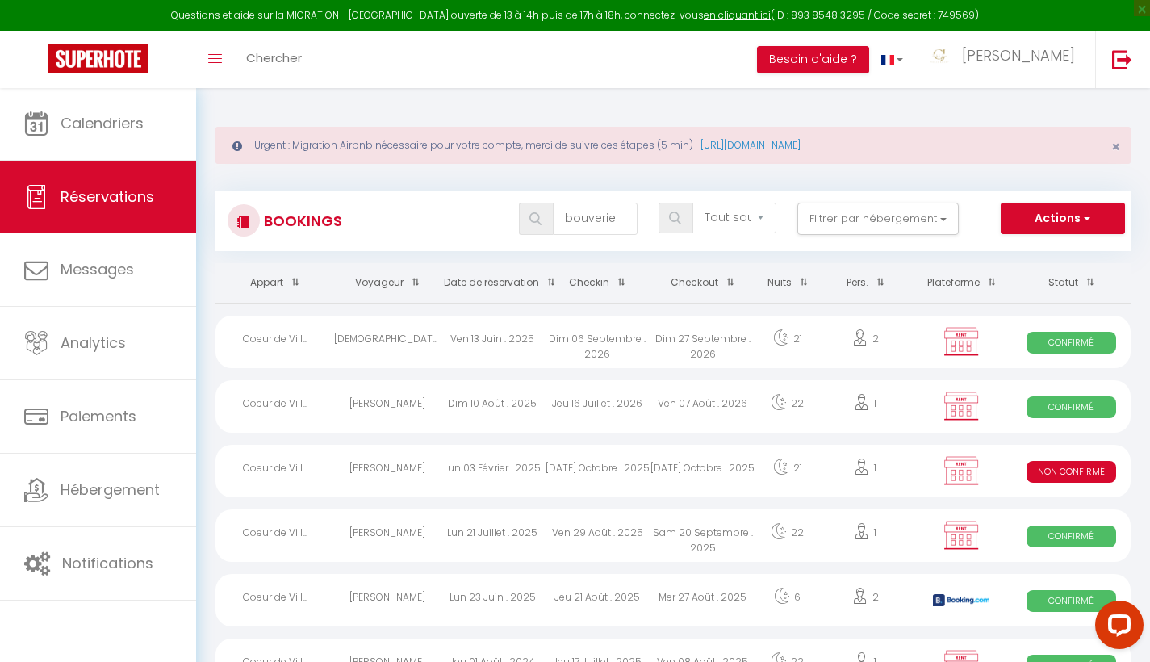
drag, startPoint x: 592, startPoint y: 217, endPoint x: 529, endPoint y: 206, distance: 64.0
click at [529, 206] on span at bounding box center [536, 219] width 34 height 32
click at [544, 222] on span at bounding box center [536, 219] width 34 height 32
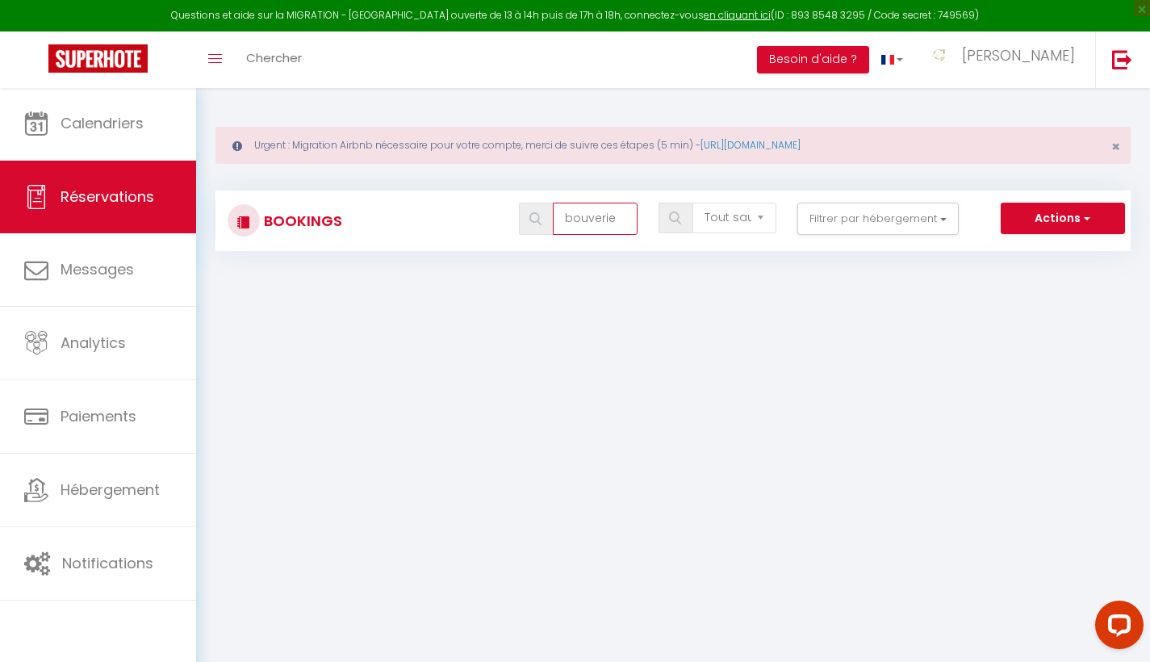
click at [617, 221] on input "bouverie" at bounding box center [595, 219] width 84 height 32
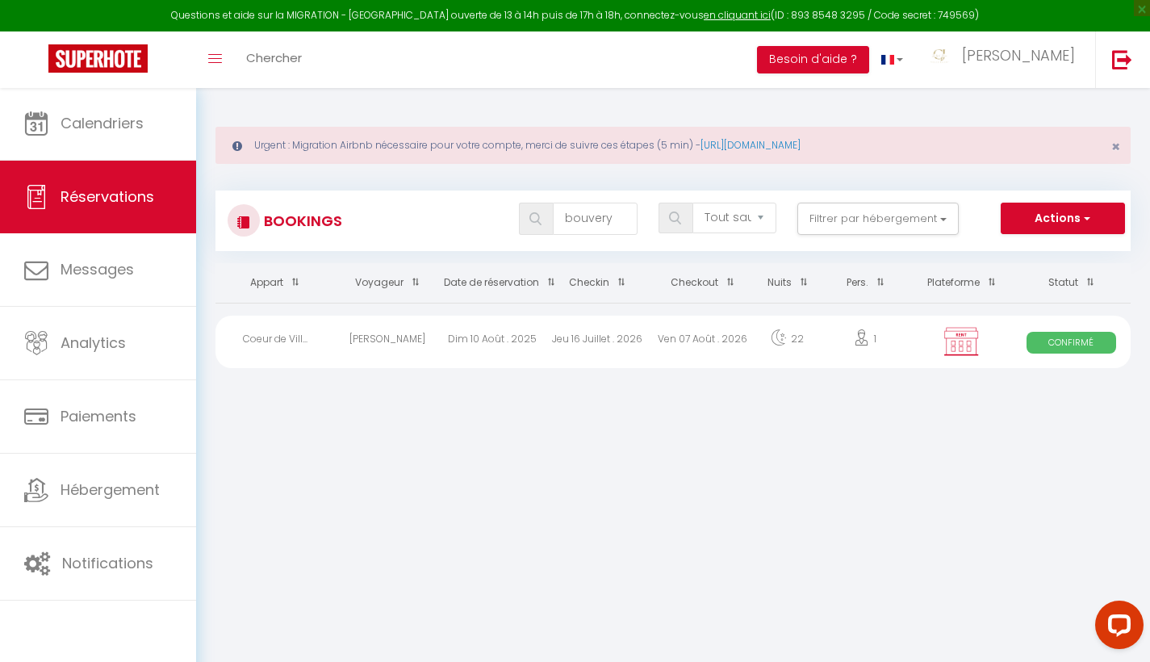
click at [646, 338] on div "Jeu 16 Juillet . 2026" at bounding box center [597, 342] width 105 height 52
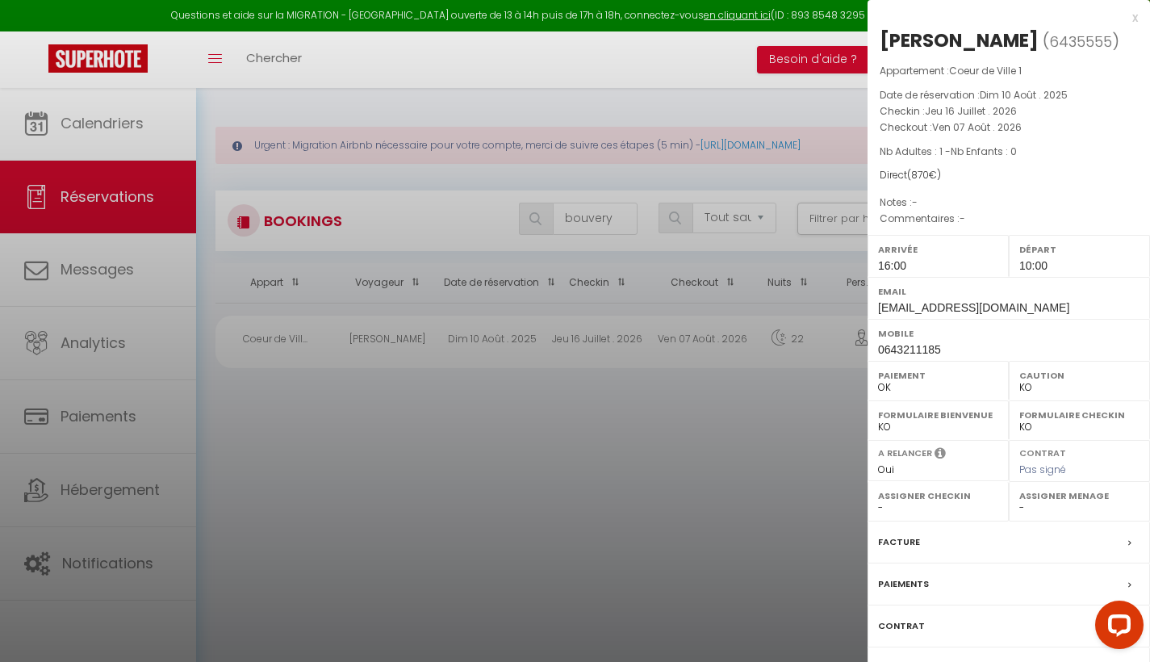
click at [899, 622] on label "Contrat" at bounding box center [901, 626] width 47 height 17
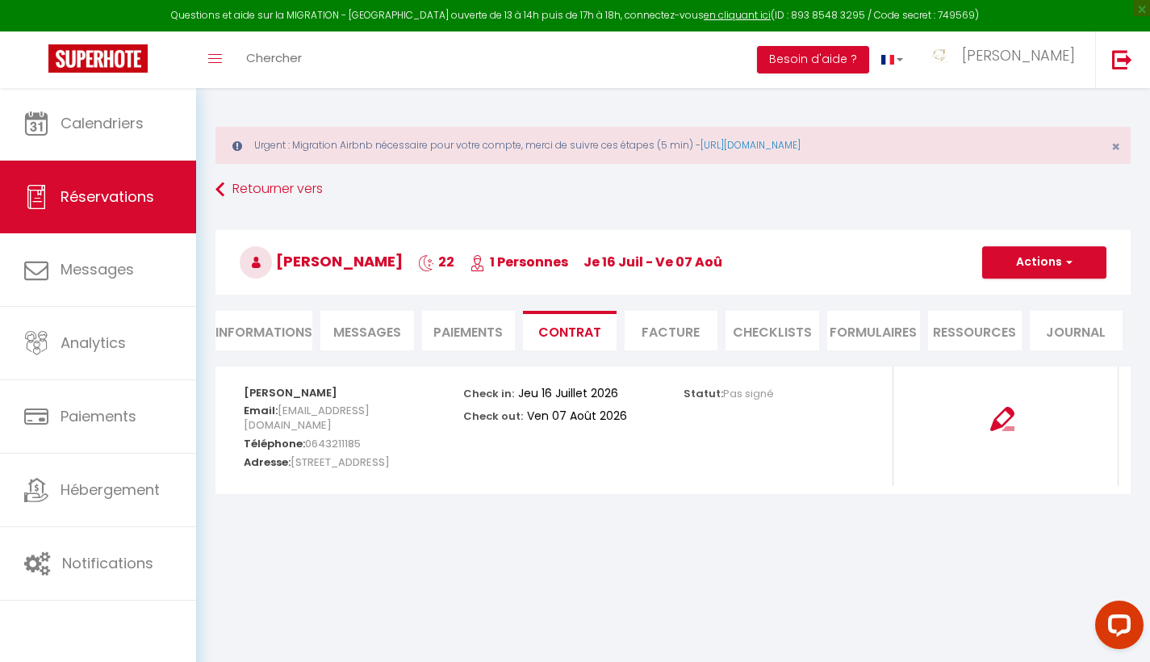
click at [1010, 417] on img at bounding box center [1003, 419] width 24 height 24
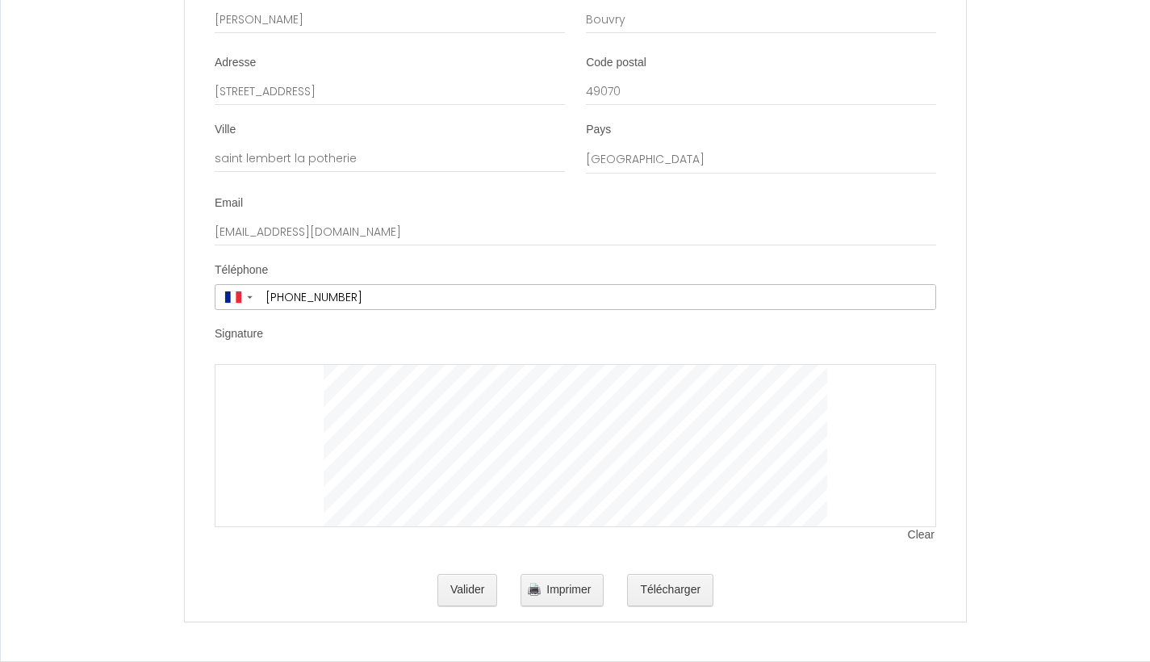
scroll to position [4229, 0]
click at [683, 591] on button "Télécharger" at bounding box center [670, 590] width 86 height 32
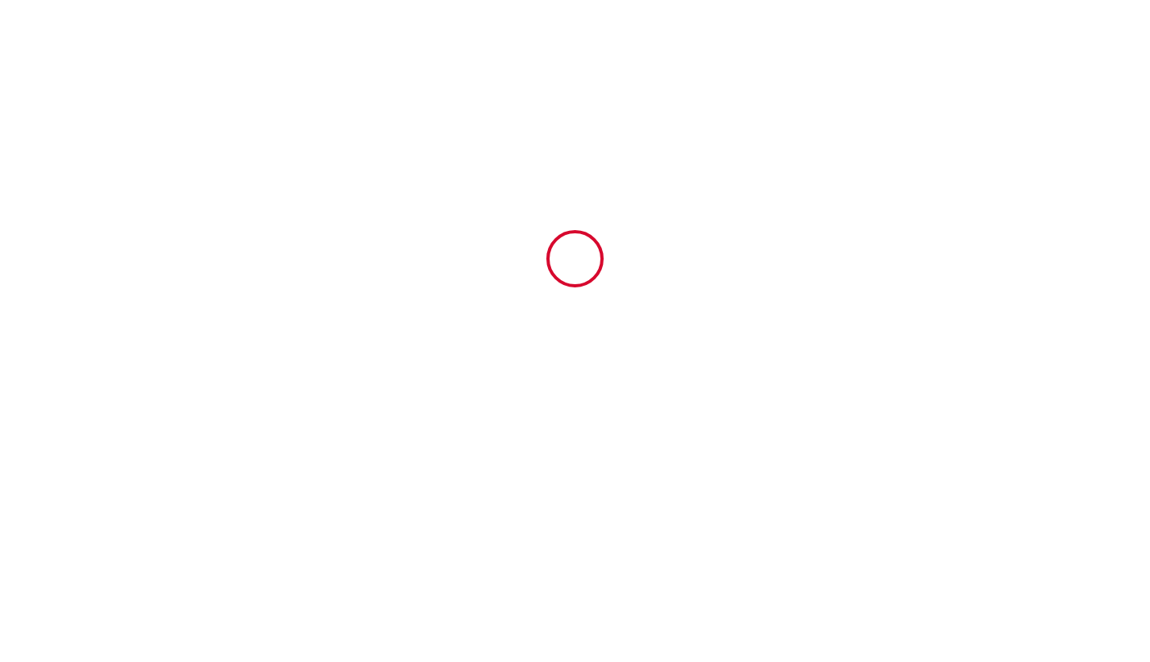
scroll to position [0, 0]
